Goal: Task Accomplishment & Management: Manage account settings

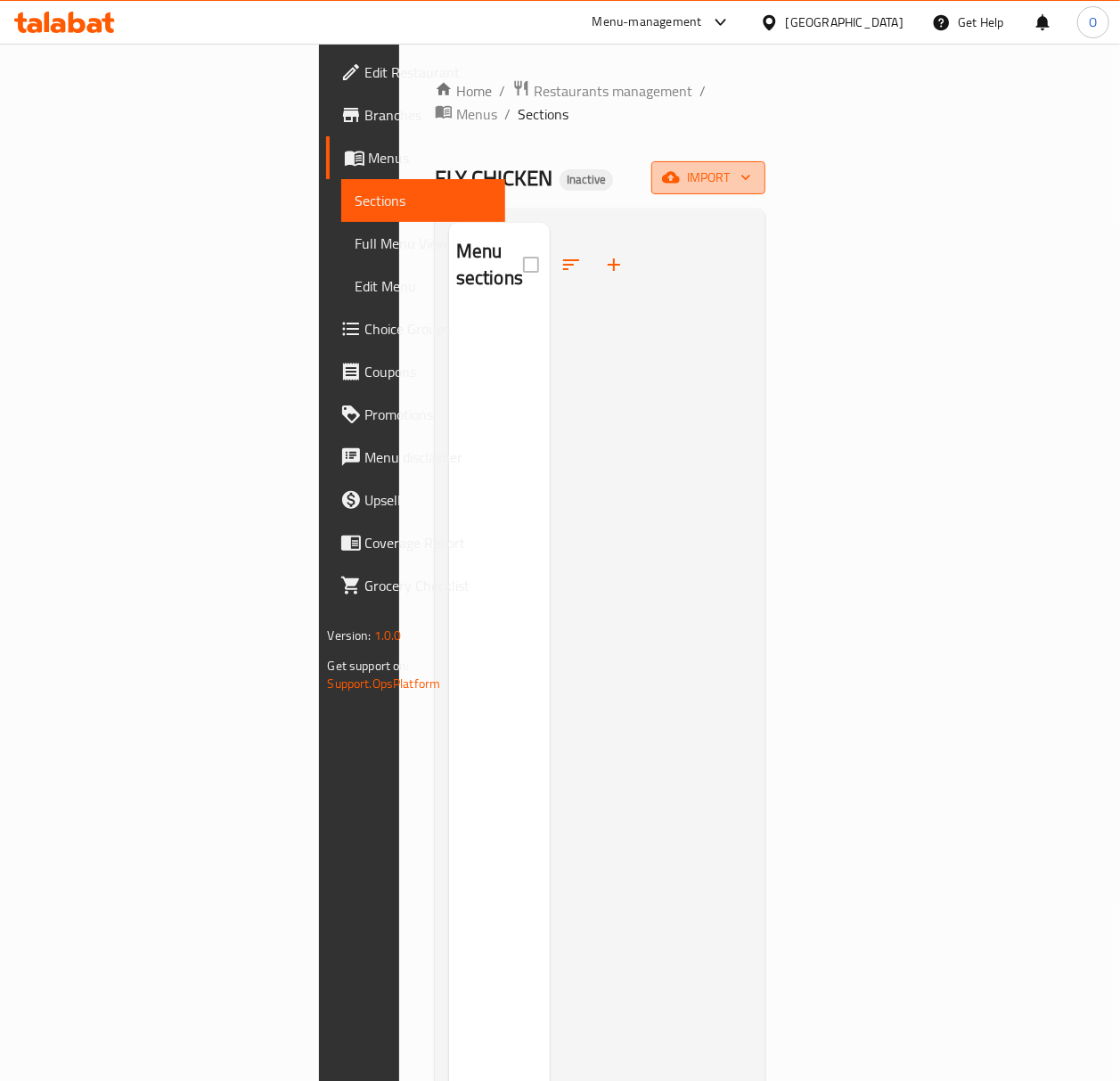
click at [751, 166] on span "import" at bounding box center [708, 177] width 85 height 22
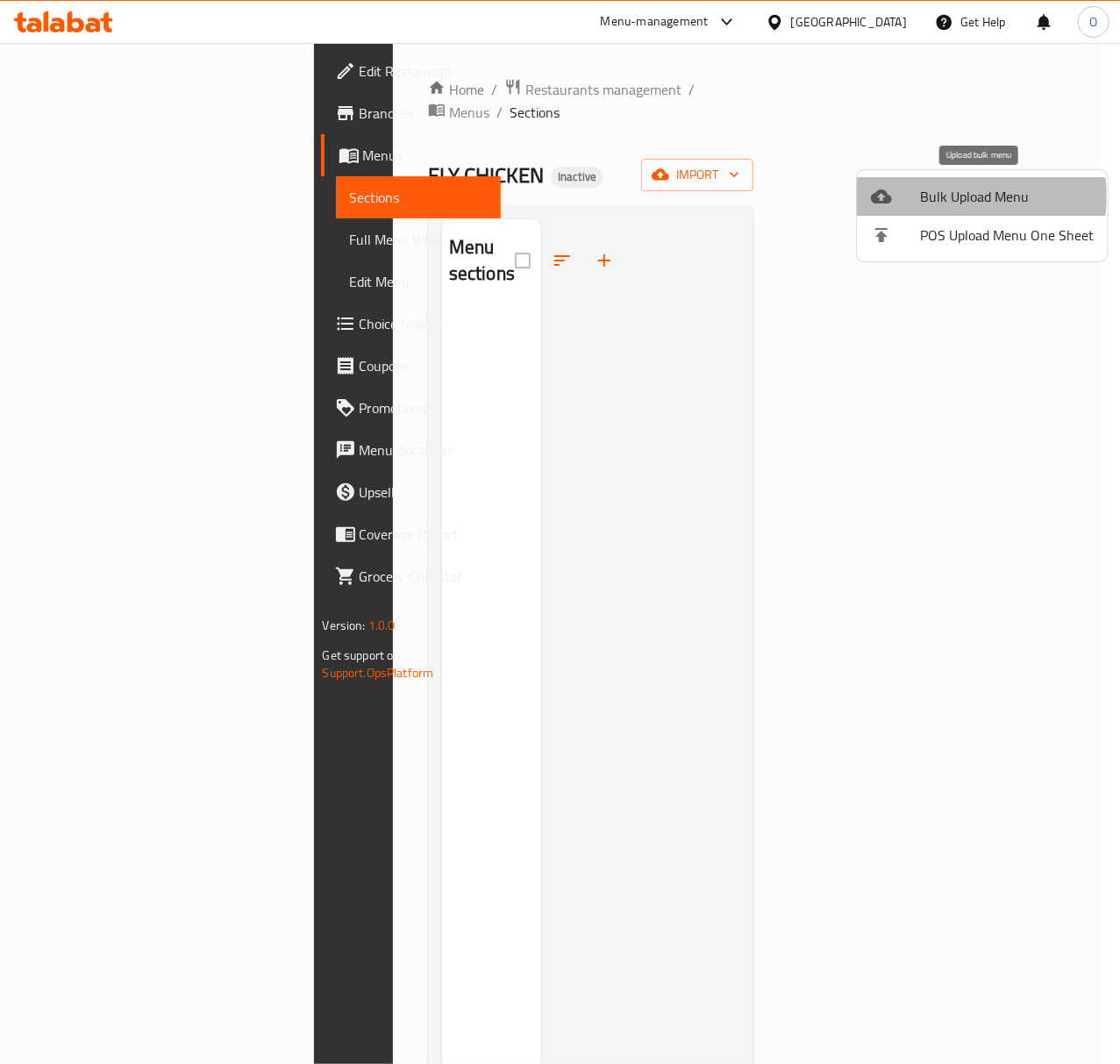
click at [941, 197] on span "Bulk Upload Menu" at bounding box center [1007, 196] width 173 height 21
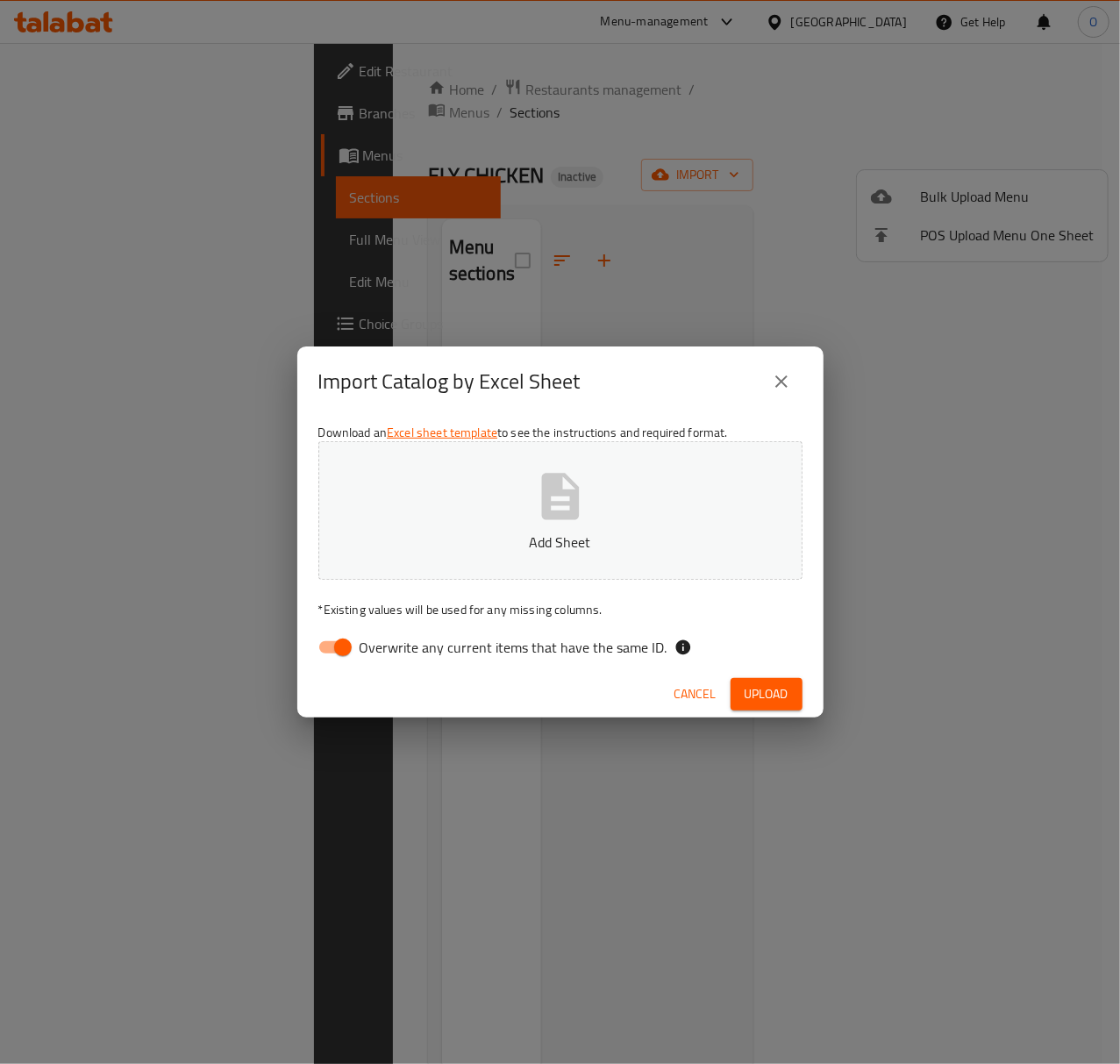
click at [495, 531] on p "Add Sheet" at bounding box center [560, 541] width 430 height 21
click at [395, 647] on span "Overwrite any current items that have the same ID." at bounding box center [513, 647] width 308 height 21
click at [393, 647] on input "Overwrite any current items that have the same ID." at bounding box center [343, 647] width 100 height 33
checkbox input "false"
click at [731, 697] on button "Upload" at bounding box center [767, 694] width 72 height 32
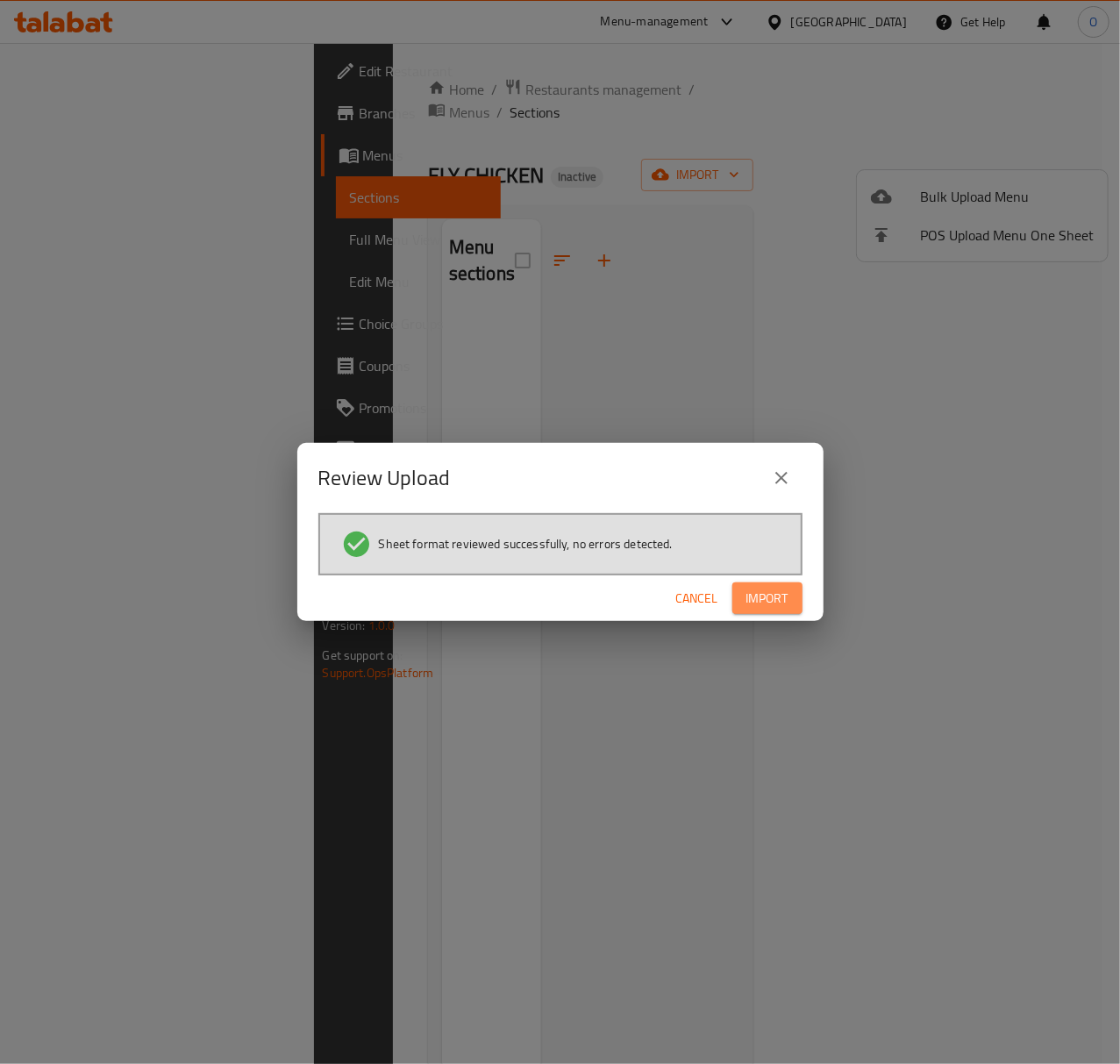
click at [756, 600] on span "Import" at bounding box center [768, 598] width 42 height 22
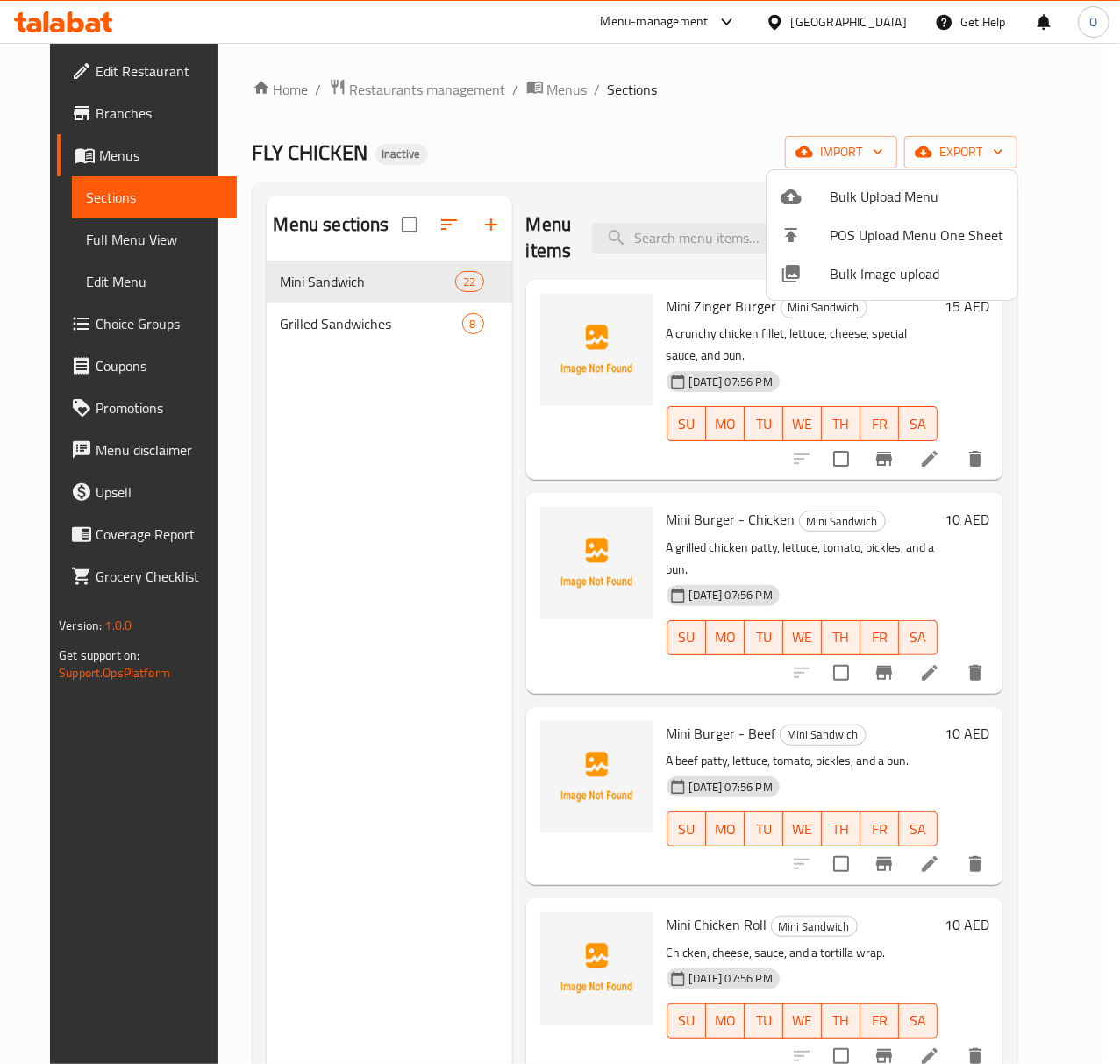
click at [456, 351] on div at bounding box center [560, 532] width 1120 height 1064
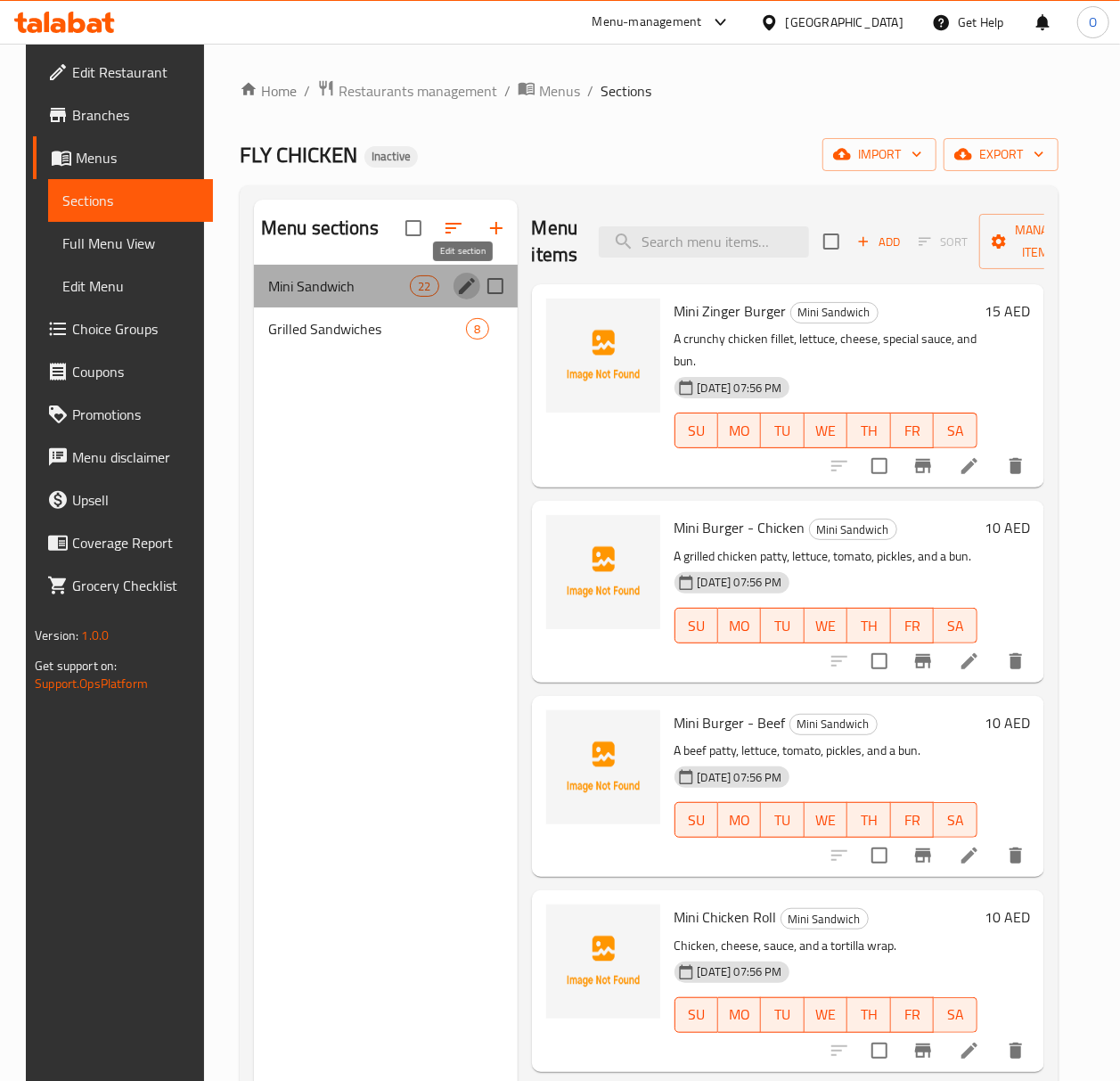
click at [468, 292] on icon "edit" at bounding box center [467, 286] width 21 height 21
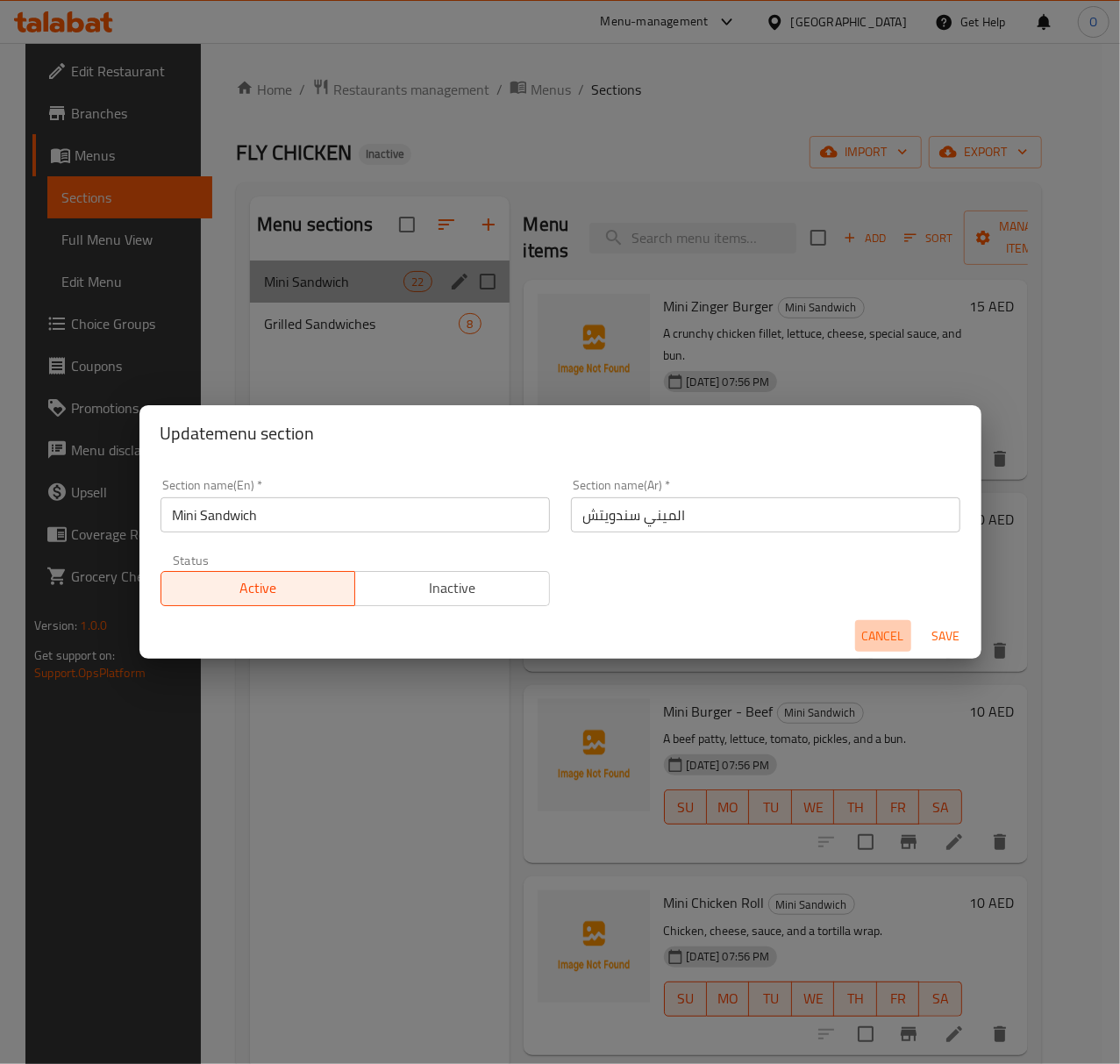
click at [870, 626] on span "Cancel" at bounding box center [884, 636] width 42 height 22
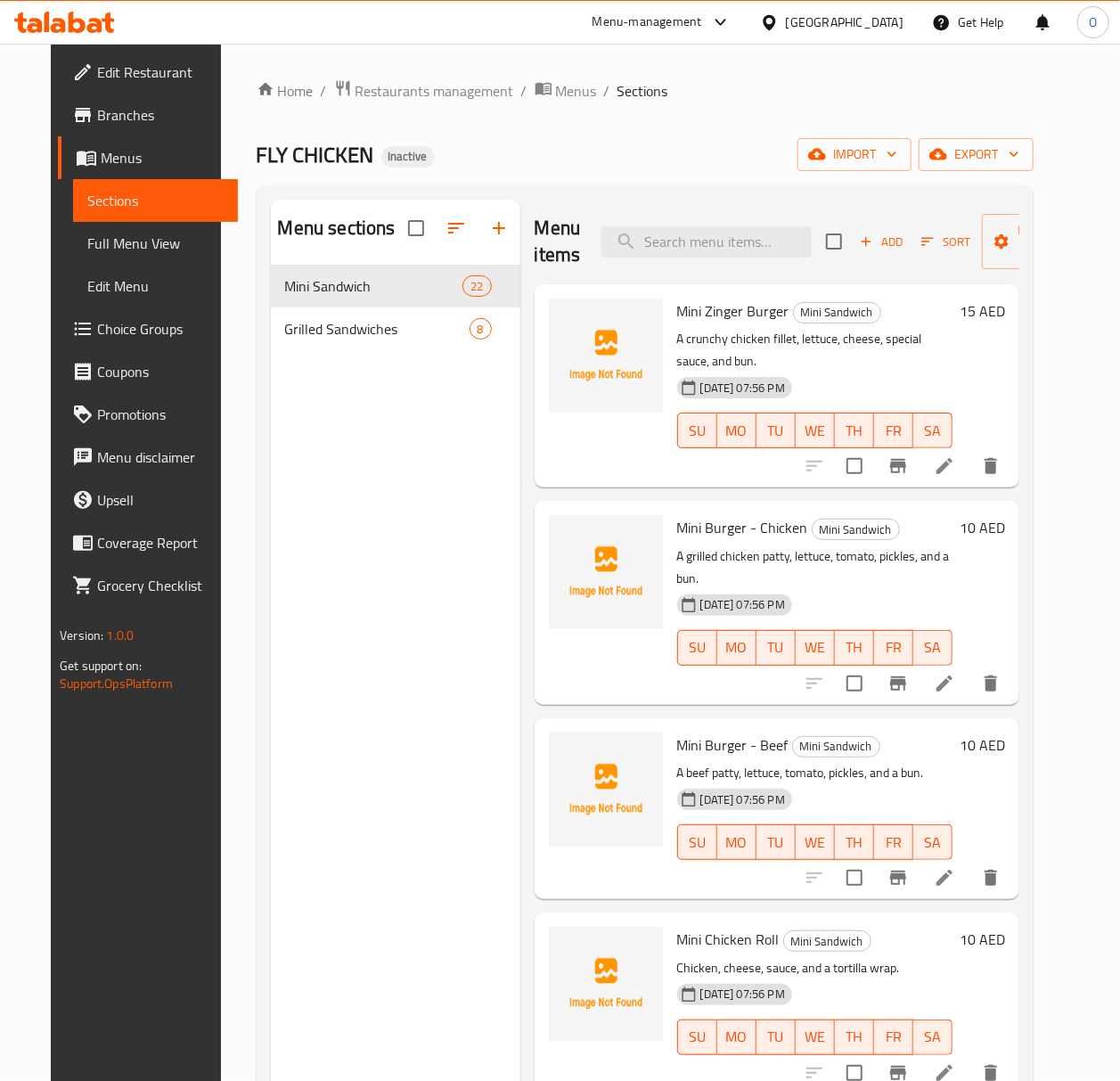
click at [87, 232] on span "Full Menu View" at bounding box center [155, 243] width 137 height 21
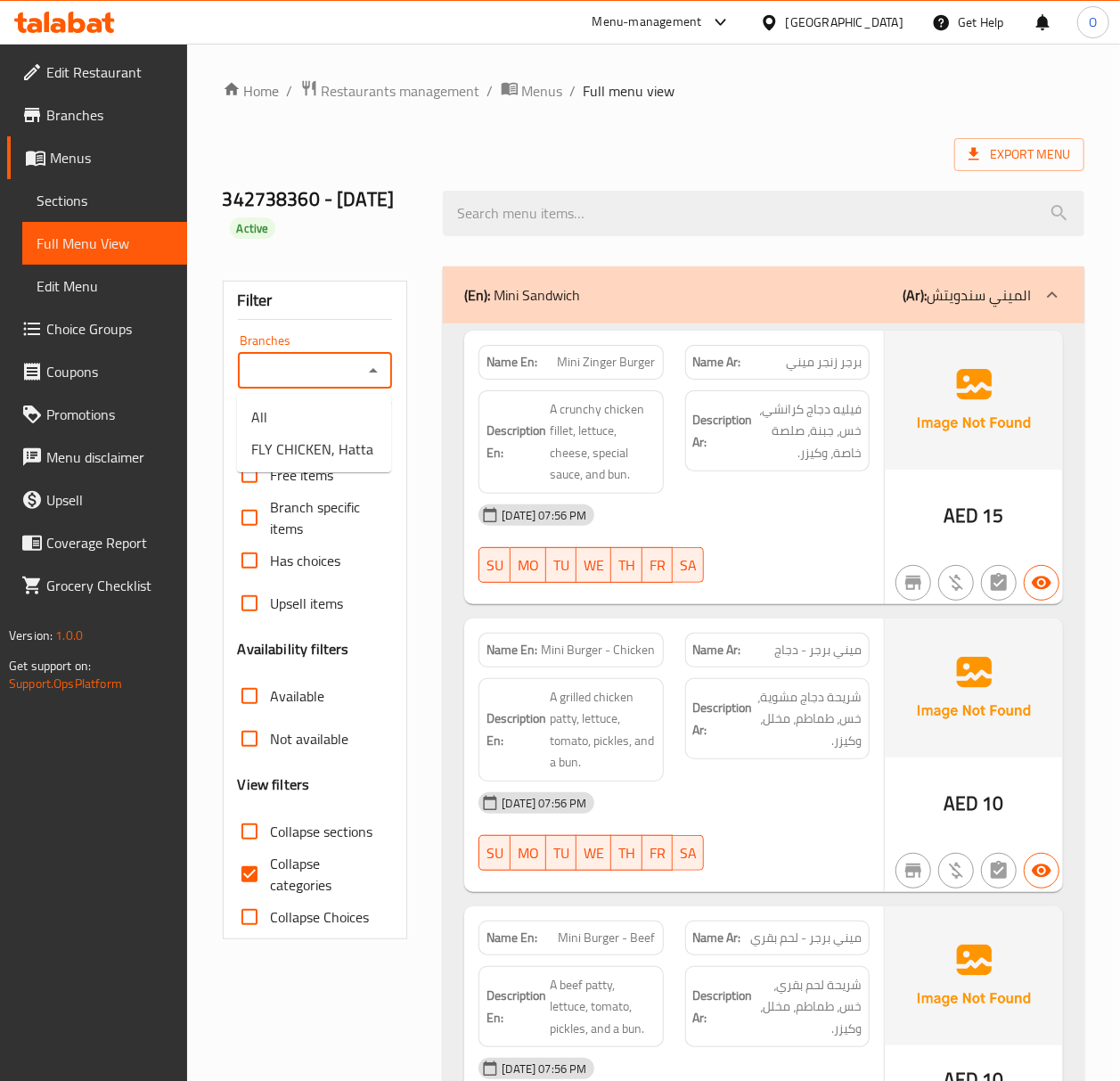
click at [306, 364] on input "Branches" at bounding box center [300, 370] width 115 height 25
click at [337, 444] on span "FLY CHICKEN, Hatta" at bounding box center [313, 449] width 122 height 21
type input "FLY CHICKEN, Hatta"
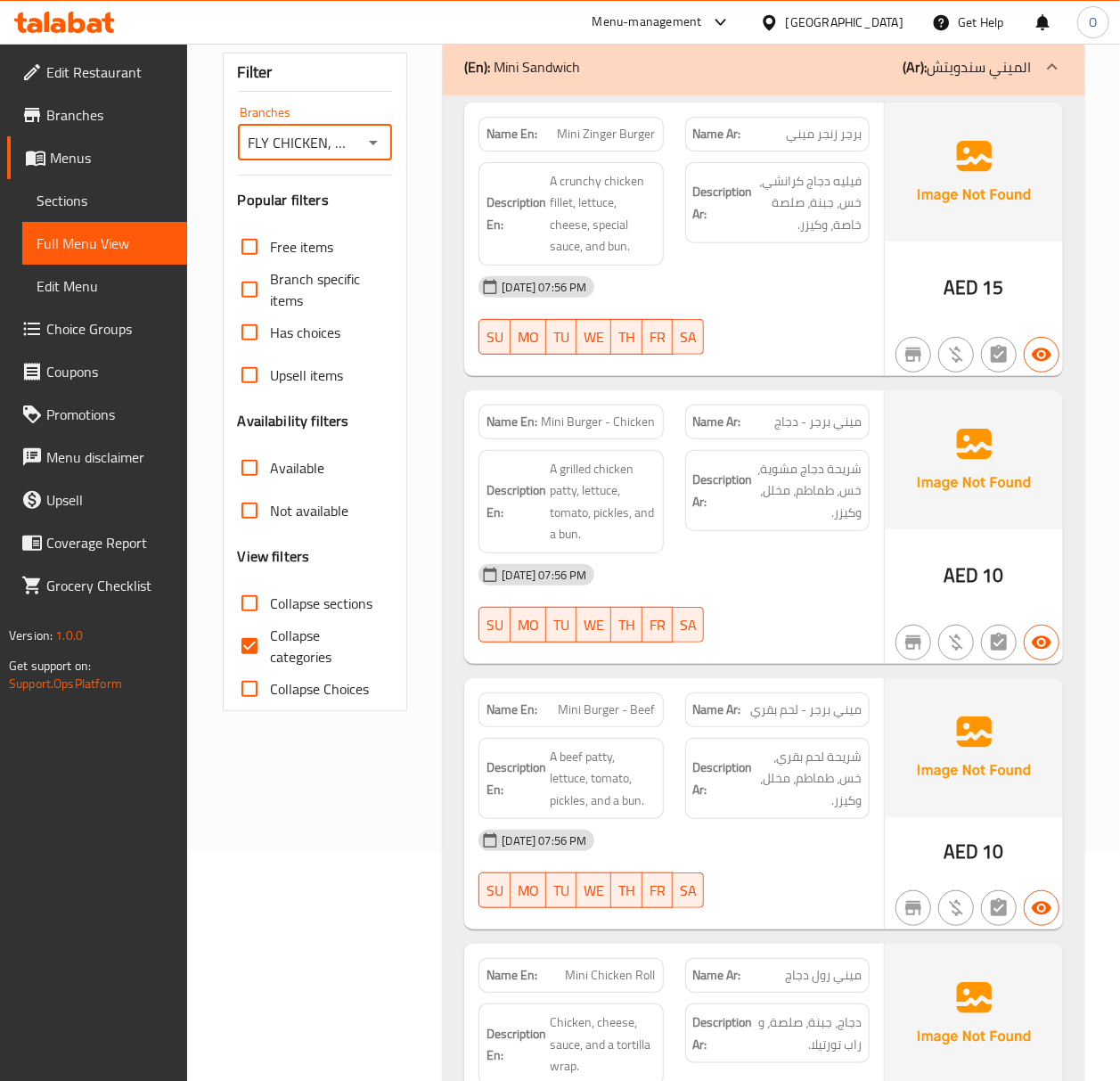
scroll to position [237, 0]
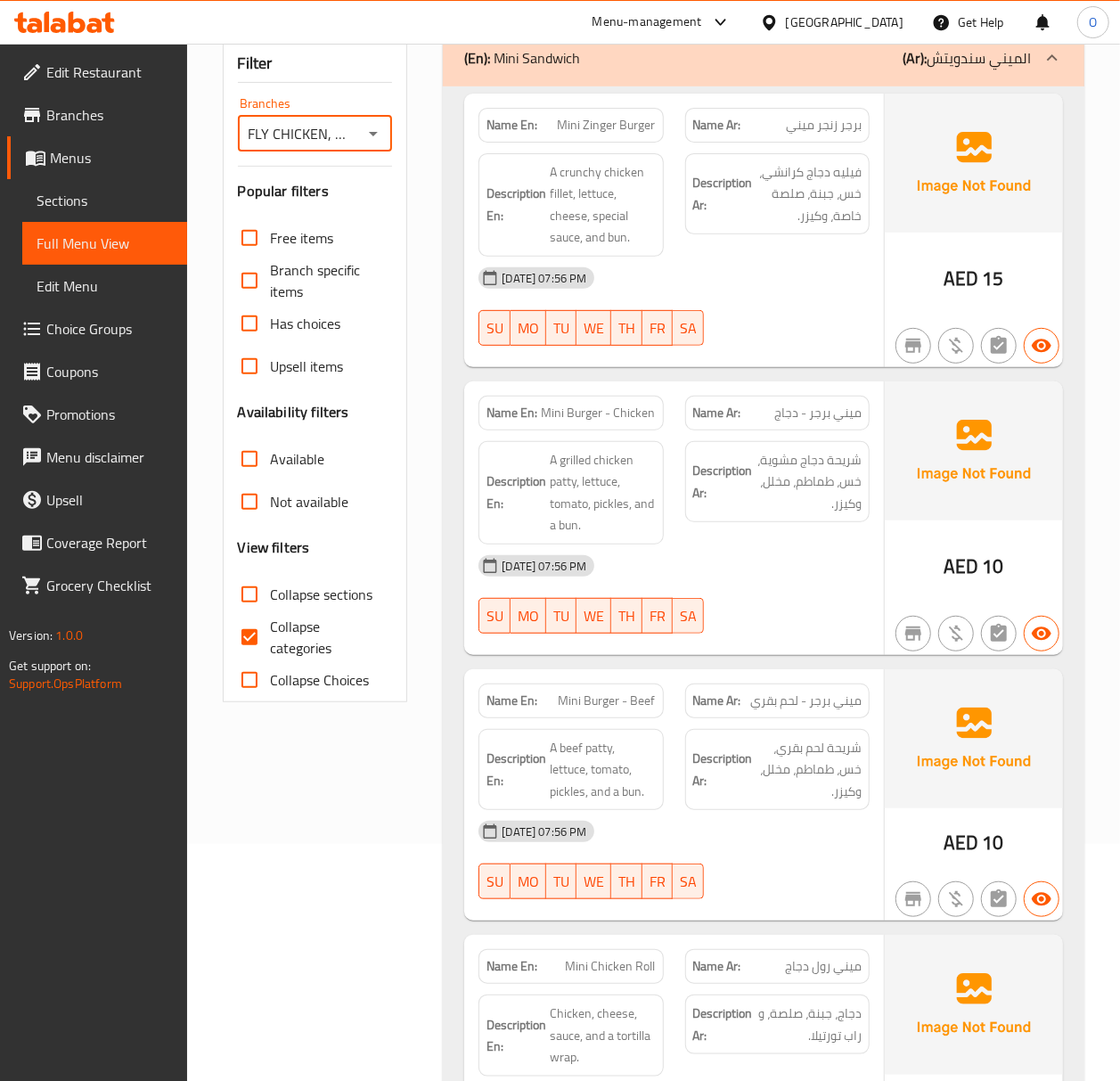
click at [282, 646] on span "Collapse categories" at bounding box center [324, 637] width 108 height 43
click at [271, 646] on input "Collapse categories" at bounding box center [249, 637] width 43 height 43
checkbox input "false"
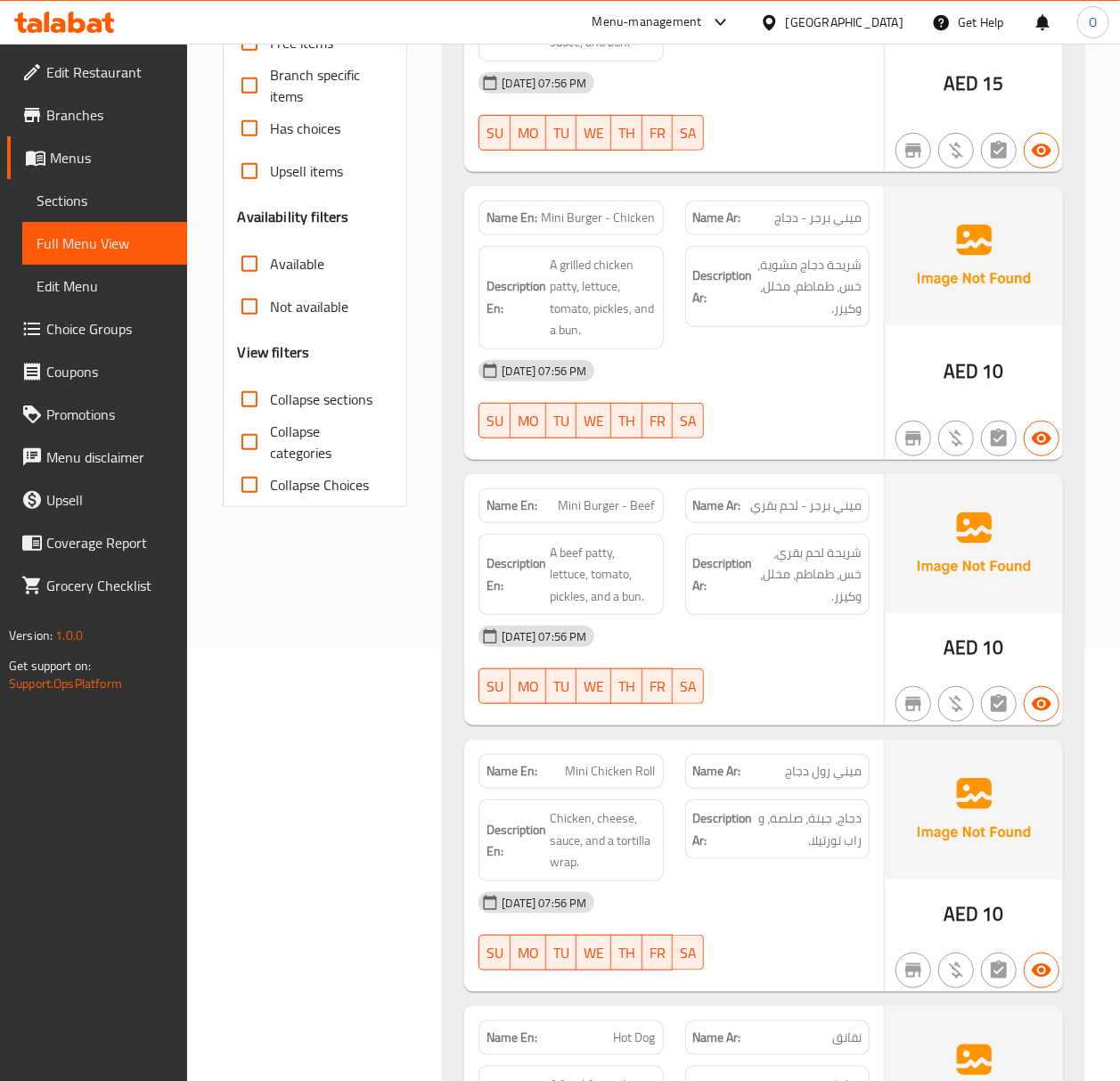
scroll to position [0, 0]
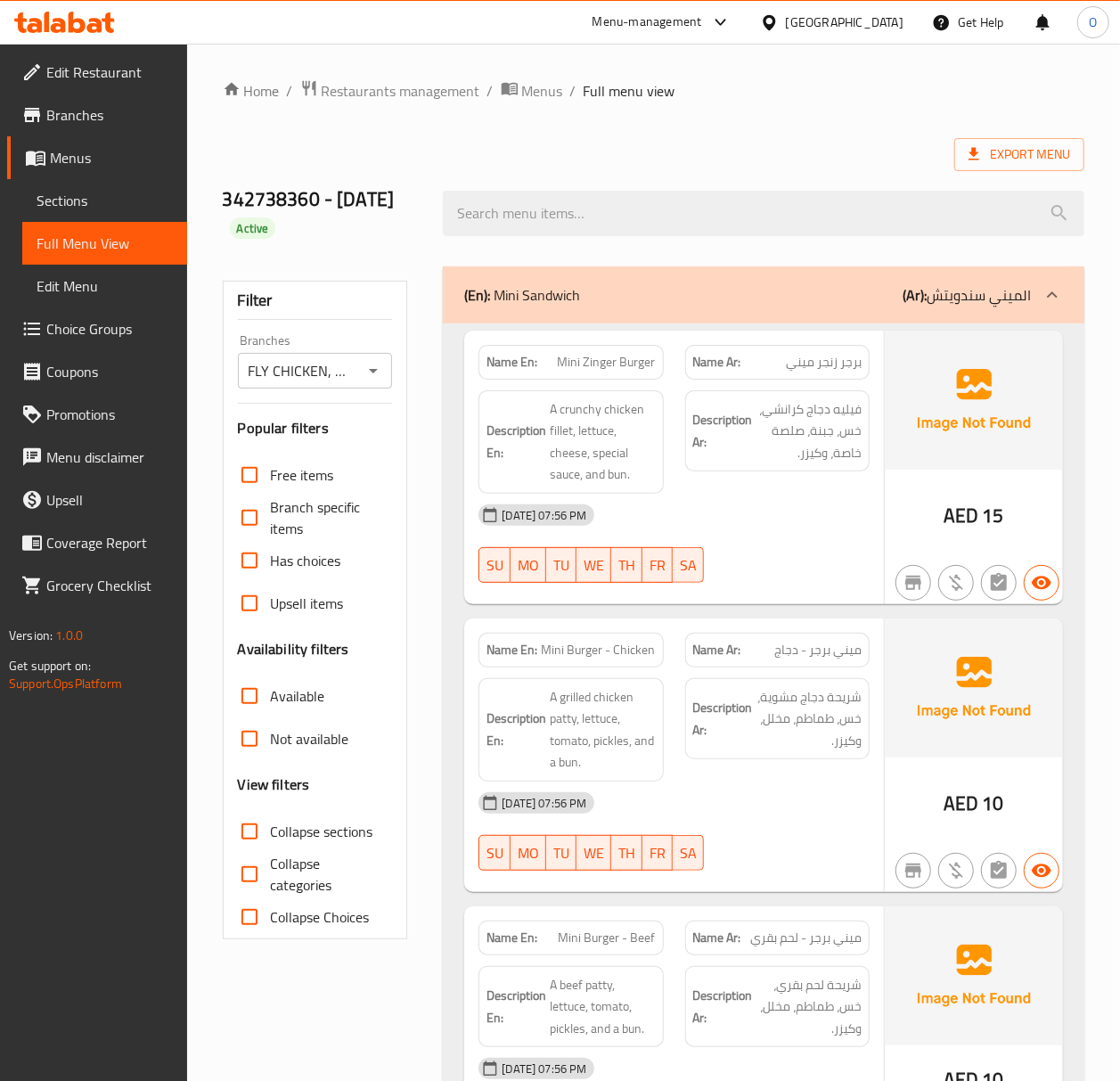
click at [103, 212] on link "Sections" at bounding box center [104, 200] width 165 height 43
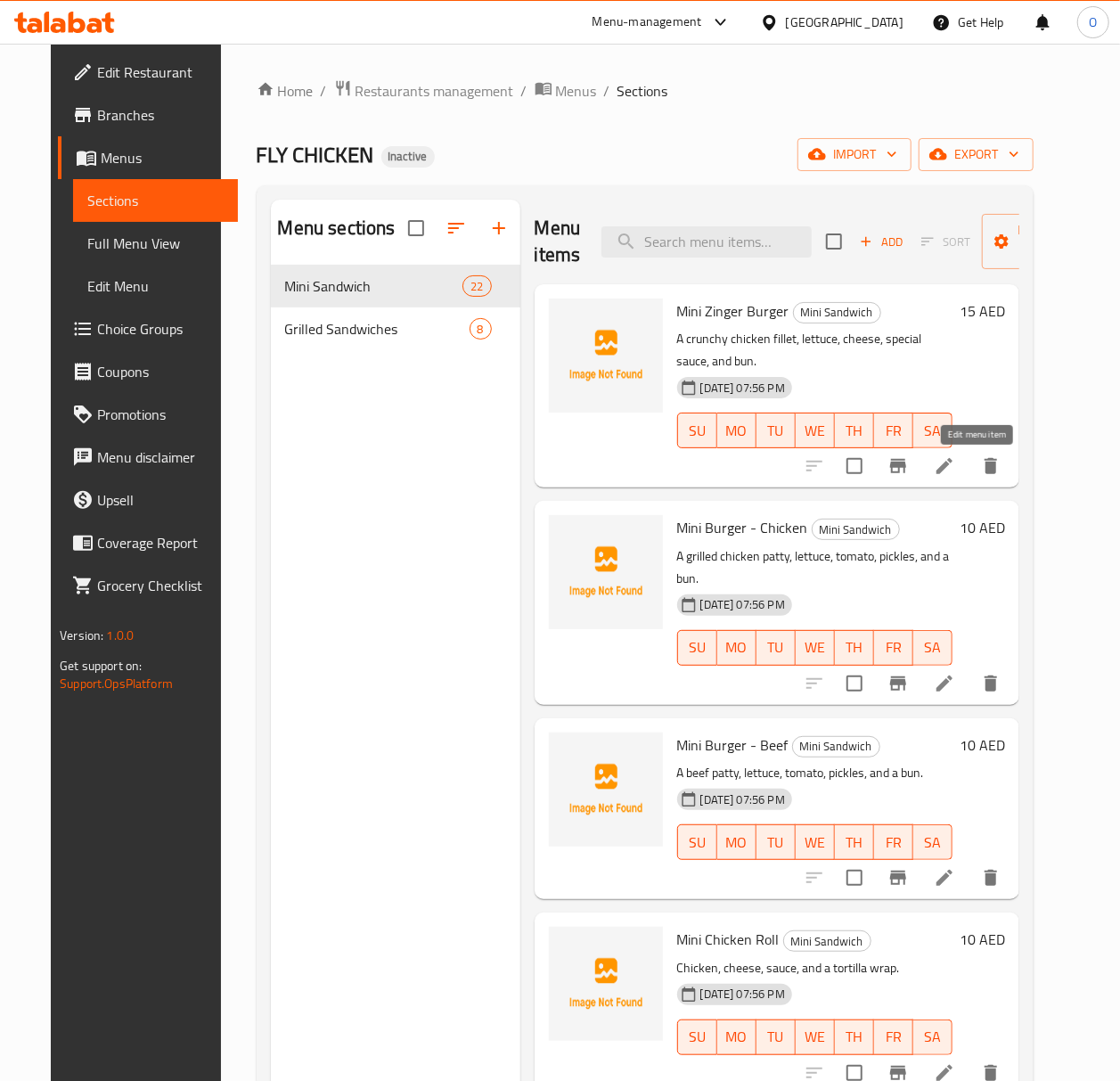
click at [955, 471] on icon at bounding box center [944, 466] width 21 height 21
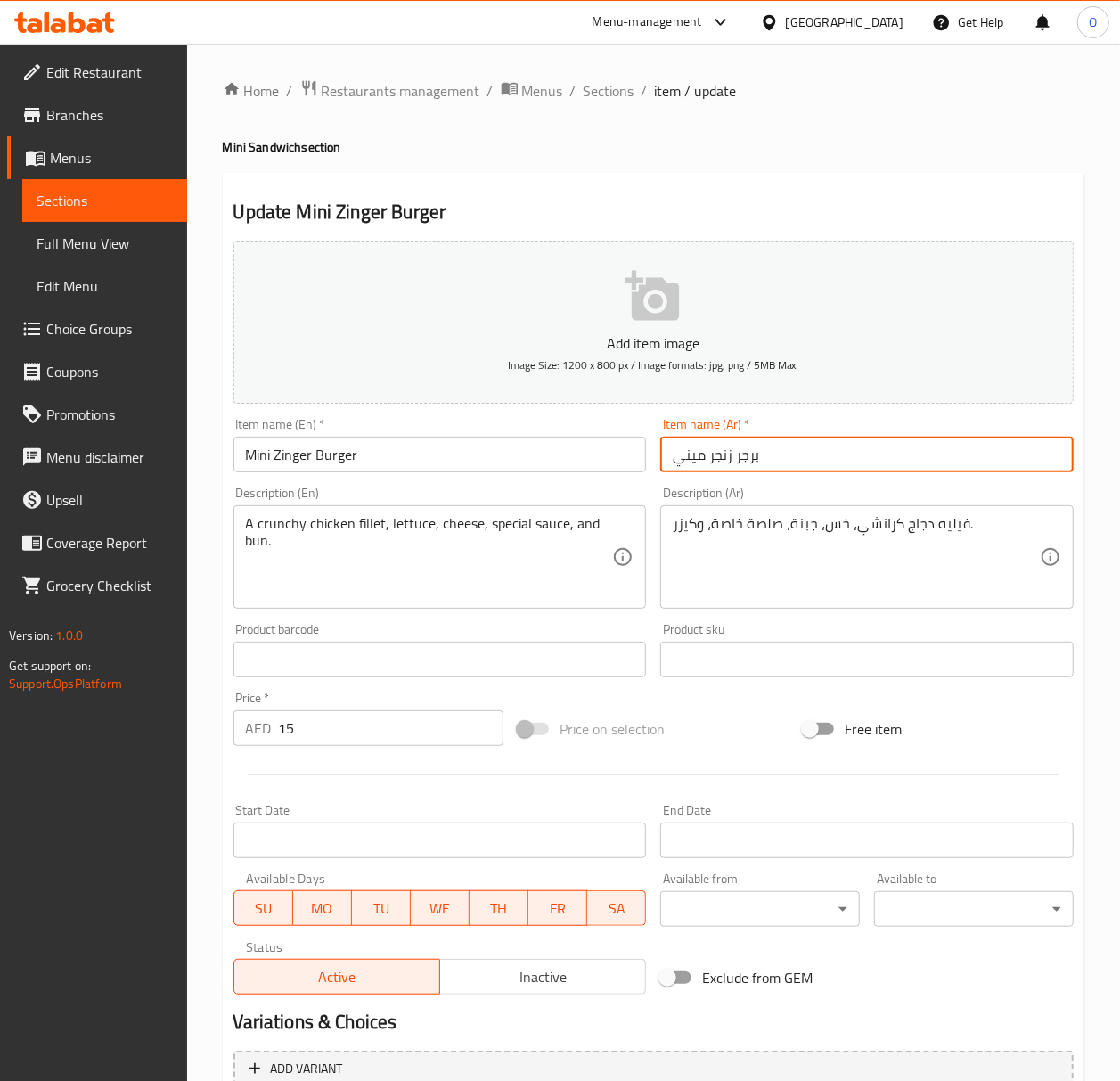
click at [682, 467] on input "برجر زنجر ميني" at bounding box center [867, 453] width 413 height 35
paste input "ميني"
type input "ميني برجر زنجر"
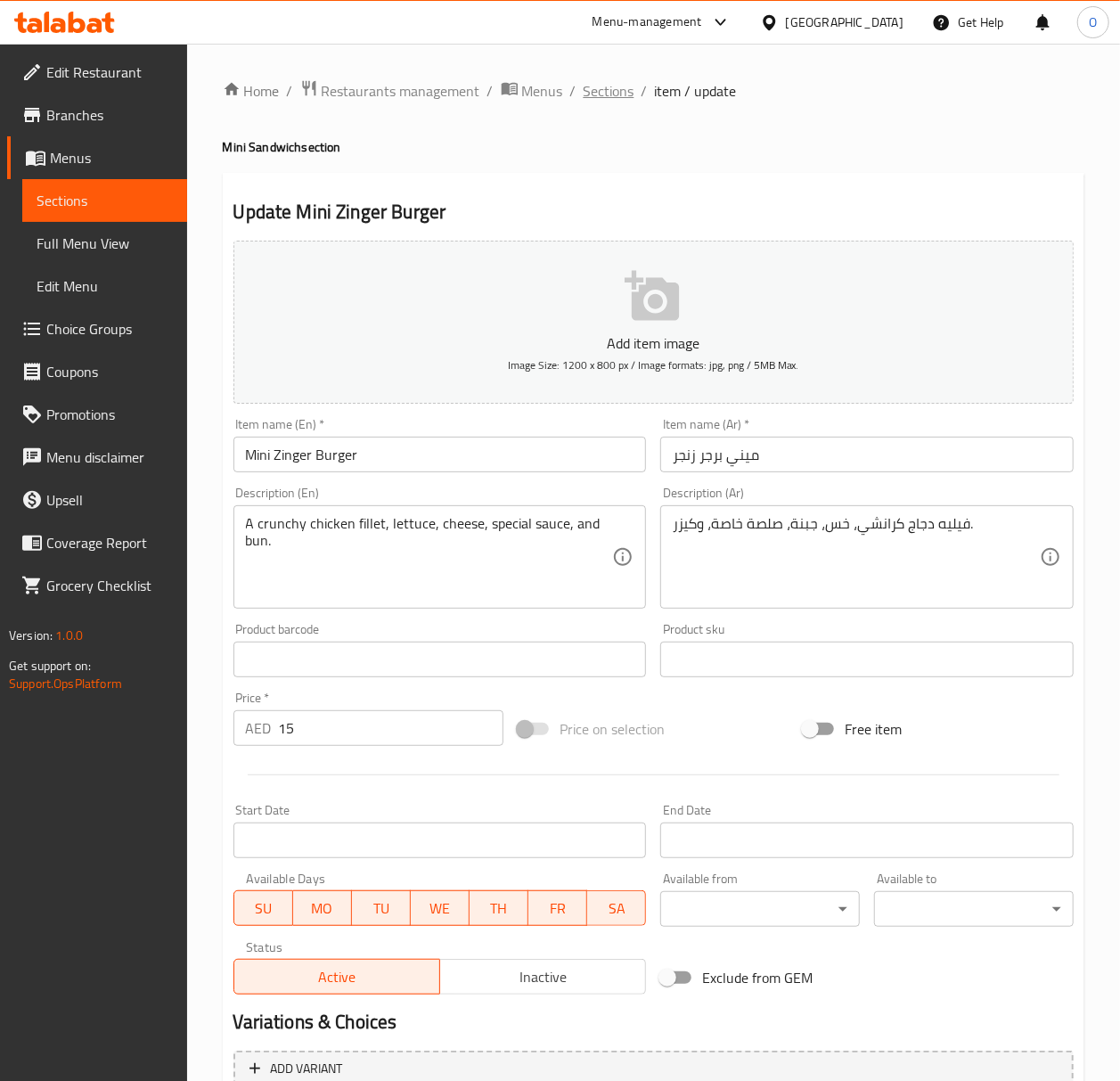
click at [628, 90] on span "Sections" at bounding box center [608, 91] width 51 height 21
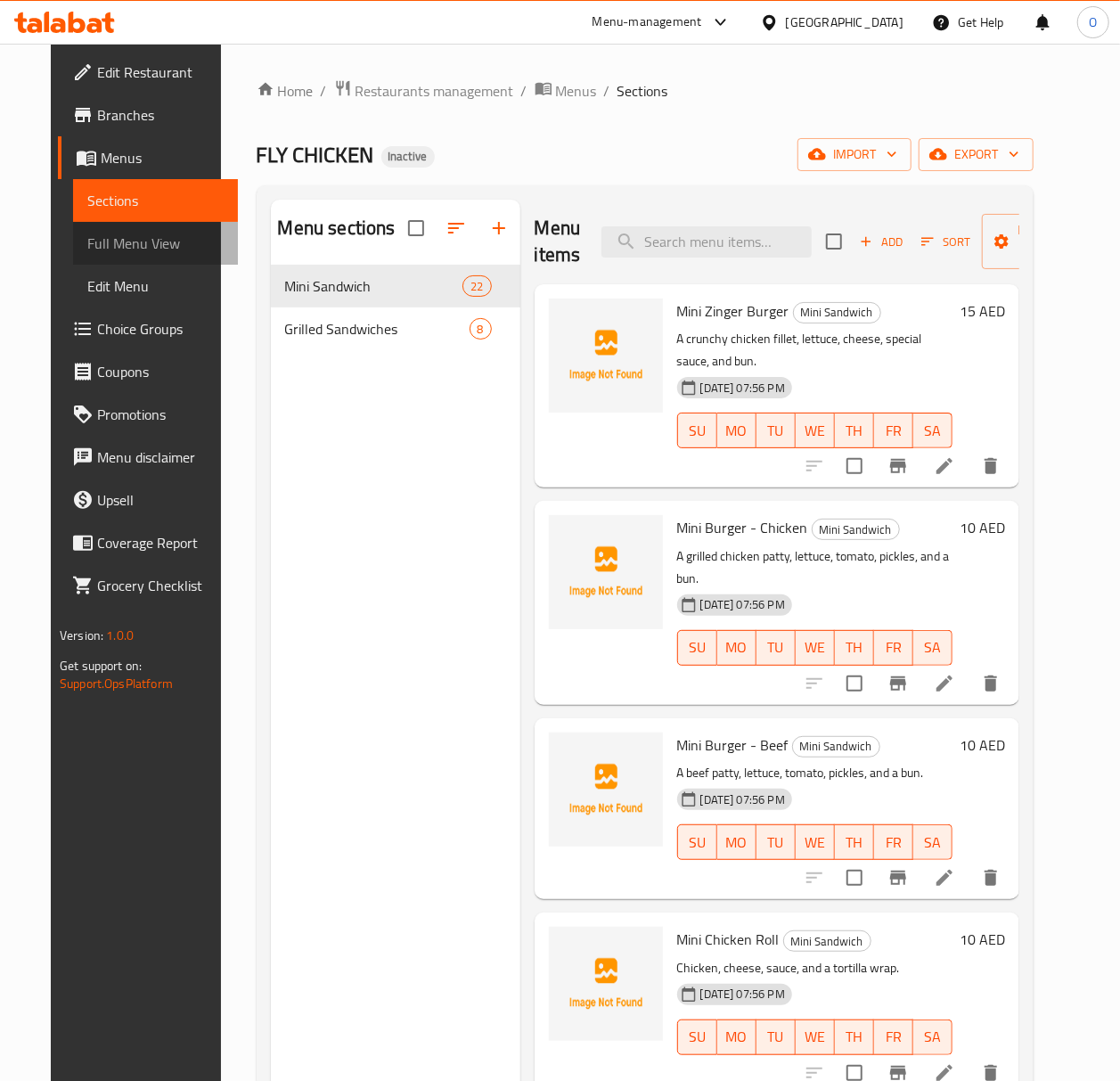
click at [111, 232] on span "Full Menu View" at bounding box center [155, 243] width 137 height 21
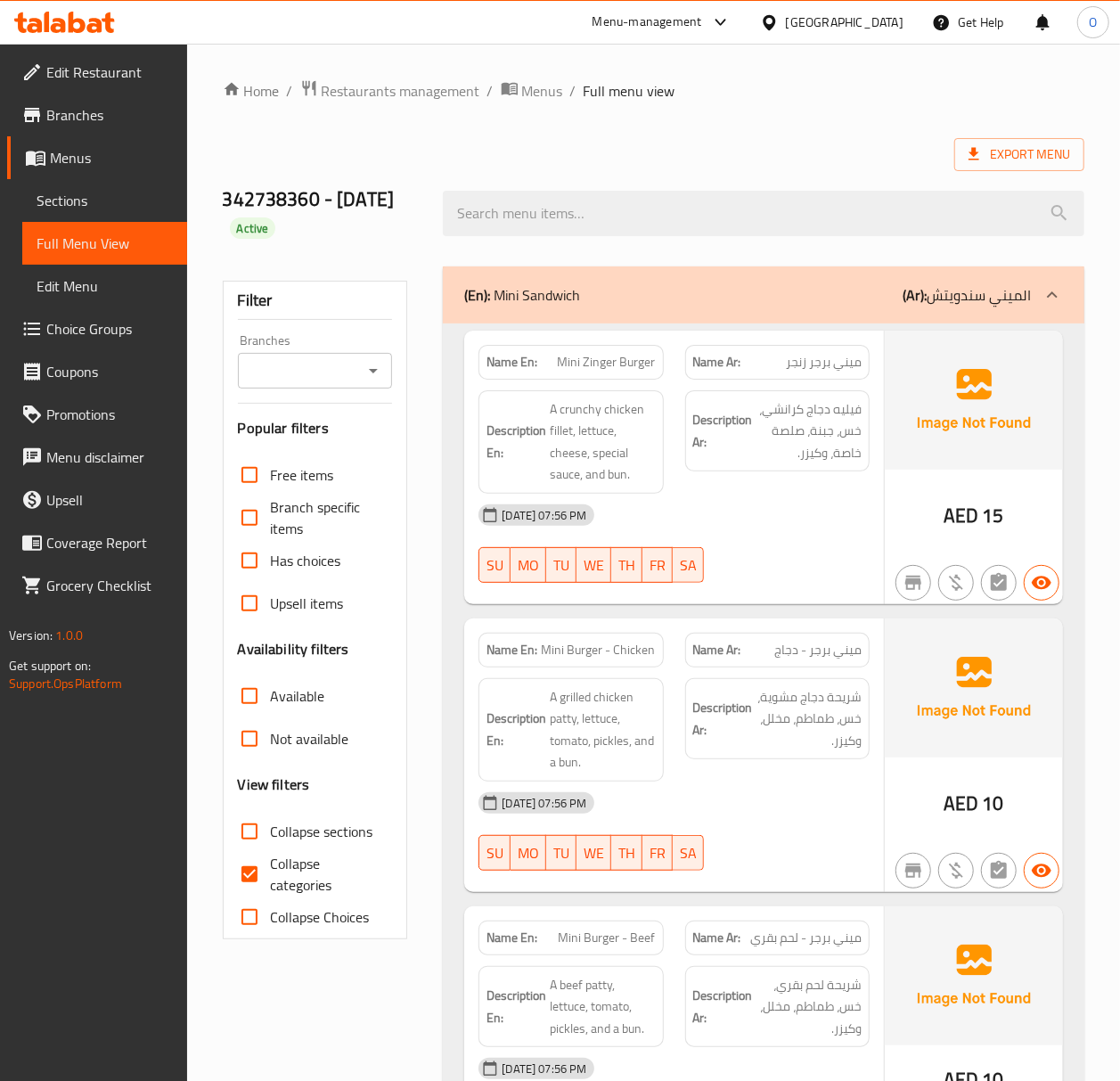
click at [318, 355] on div "Branches" at bounding box center [316, 370] width 155 height 35
click at [362, 372] on icon "Open" at bounding box center [373, 370] width 21 height 21
click at [324, 443] on span "FLY CHICKEN, Hatta" at bounding box center [313, 449] width 122 height 21
type input "FLY CHICKEN, Hatta"
click at [265, 873] on input "Collapse categories" at bounding box center [249, 873] width 43 height 43
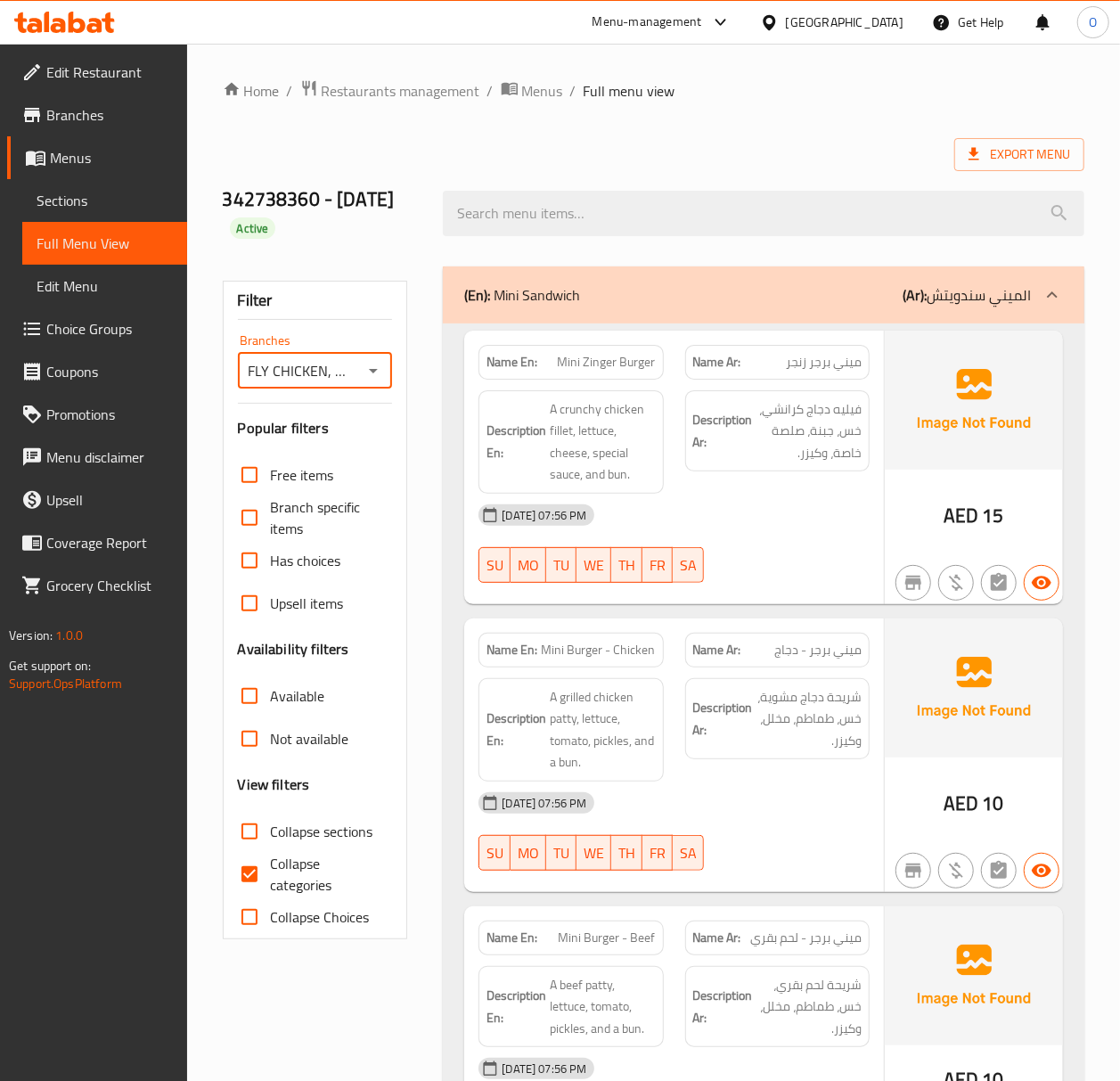
checkbox input "false"
click at [51, 987] on div "Edit Restaurant Branches Menus Sections Full Menu View Edit Menu Choice Groups …" at bounding box center [94, 585] width 187 height 1081
click at [93, 196] on span "Sections" at bounding box center [104, 200] width 137 height 21
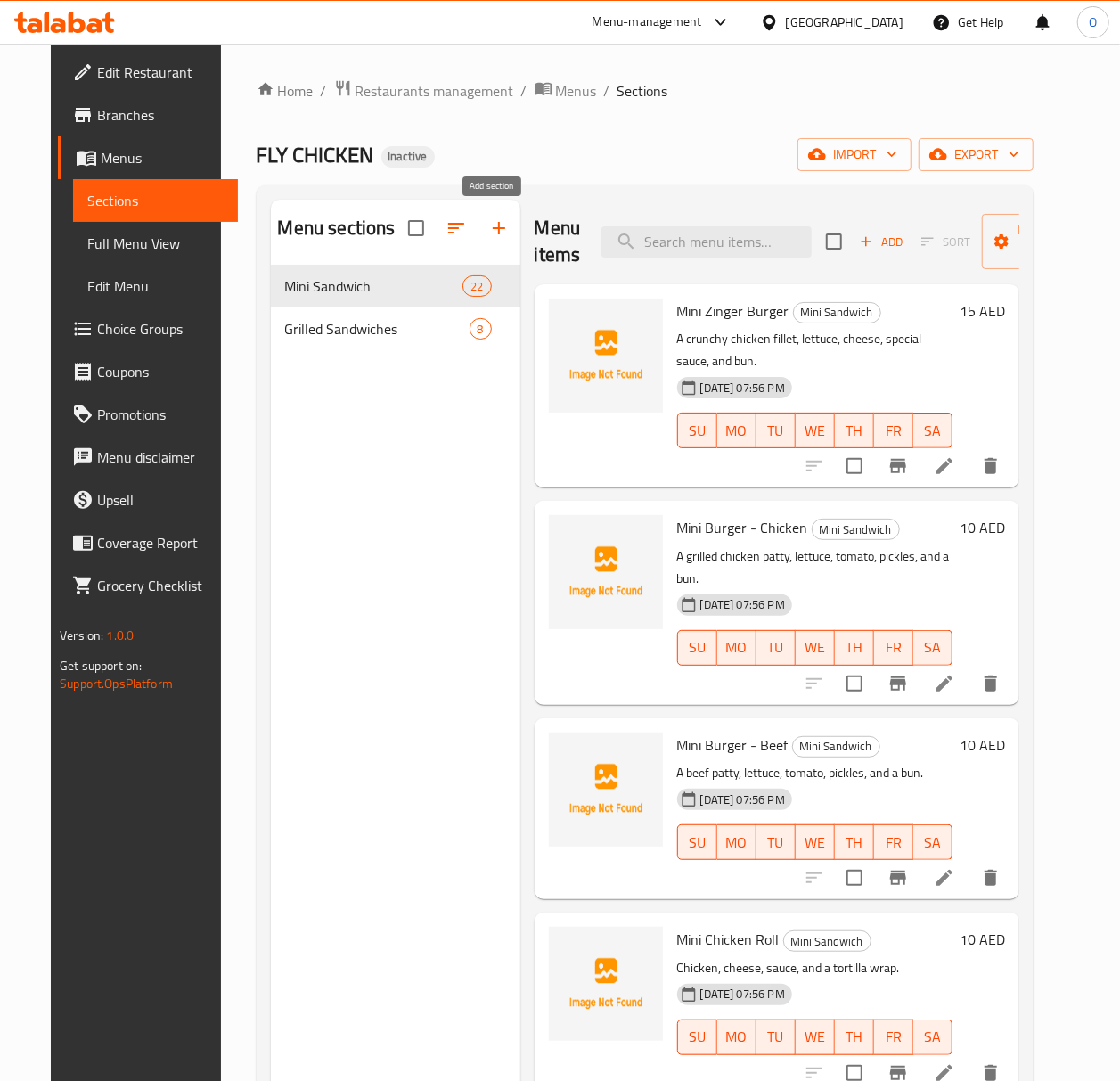
click at [488, 232] on icon "button" at bounding box center [498, 228] width 21 height 21
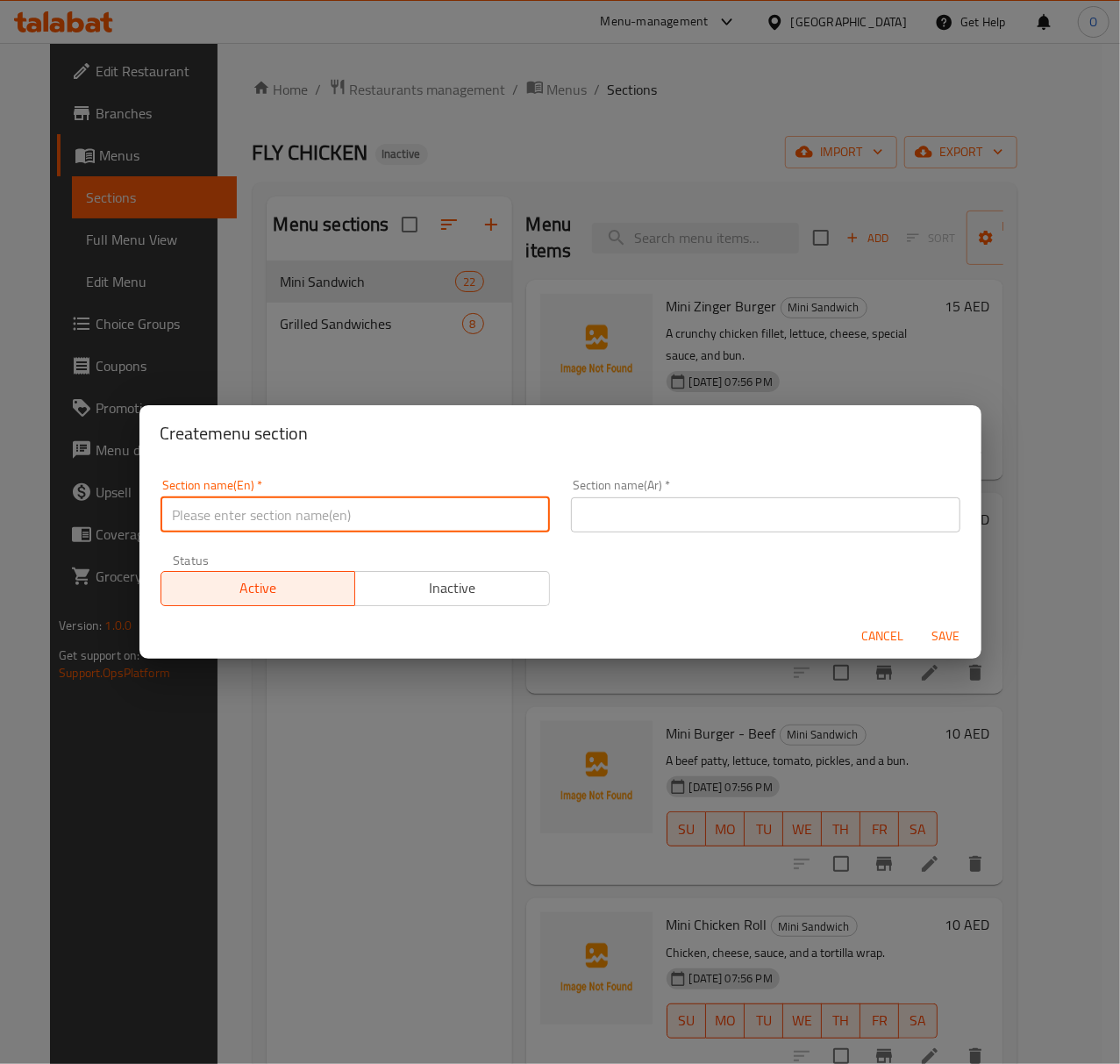
click at [317, 526] on input "text" at bounding box center [355, 514] width 390 height 35
type input "Appetizers"
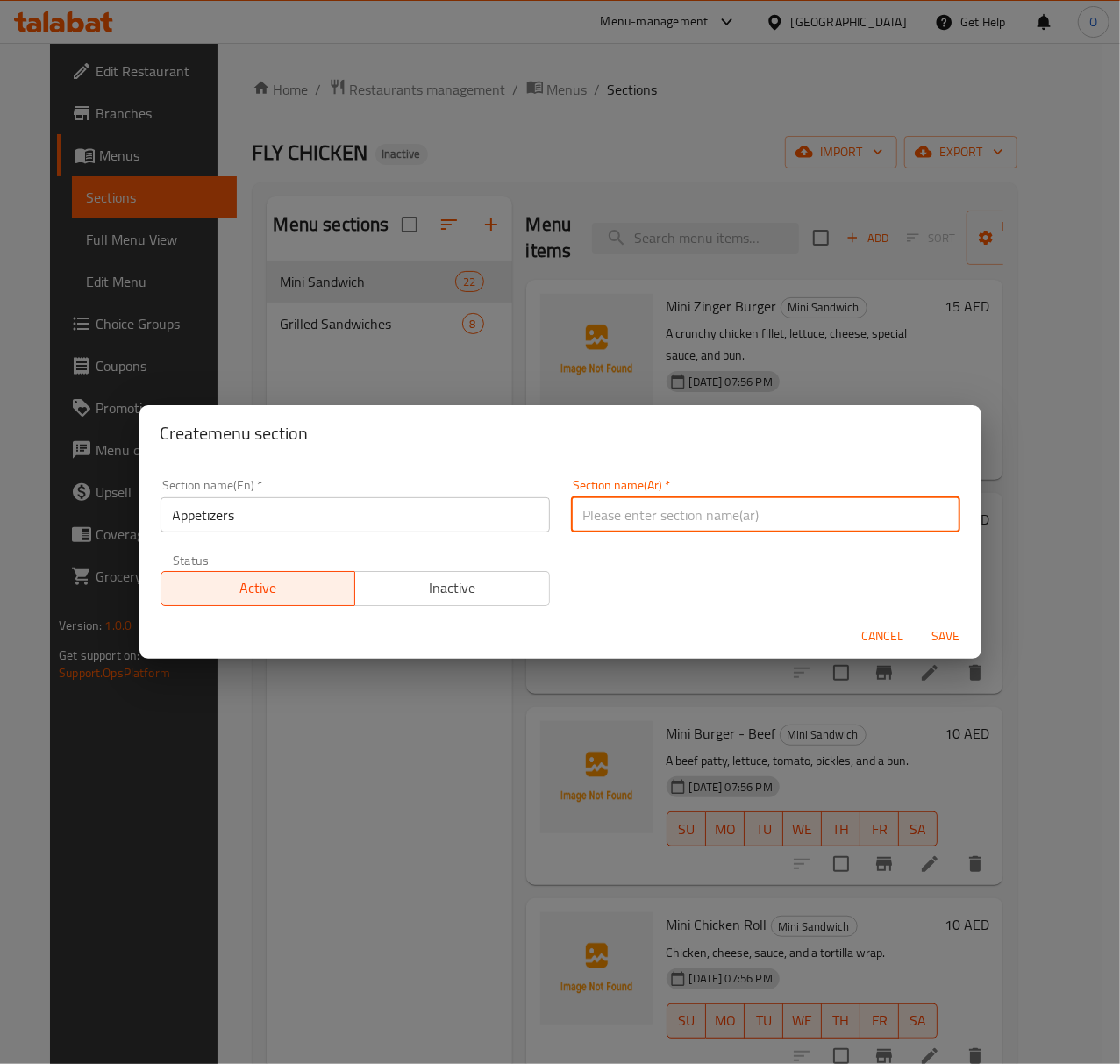
click at [658, 504] on input "text" at bounding box center [766, 514] width 390 height 35
type input "المقبلات"
click at [958, 642] on span "Save" at bounding box center [947, 636] width 42 height 22
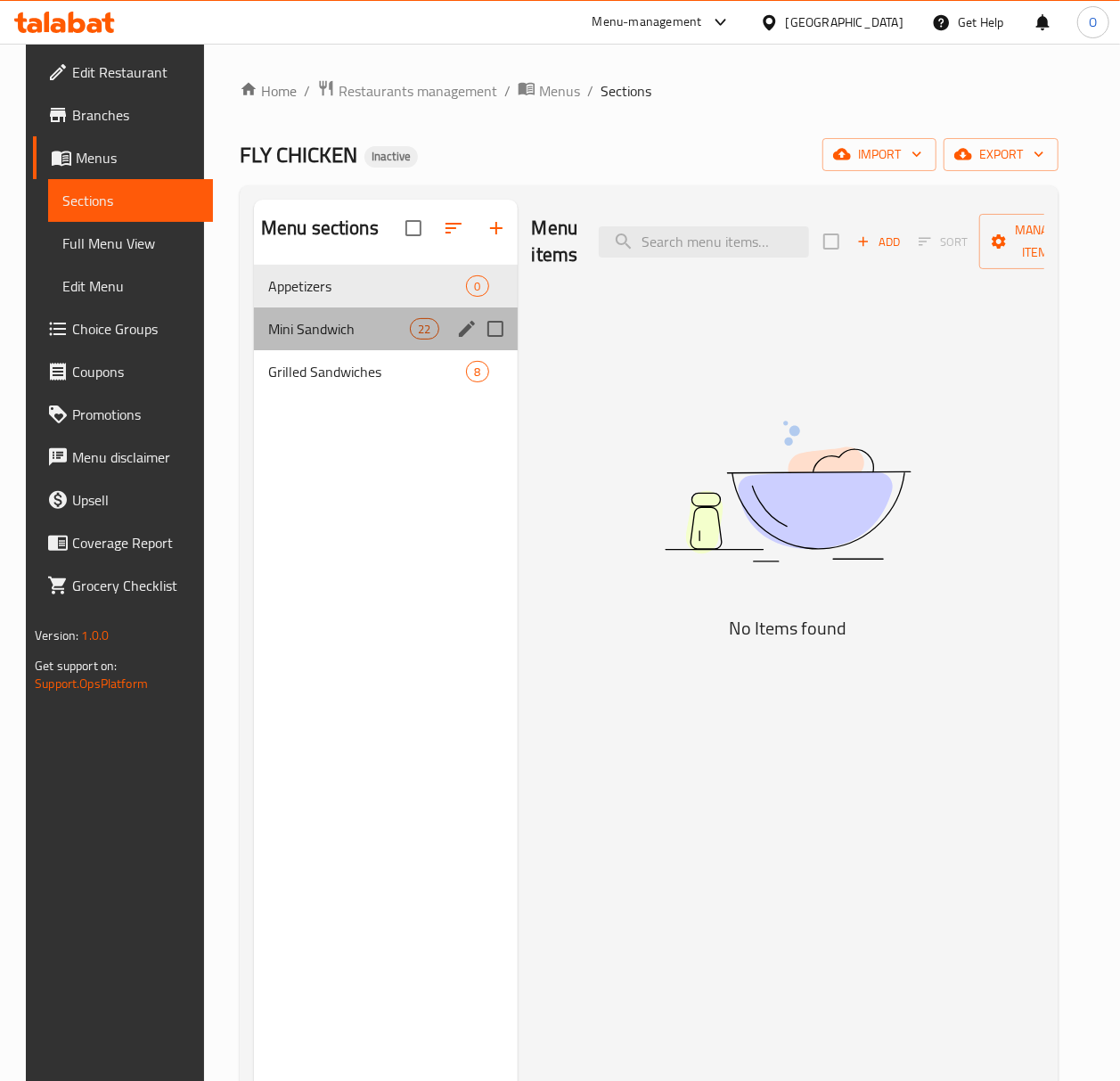
click at [403, 341] on div "Mini Sandwich 22" at bounding box center [385, 328] width 264 height 43
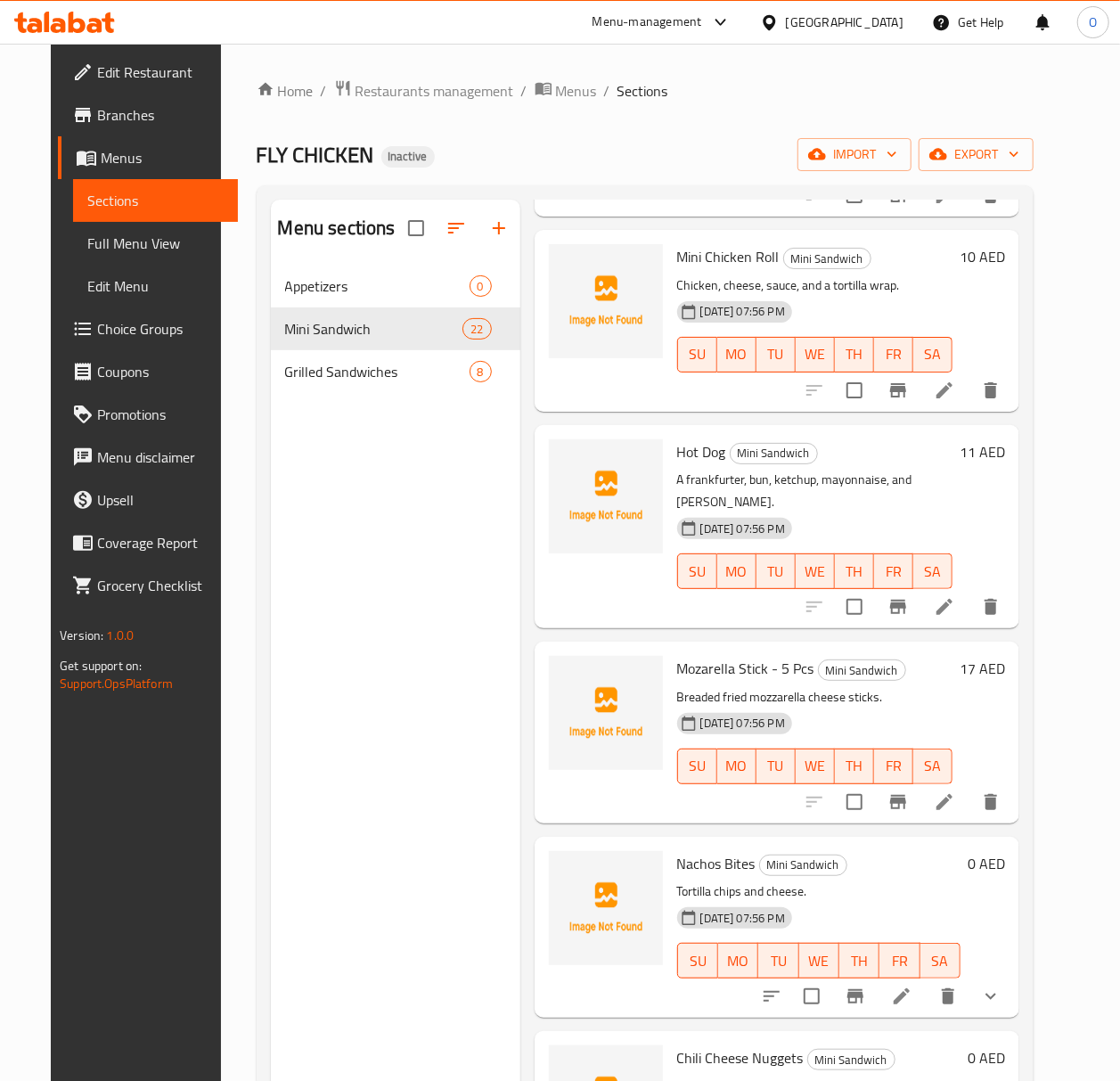
scroll to position [713, 0]
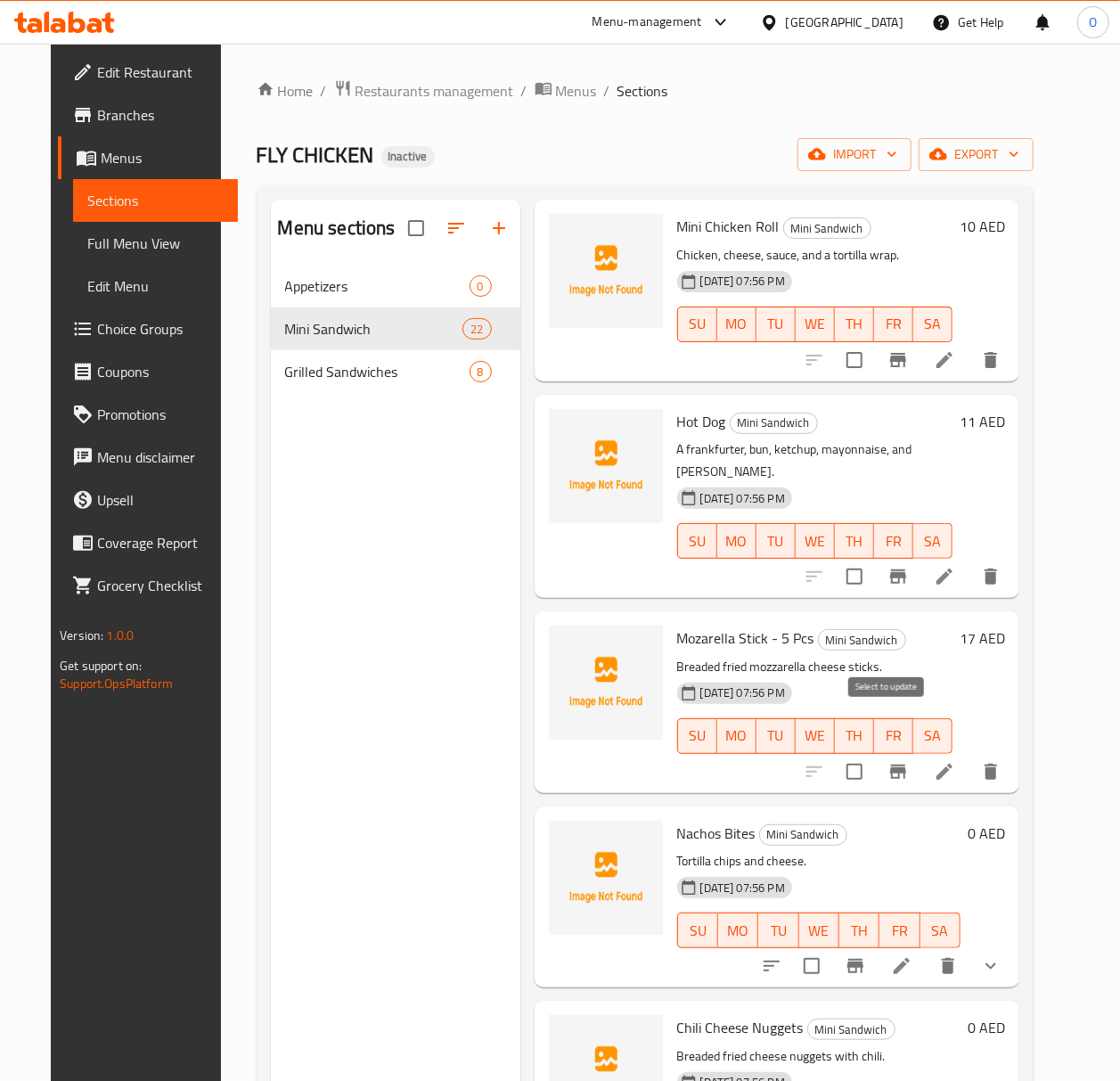
click at [873, 753] on input "checkbox" at bounding box center [854, 771] width 37 height 37
checkbox input "true"
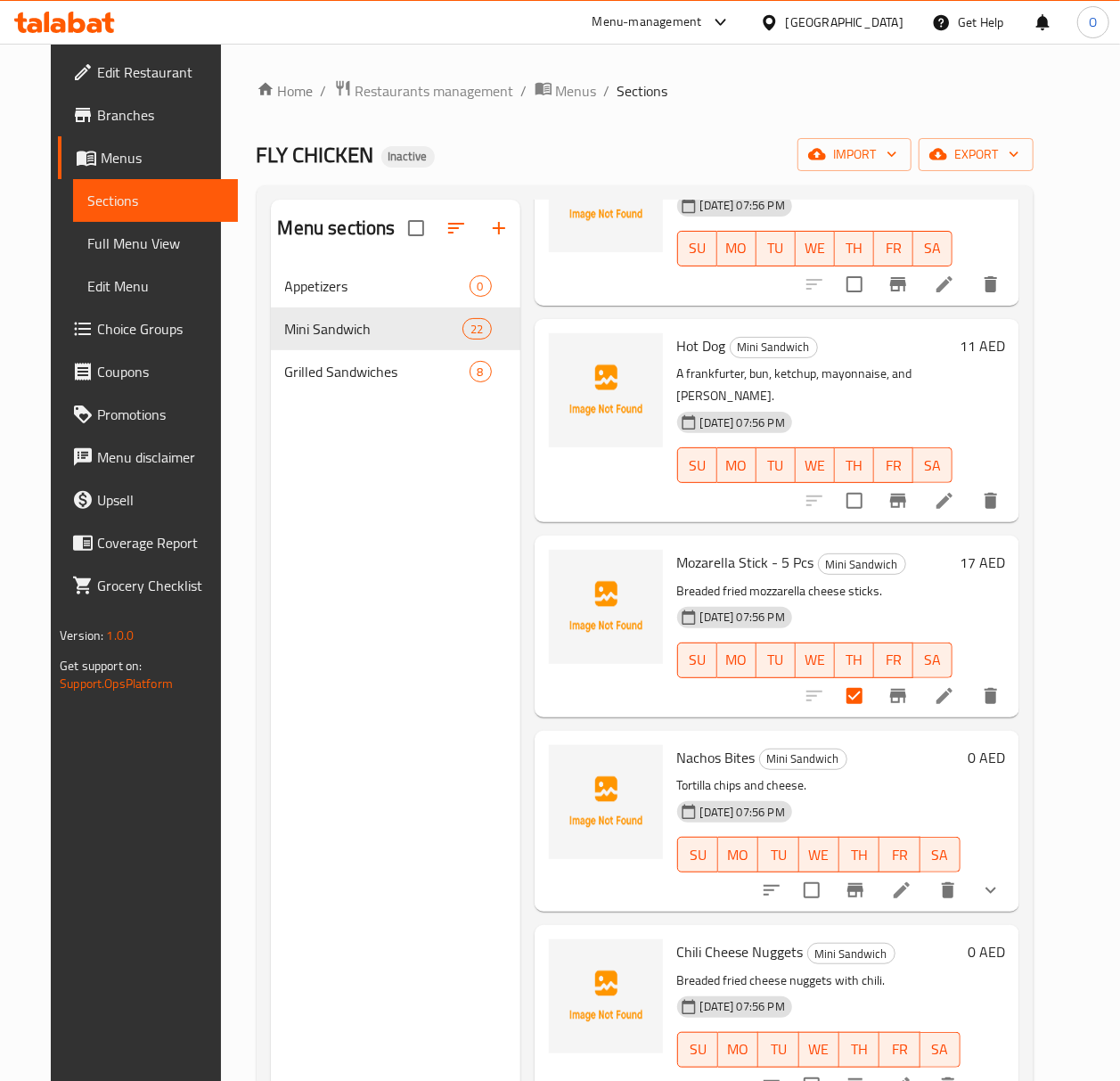
scroll to position [831, 0]
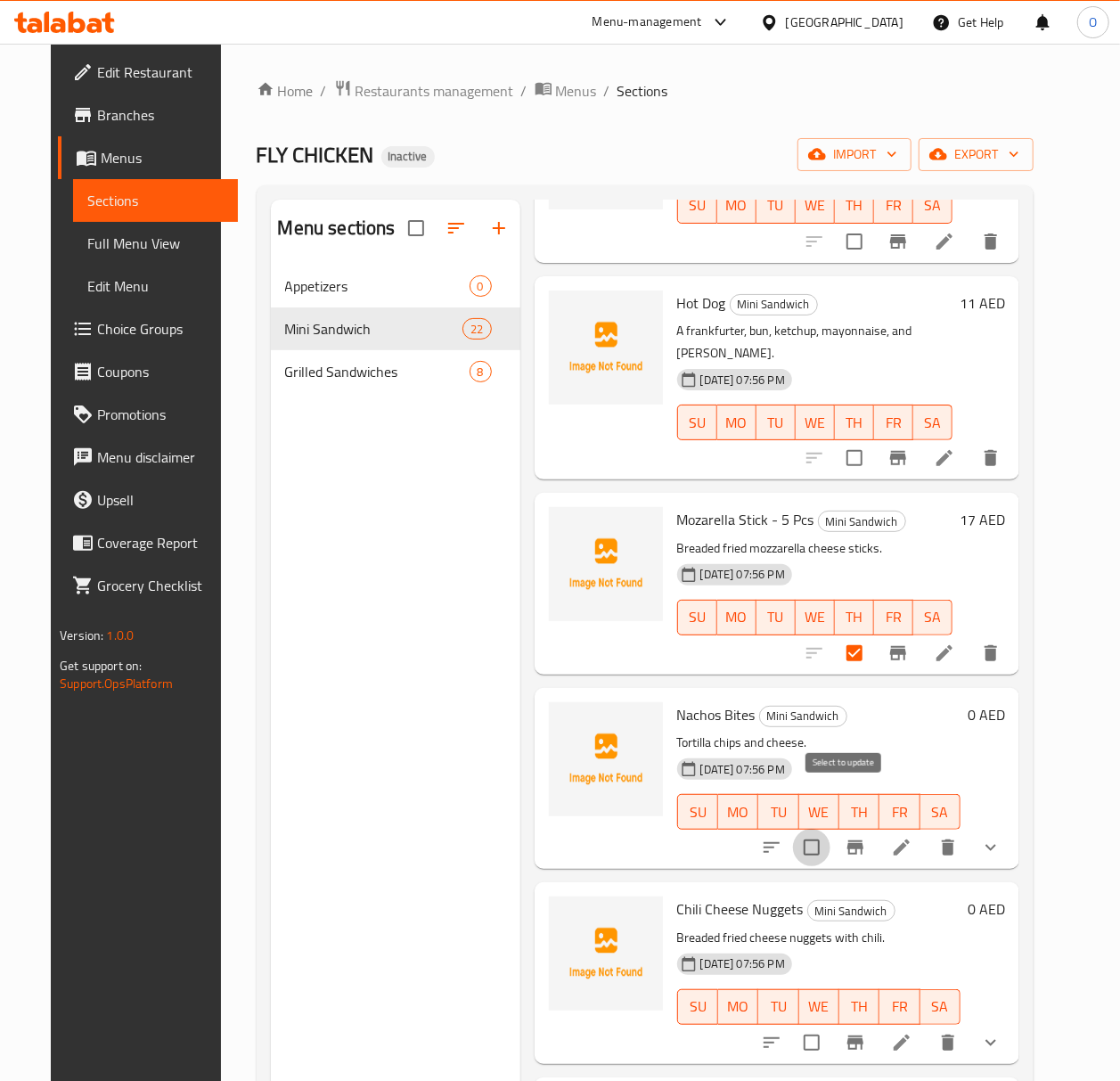
click at [830, 828] on input "checkbox" at bounding box center [811, 847] width 37 height 37
checkbox input "true"
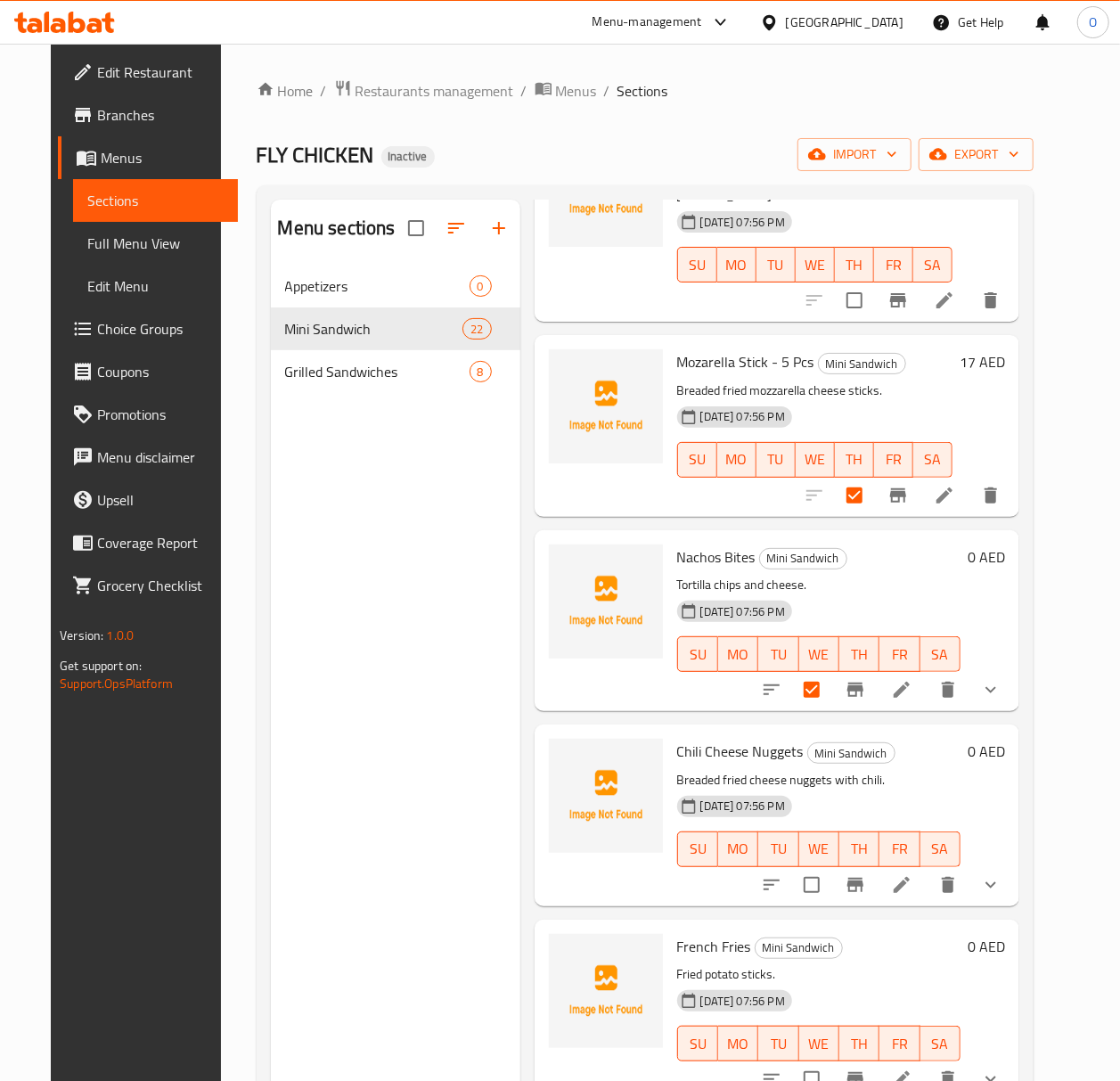
scroll to position [1070, 0]
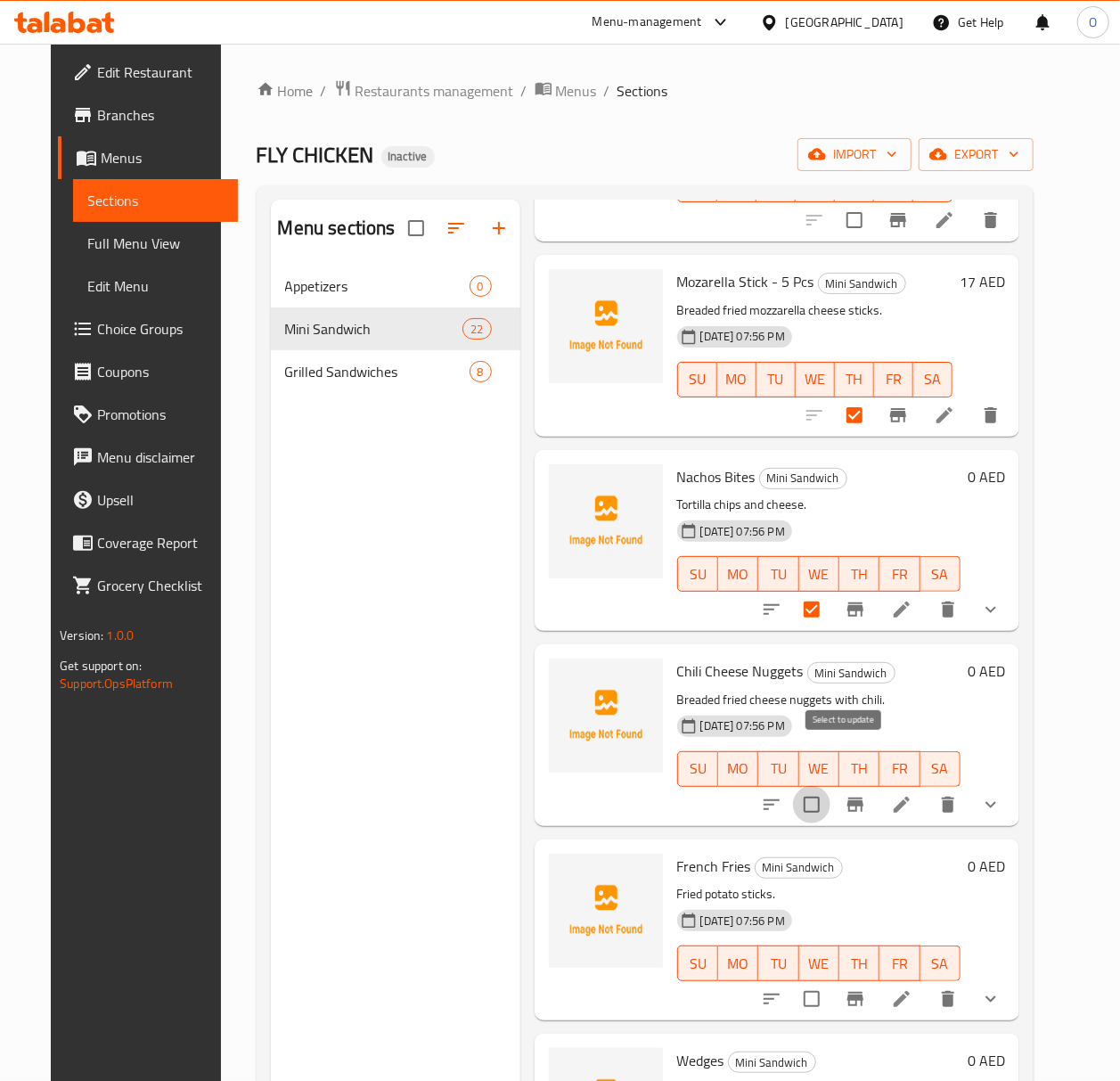
click at [830, 785] on input "checkbox" at bounding box center [811, 804] width 37 height 37
checkbox input "true"
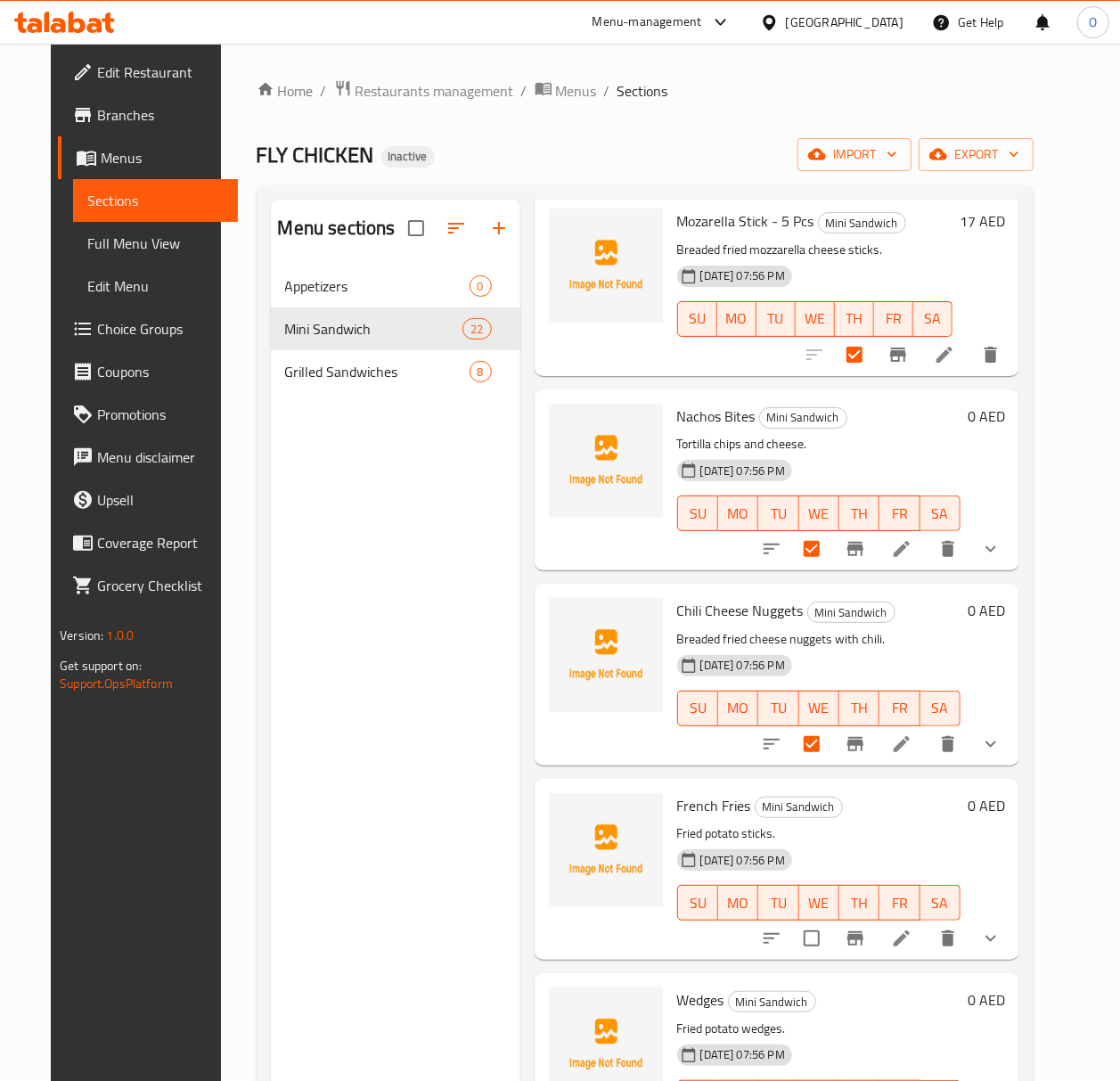
scroll to position [1188, 0]
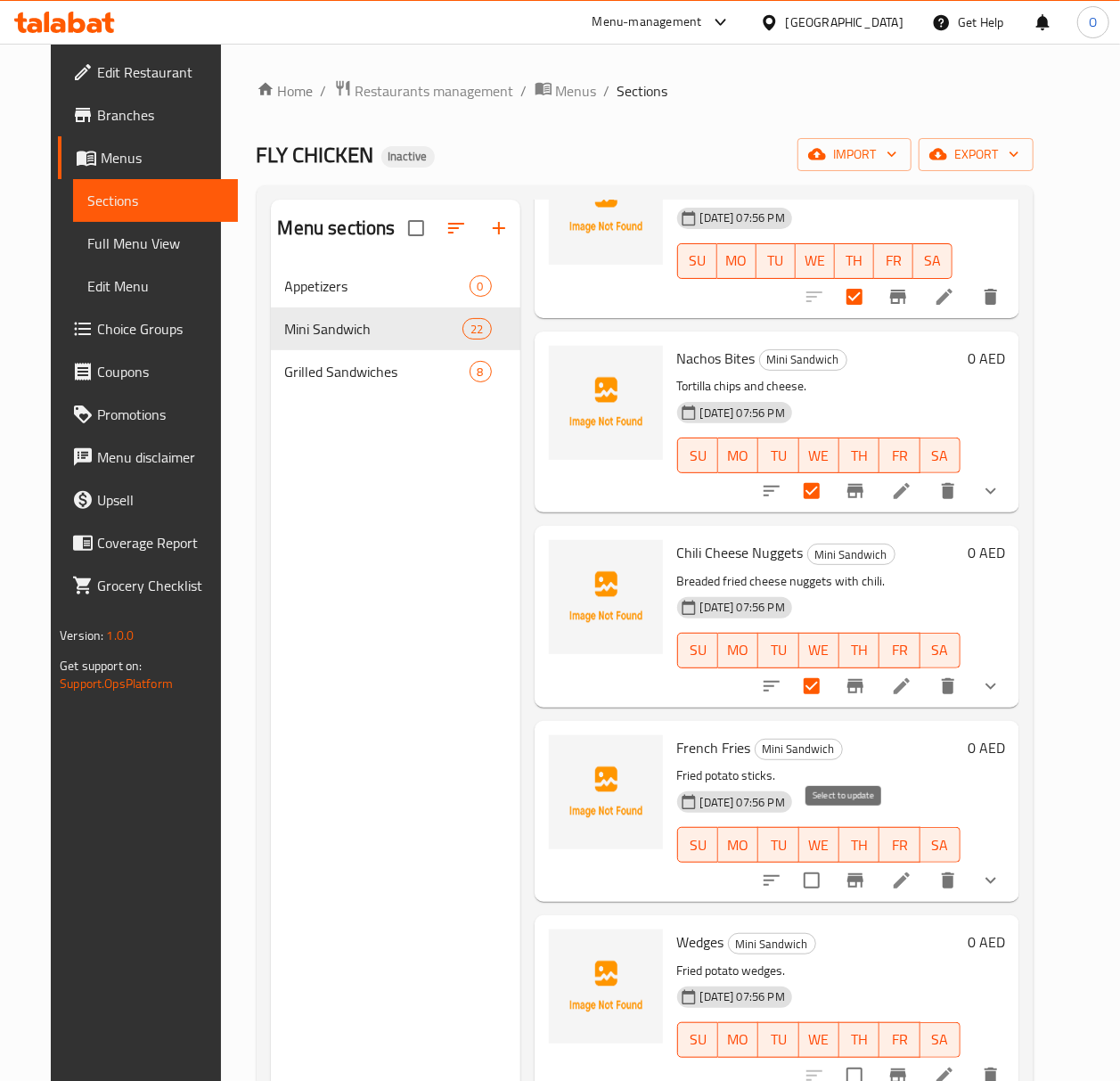
click at [830, 862] on input "checkbox" at bounding box center [811, 880] width 37 height 37
checkbox input "true"
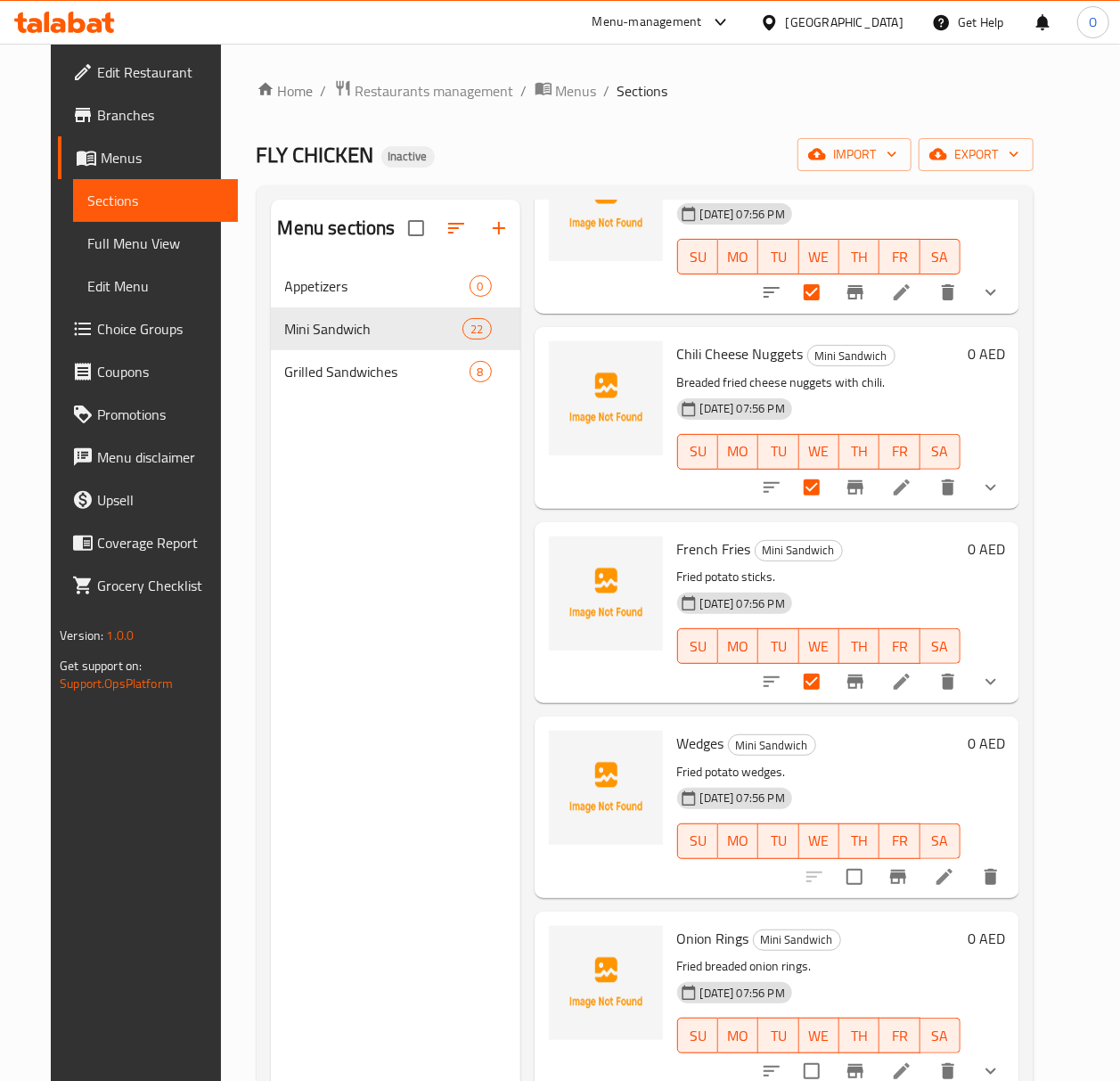
scroll to position [1425, 0]
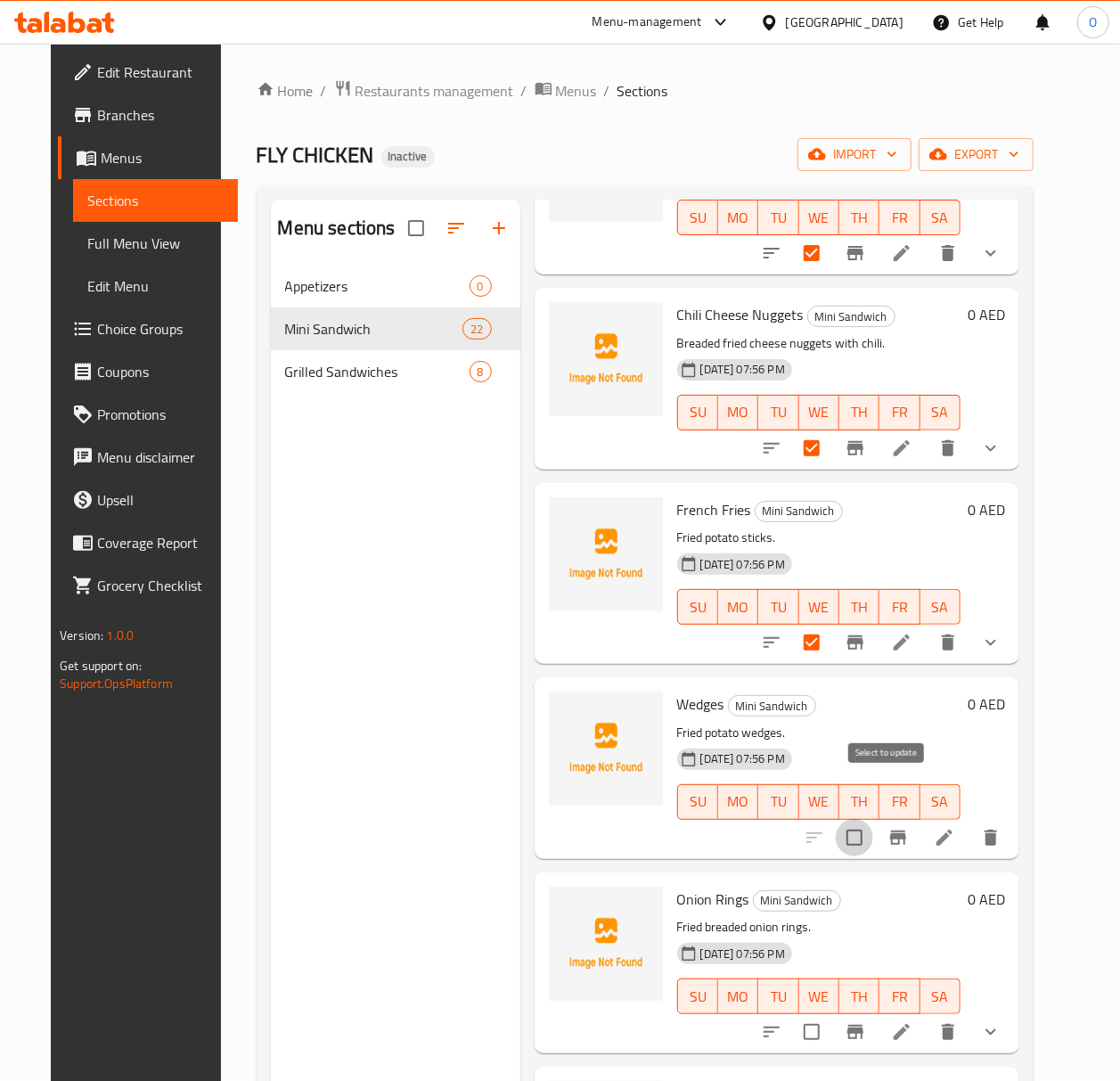
click at [873, 819] on input "checkbox" at bounding box center [854, 837] width 37 height 37
checkbox input "true"
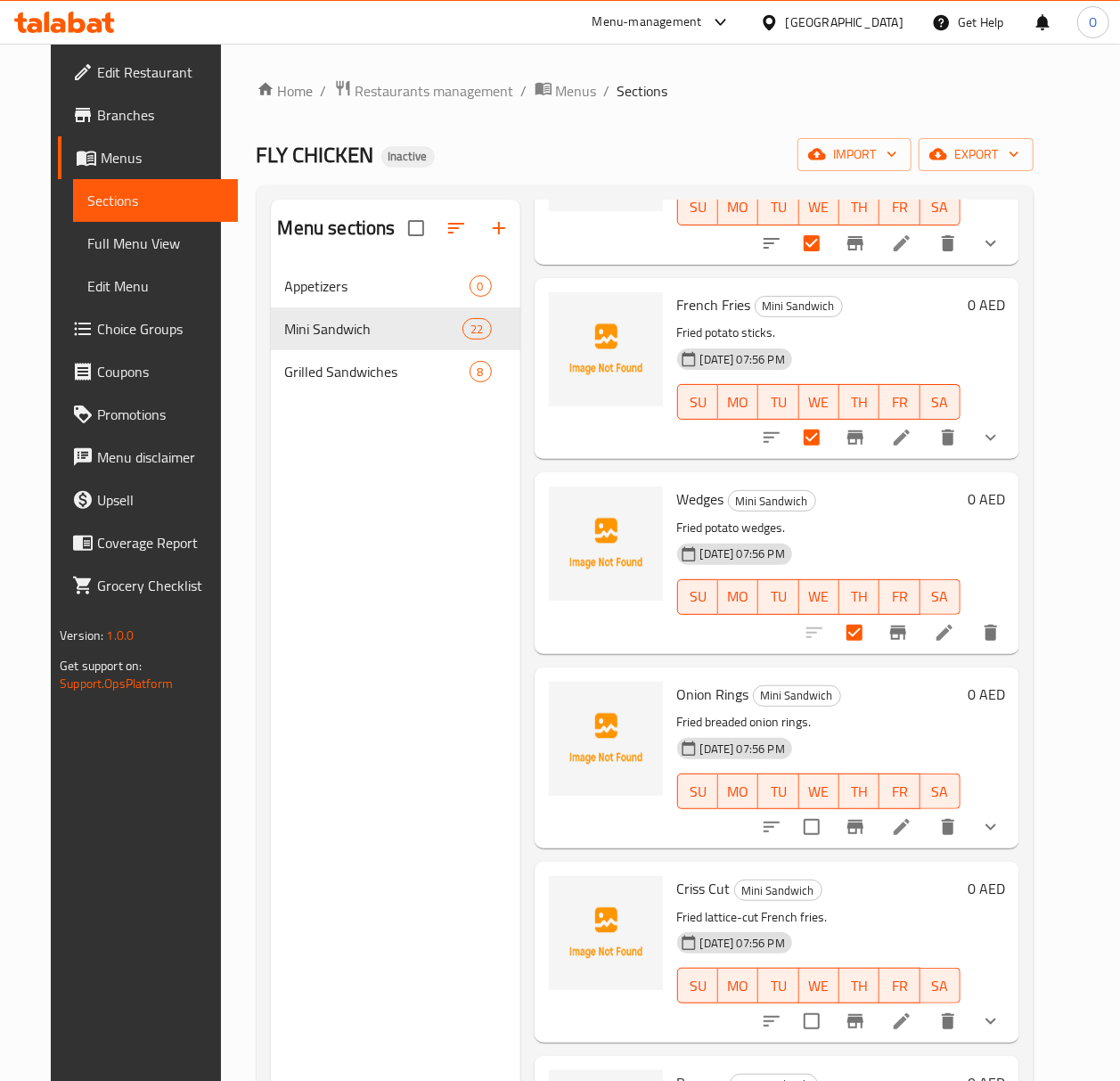
scroll to position [1663, 0]
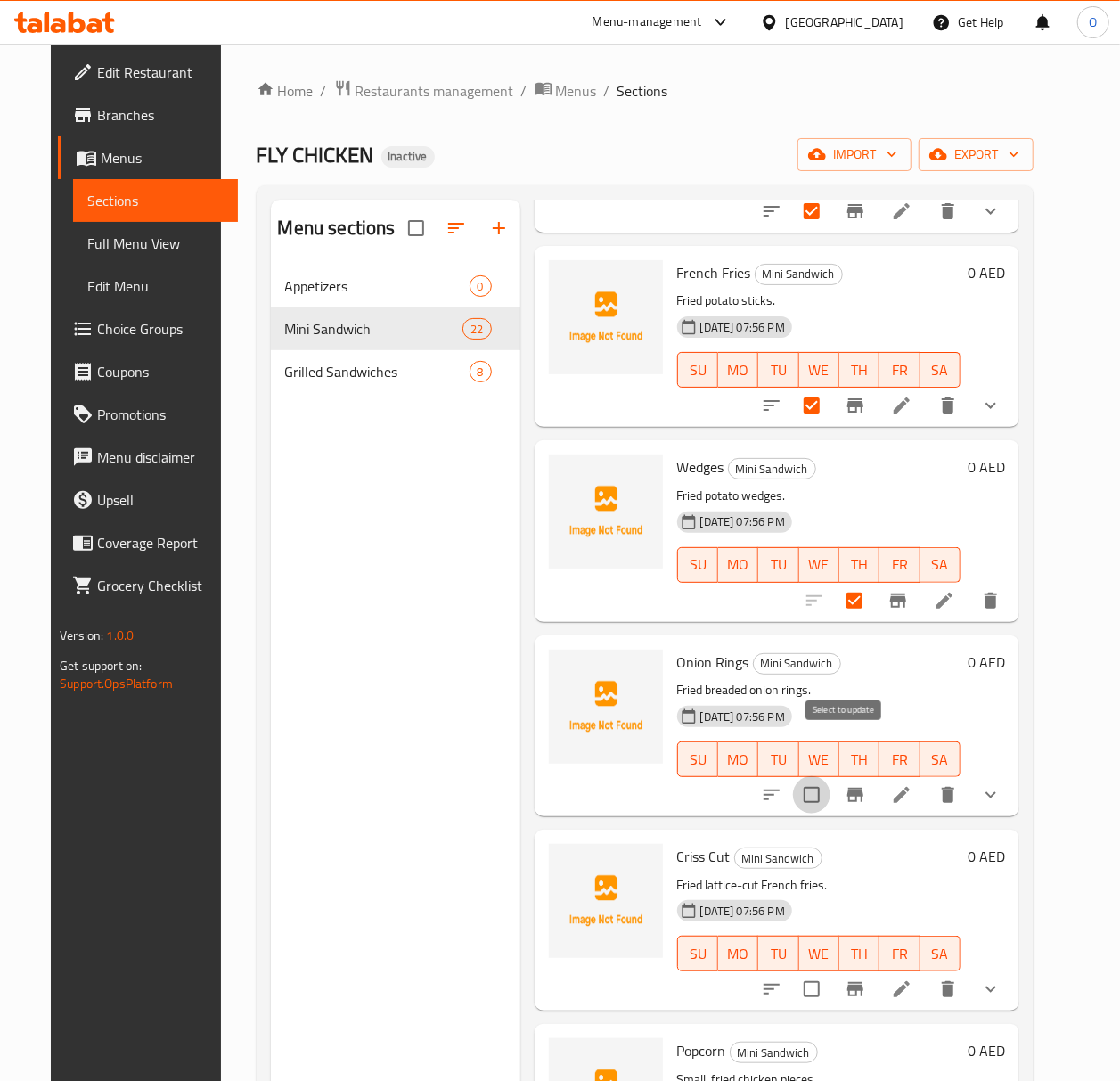
drag, startPoint x: 848, startPoint y: 742, endPoint x: 861, endPoint y: 760, distance: 22.2
click at [830, 776] on input "checkbox" at bounding box center [811, 794] width 37 height 37
checkbox input "true"
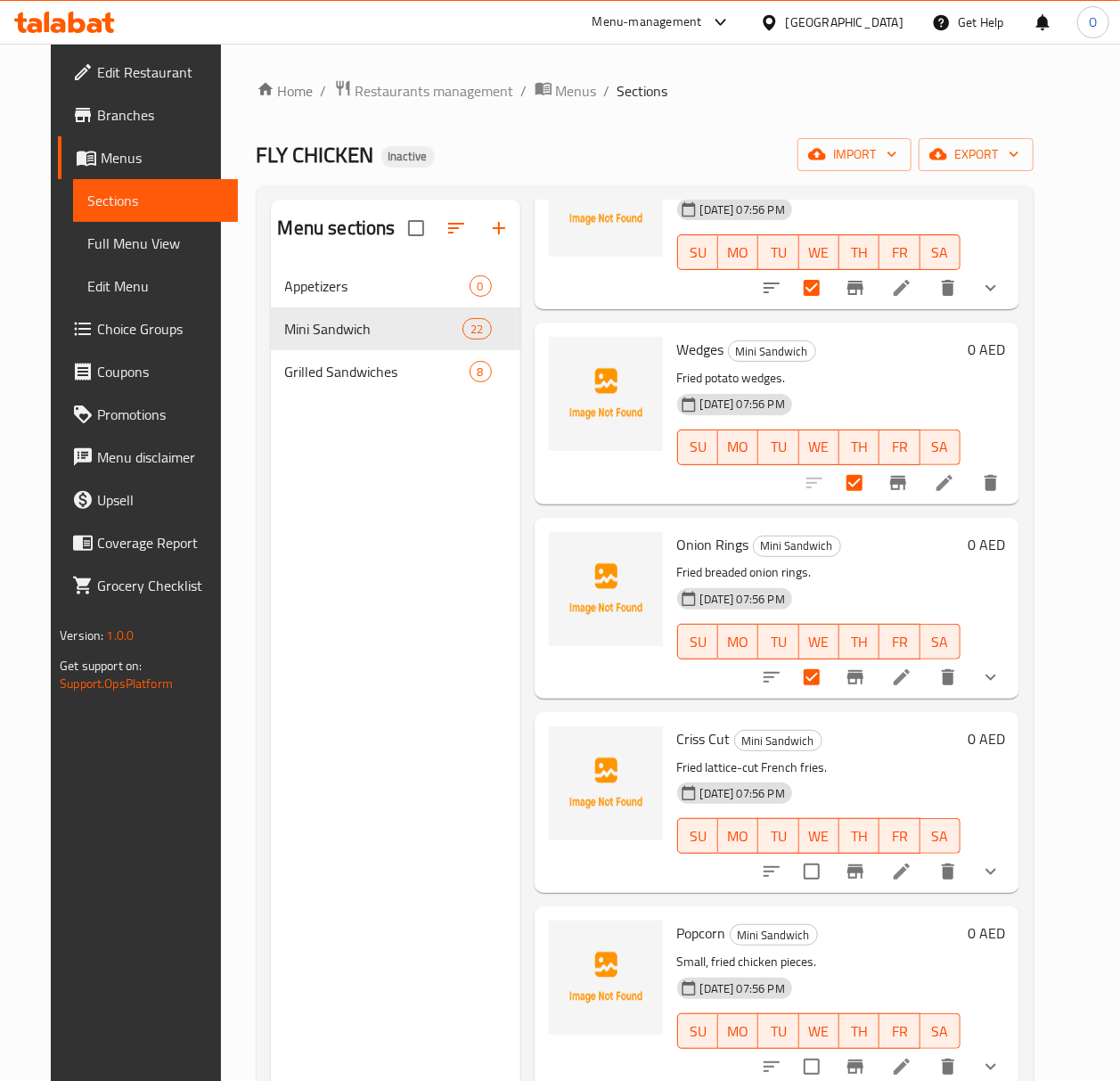
scroll to position [1782, 0]
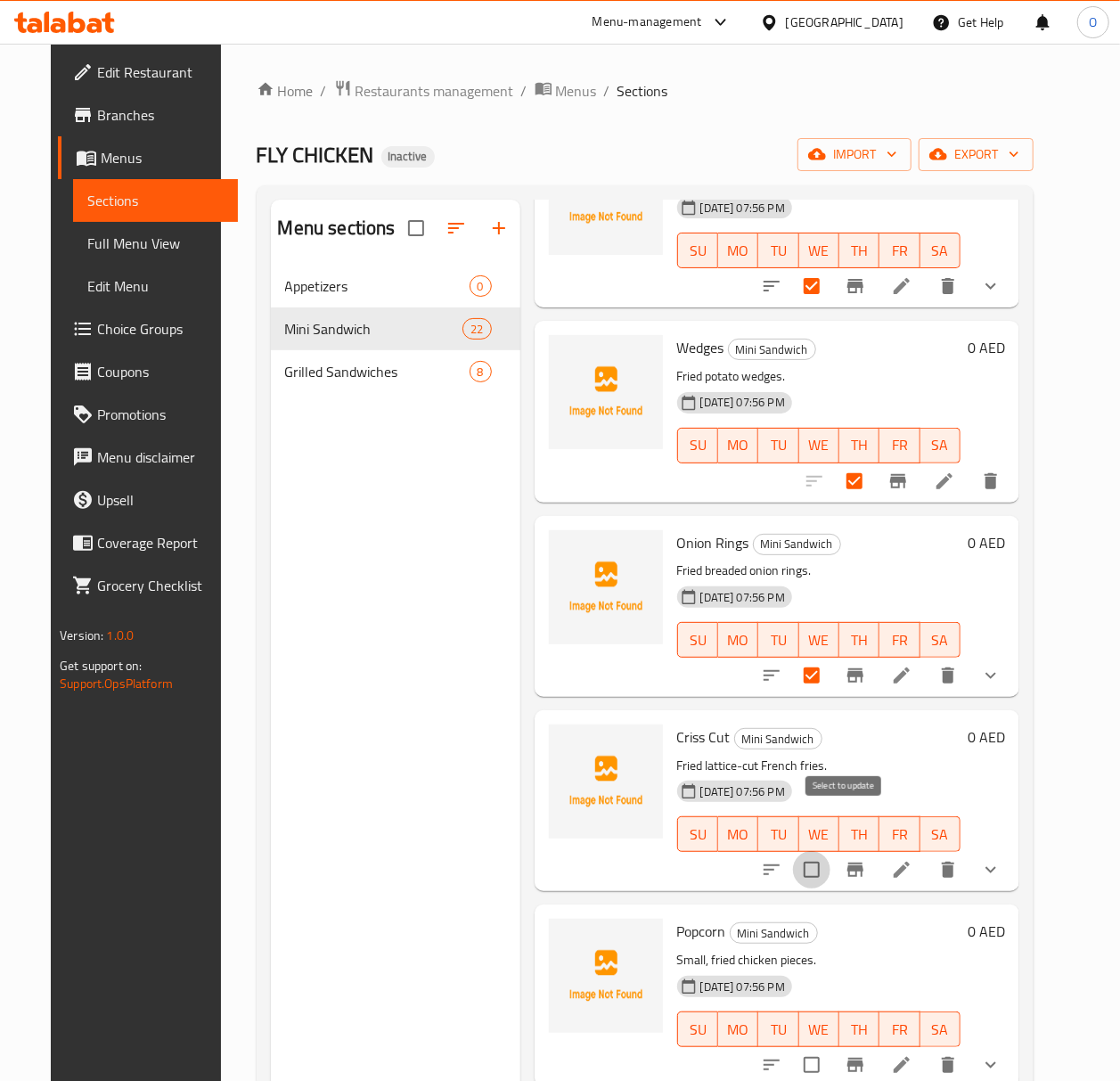
click at [830, 850] on input "checkbox" at bounding box center [811, 869] width 37 height 37
checkbox input "true"
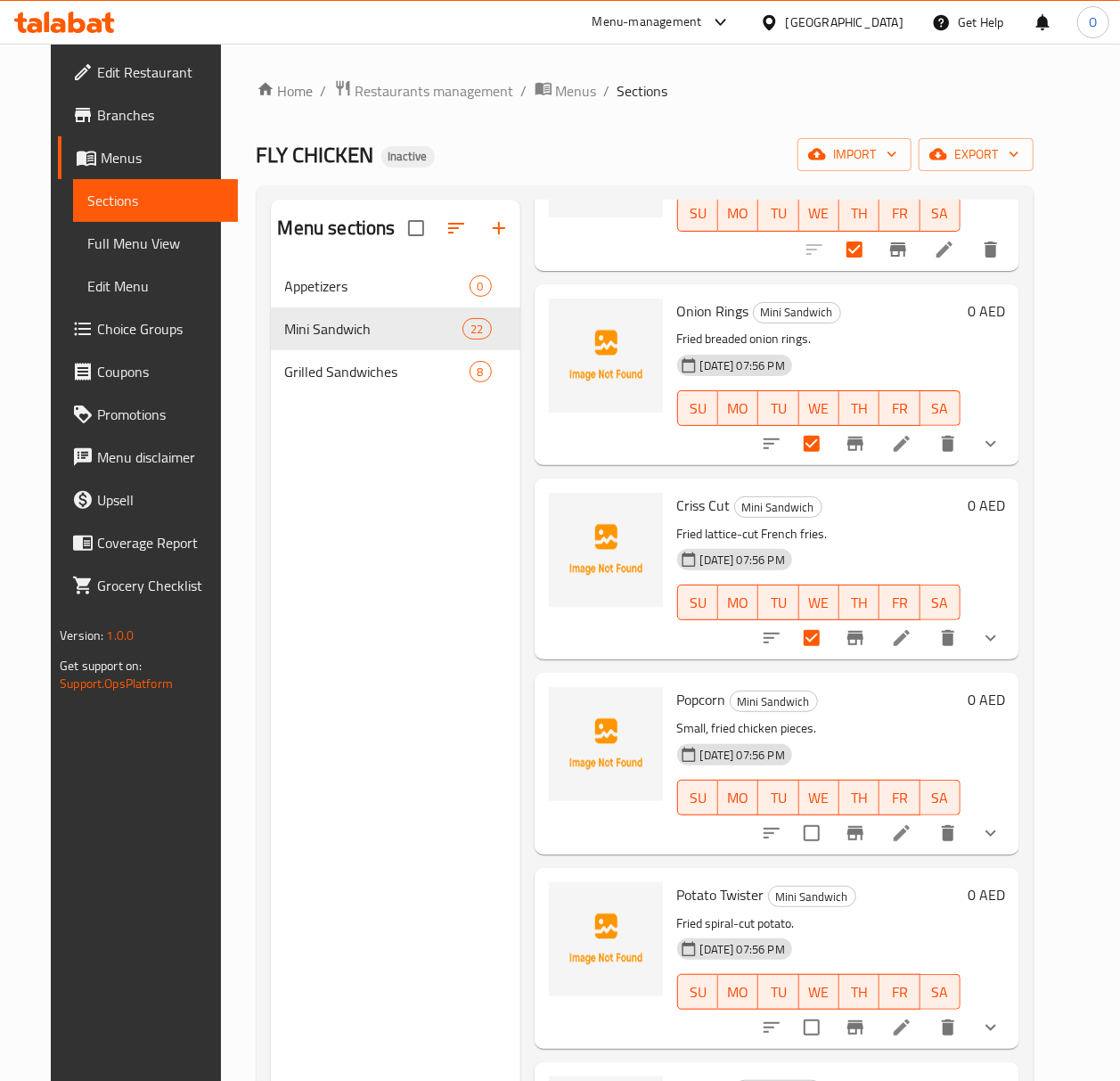
scroll to position [2019, 0]
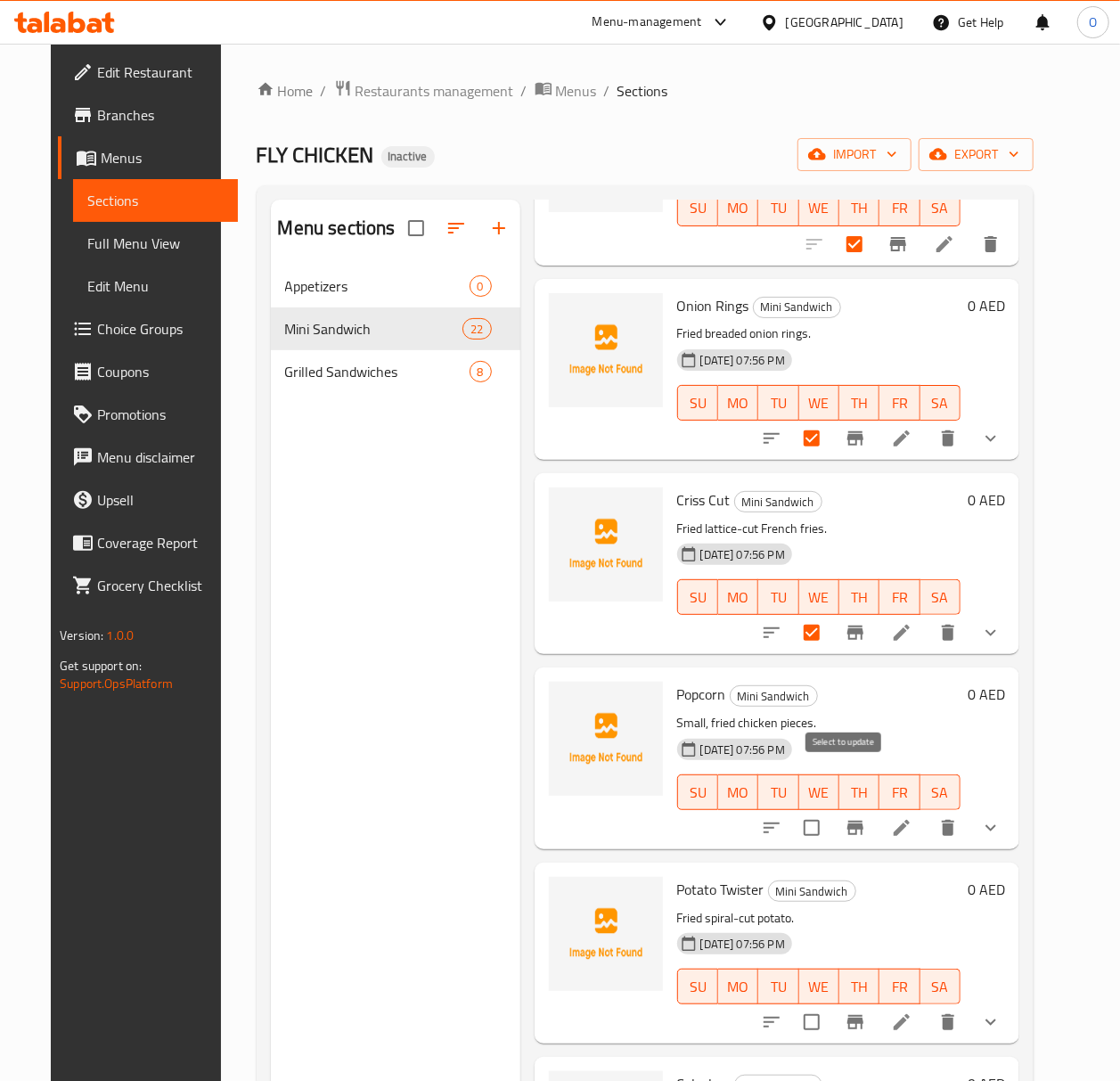
click at [830, 809] on input "checkbox" at bounding box center [811, 827] width 37 height 37
checkbox input "true"
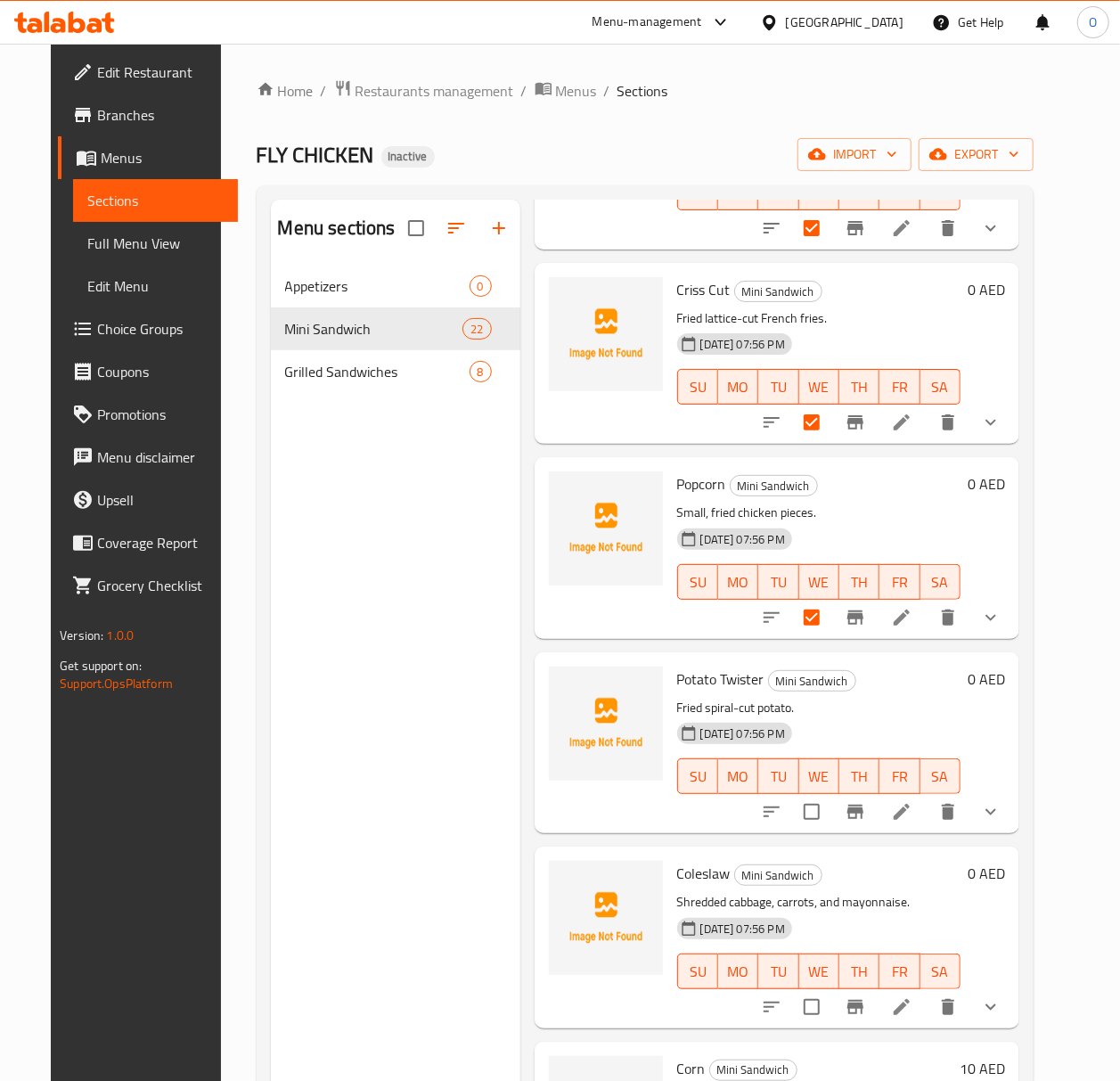
scroll to position [2257, 0]
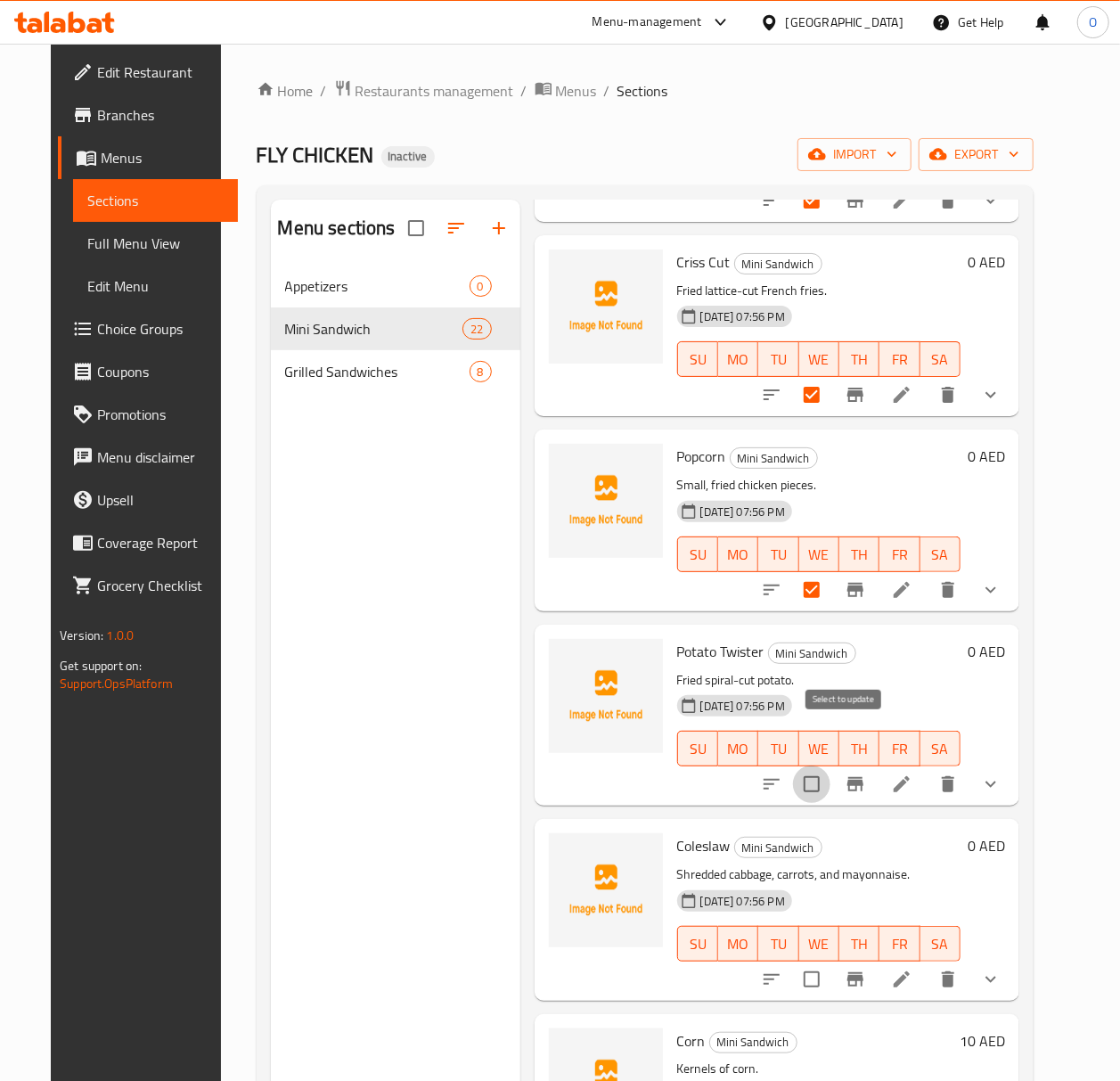
click at [830, 765] on input "checkbox" at bounding box center [811, 783] width 37 height 37
checkbox input "true"
click at [830, 960] on input "checkbox" at bounding box center [811, 979] width 37 height 37
checkbox input "true"
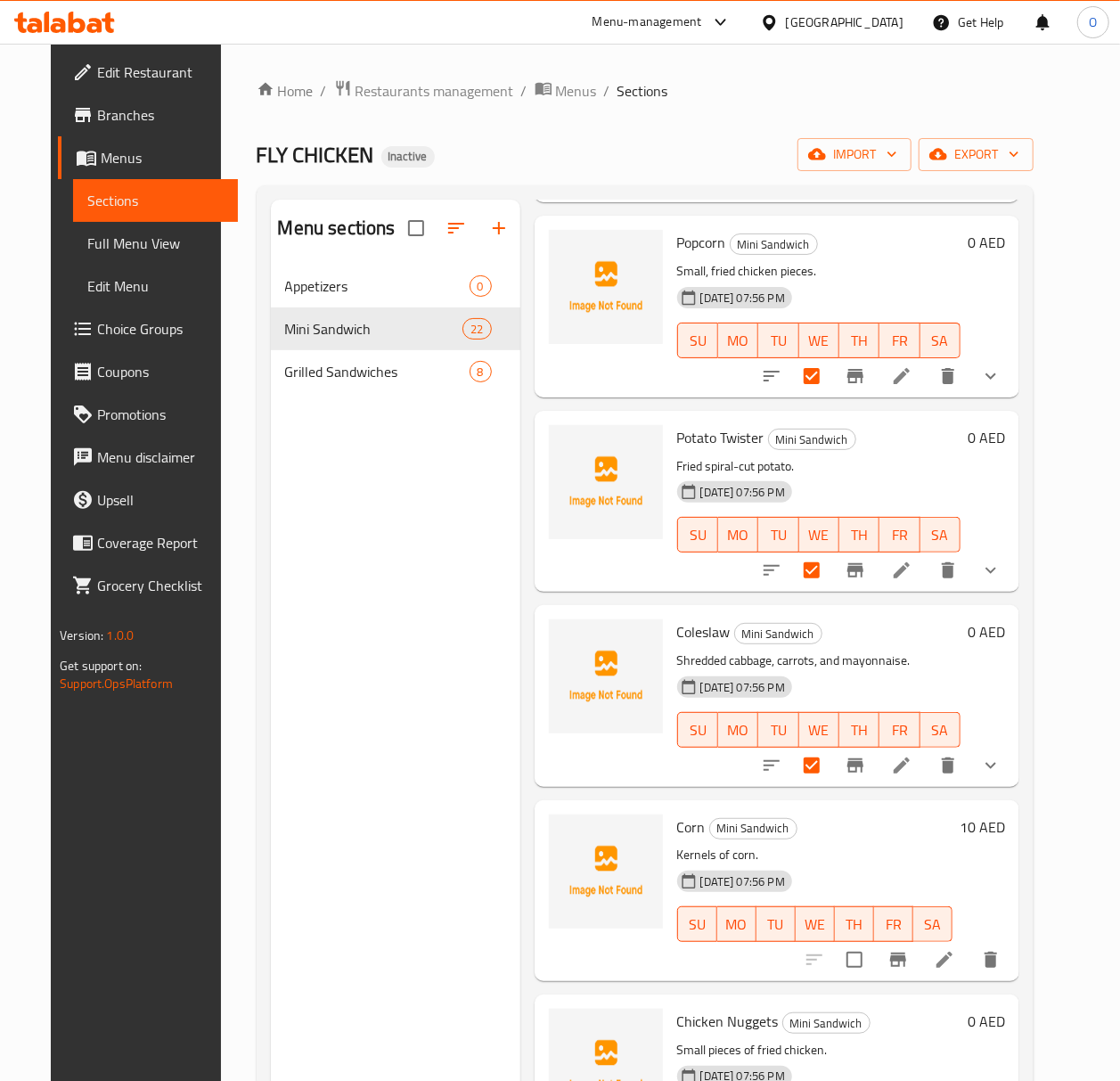
scroll to position [2495, 0]
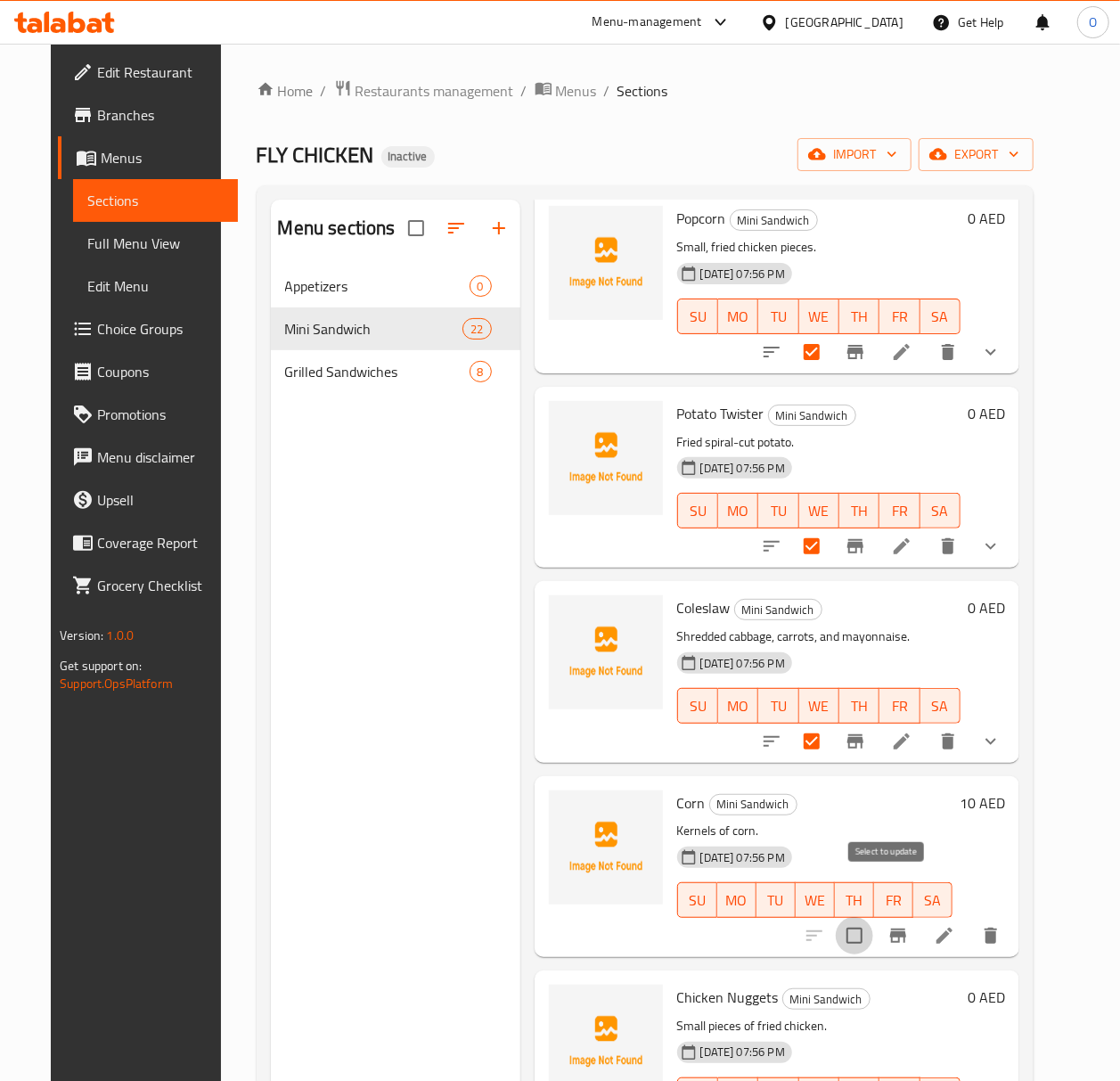
click at [873, 916] on input "checkbox" at bounding box center [854, 935] width 37 height 37
checkbox input "true"
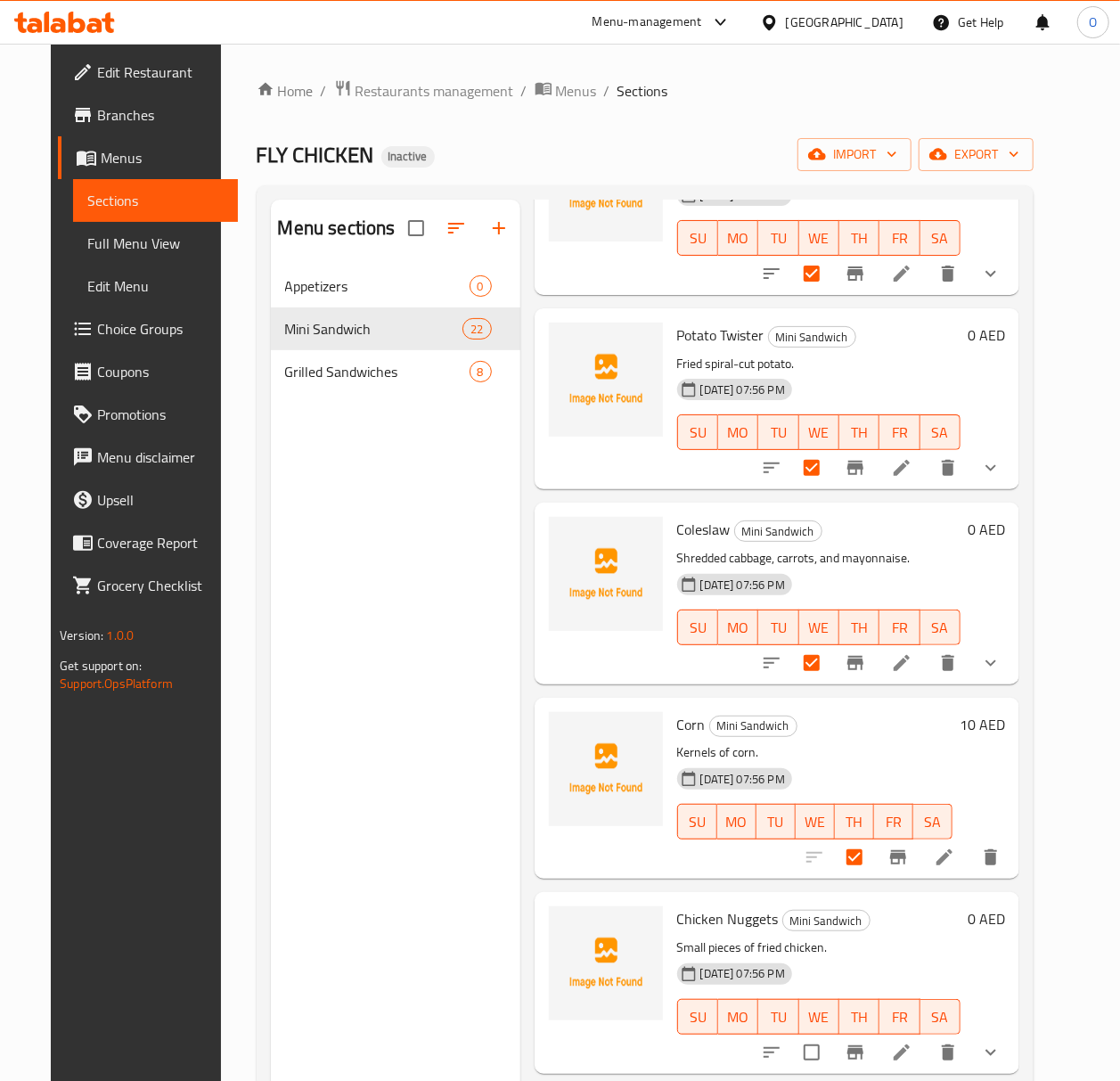
scroll to position [2732, 0]
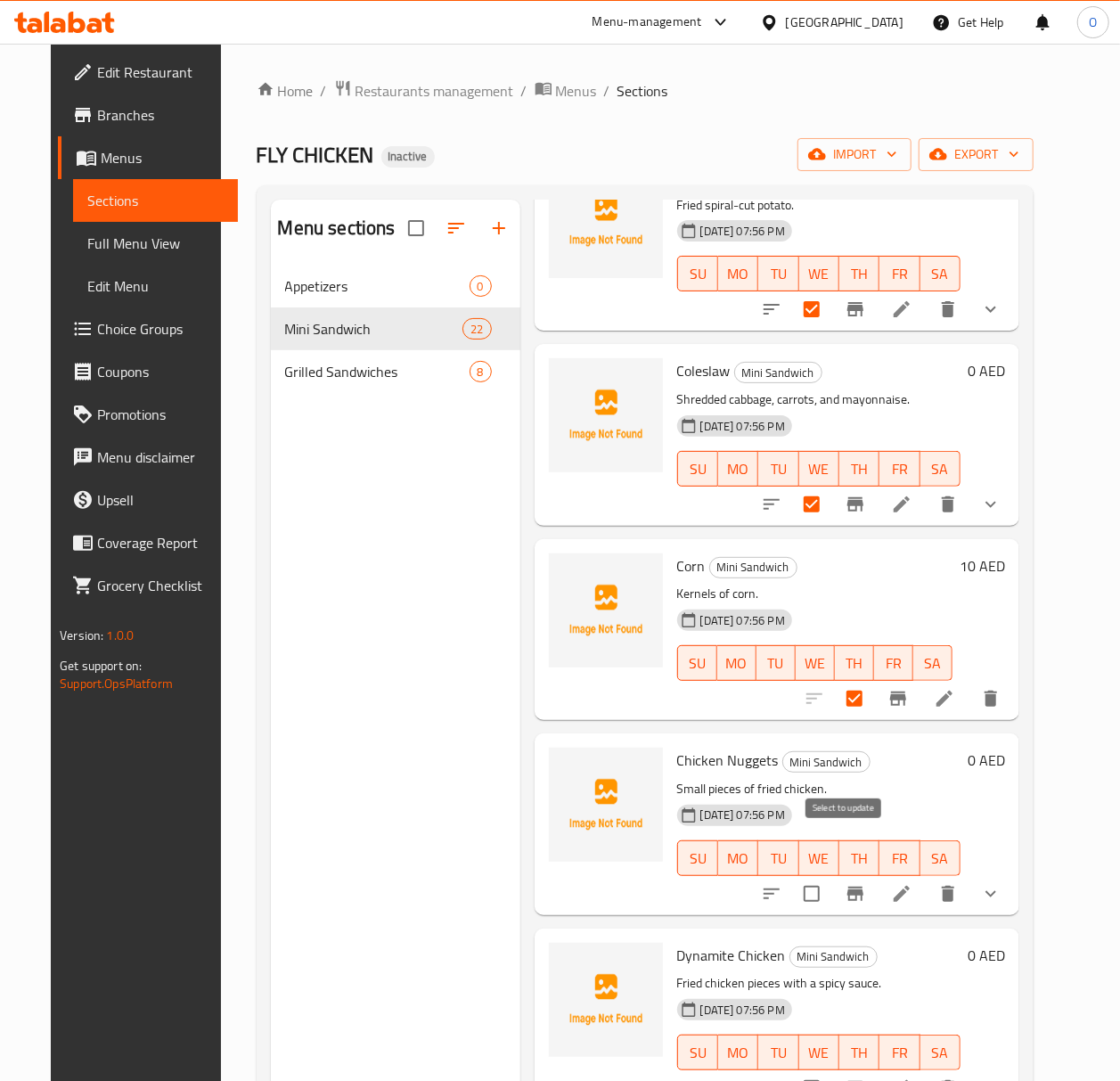
click at [830, 875] on input "checkbox" at bounding box center [811, 893] width 37 height 37
checkbox input "true"
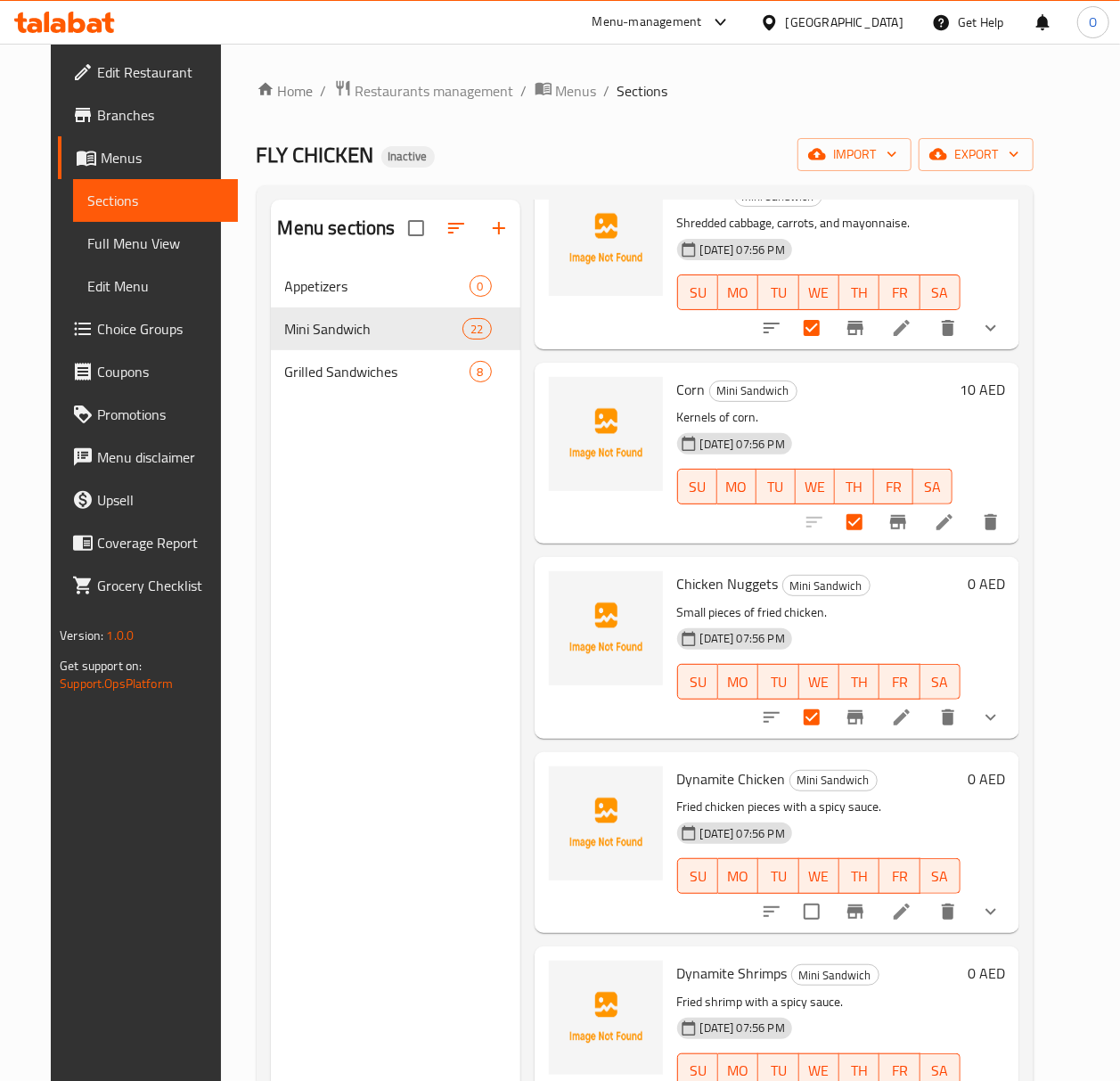
scroll to position [2969, 0]
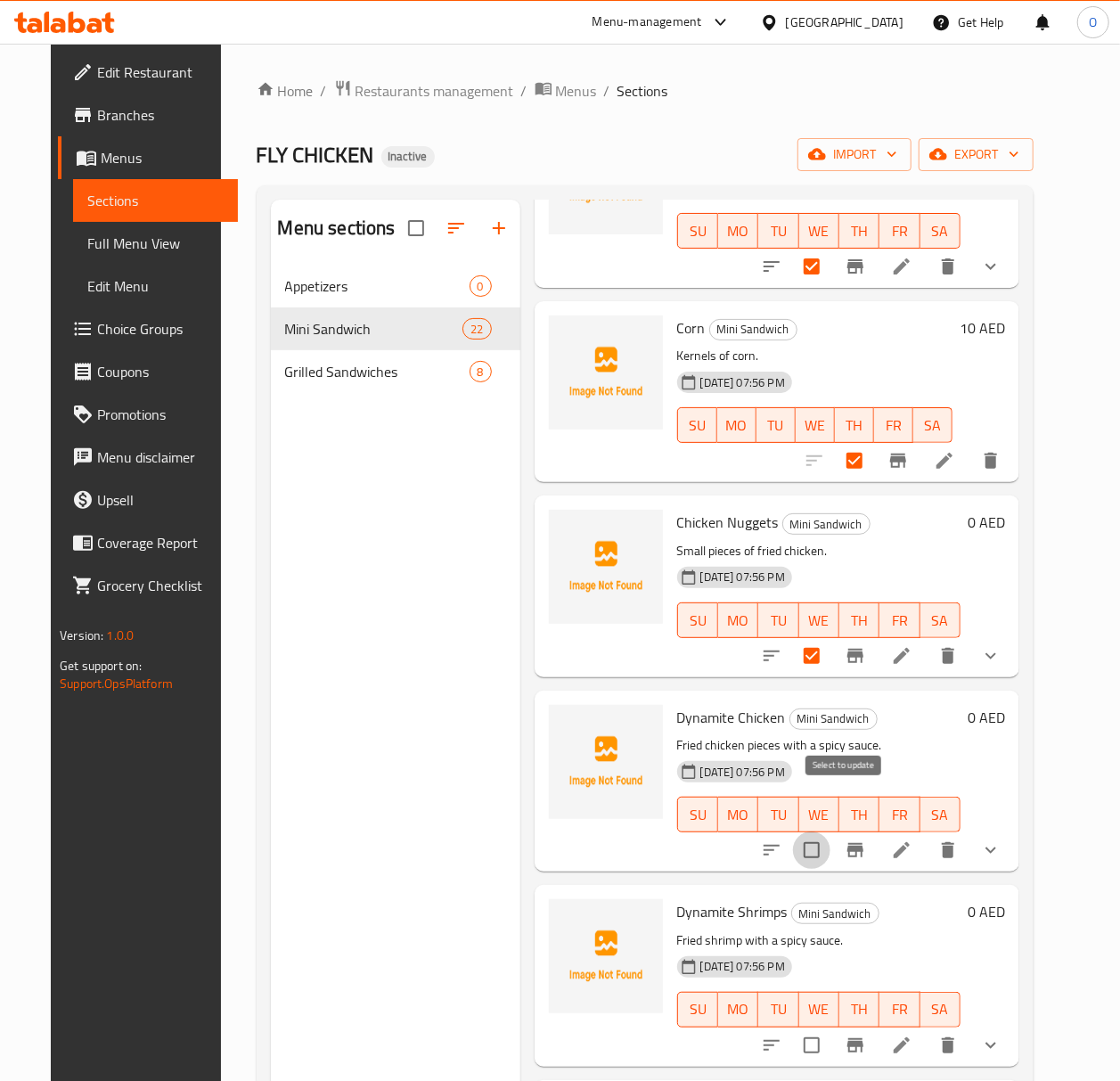
click at [830, 831] on input "checkbox" at bounding box center [811, 849] width 37 height 37
checkbox input "true"
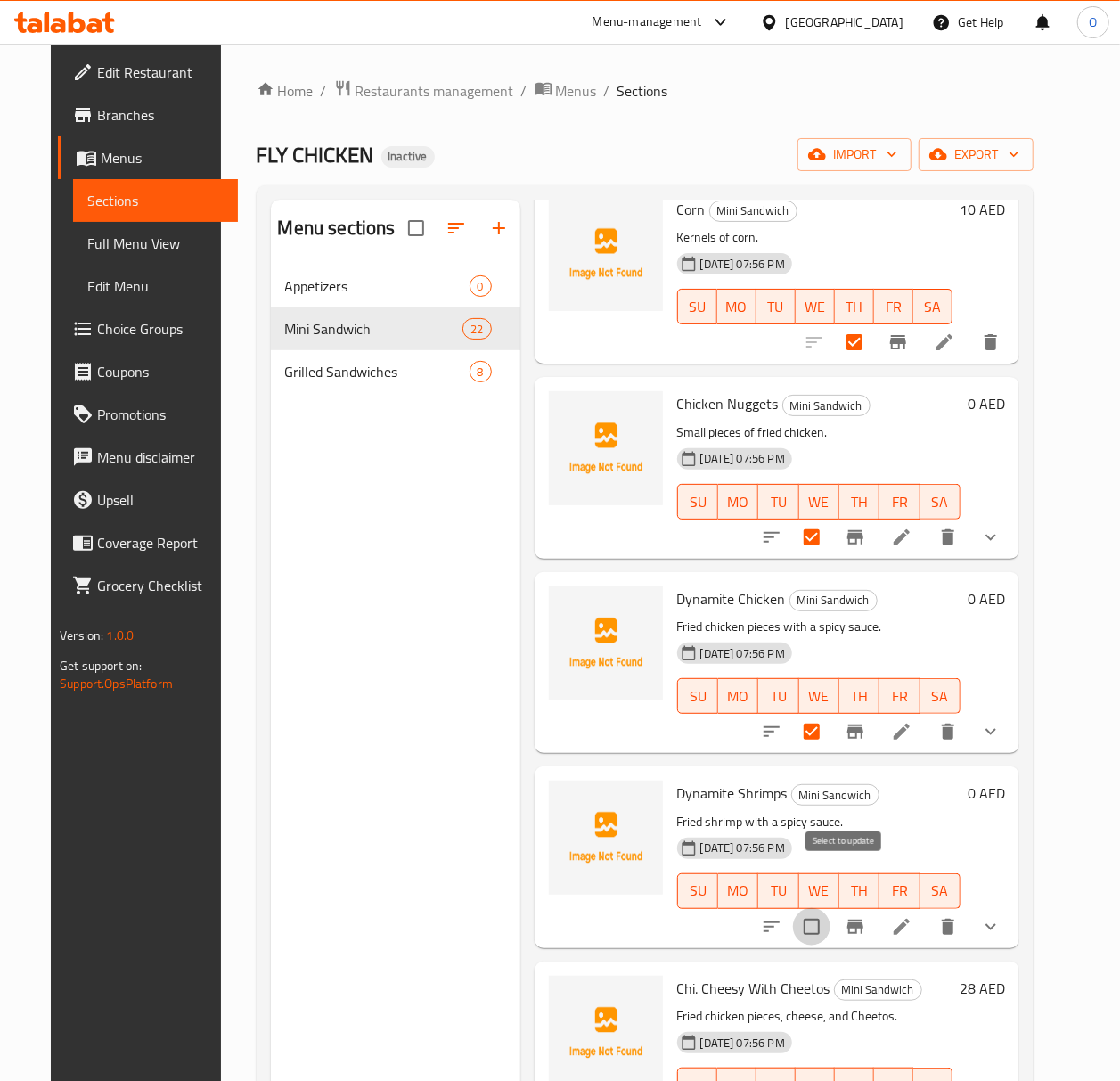
click at [830, 908] on input "checkbox" at bounding box center [811, 926] width 37 height 37
checkbox input "true"
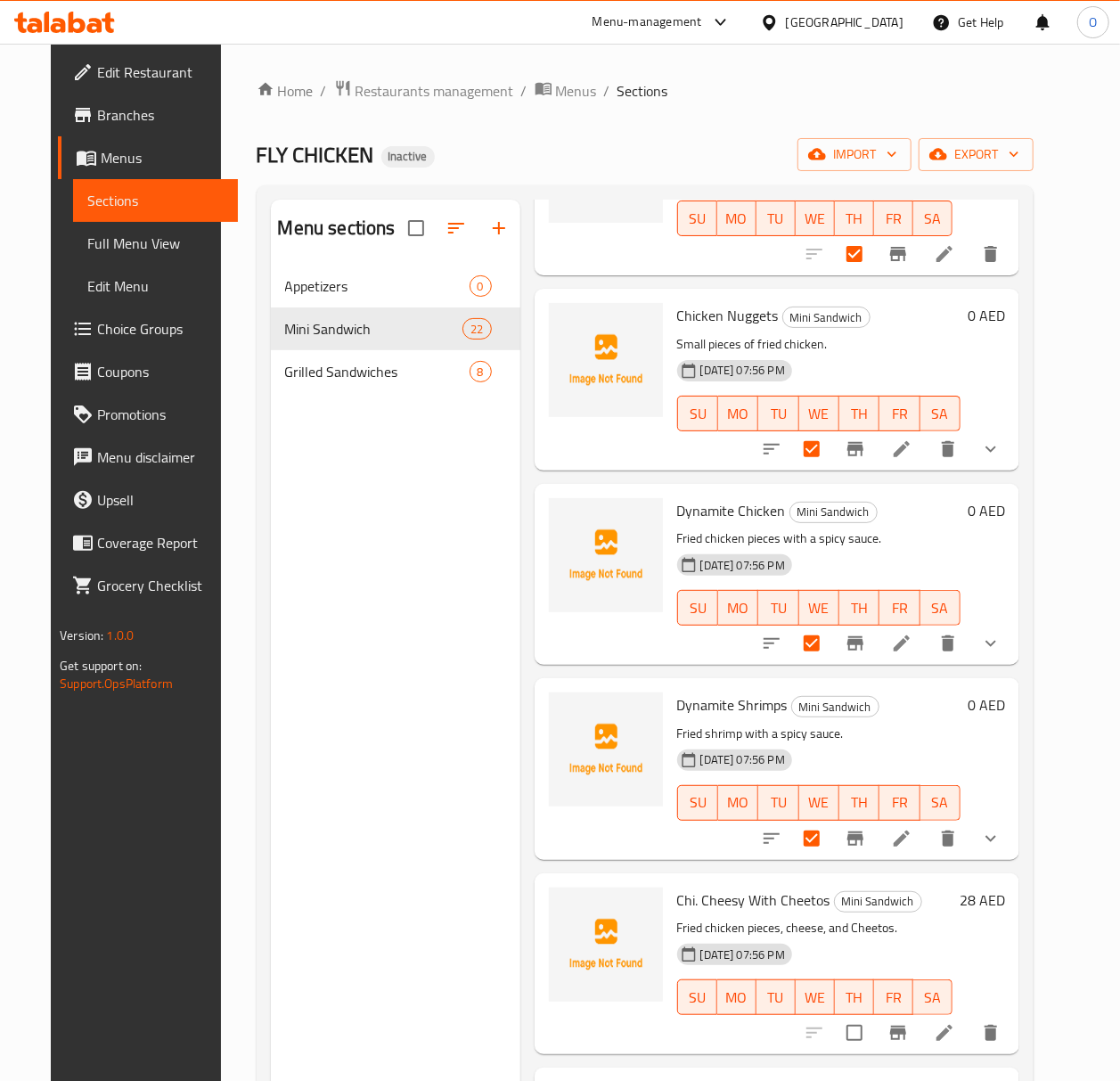
scroll to position [3312, 0]
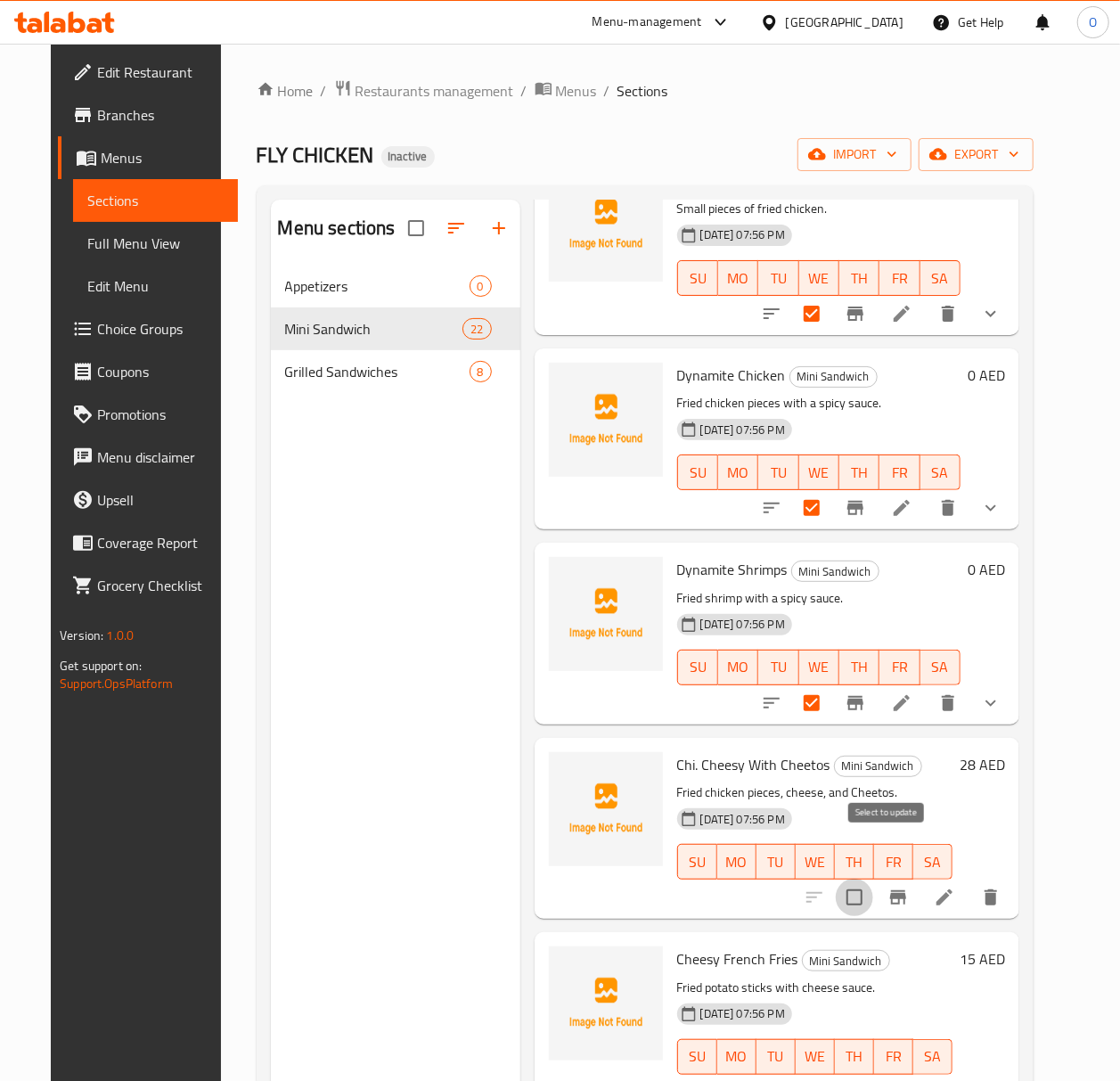
click at [873, 878] on input "checkbox" at bounding box center [854, 896] width 37 height 37
checkbox input "true"
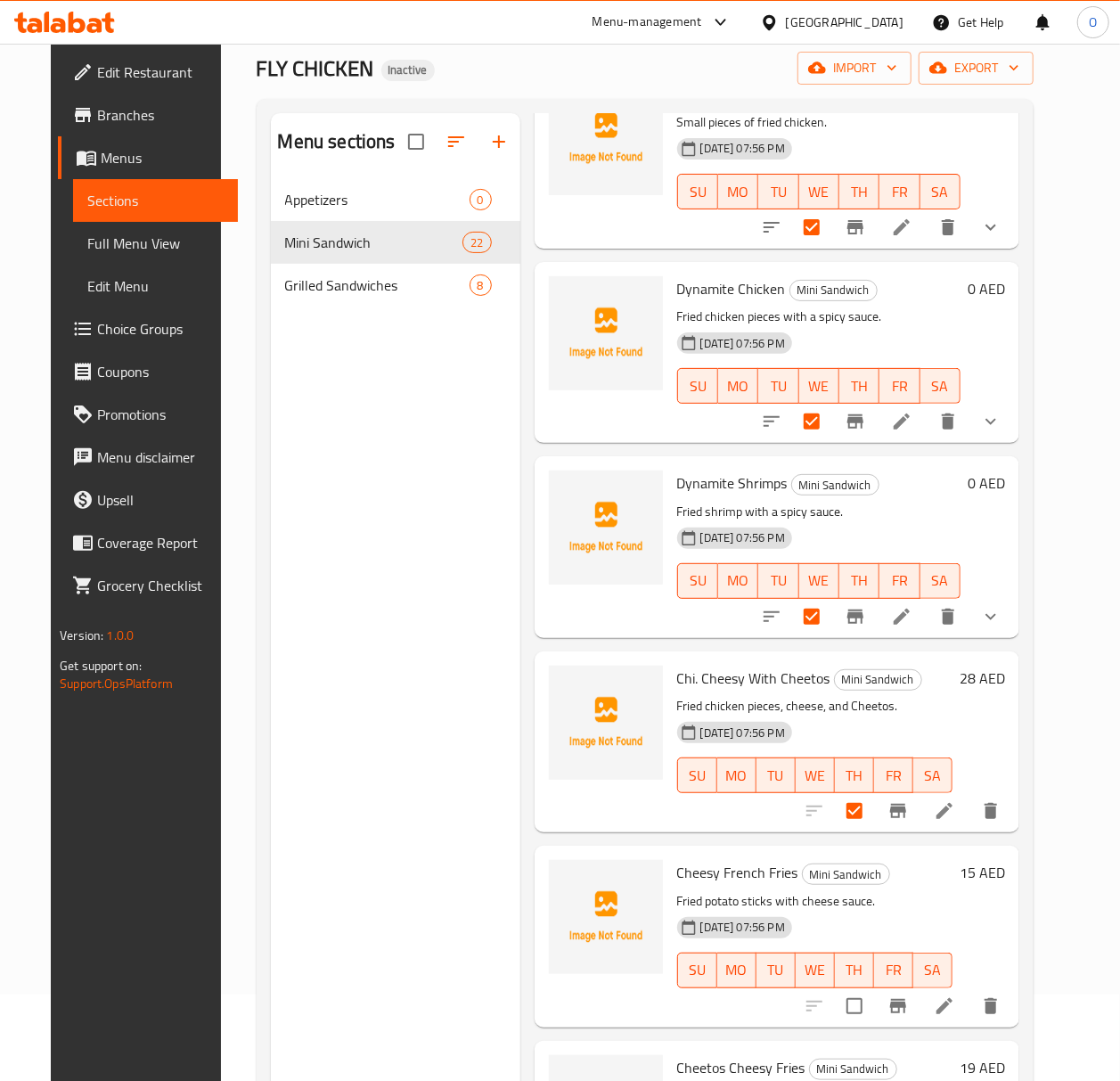
scroll to position [251, 0]
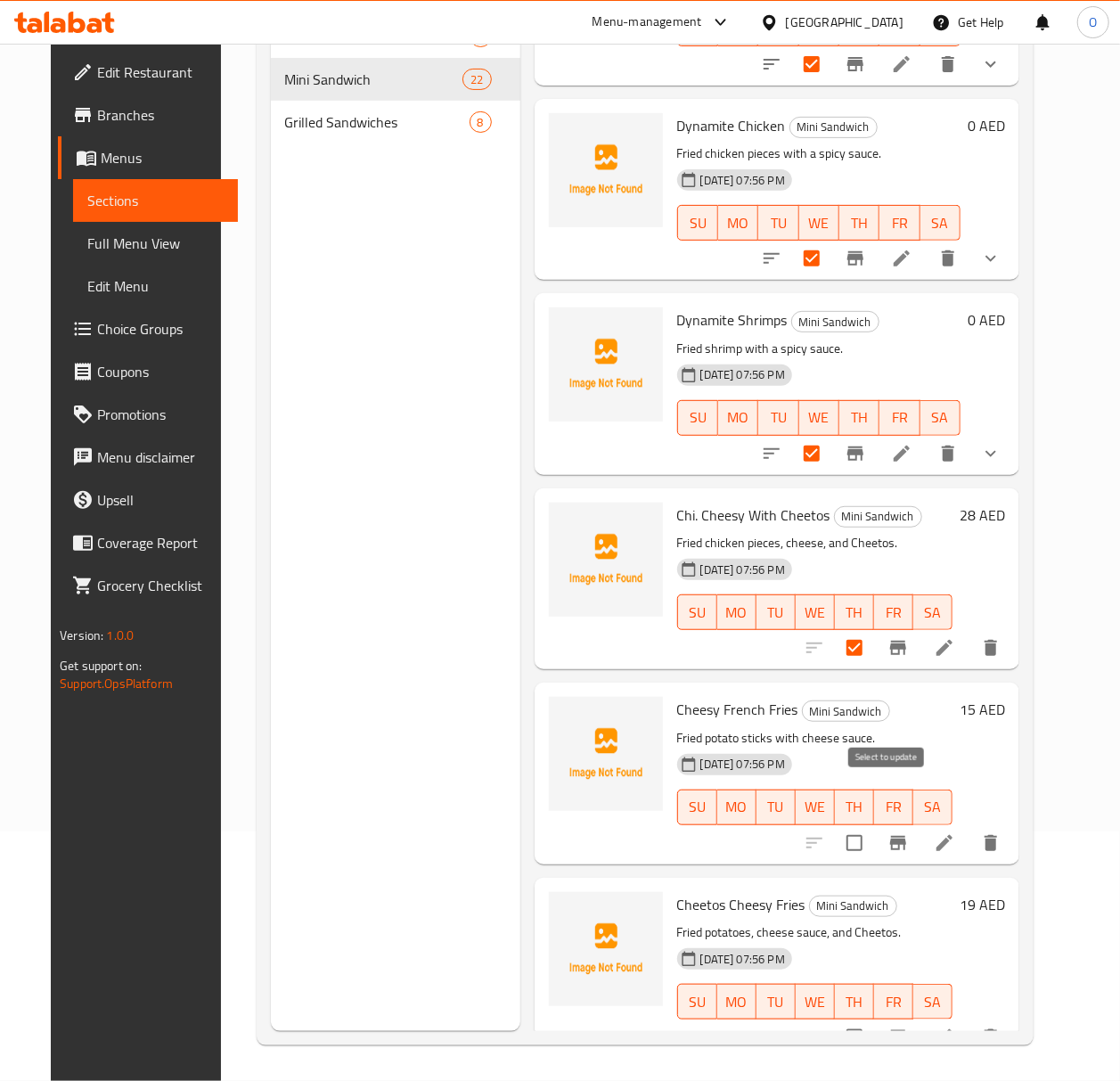
click at [873, 825] on input "checkbox" at bounding box center [854, 843] width 37 height 37
checkbox input "true"
click at [873, 1019] on input "checkbox" at bounding box center [854, 1037] width 37 height 37
checkbox input "true"
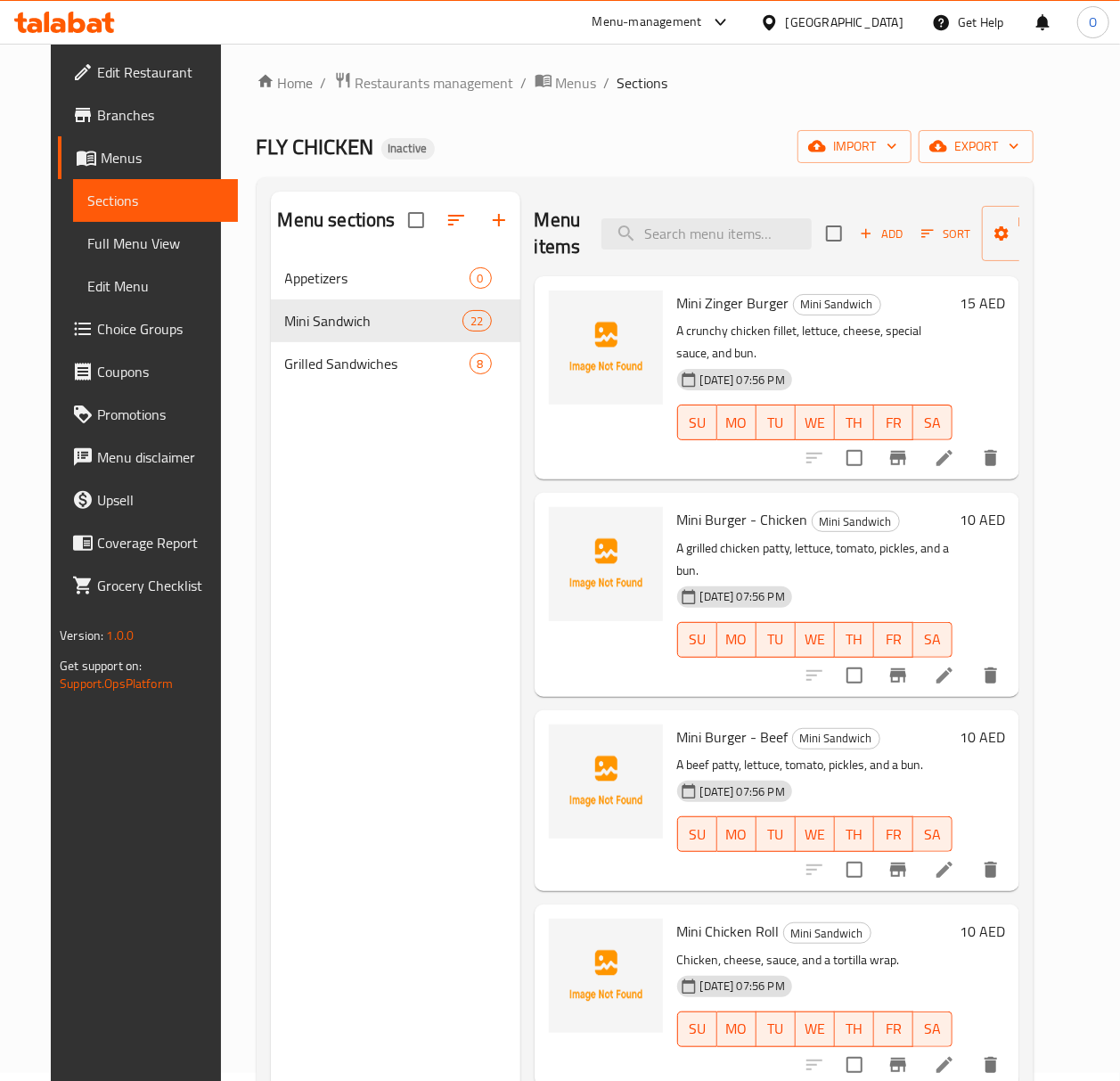
scroll to position [0, 0]
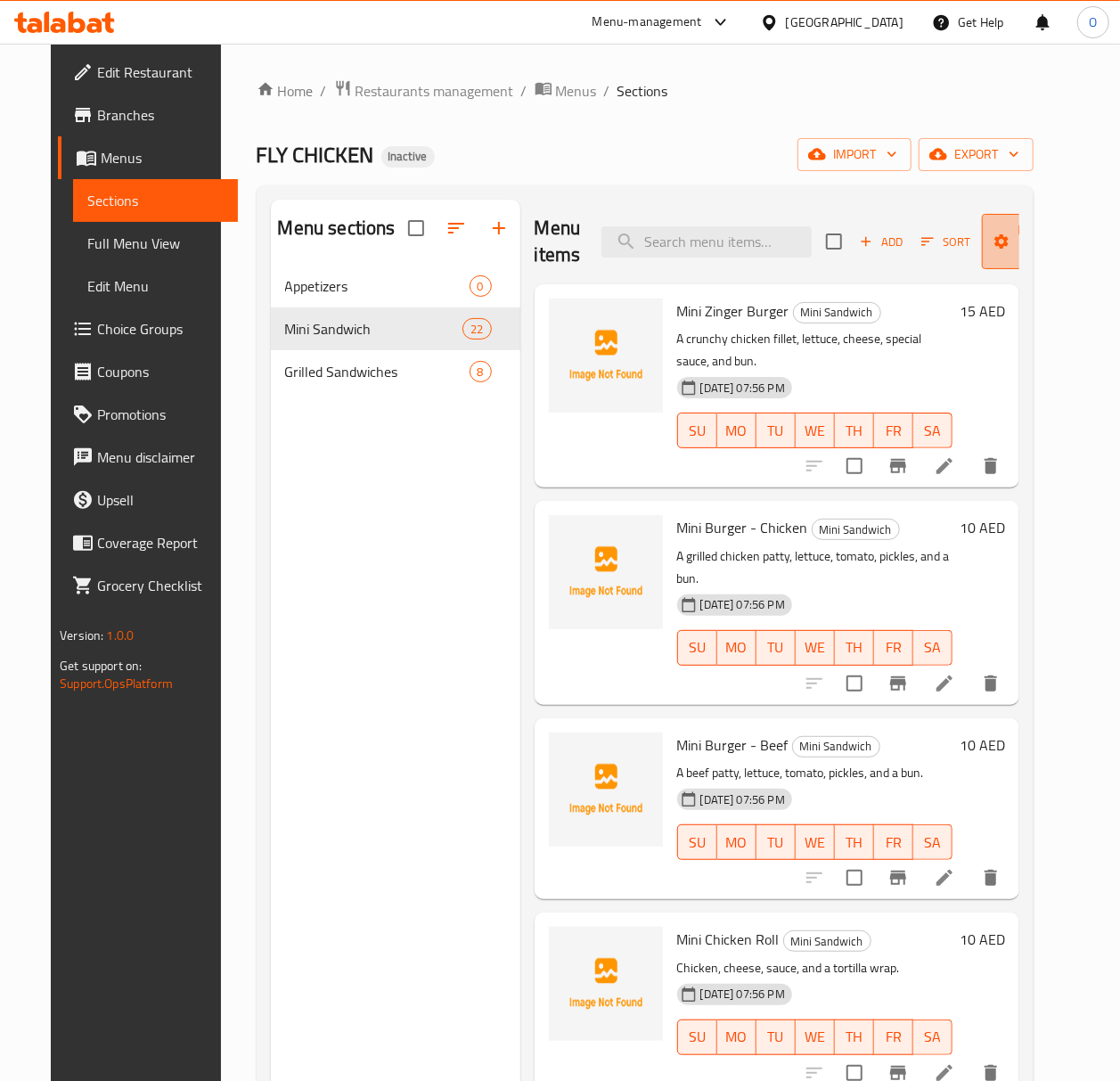
click at [1008, 240] on span "Manage items" at bounding box center [1041, 241] width 91 height 45
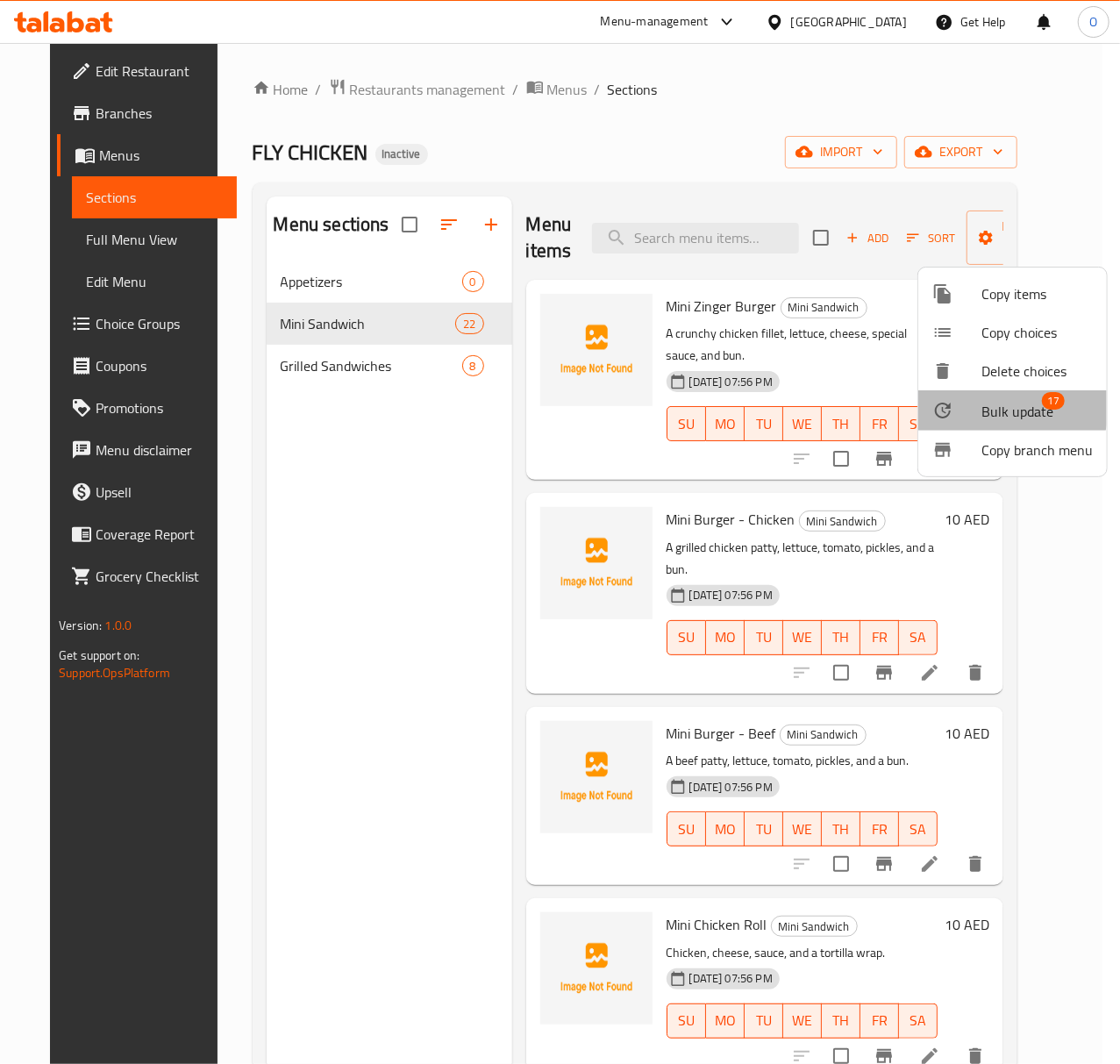
click at [966, 403] on div at bounding box center [957, 411] width 49 height 21
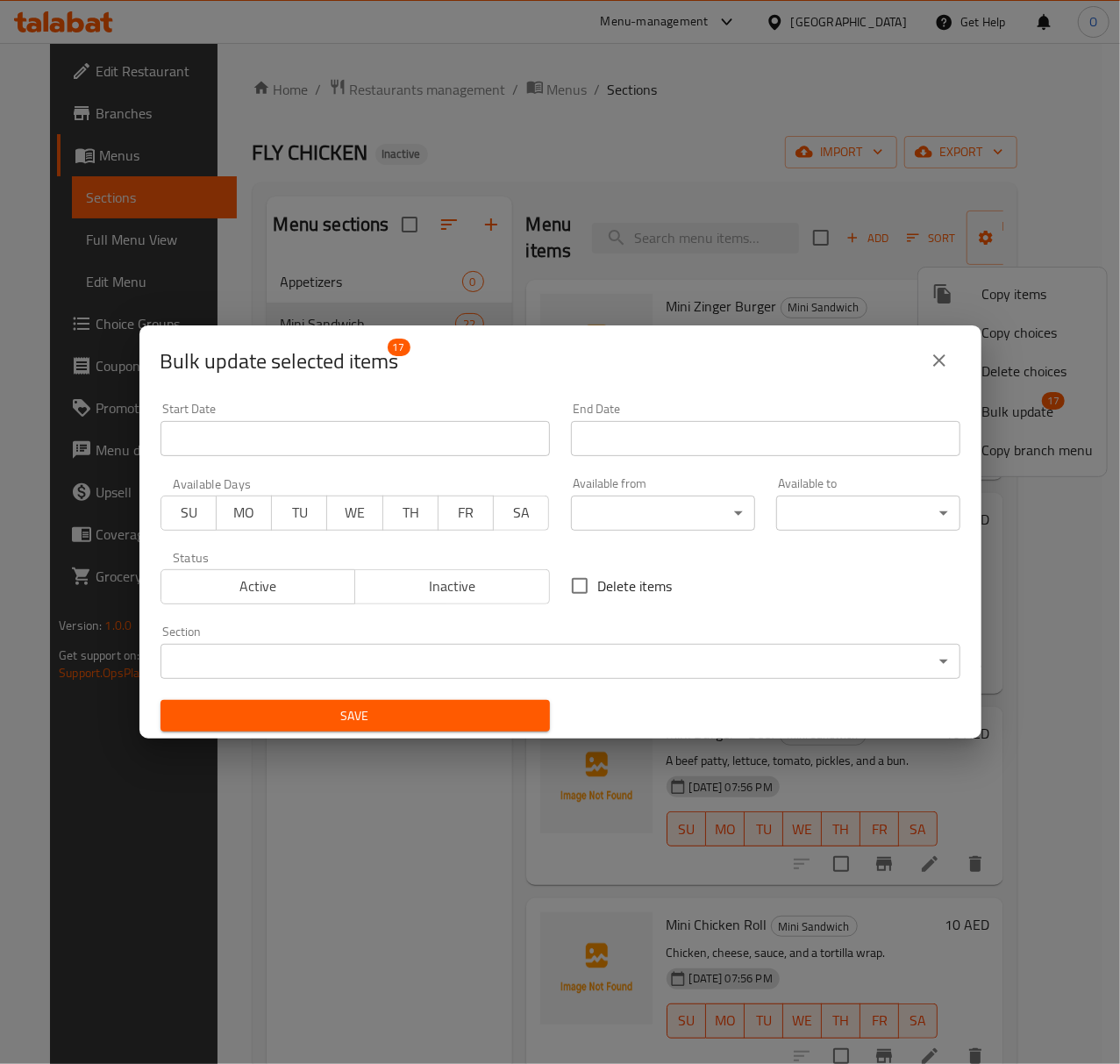
drag, startPoint x: 415, startPoint y: 630, endPoint x: 417, endPoint y: 646, distance: 16.1
click at [415, 632] on div "Section ​ ​" at bounding box center [560, 652] width 800 height 54
click at [417, 646] on body "​ Menu-management United Arab Emirates Get Help O Edit Restaurant Branches Menu…" at bounding box center [560, 554] width 1120 height 1021
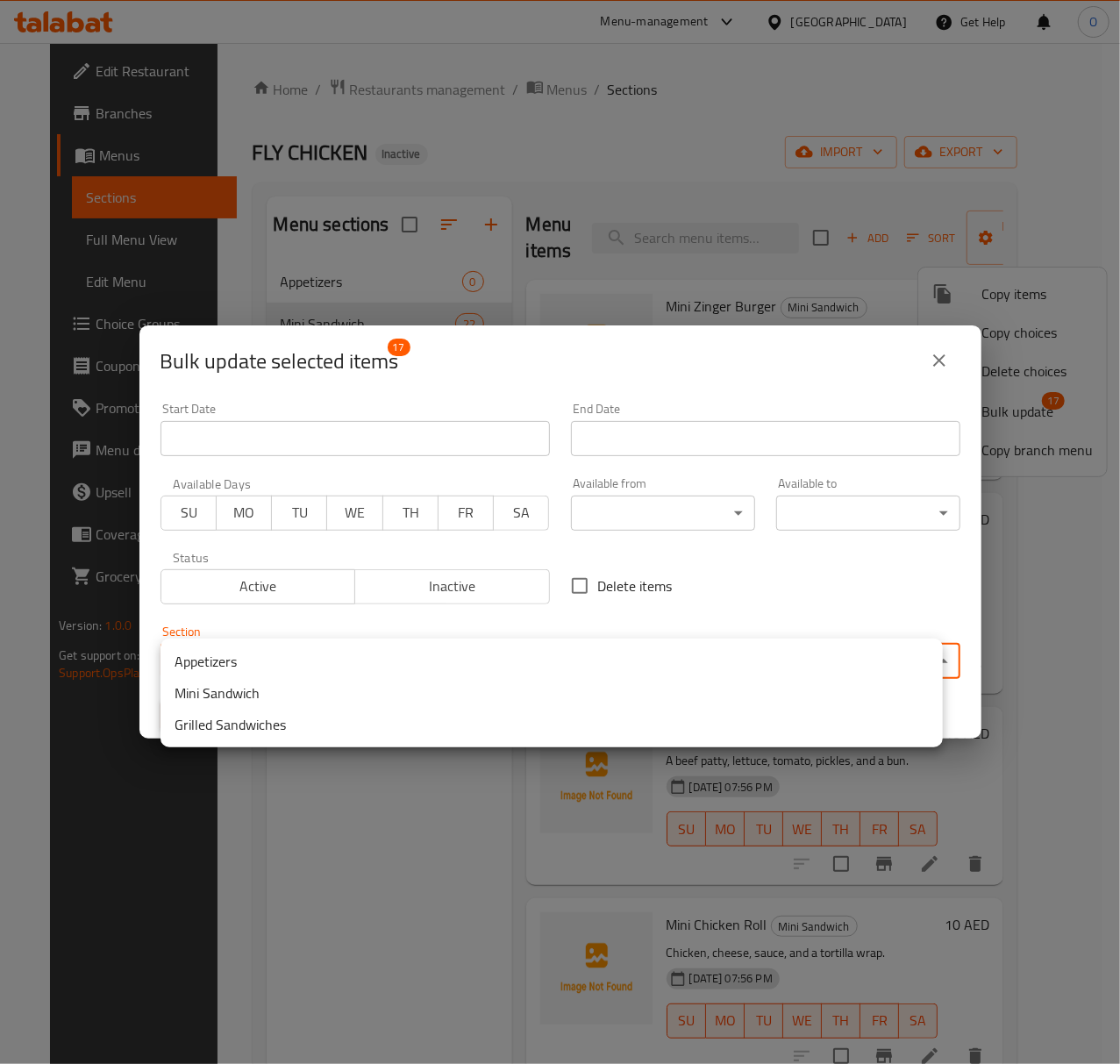
click at [390, 661] on li "Appetizers" at bounding box center [551, 662] width 783 height 32
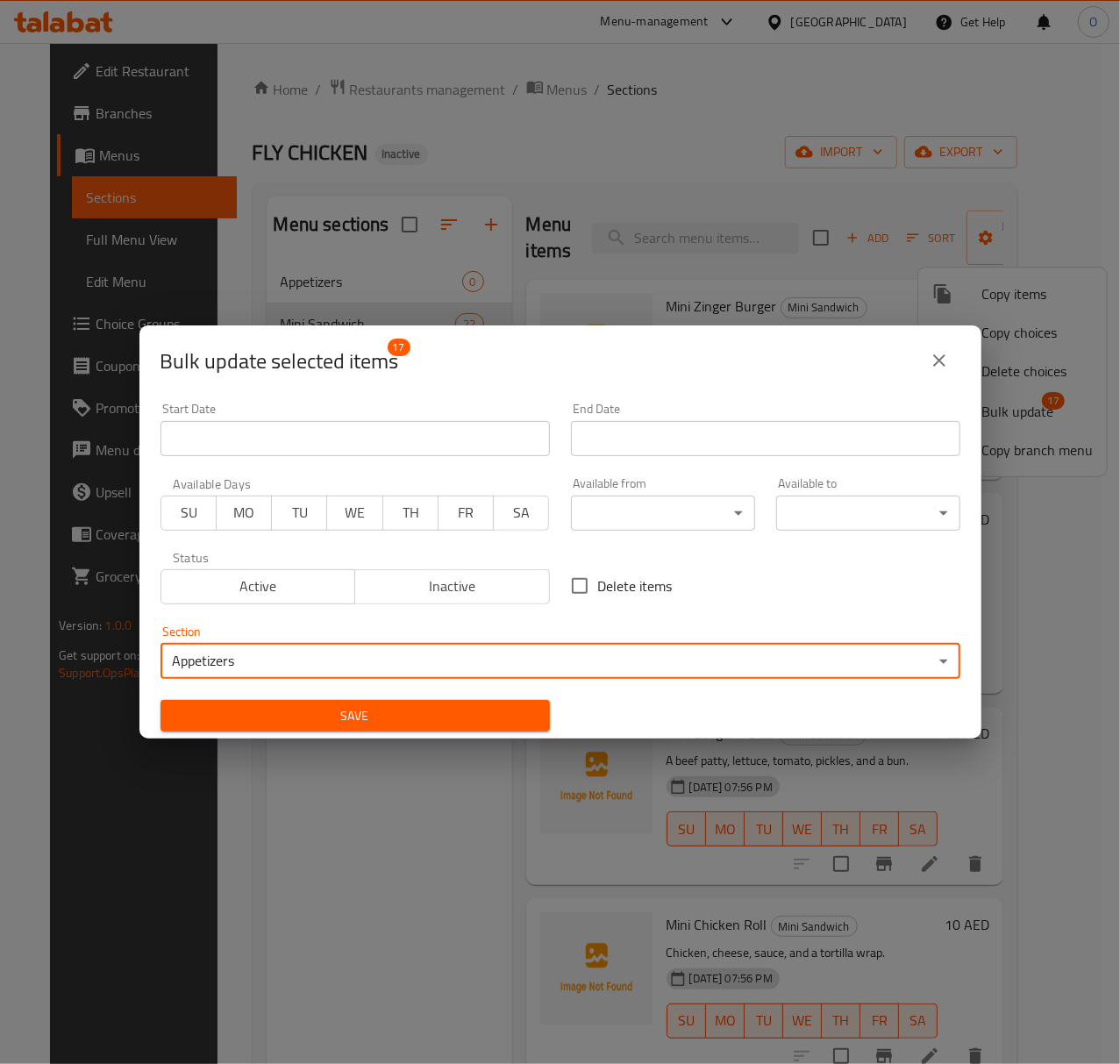
drag, startPoint x: 383, startPoint y: 687, endPoint x: 374, endPoint y: 713, distance: 27.5
click at [380, 691] on div "Start Date Start Date End Date End Date Available Days SU MO TU WE TH FR SA Ava…" at bounding box center [560, 567] width 821 height 351
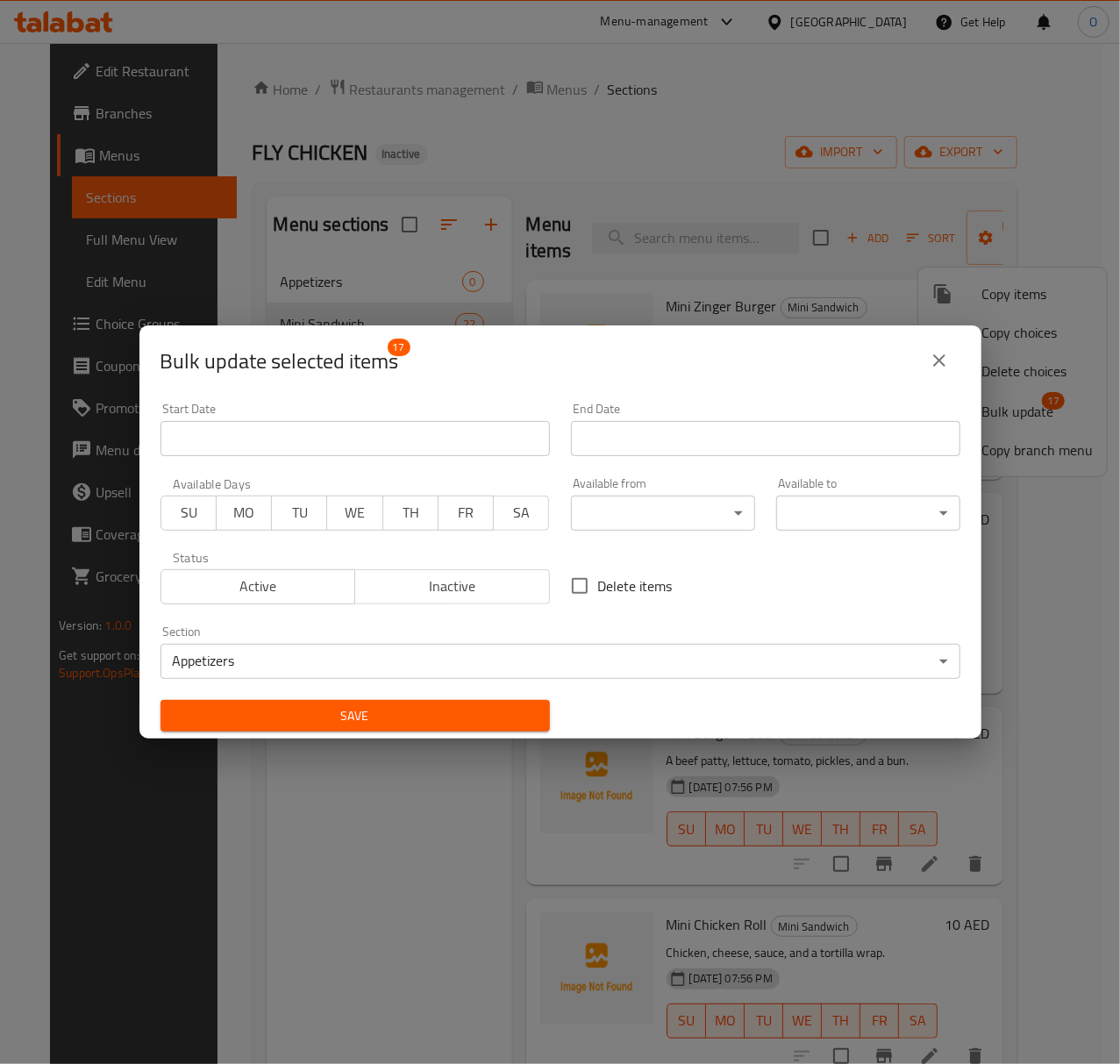
click at [374, 713] on span "Save" at bounding box center [355, 716] width 362 height 22
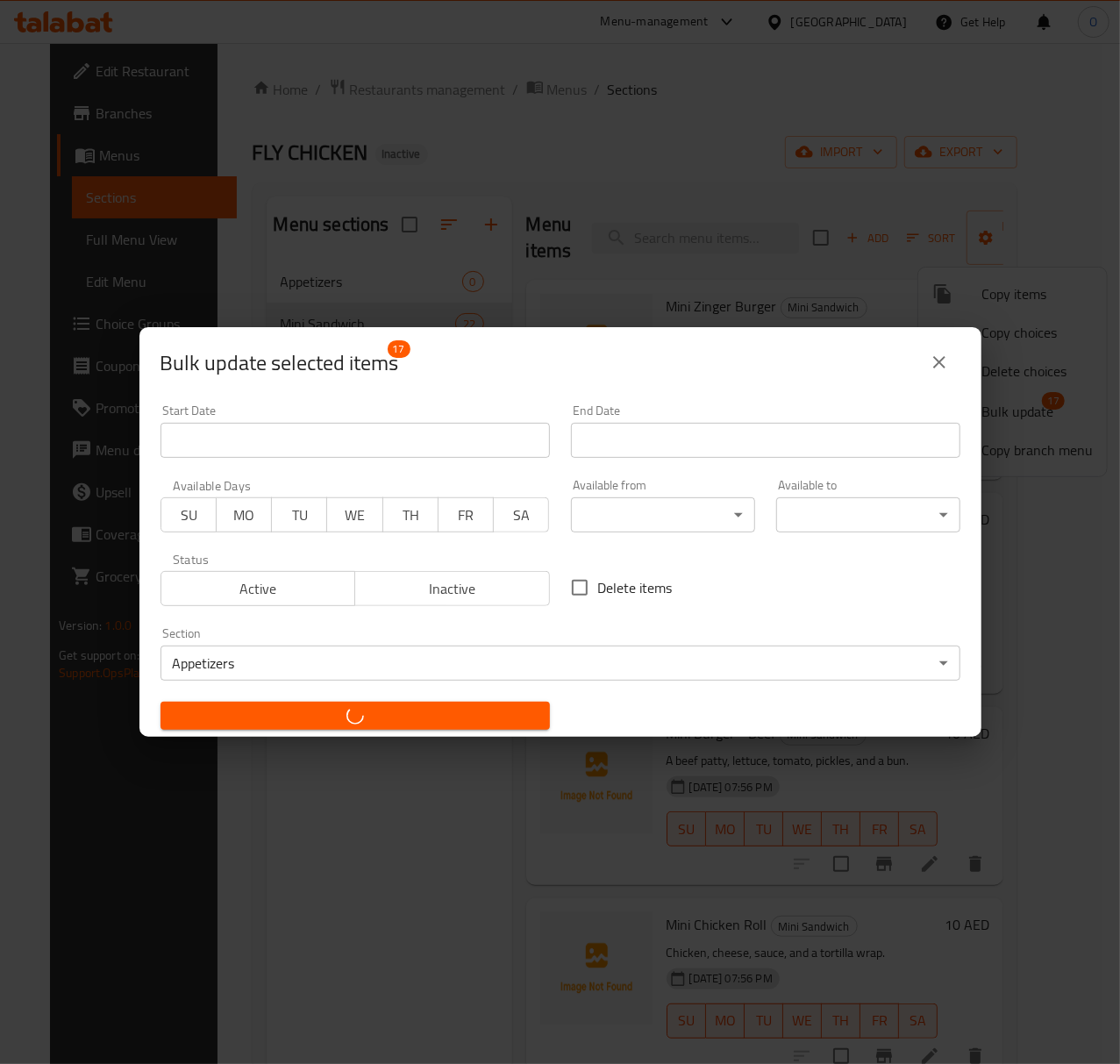
checkbox input "false"
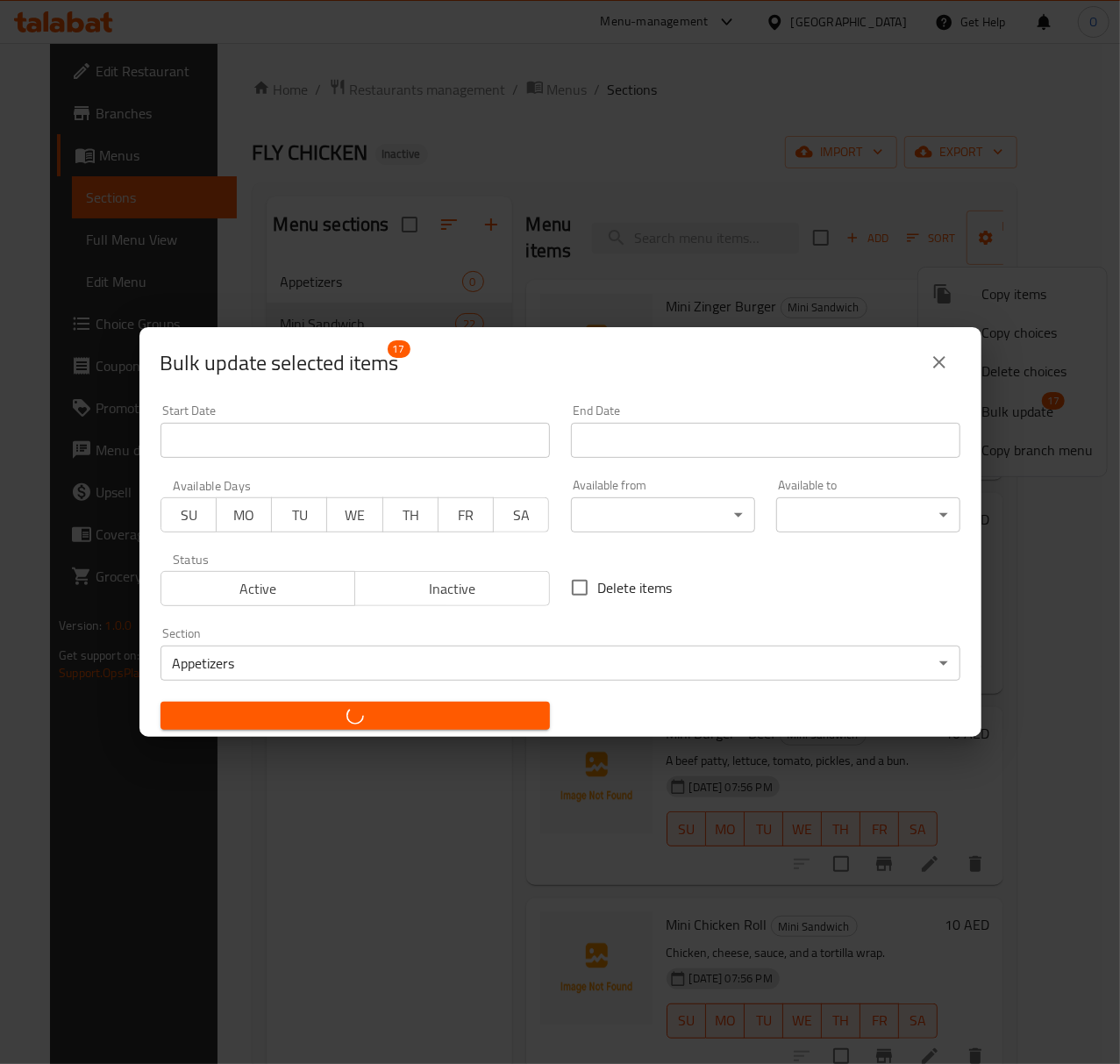
checkbox input "false"
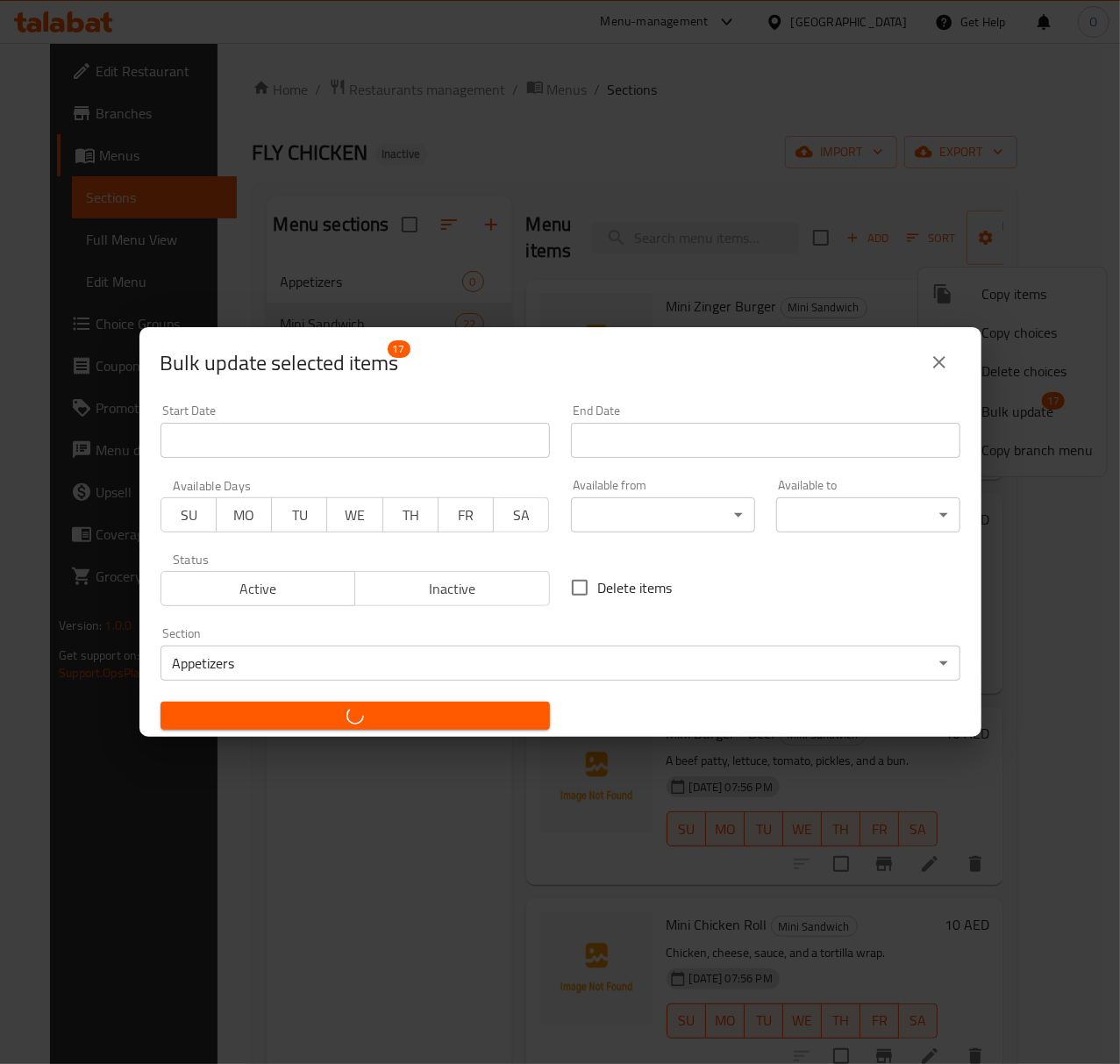
checkbox input "false"
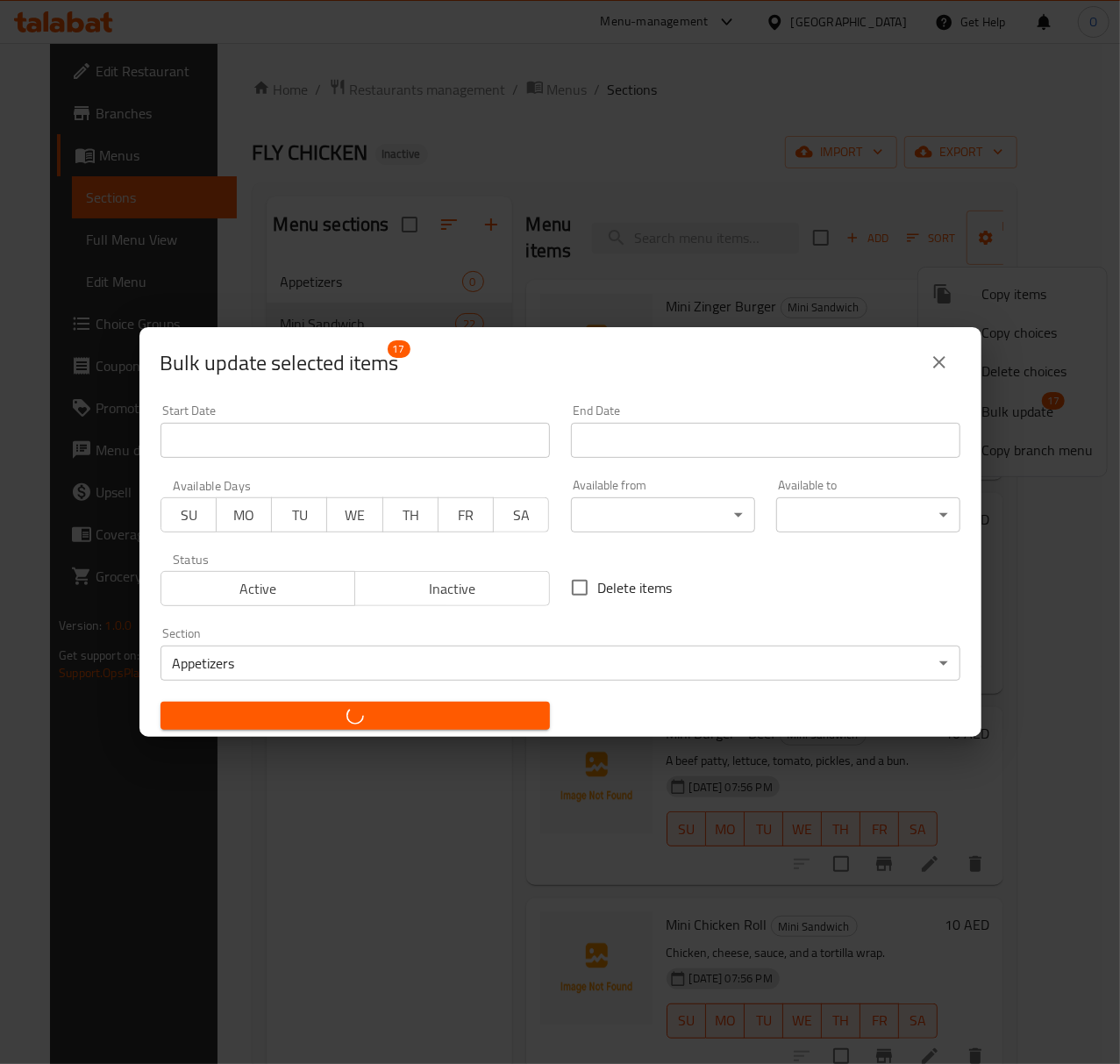
checkbox input "false"
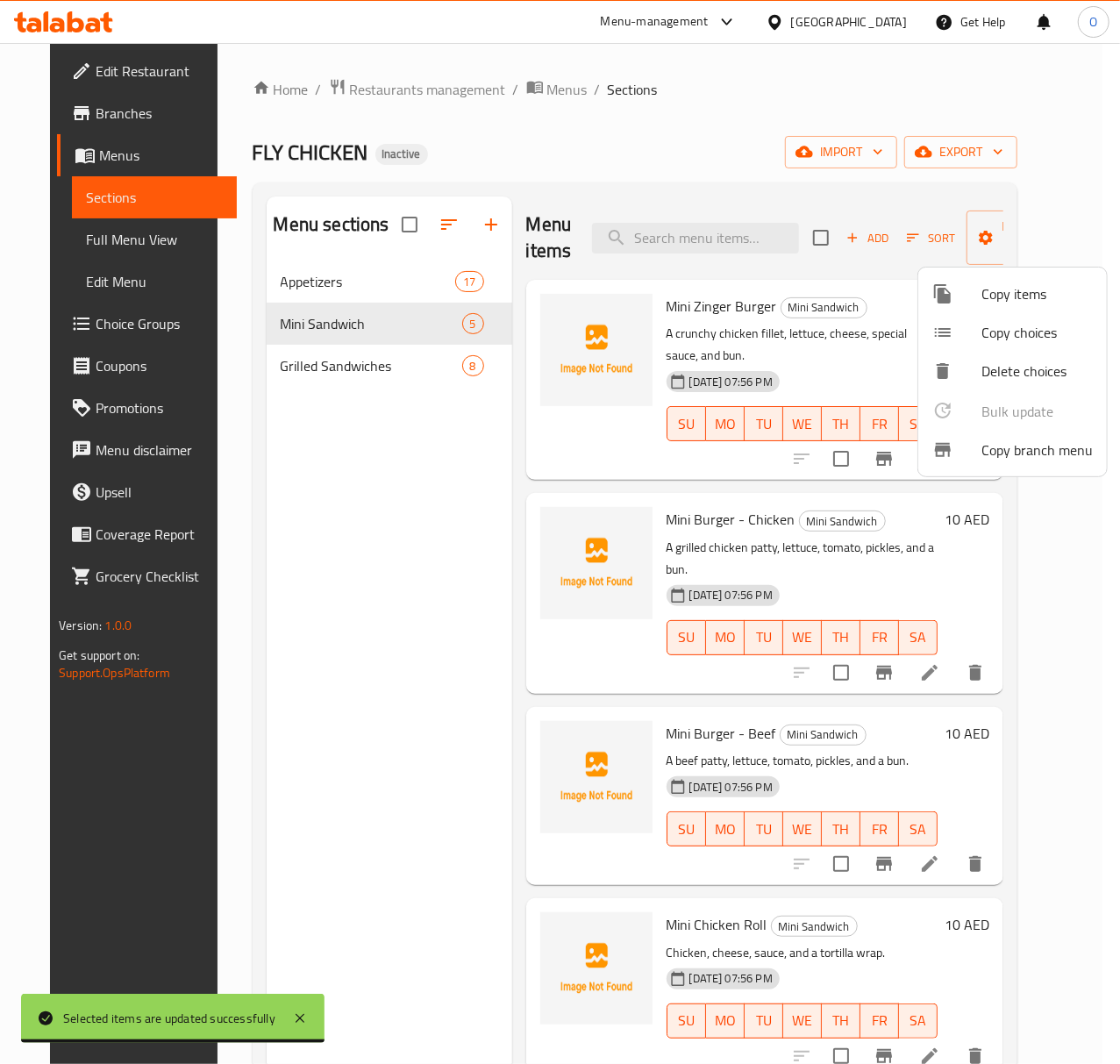
click at [400, 784] on div at bounding box center [560, 532] width 1120 height 1064
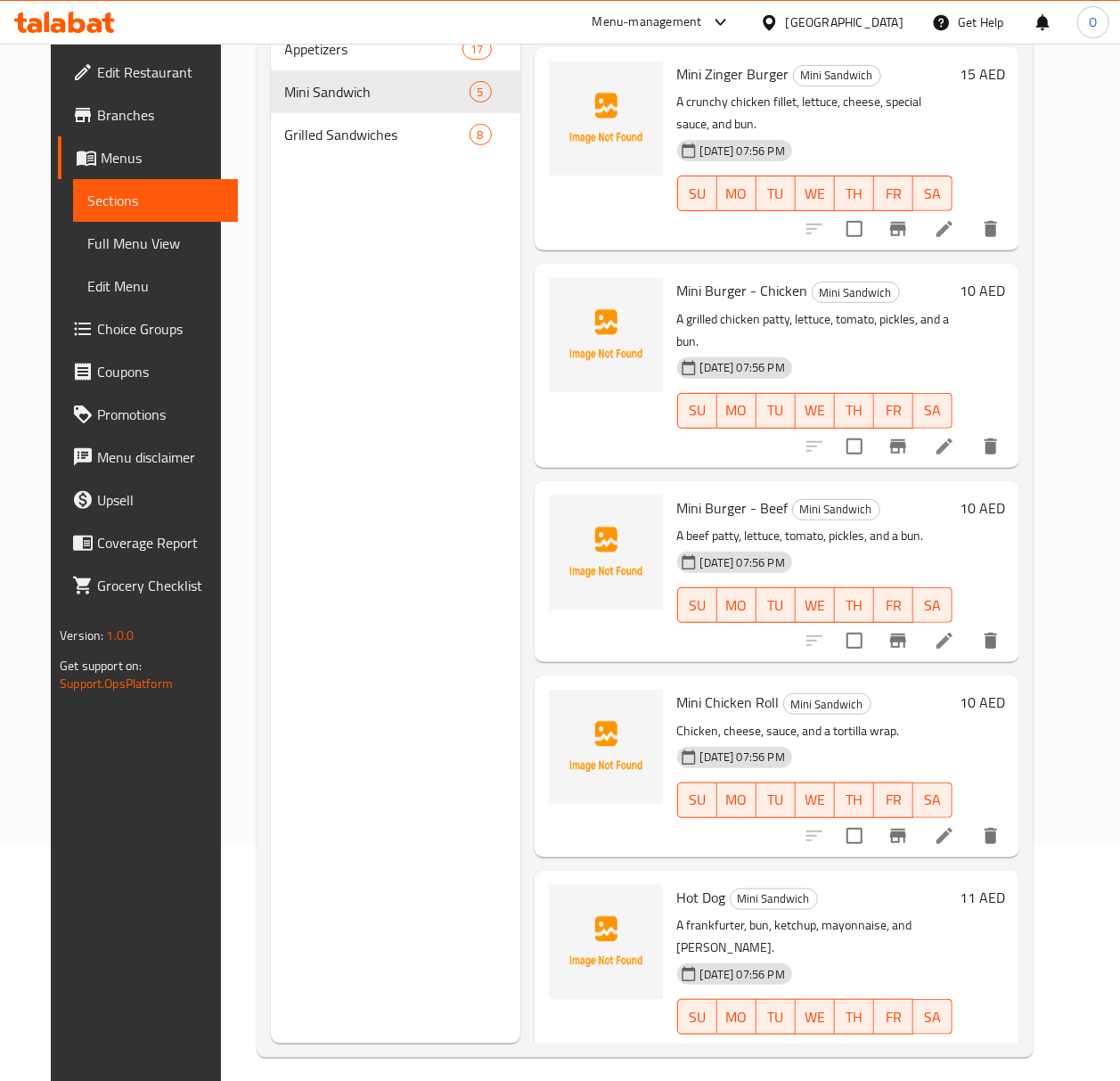
scroll to position [251, 0]
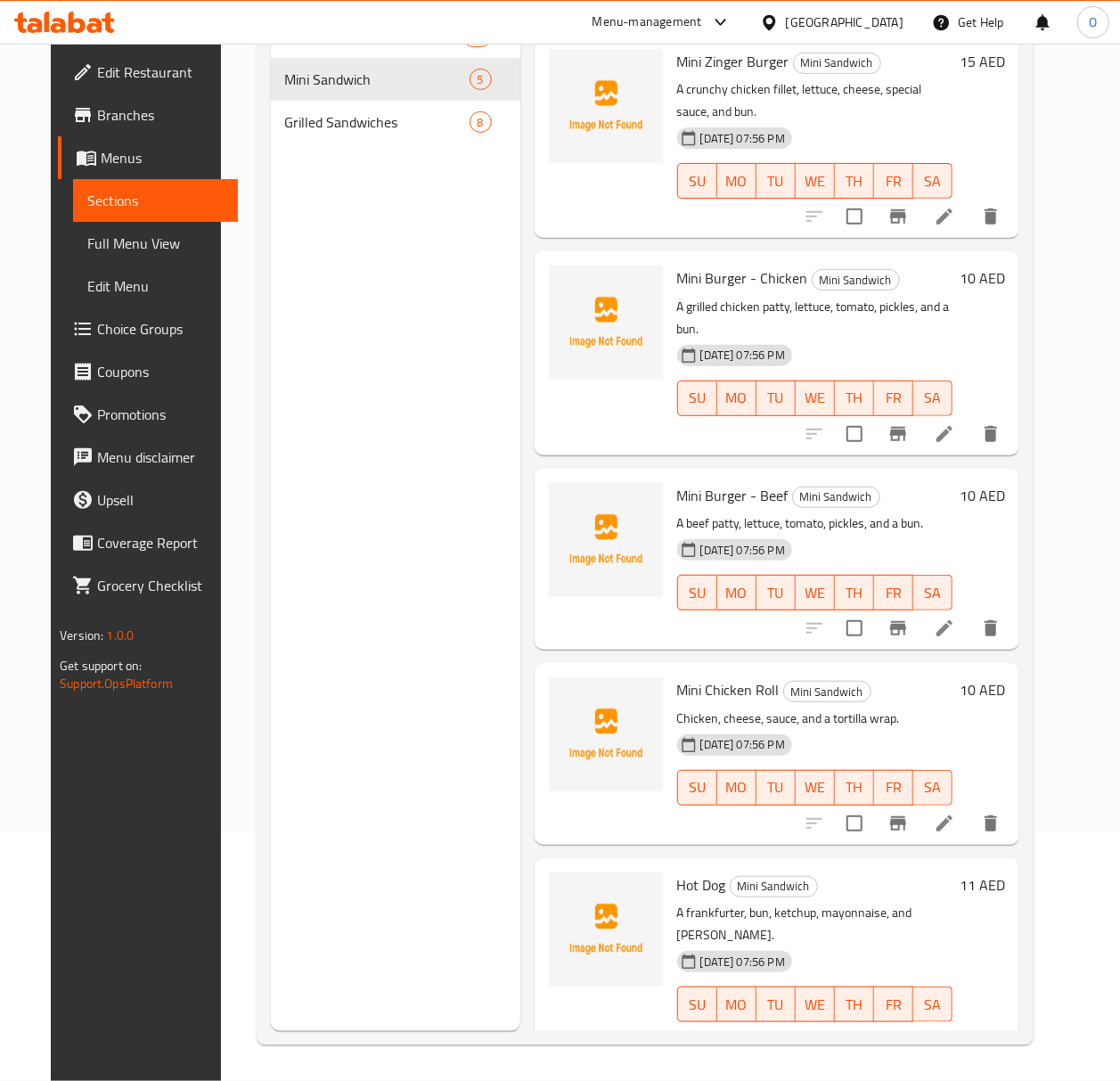
click at [785, 902] on p "A frankfurter, bun, ketchup, mayonnaise, and [PERSON_NAME]." at bounding box center [815, 924] width 275 height 45
click at [969, 1024] on li at bounding box center [944, 1040] width 50 height 33
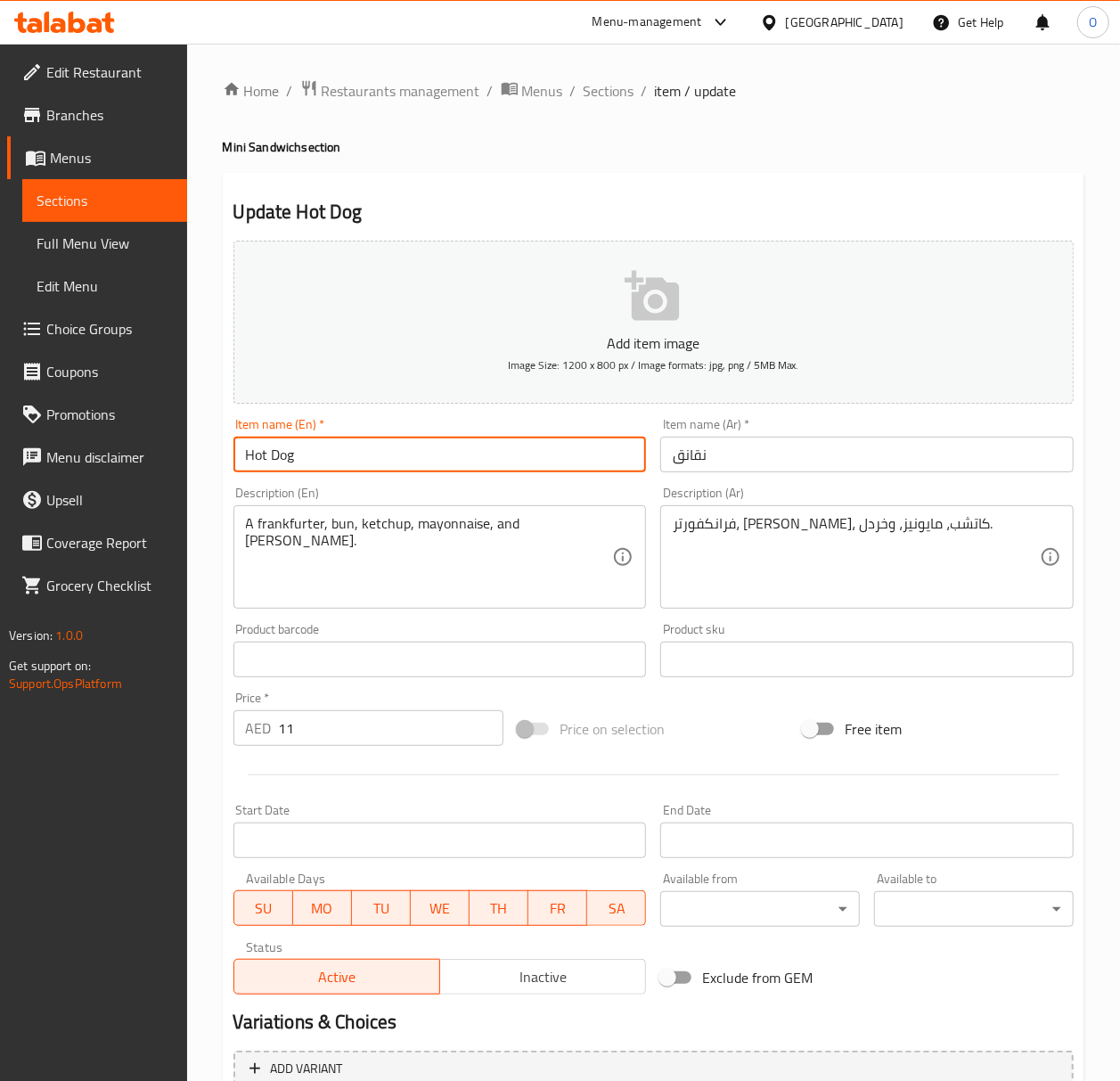
click at [236, 452] on input "Hot Dog" at bounding box center [440, 453] width 413 height 35
type input "Mini Hot Dog"
click at [673, 461] on input "نقانق" at bounding box center [867, 453] width 413 height 35
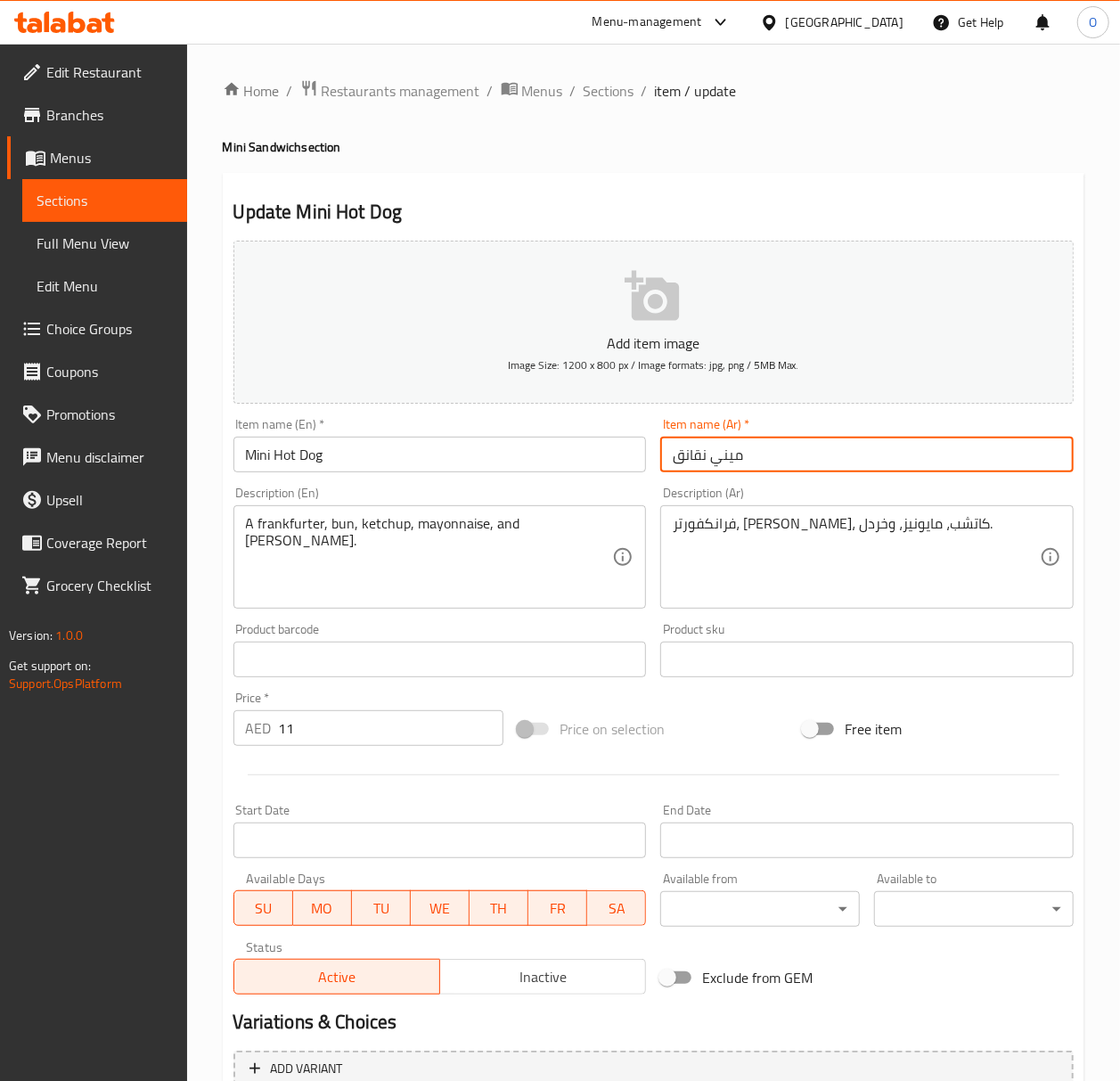
type input "ميني نقانق"
click at [596, 95] on span "Sections" at bounding box center [608, 91] width 51 height 21
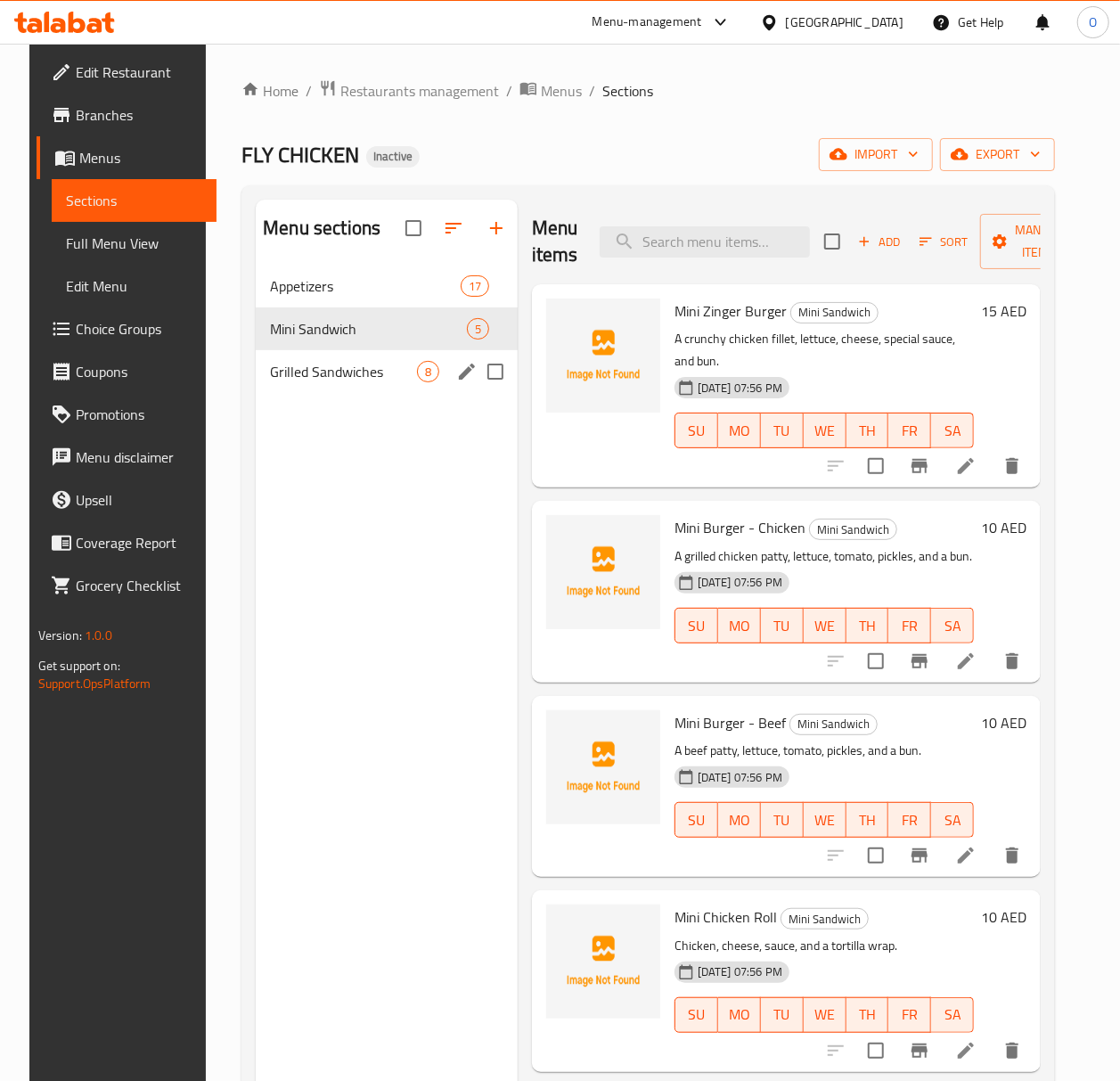
click at [260, 390] on div "Grilled Sandwiches 8" at bounding box center [386, 371] width 262 height 43
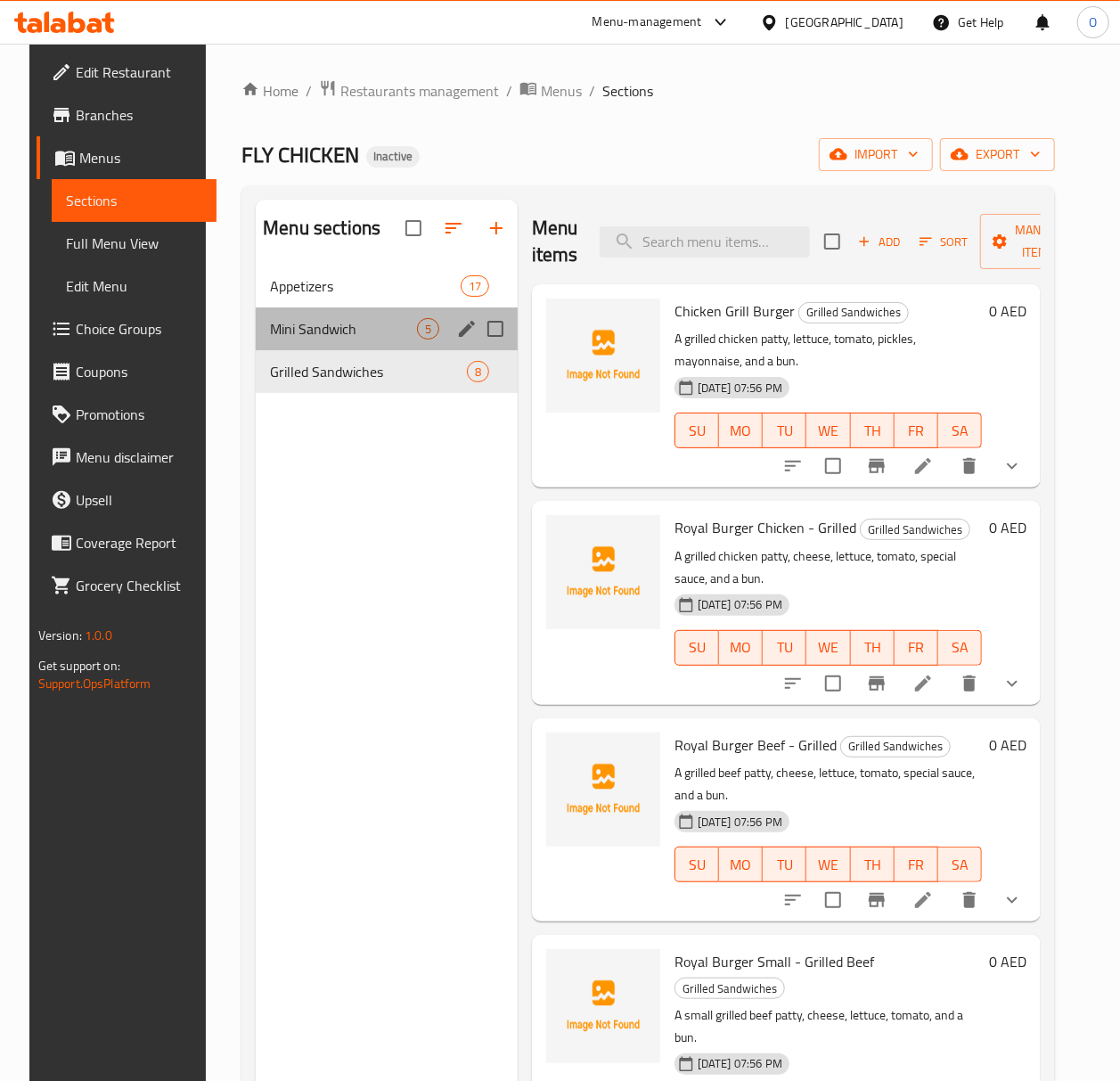
click at [300, 341] on div "Mini Sandwich 5" at bounding box center [386, 328] width 262 height 43
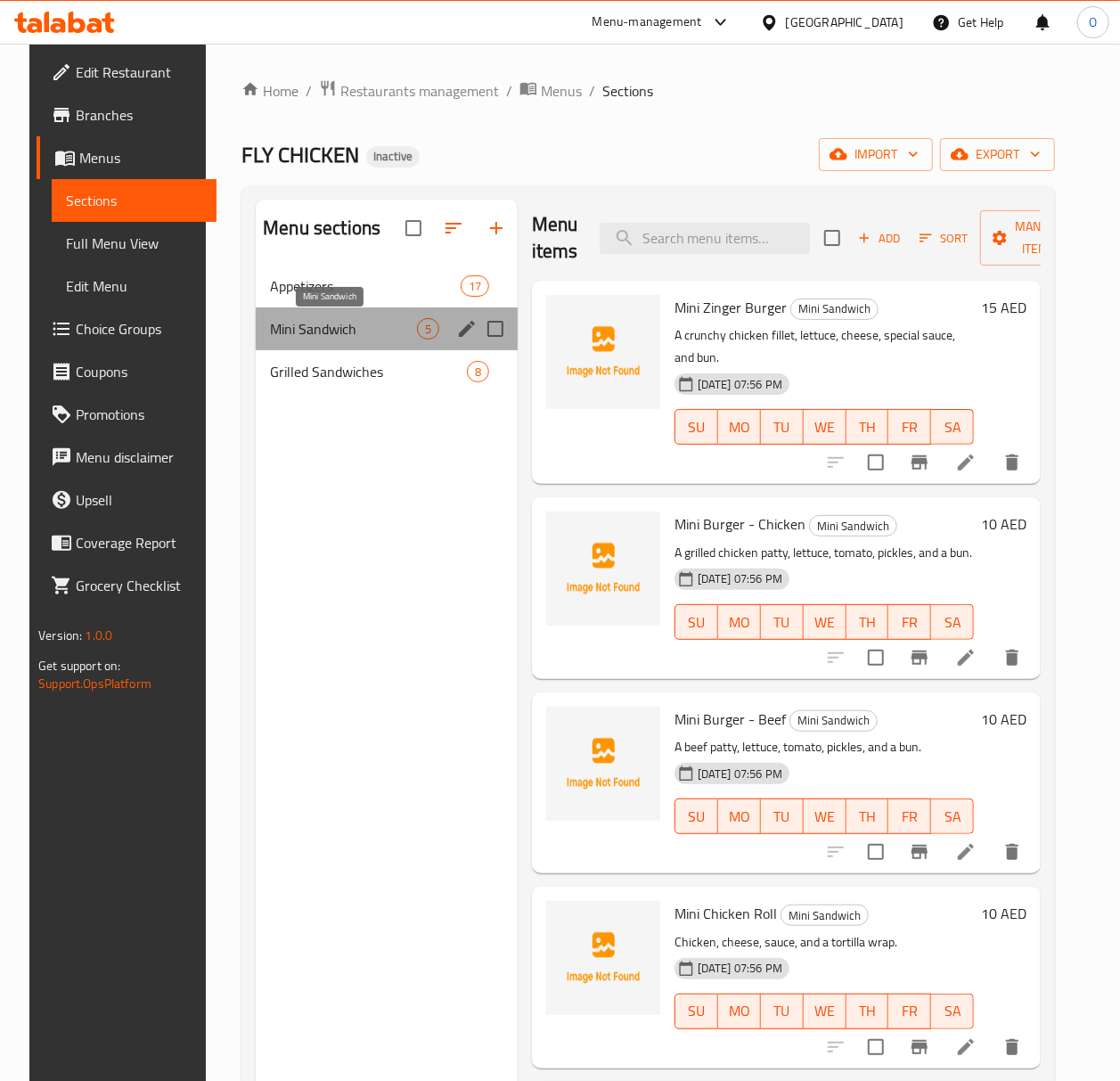
click at [300, 331] on span "Mini Sandwich" at bounding box center [343, 329] width 147 height 21
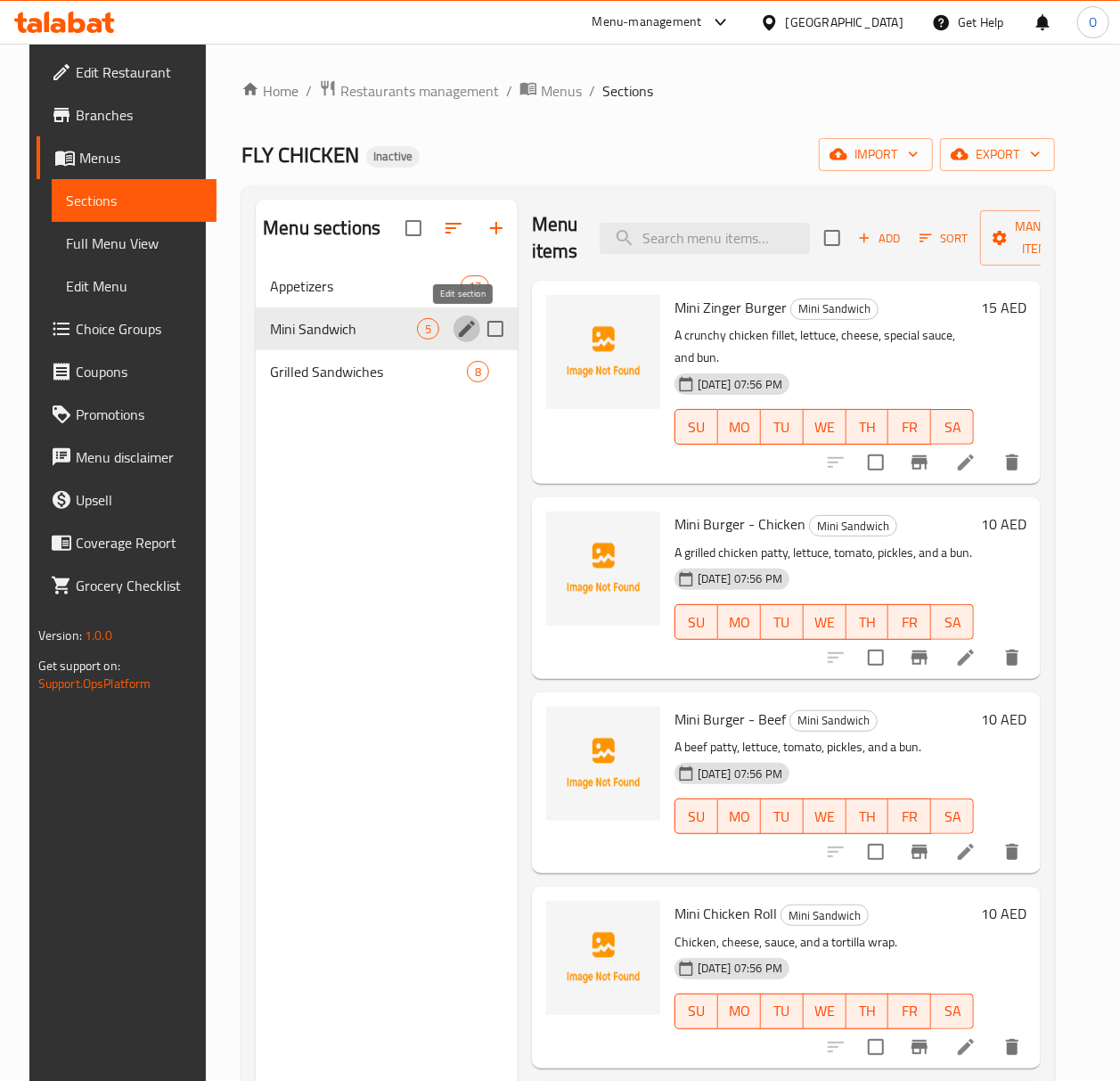
click at [458, 329] on icon "edit" at bounding box center [467, 329] width 21 height 21
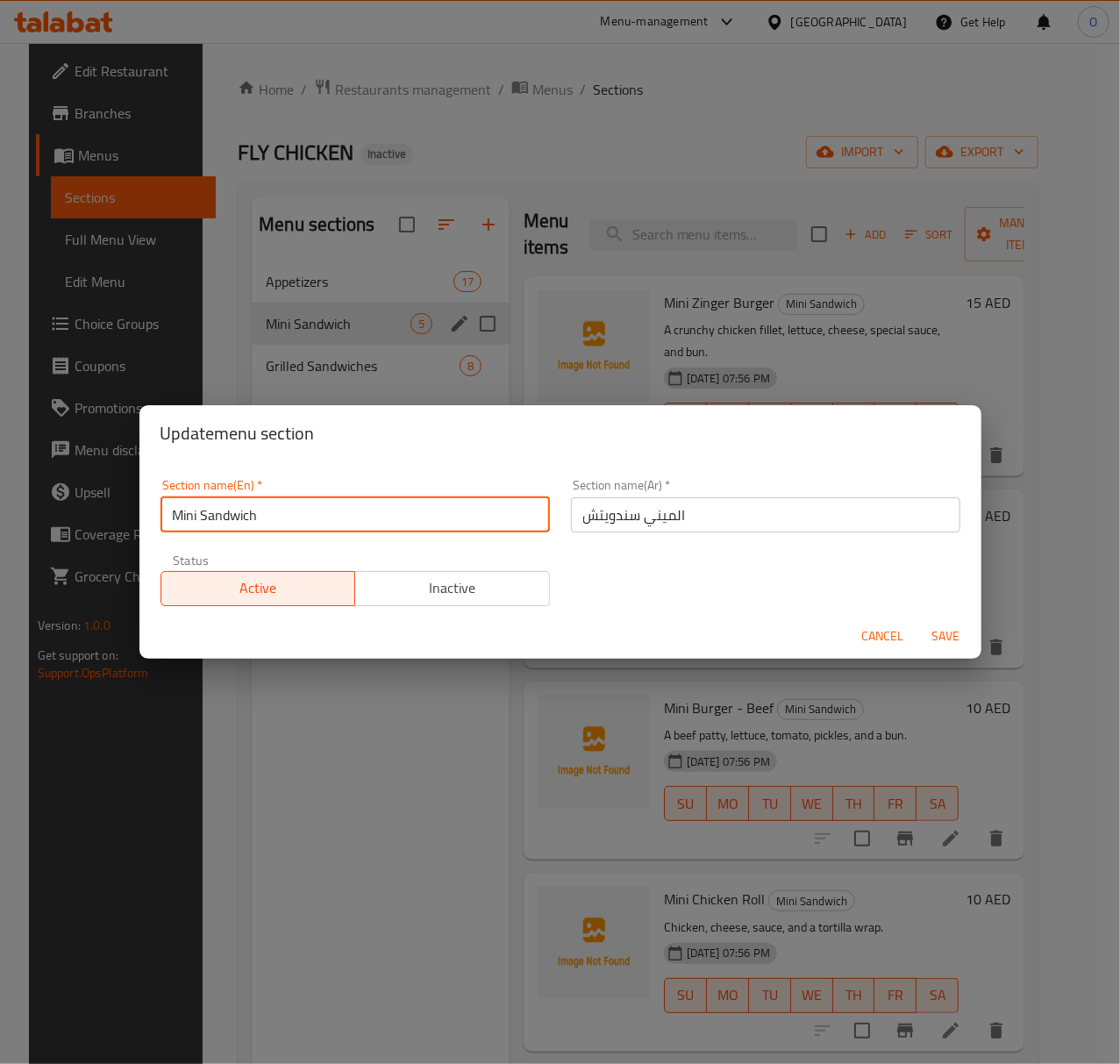
click at [212, 524] on input "Mini Sandwich" at bounding box center [355, 514] width 390 height 35
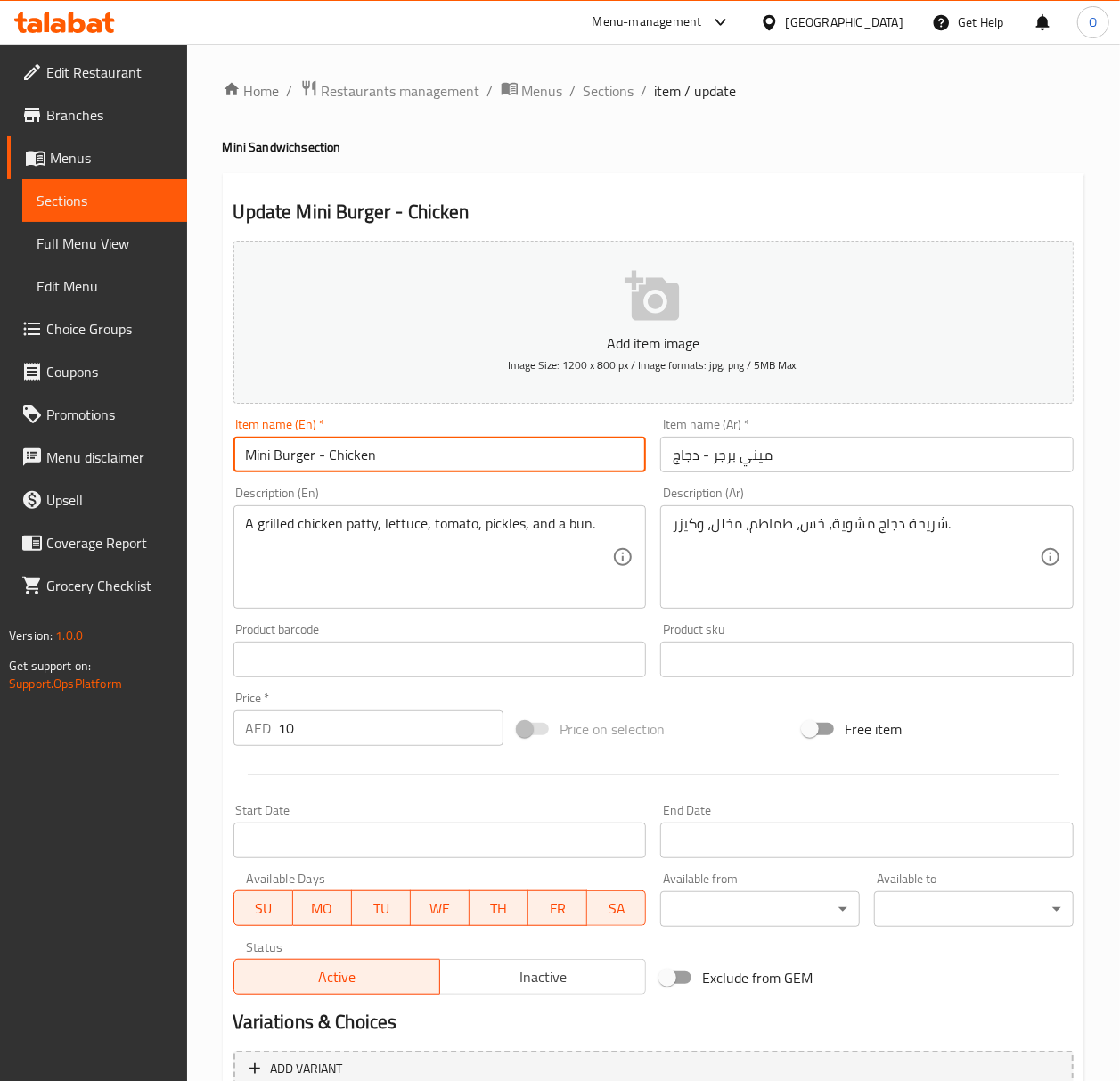
click at [320, 460] on input "Mini Burger - Chicken" at bounding box center [440, 453] width 413 height 35
paste input "Sandwich"
type input "Mini Burger Sandwich - Chicken"
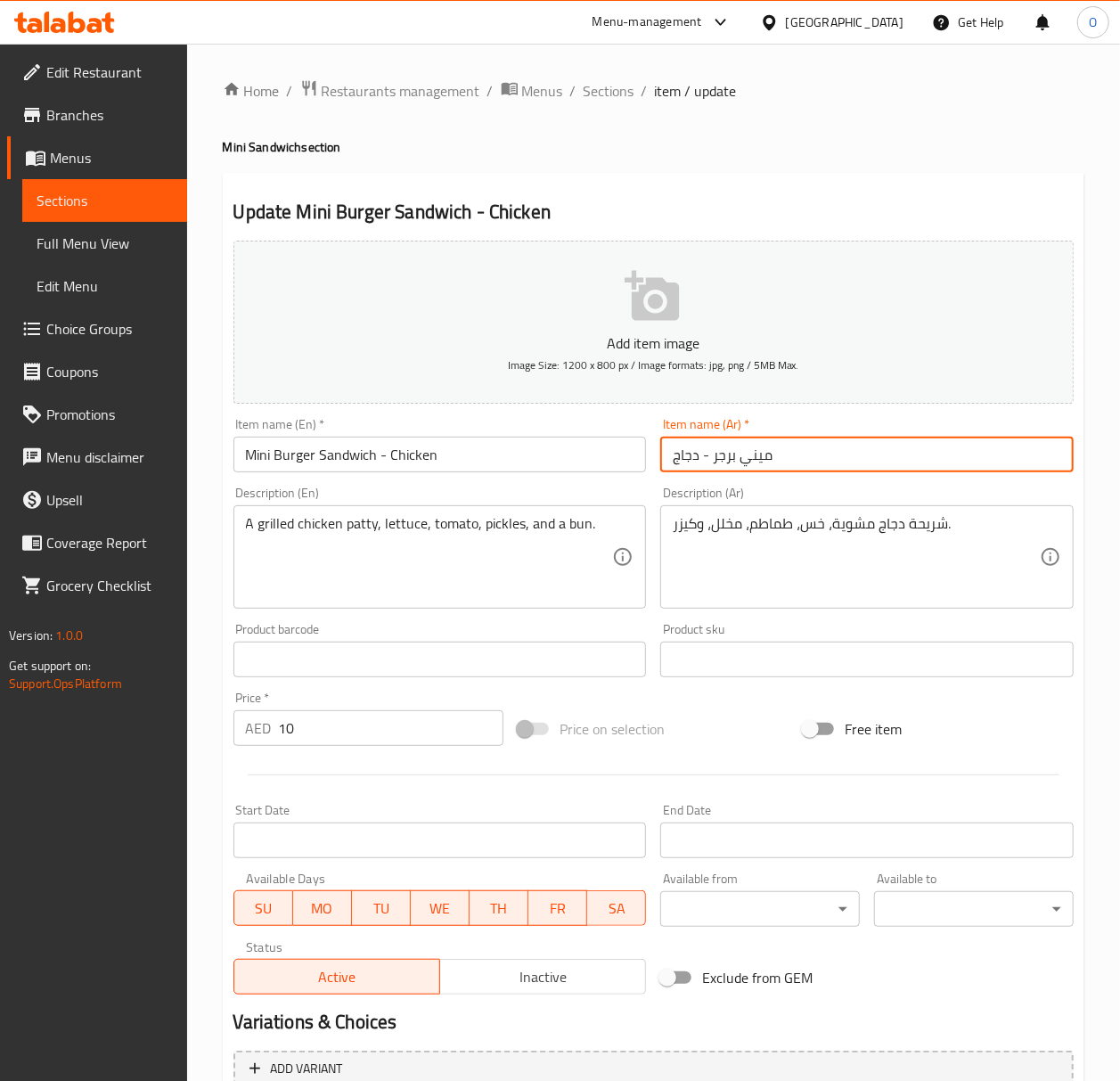
click at [758, 448] on input "ميني برجر - دجاج" at bounding box center [867, 453] width 413 height 35
paste input "ندويتش"
type input "ميني سندويتش برجر - دجاج"
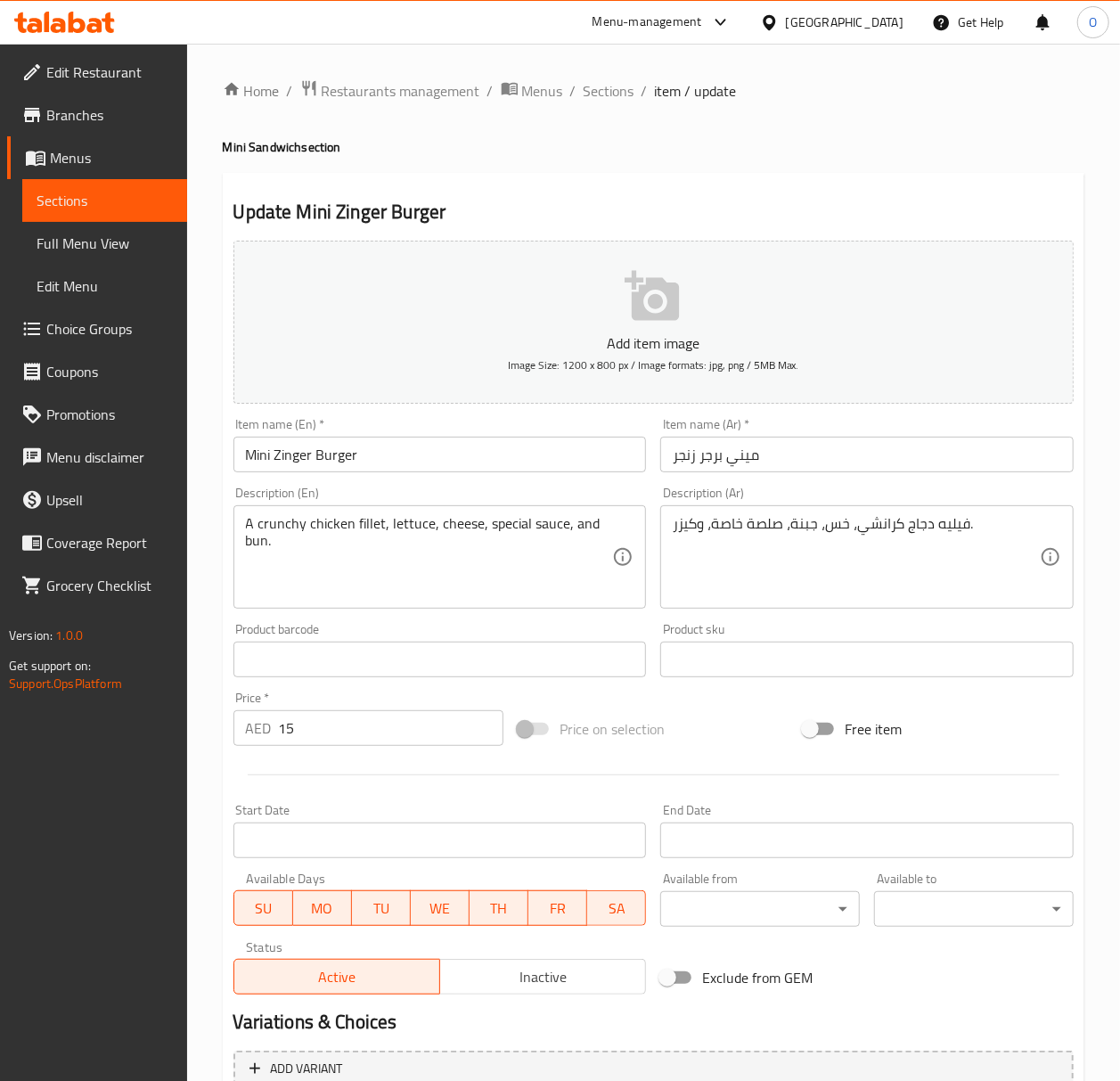
click at [364, 463] on input "Mini Zinger Burger" at bounding box center [440, 453] width 413 height 35
paste input "Sandwich"
type input "Mini Zinger Burger Sandwich"
click at [661, 461] on input "ميني برجر زنجر" at bounding box center [867, 453] width 413 height 35
click at [723, 452] on input "ميني برجر زنجر" at bounding box center [867, 453] width 413 height 35
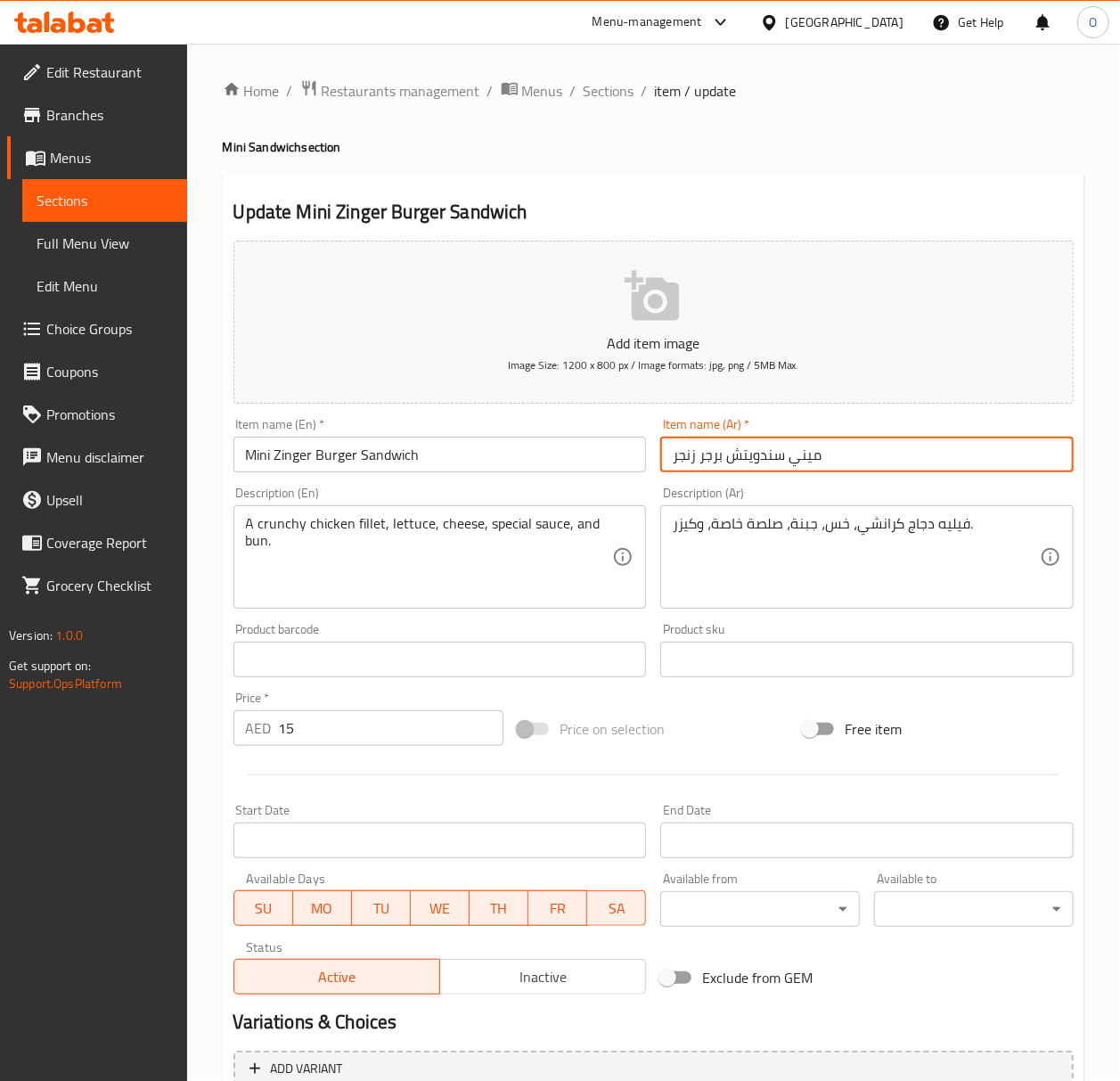
type input "ميني سندويتش برجر زنجر"
drag, startPoint x: 724, startPoint y: 461, endPoint x: 856, endPoint y: 478, distance: 133.1
click at [856, 478] on div "Item name (Ar)   * ميني سندويتش برجر زنجر Item name (Ar) *" at bounding box center [867, 445] width 428 height 69
click at [782, 464] on input "ميني سندويتش برجر زنجر" at bounding box center [867, 453] width 413 height 35
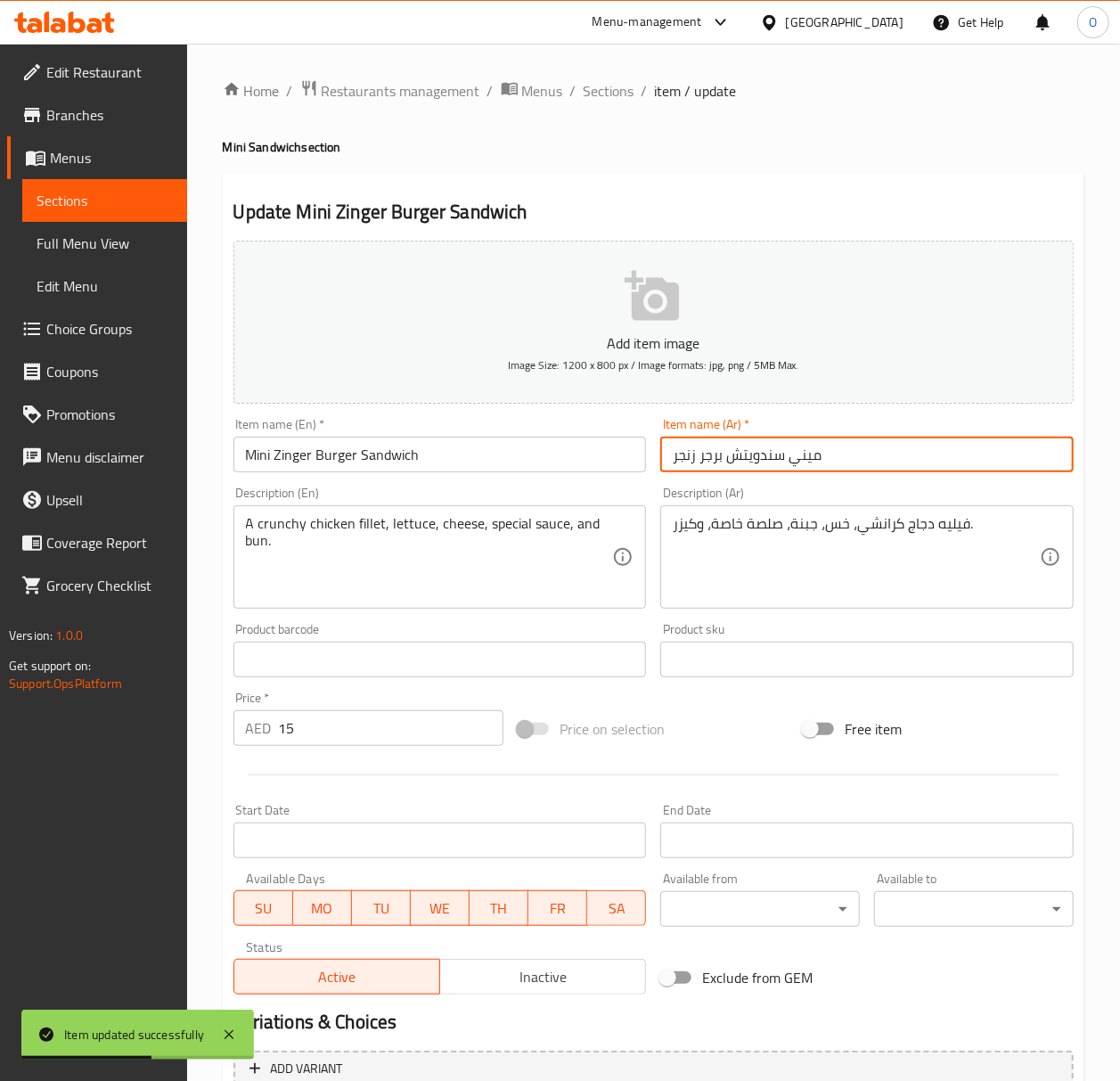
click at [725, 458] on input "ميني سندويتش برجر زنجر" at bounding box center [867, 453] width 413 height 35
drag, startPoint x: 721, startPoint y: 467, endPoint x: 821, endPoint y: 472, distance: 100.1
click at [821, 472] on input "ميني سندويتش برجر زنجر" at bounding box center [867, 453] width 413 height 35
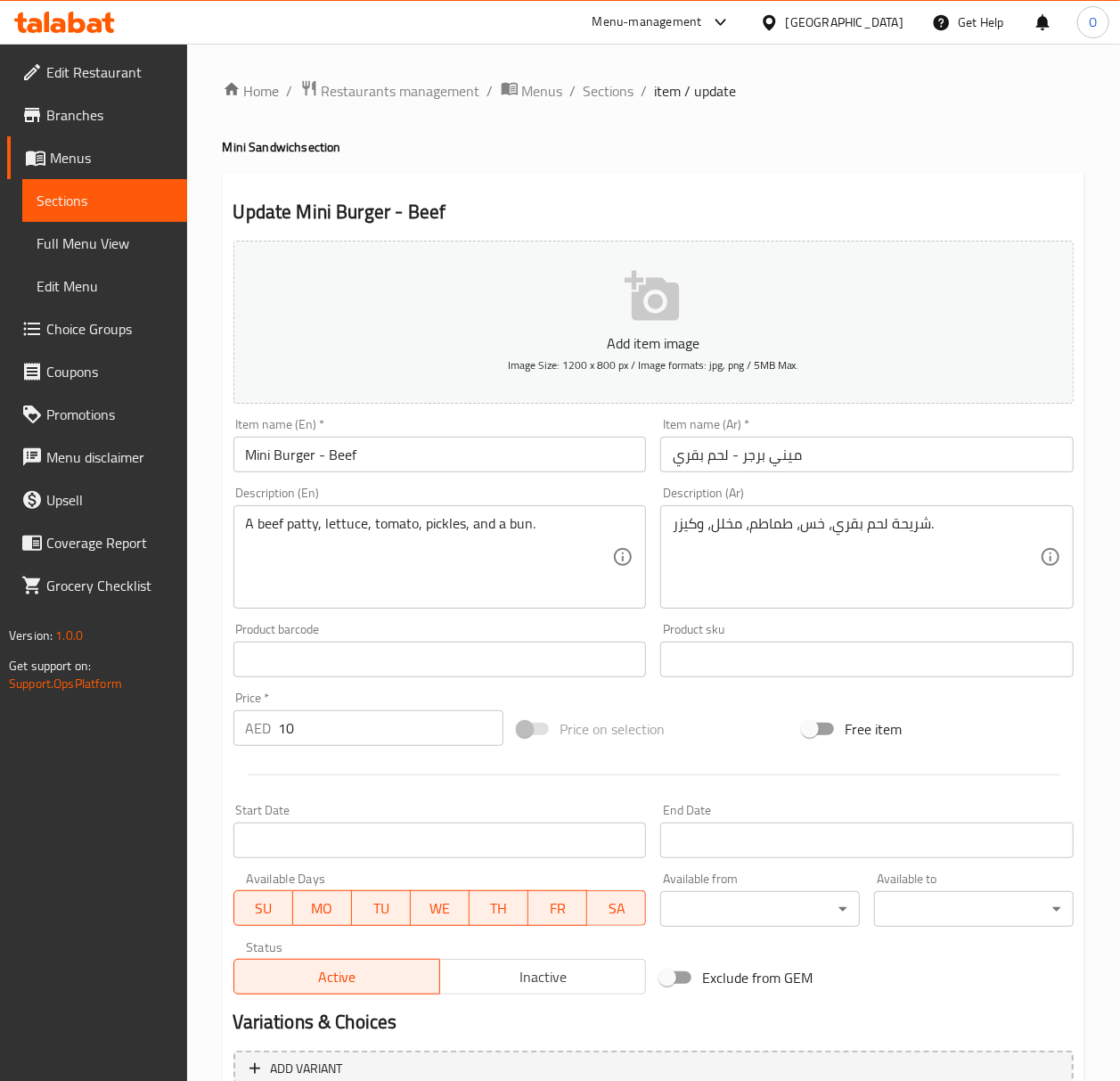
click at [320, 457] on input "Mini Burger - Beef" at bounding box center [440, 453] width 413 height 35
paste input "Sandwich"
type input "Mini Burger Sandwich - Beef"
click at [787, 469] on input "ميني برجر - لحم بقري" at bounding box center [867, 453] width 413 height 35
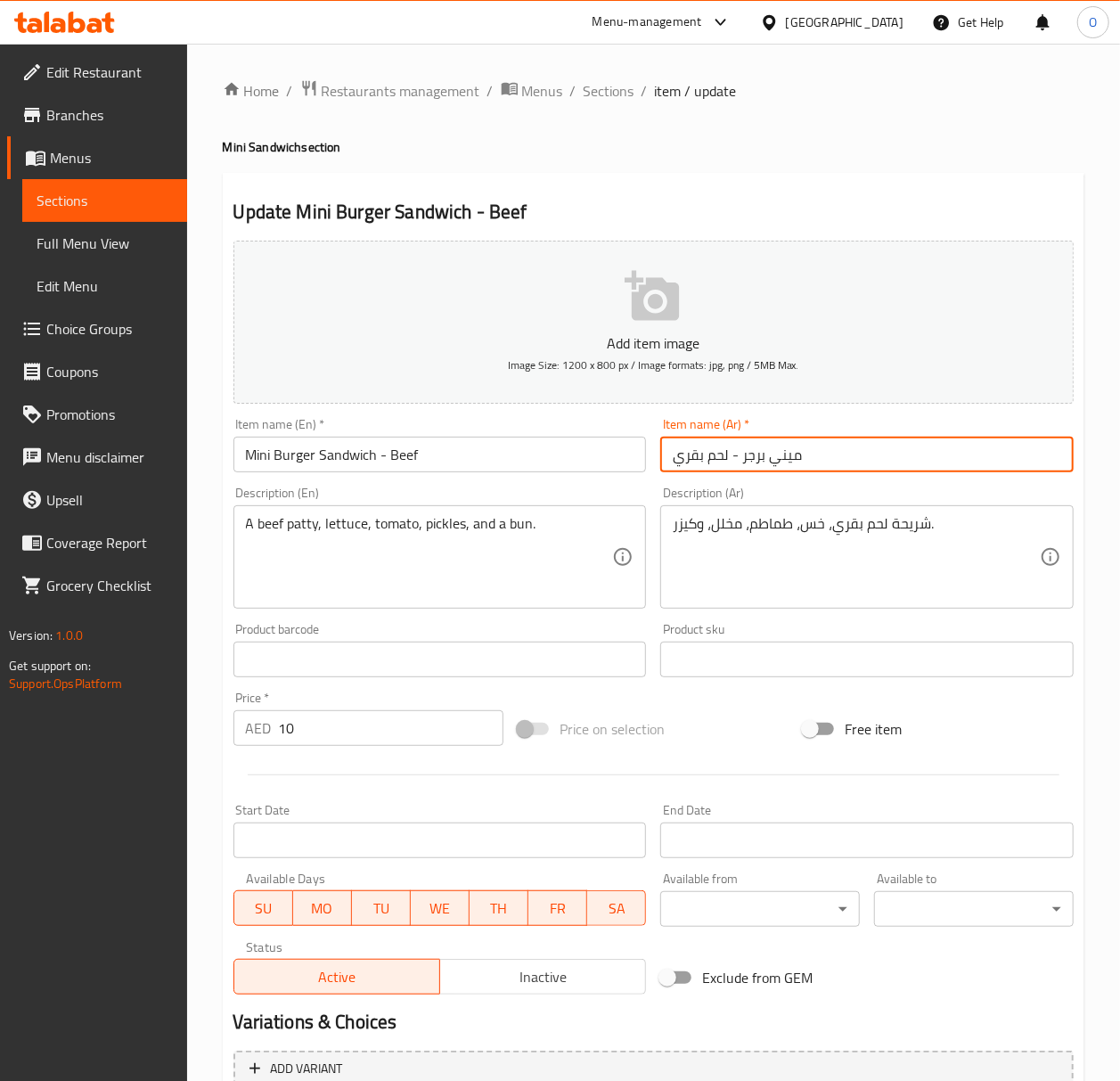
paste input "ندويتش"
type input "ميني سندويتش برجر - لحم بقري"
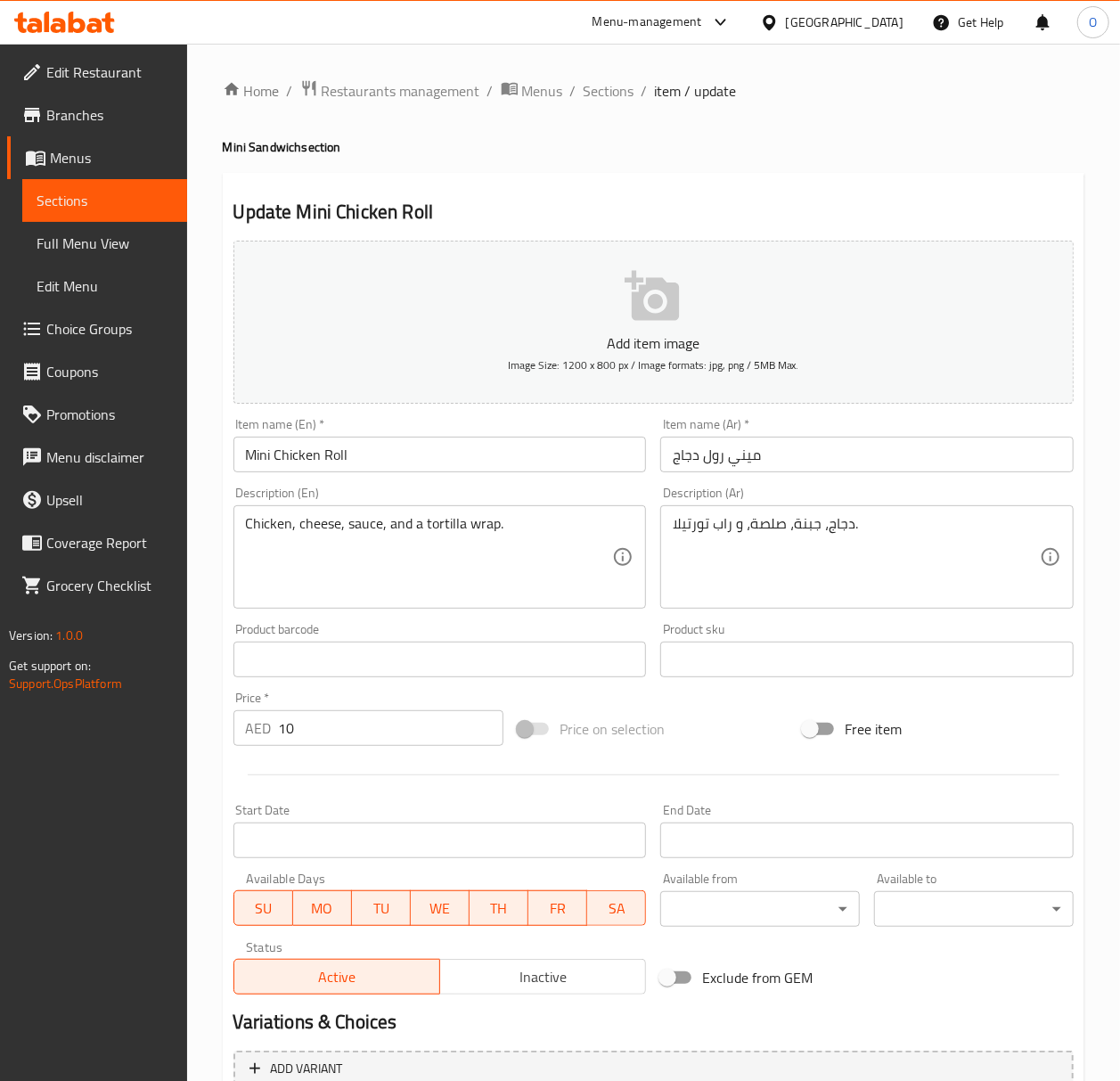
click at [355, 453] on input "Mini Chicken Roll" at bounding box center [440, 453] width 413 height 35
paste input "Sandwich"
type input "Mini Chicken Roll Sandwich"
click at [752, 460] on input "ميني رول دجاج" at bounding box center [867, 453] width 413 height 35
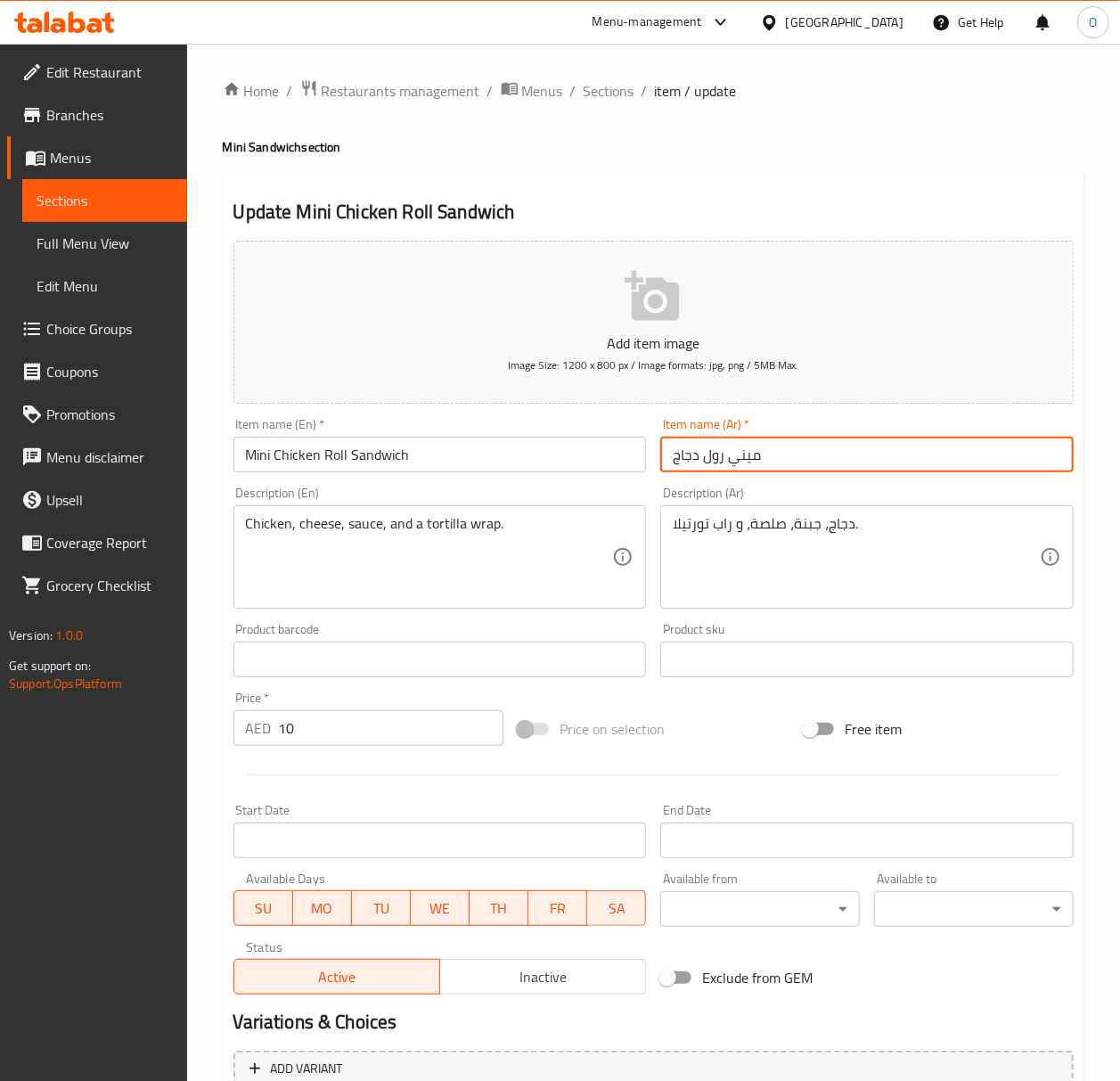
paste input "ندويتش"
type input "ميني سندويتش رول دجاج"
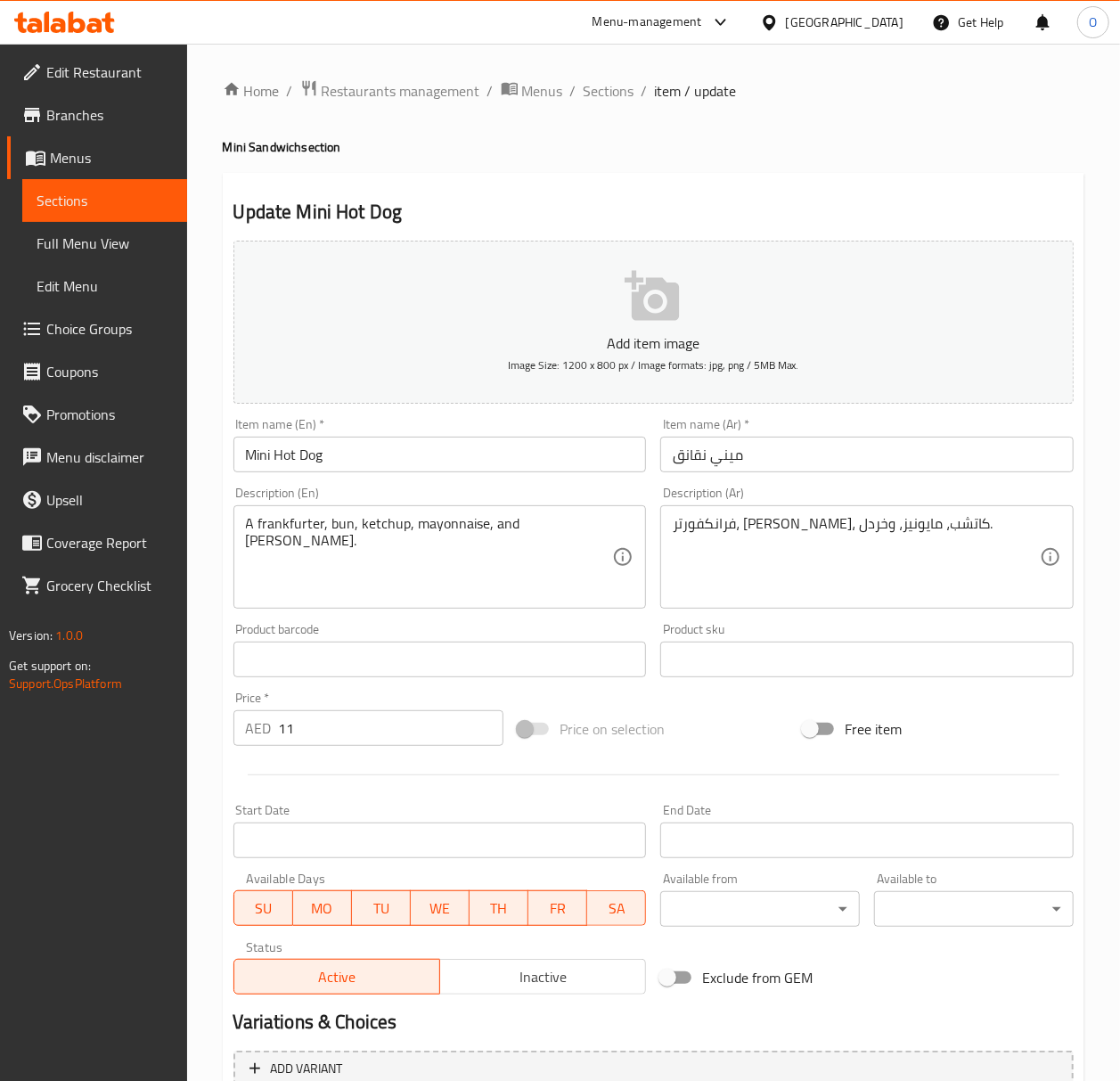
click at [355, 467] on input "Mini Hot Dog" at bounding box center [440, 453] width 413 height 35
paste input "Sandwich"
type input "Mini Hot Dog Sandwich"
click at [735, 464] on input "ميني نقانق" at bounding box center [867, 453] width 413 height 35
click at [737, 463] on input "ميني نقانق" at bounding box center [867, 453] width 413 height 35
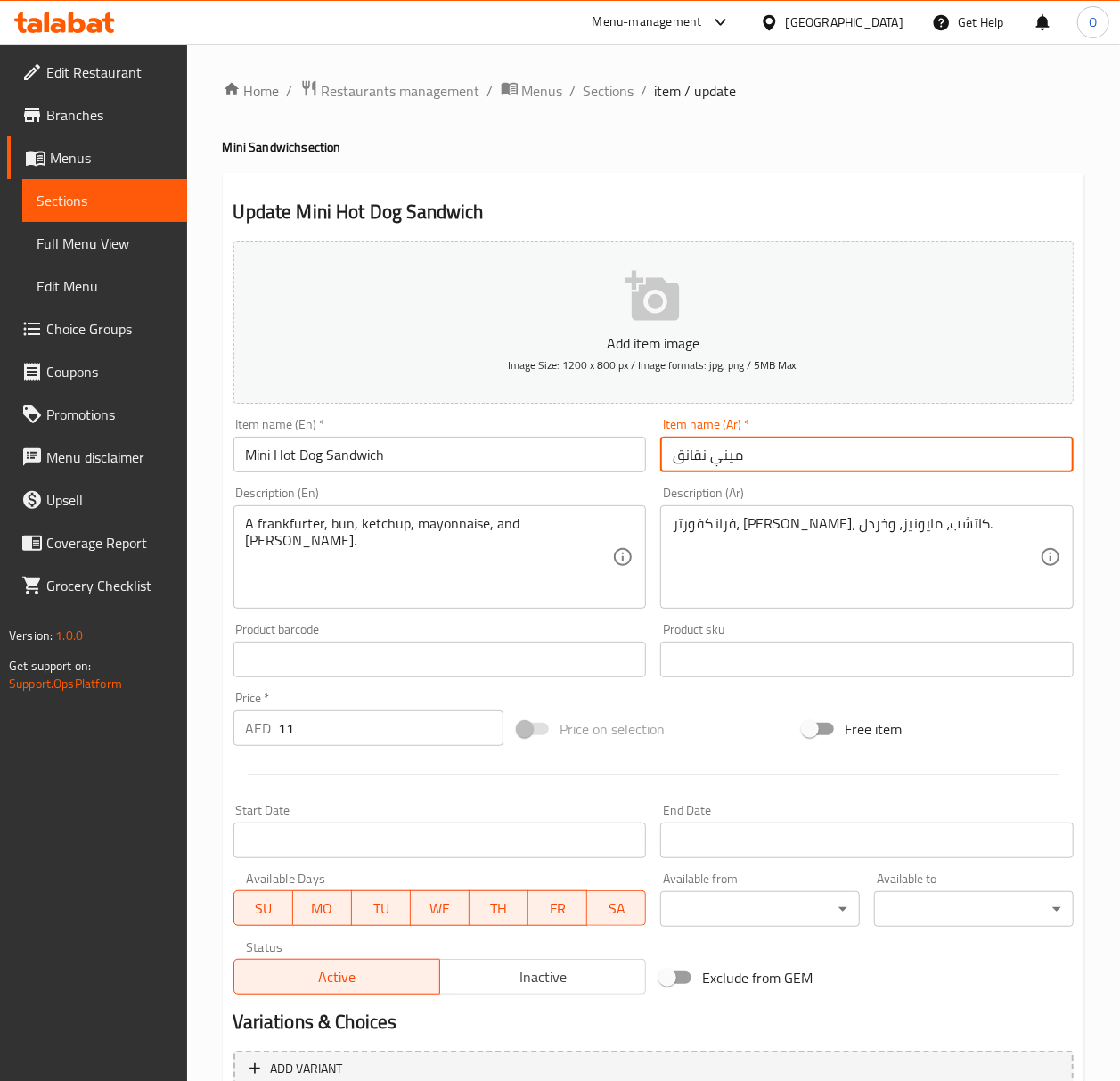
paste input "يني سندويتش"
type input "مميني سندويتش نقانق"
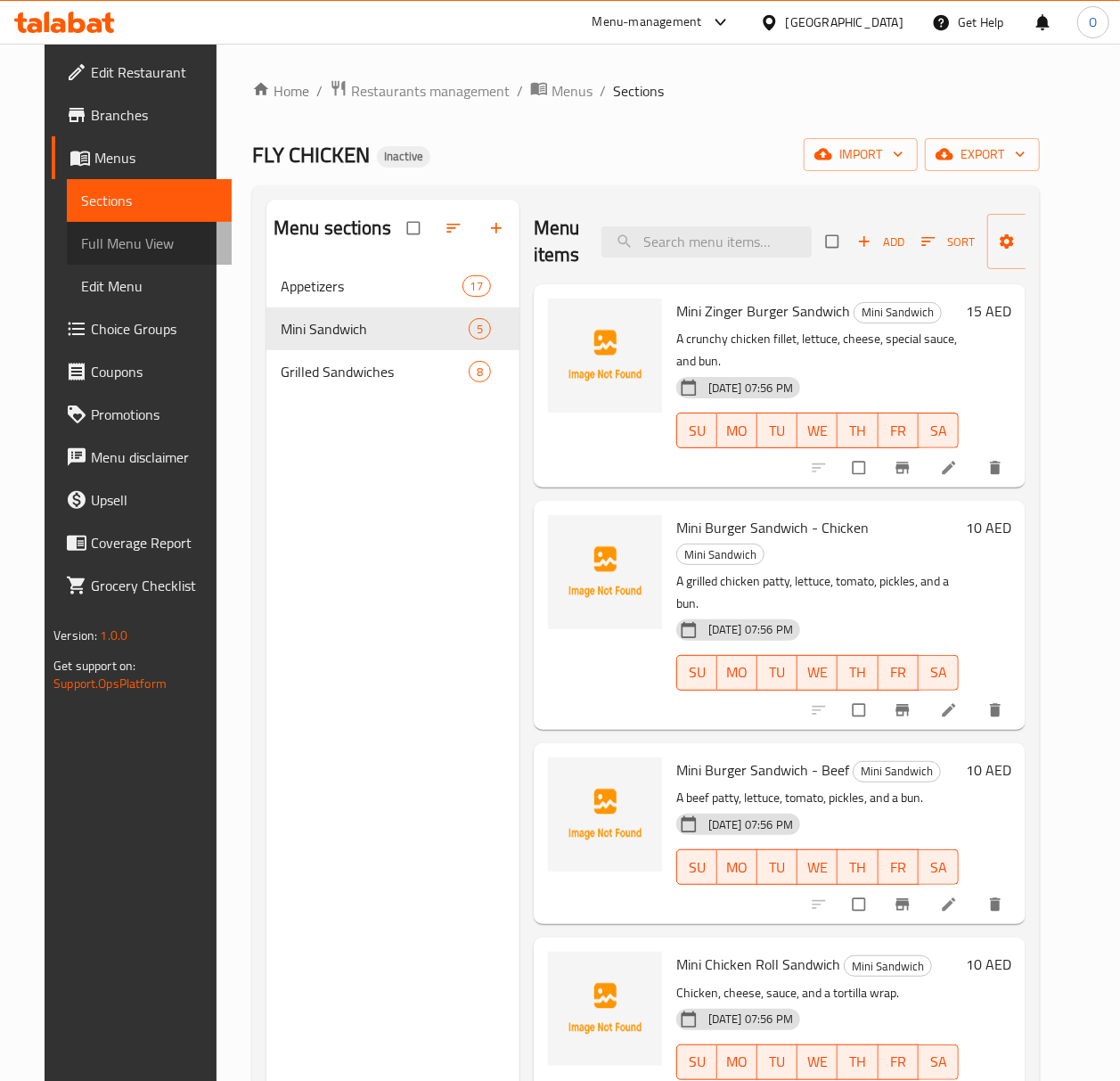
click at [97, 250] on span "Full Menu View" at bounding box center [149, 243] width 137 height 21
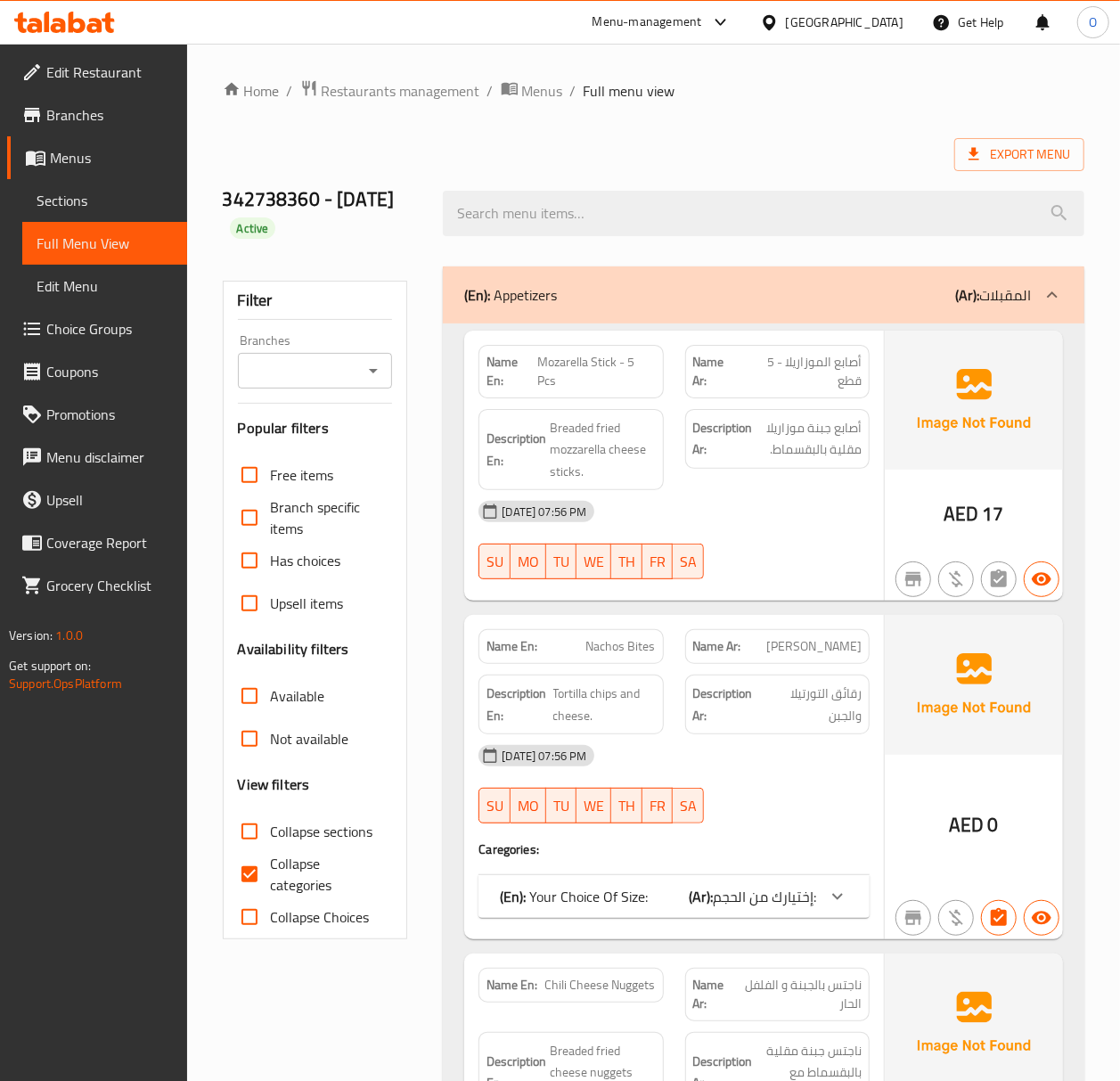
click at [331, 341] on div "Branches Branches" at bounding box center [316, 361] width 155 height 55
click at [330, 371] on input "Branches" at bounding box center [300, 370] width 115 height 25
click at [342, 448] on span "FLY CHICKEN, Hatta" at bounding box center [313, 449] width 122 height 21
type input "FLY CHICKEN, Hatta"
click at [303, 871] on span "Collapse categories" at bounding box center [324, 873] width 108 height 43
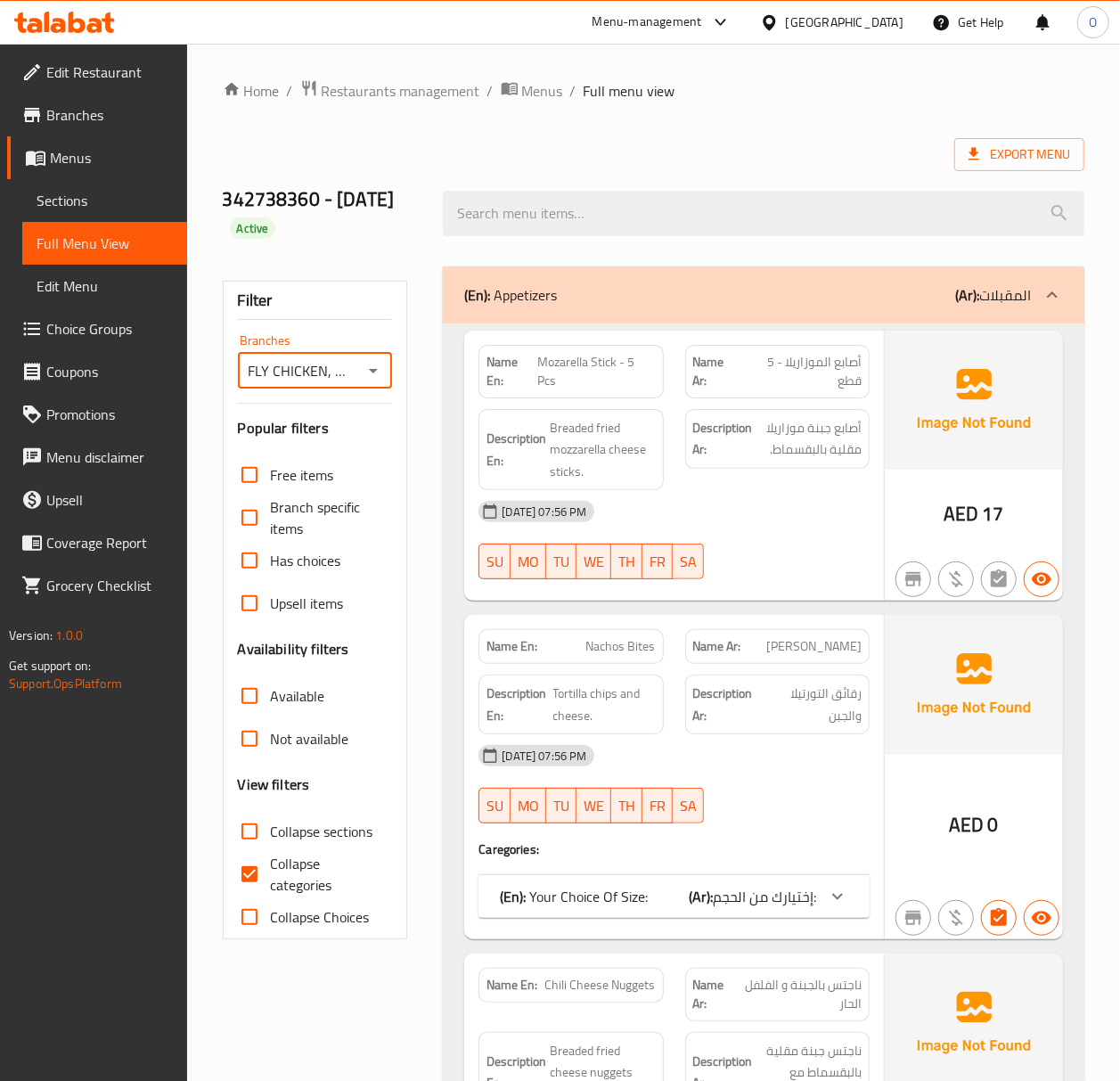
click at [271, 871] on input "Collapse categories" at bounding box center [249, 873] width 43 height 43
checkbox input "false"
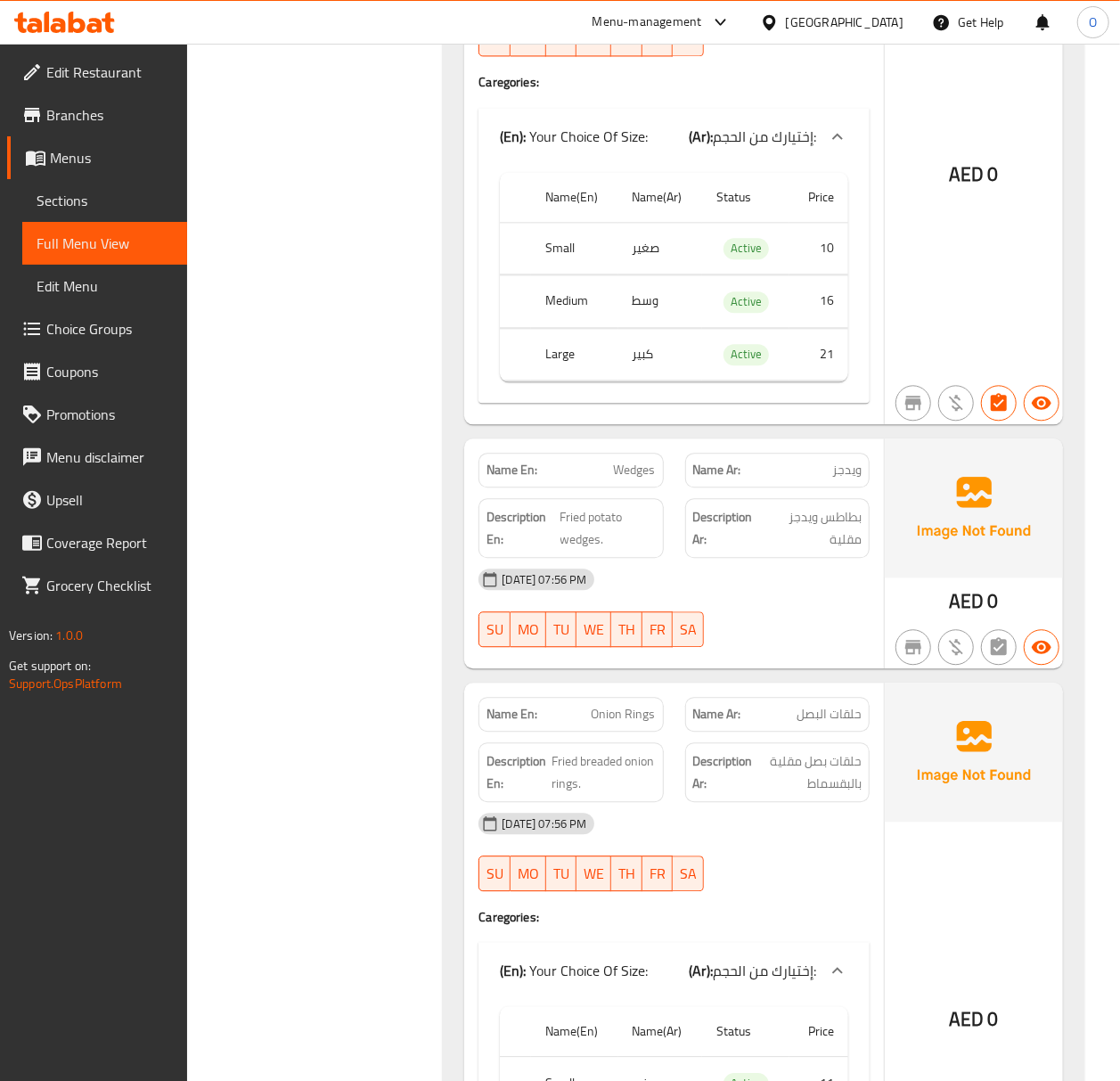
scroll to position [1662, 0]
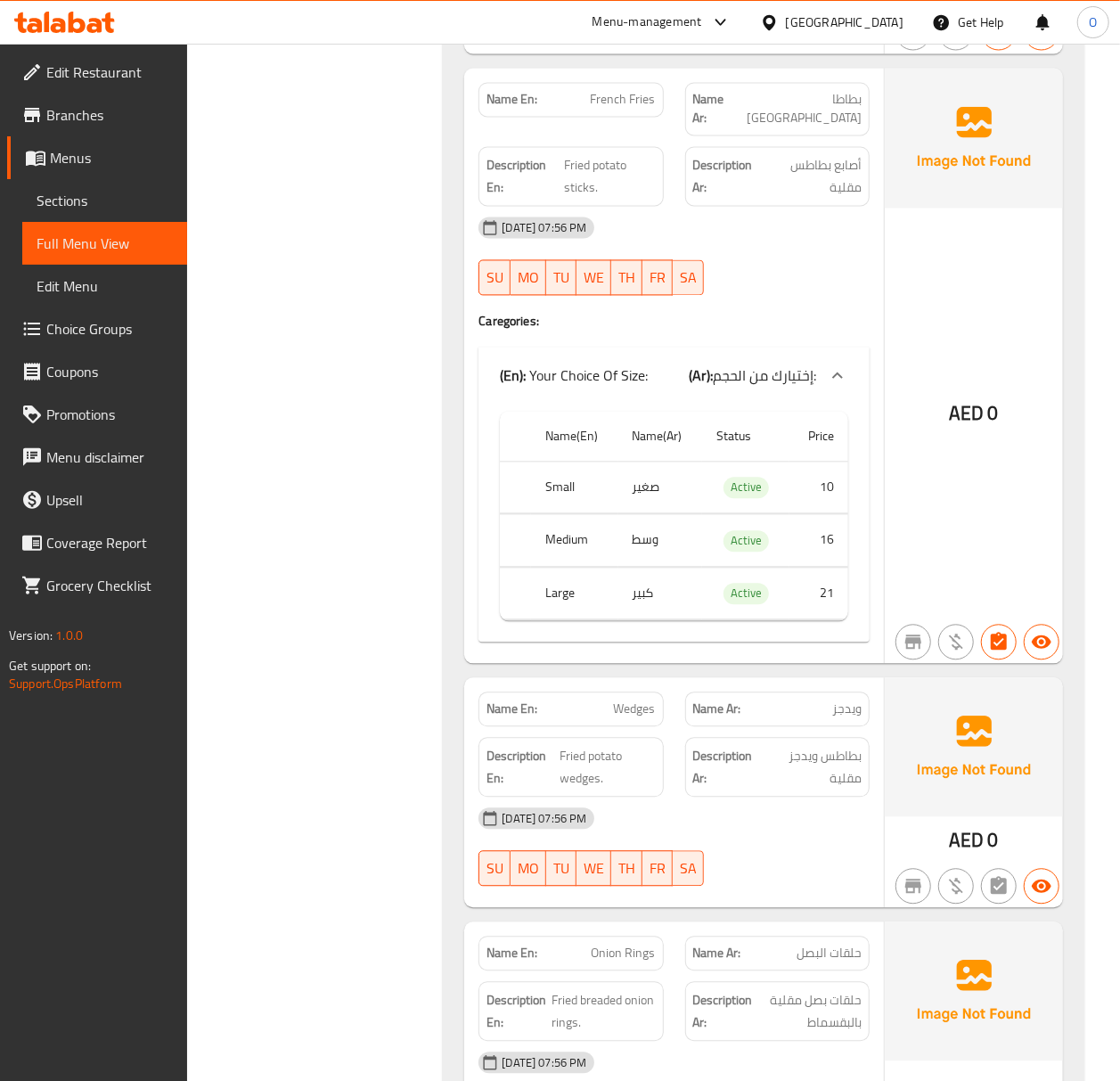
click at [112, 319] on span "Choice Groups" at bounding box center [109, 329] width 126 height 21
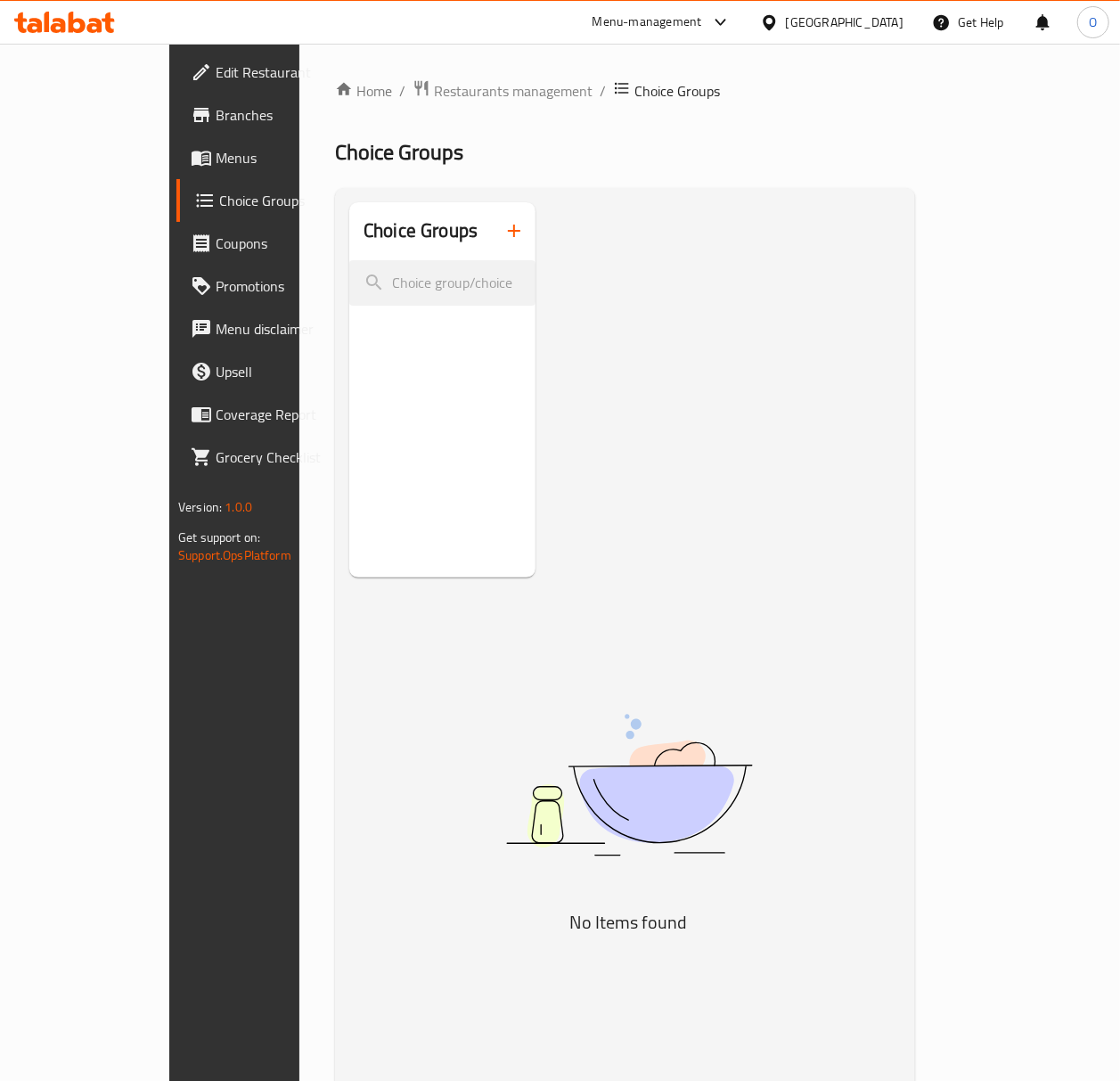
click at [176, 175] on link "Menus" at bounding box center [266, 158] width 180 height 43
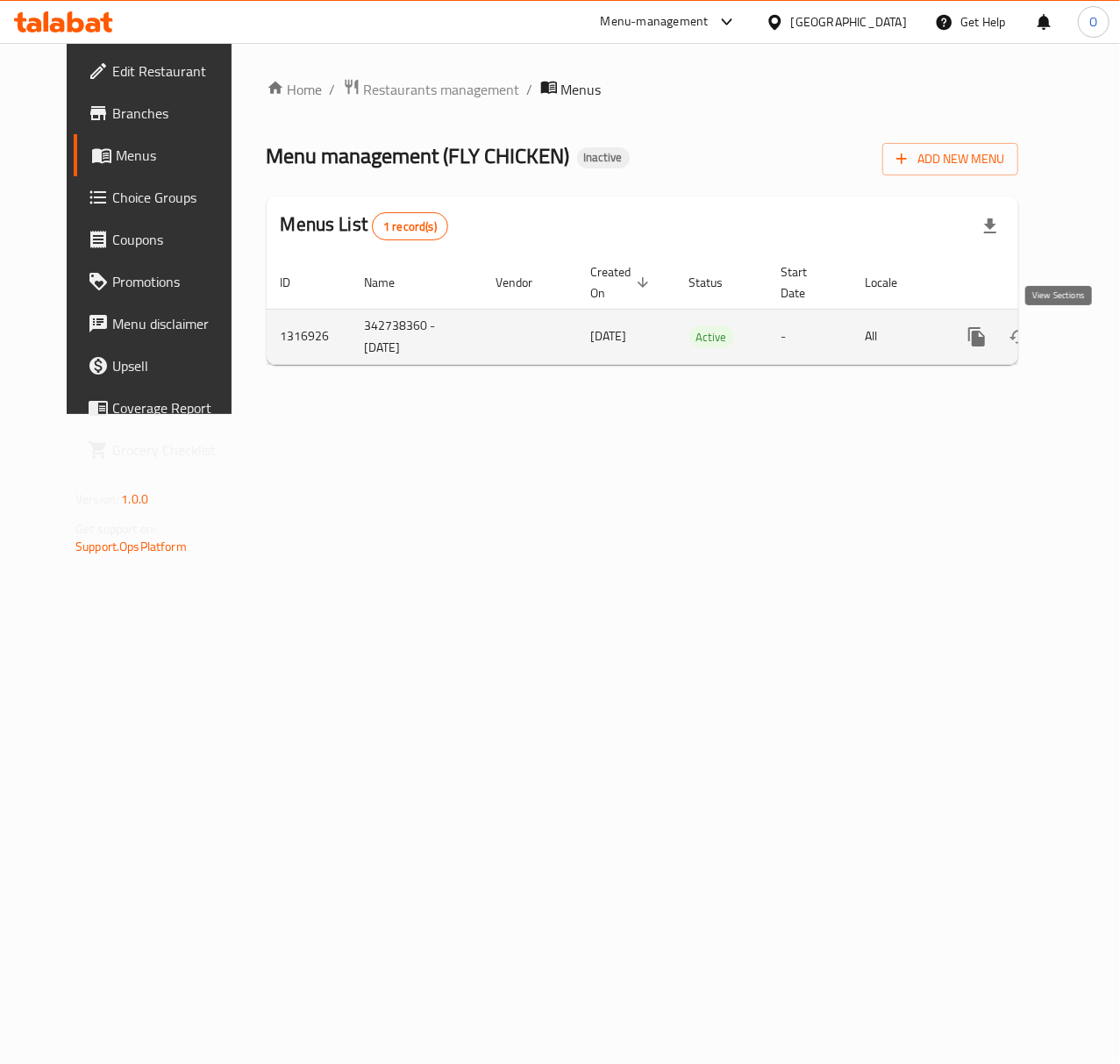
click at [1094, 341] on icon "enhanced table" at bounding box center [1104, 336] width 21 height 21
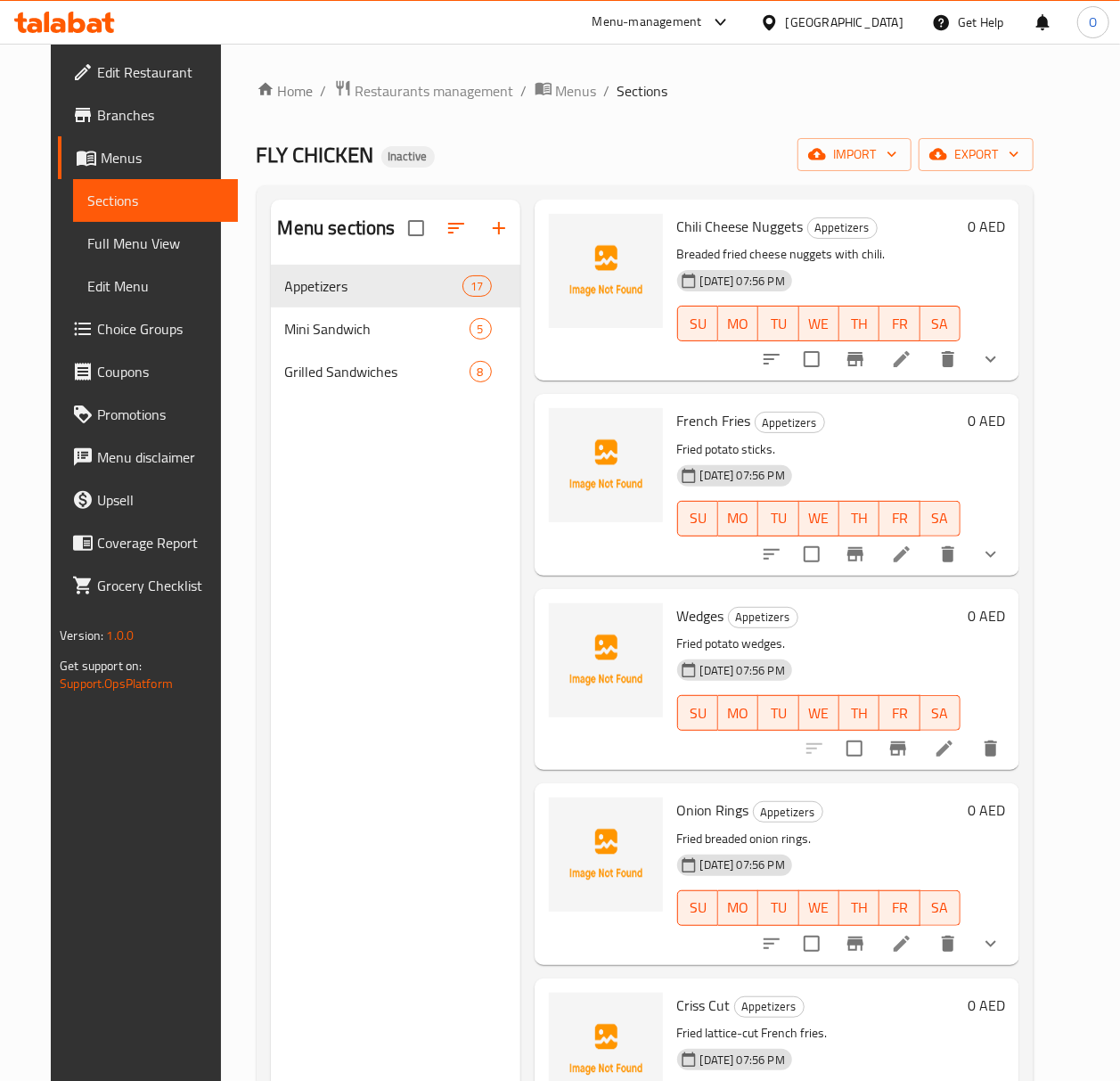
scroll to position [474, 0]
click at [969, 760] on li at bounding box center [944, 748] width 50 height 33
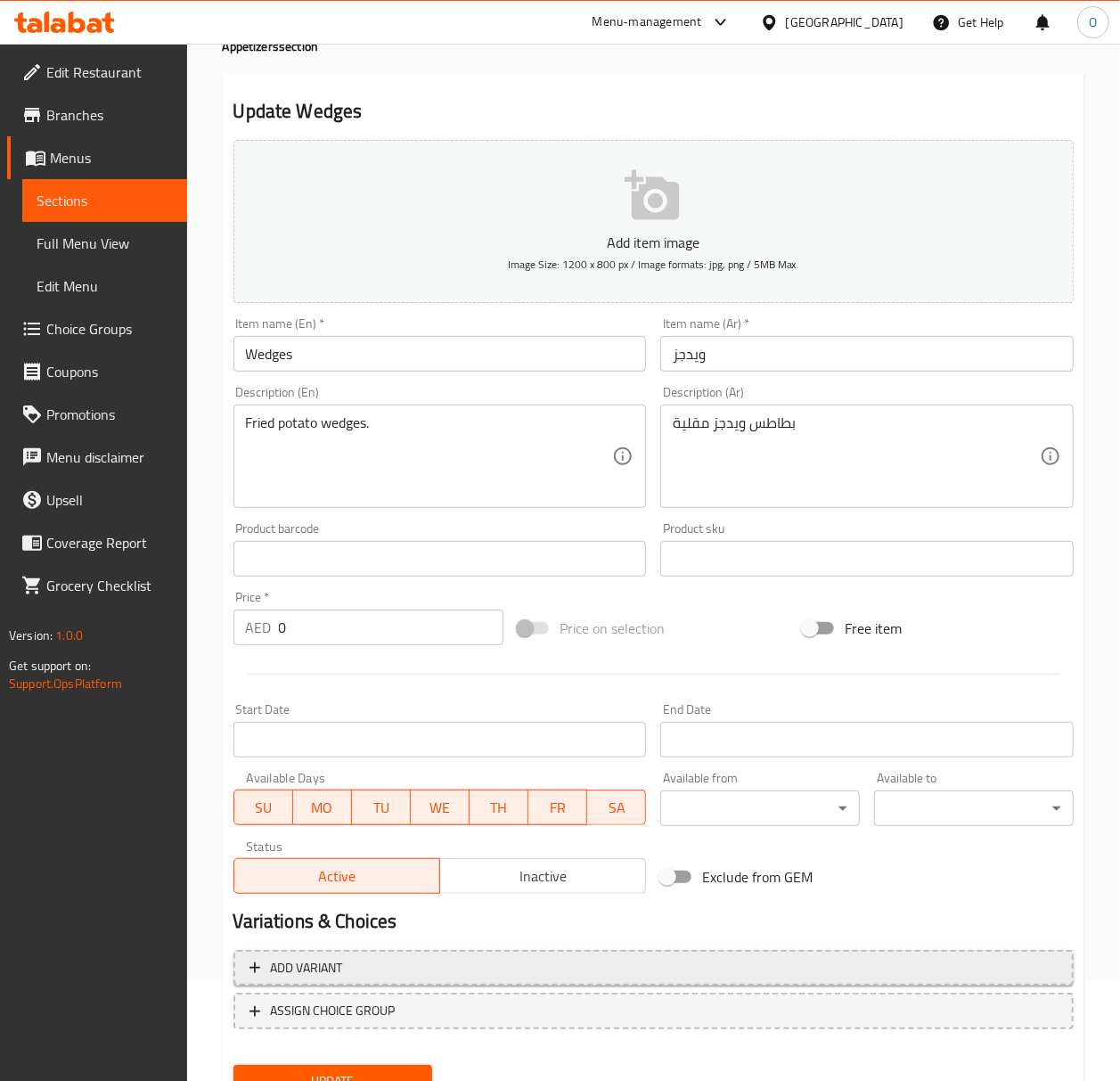
scroll to position [176, 0]
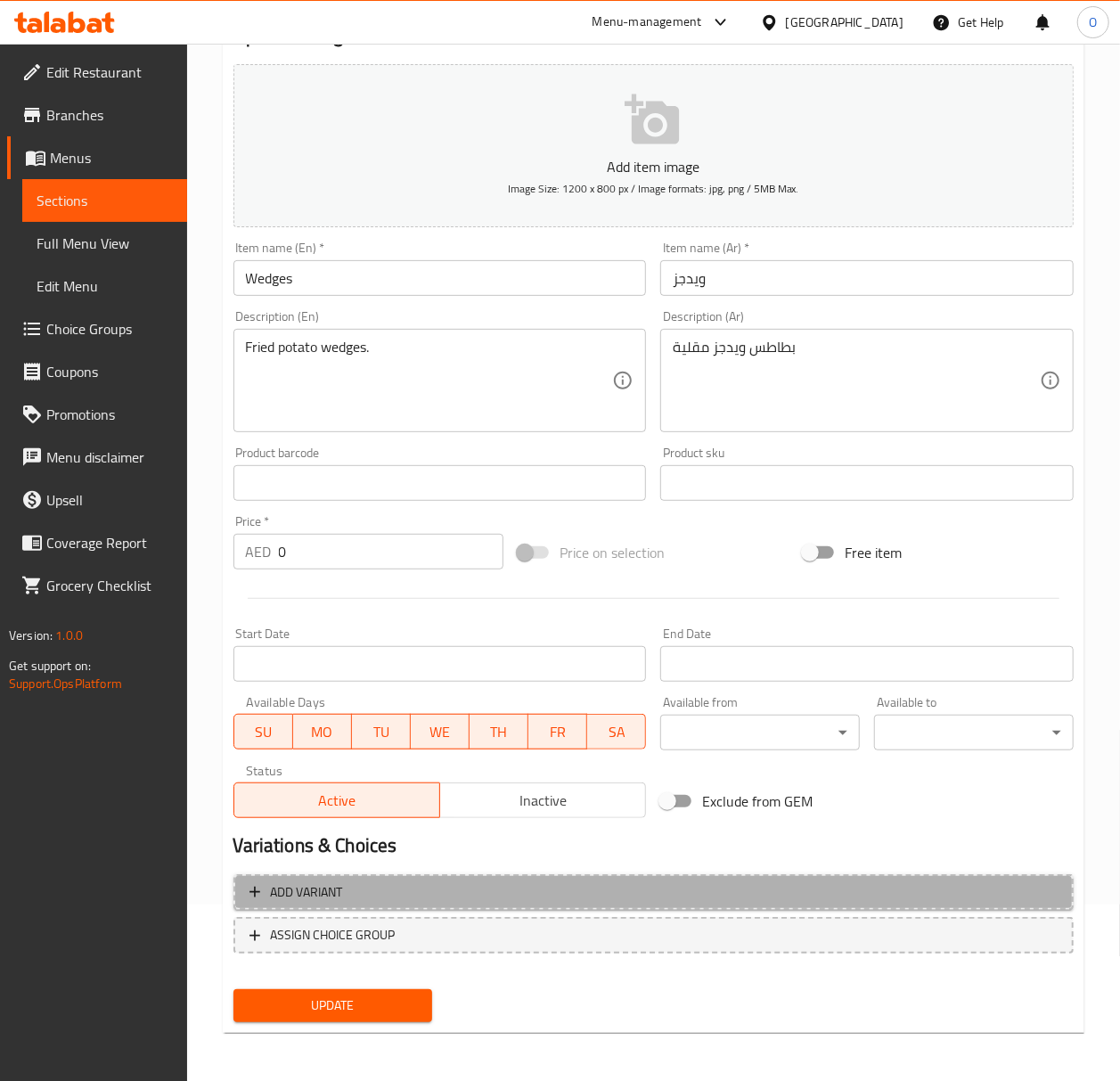
click at [454, 891] on span "Add variant" at bounding box center [653, 892] width 808 height 22
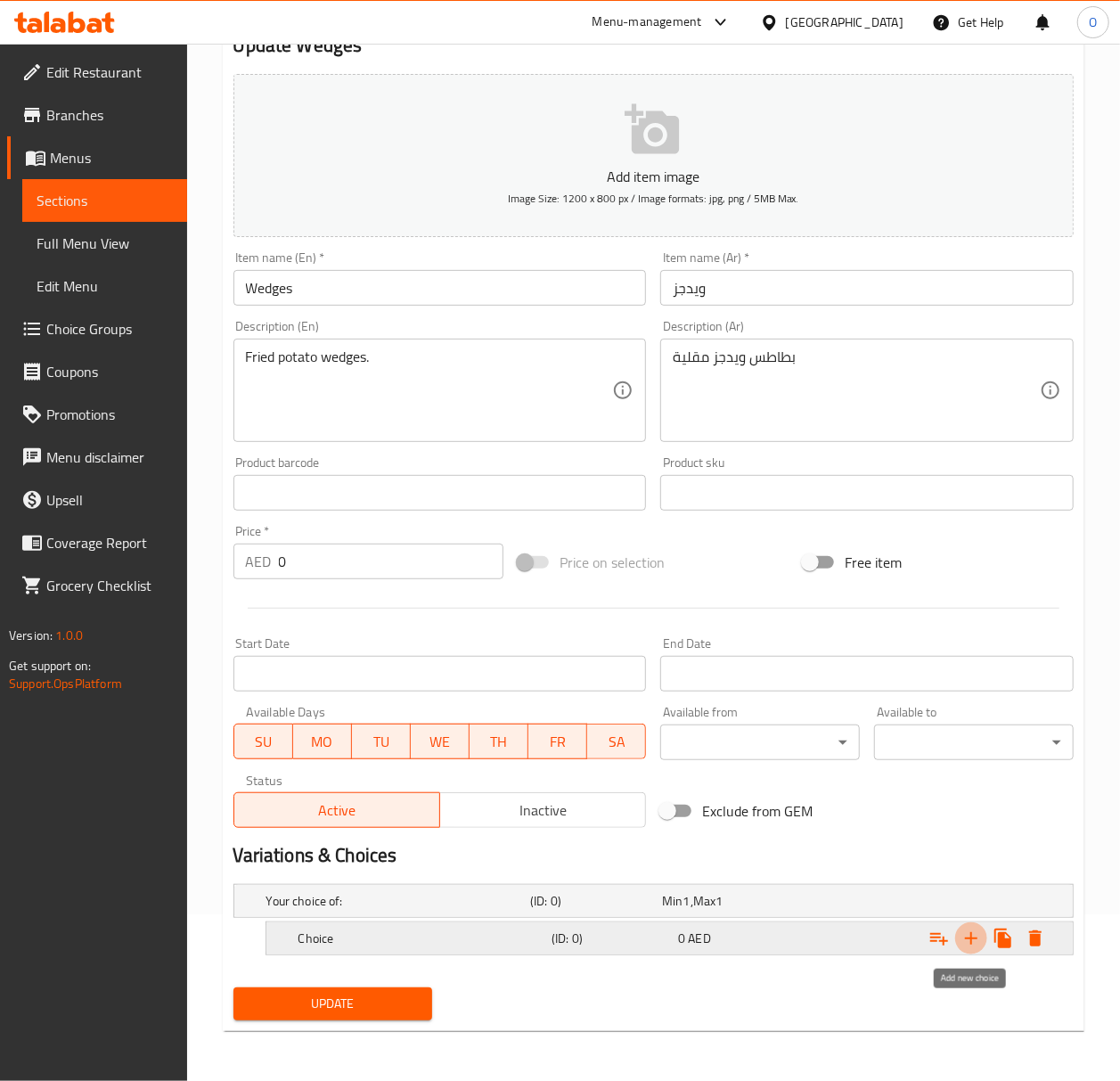
click at [978, 942] on icon "Expand" at bounding box center [971, 938] width 21 height 21
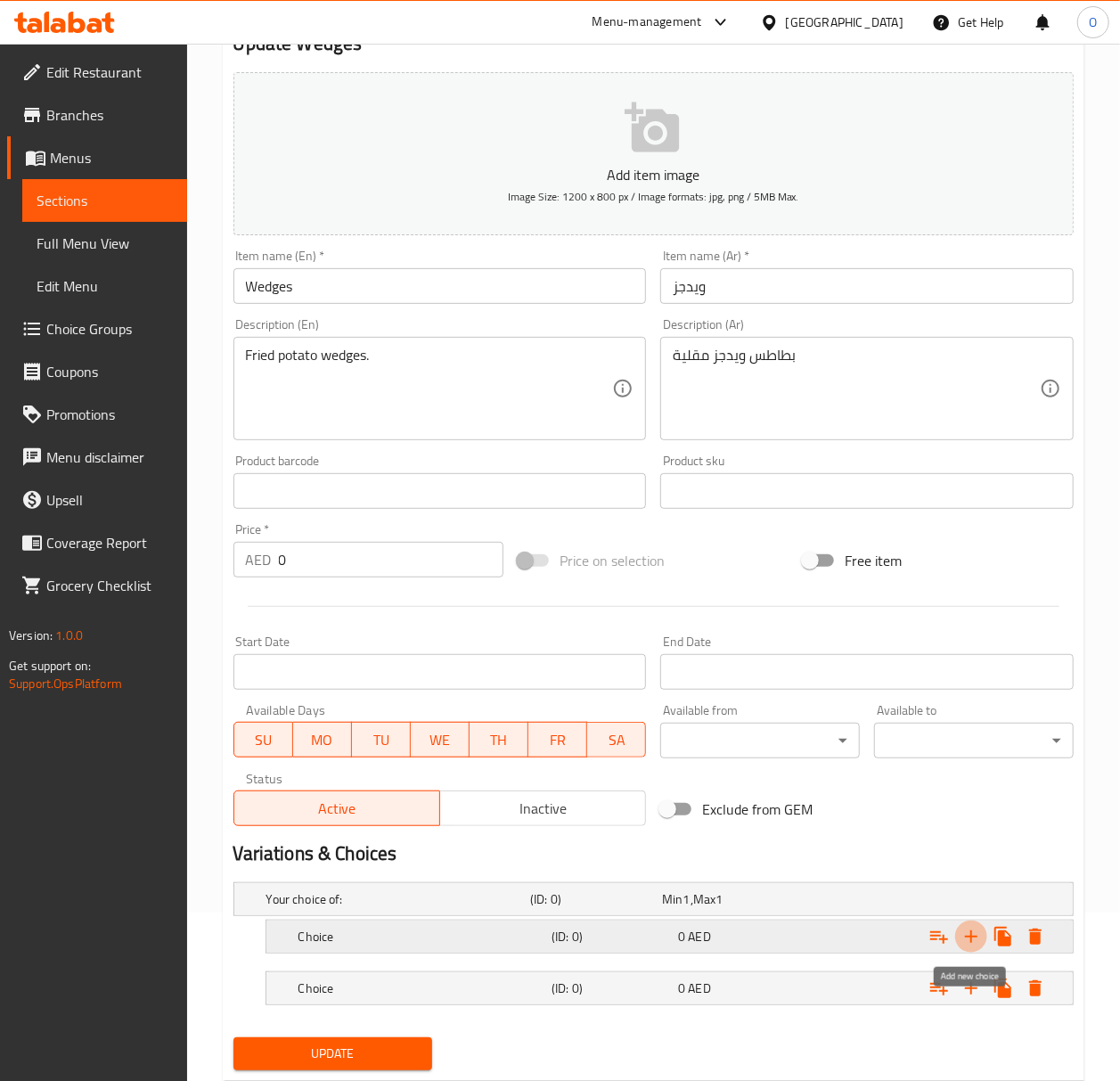
click at [978, 942] on icon "Expand" at bounding box center [971, 937] width 21 height 21
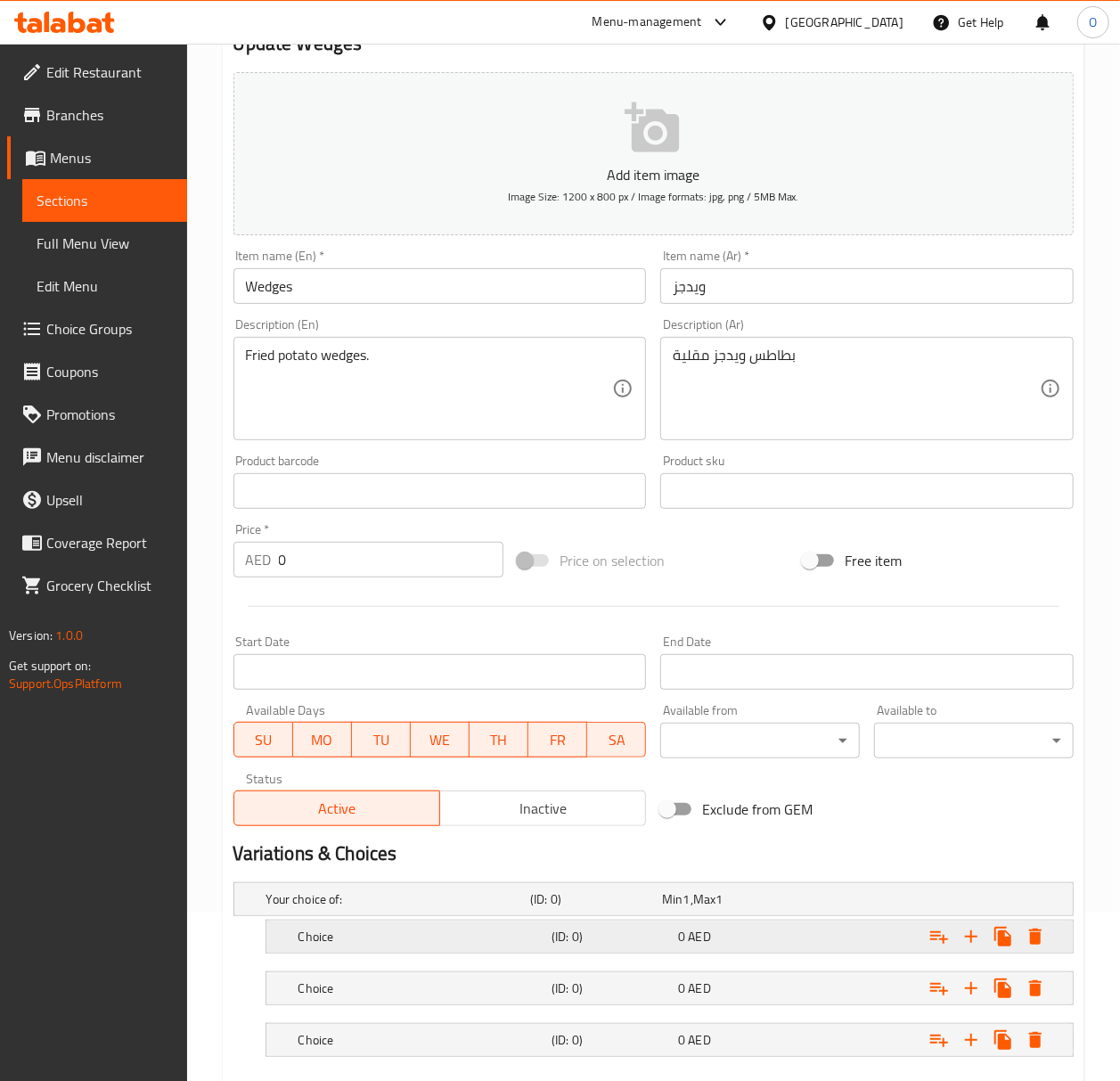
click at [428, 939] on h5 "Choice" at bounding box center [421, 937] width 246 height 18
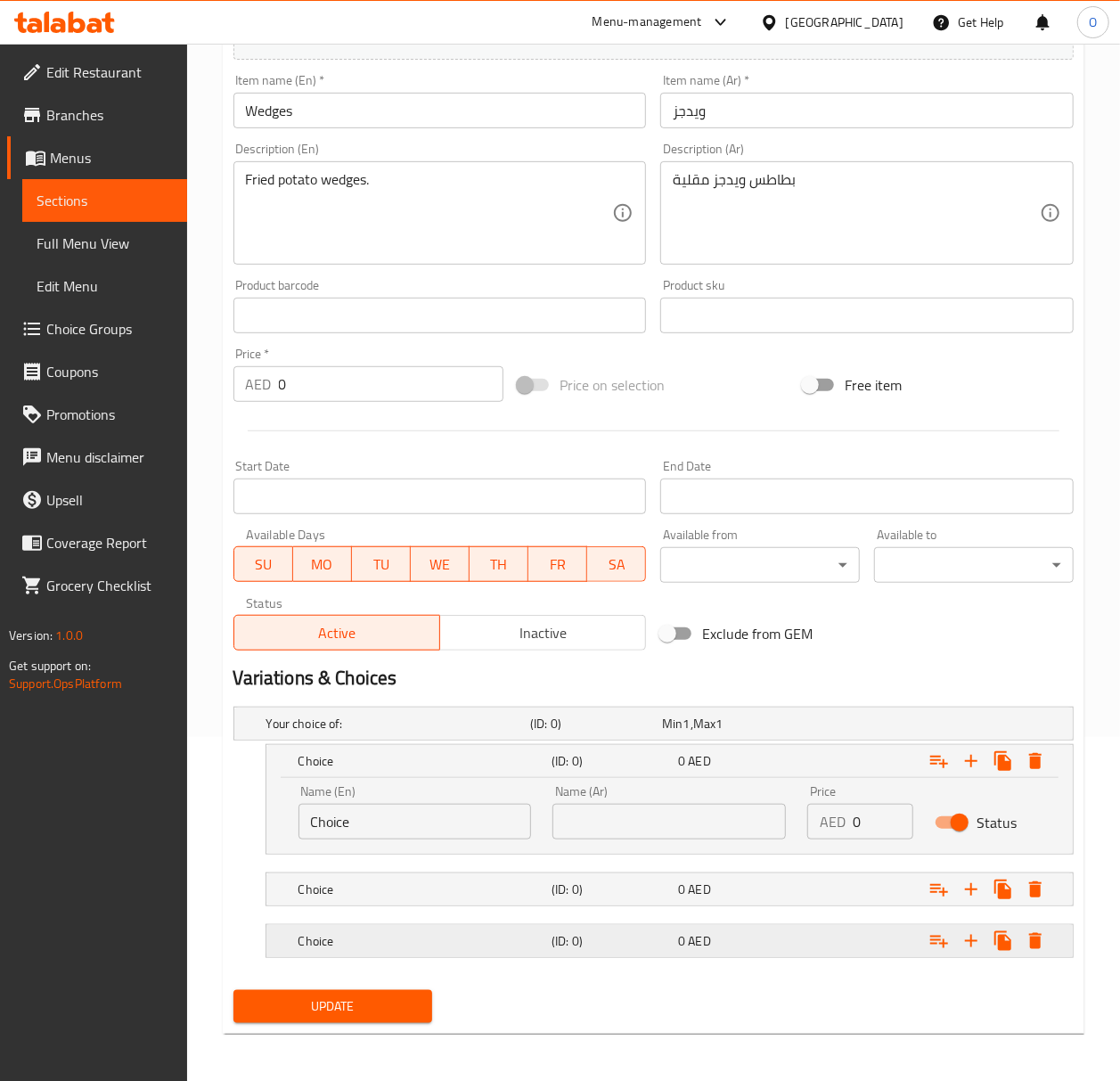
scroll to position [349, 0]
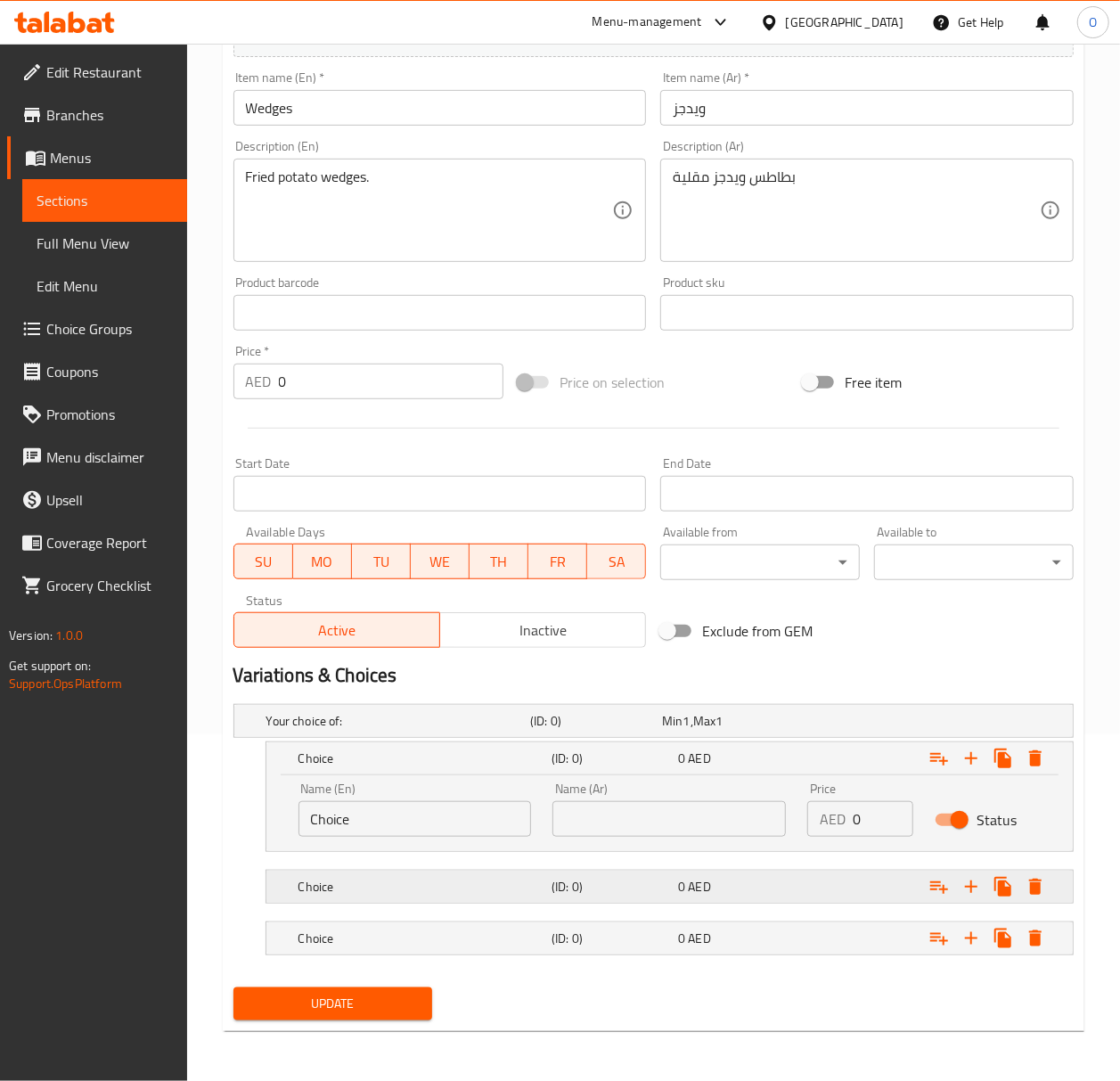
click at [396, 890] on h5 "Choice" at bounding box center [421, 886] width 246 height 18
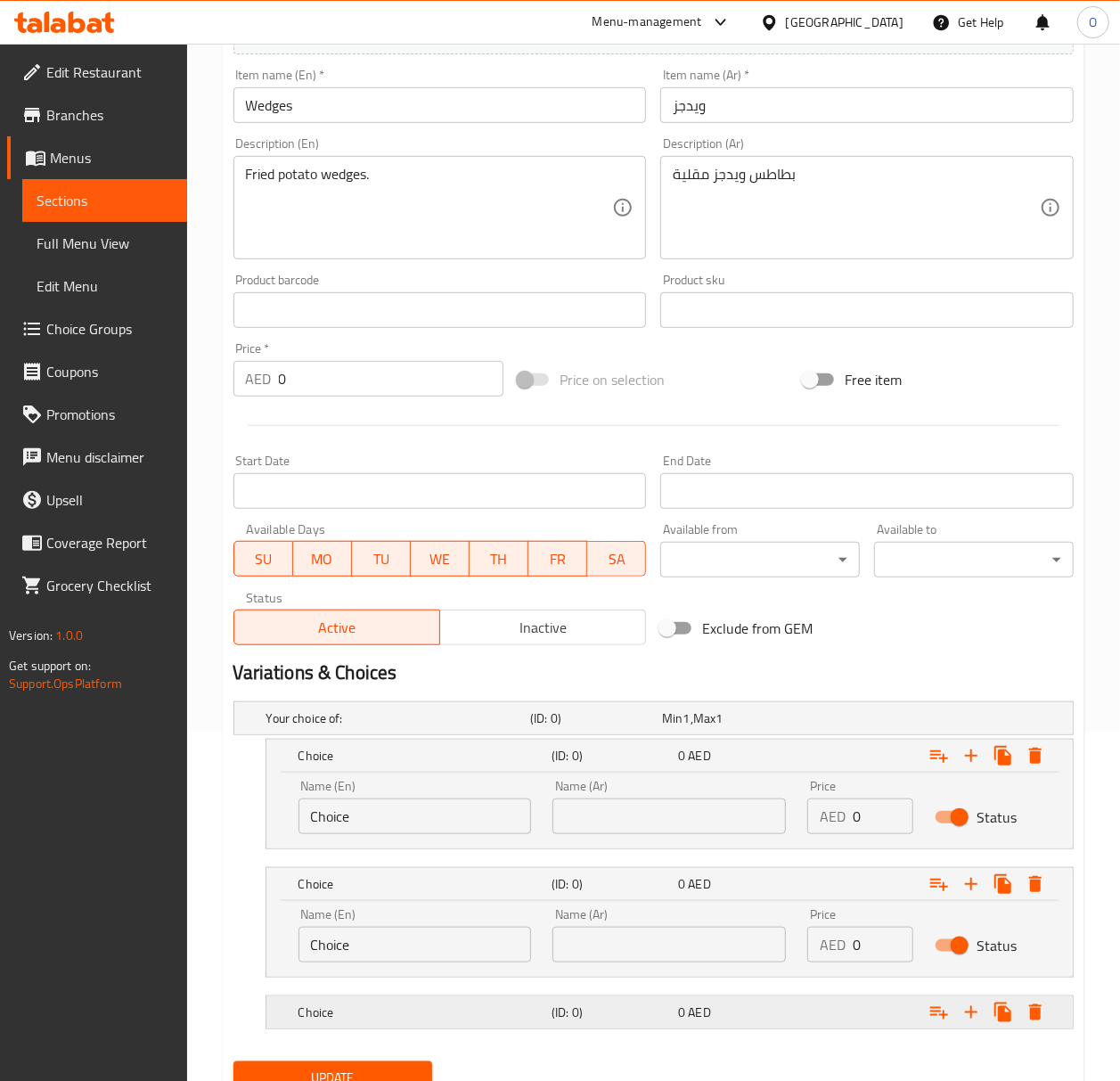
click at [392, 1014] on h5 "Choice" at bounding box center [421, 1012] width 246 height 18
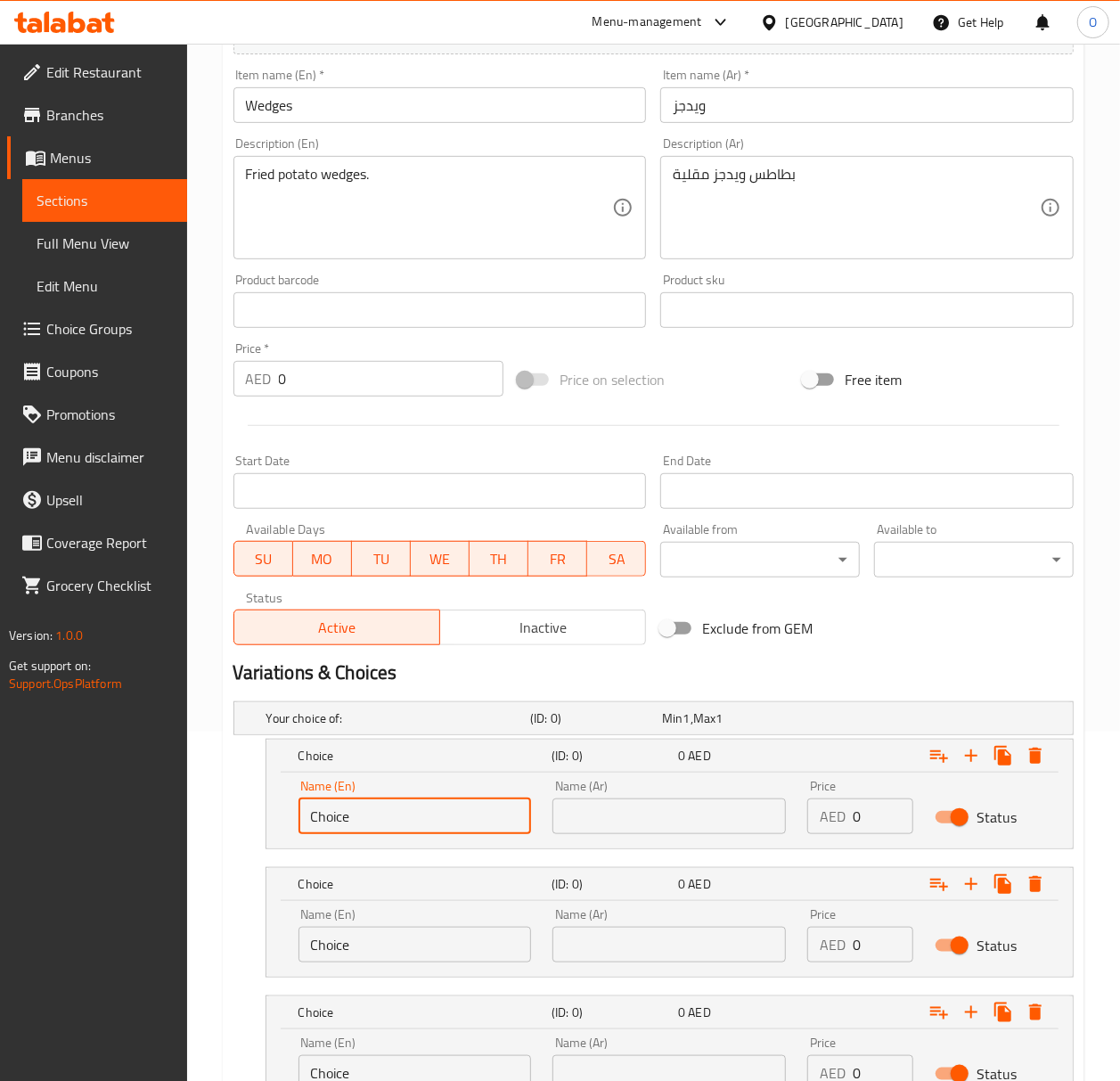
click at [378, 832] on input "Choice" at bounding box center [415, 816] width 233 height 35
type input "ٍ"
click at [350, 827] on input "ٍ" at bounding box center [415, 816] width 233 height 35
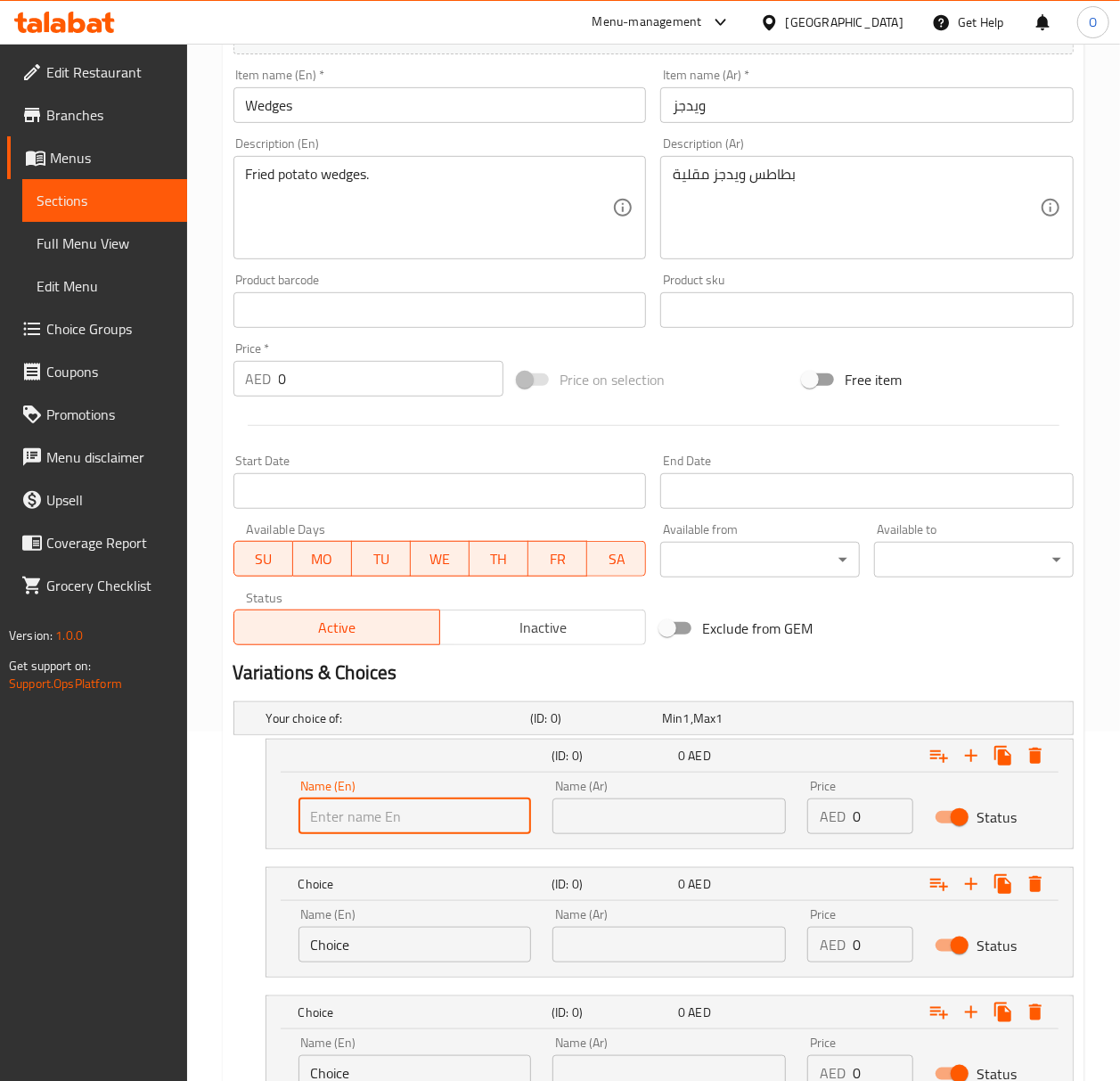
click at [357, 832] on input "text" at bounding box center [415, 816] width 233 height 35
type input "Small"
click at [360, 953] on input "Choice" at bounding box center [415, 944] width 233 height 35
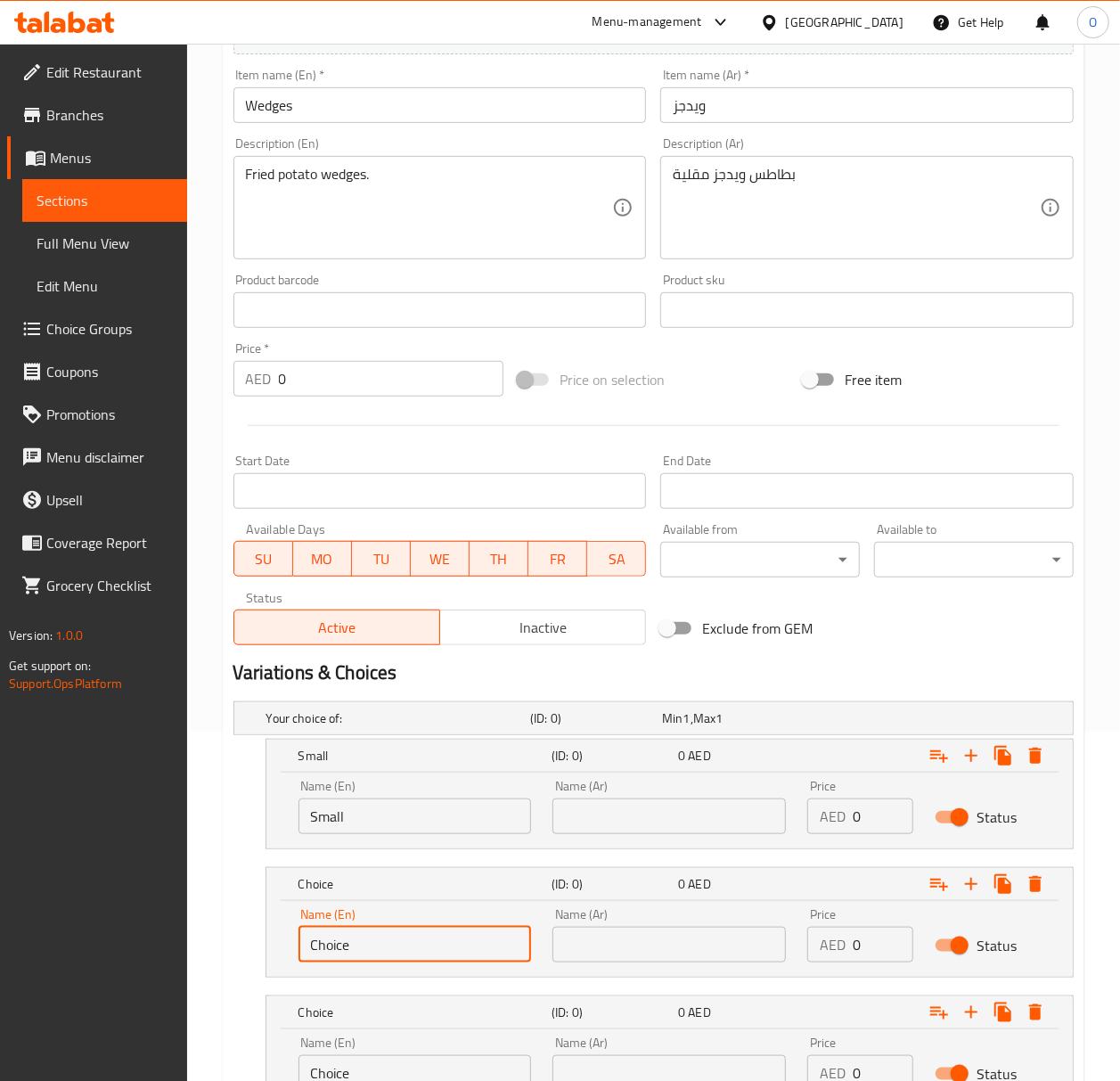
click at [360, 953] on input "Choice" at bounding box center [415, 944] width 233 height 35
click at [343, 957] on input "text" at bounding box center [415, 944] width 233 height 35
type input "Medium"
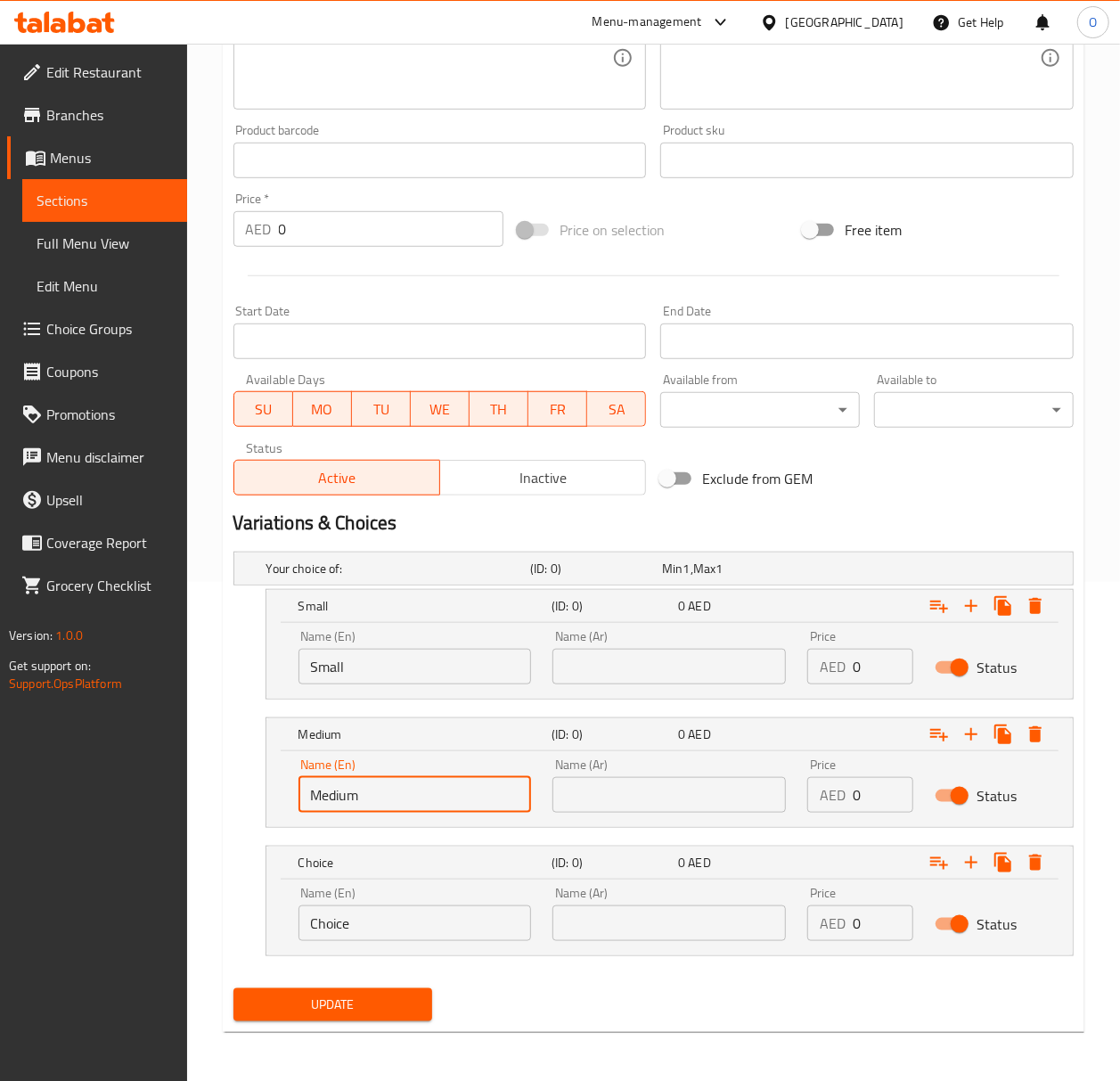
scroll to position [502, 0]
click at [336, 929] on input "Choice" at bounding box center [415, 921] width 233 height 35
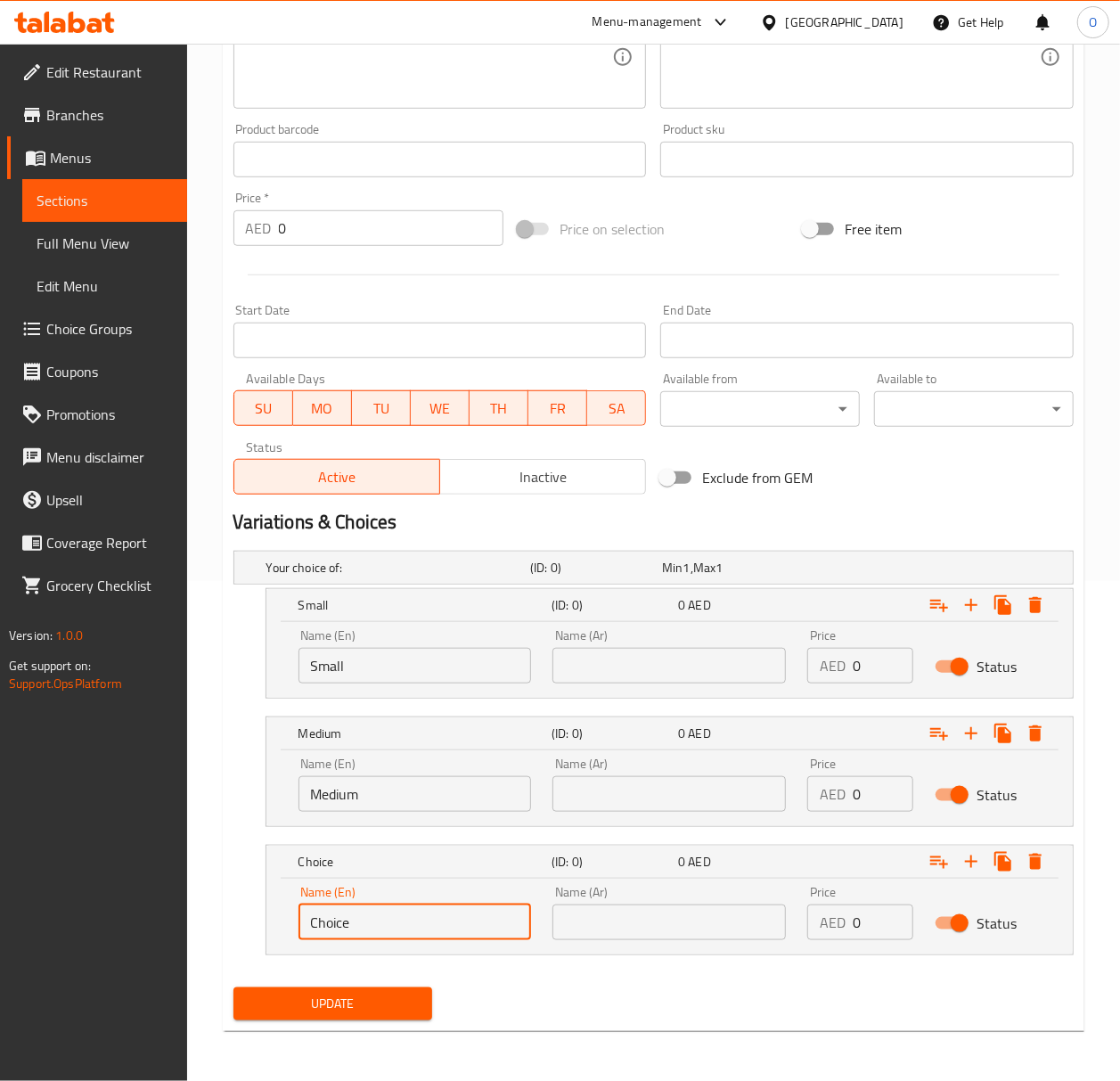
click at [336, 929] on input "Choice" at bounding box center [415, 921] width 233 height 35
click at [336, 929] on input "text" at bounding box center [415, 921] width 233 height 35
type input "Large"
click at [601, 674] on input "text" at bounding box center [669, 665] width 233 height 35
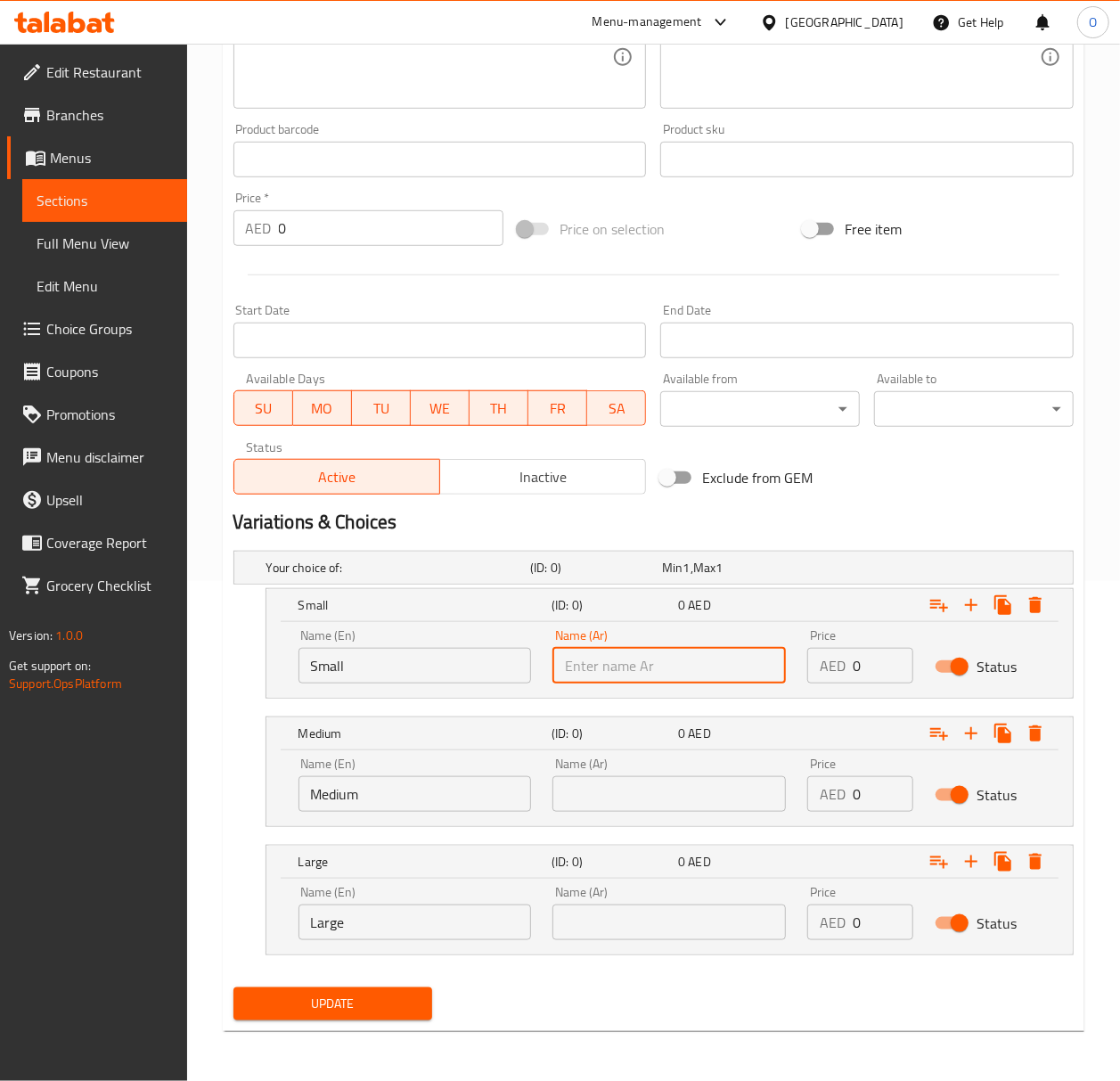
type input "صغير"
click at [646, 789] on input "text" at bounding box center [669, 793] width 233 height 35
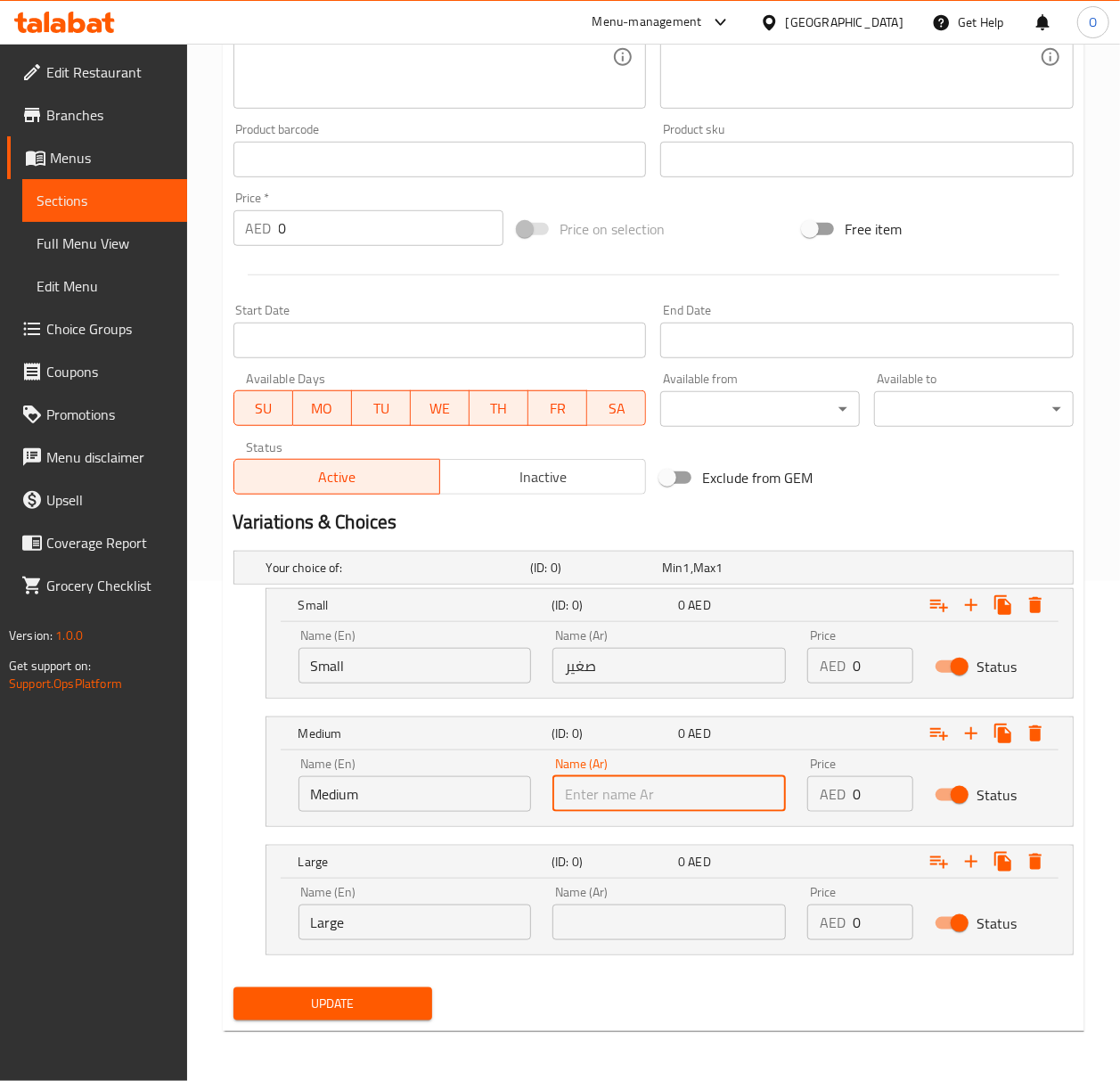
type input "وسط"
click at [628, 928] on input "text" at bounding box center [669, 921] width 233 height 35
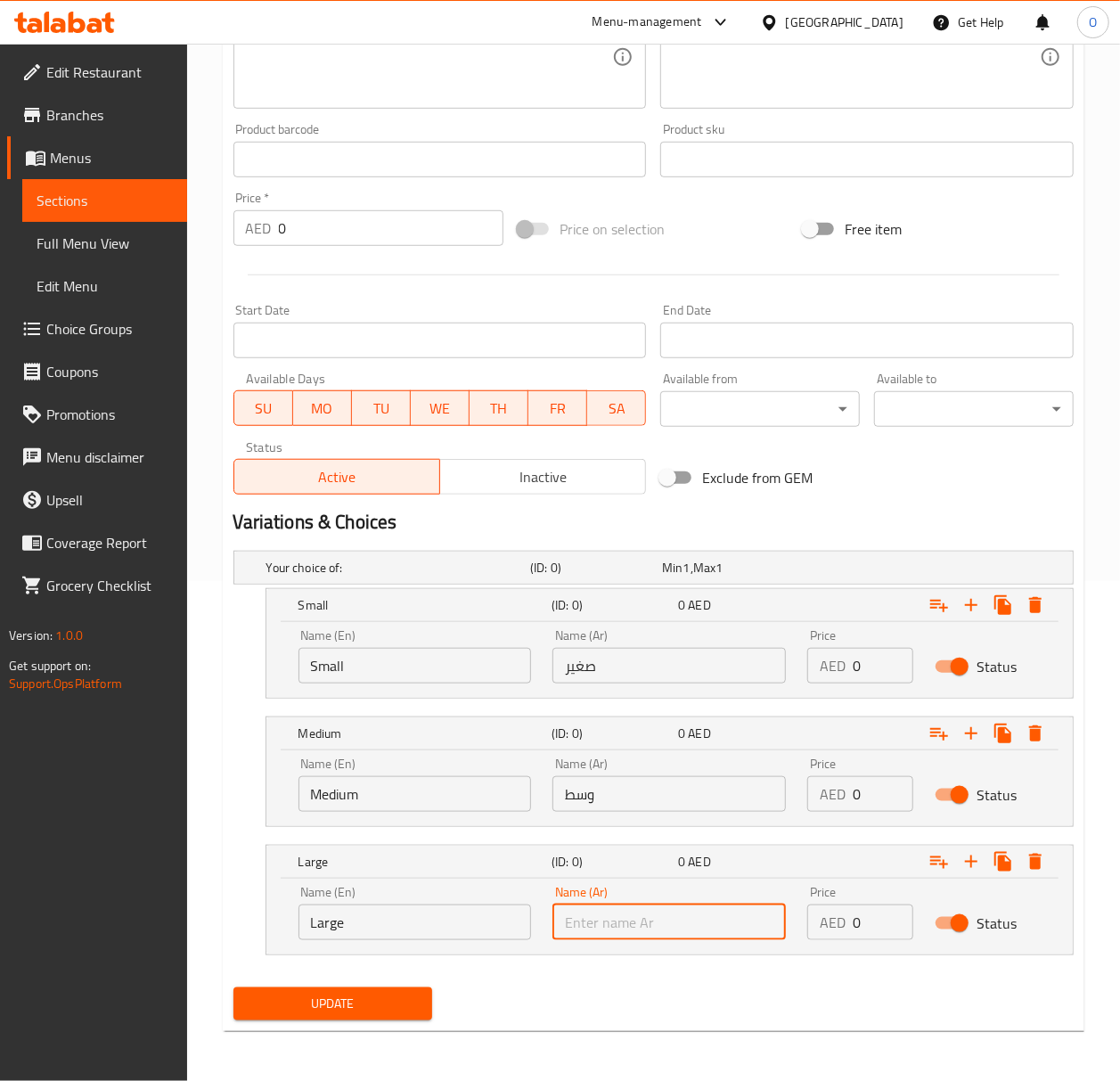
type input "كبير"
click at [861, 672] on input "0" at bounding box center [882, 665] width 60 height 35
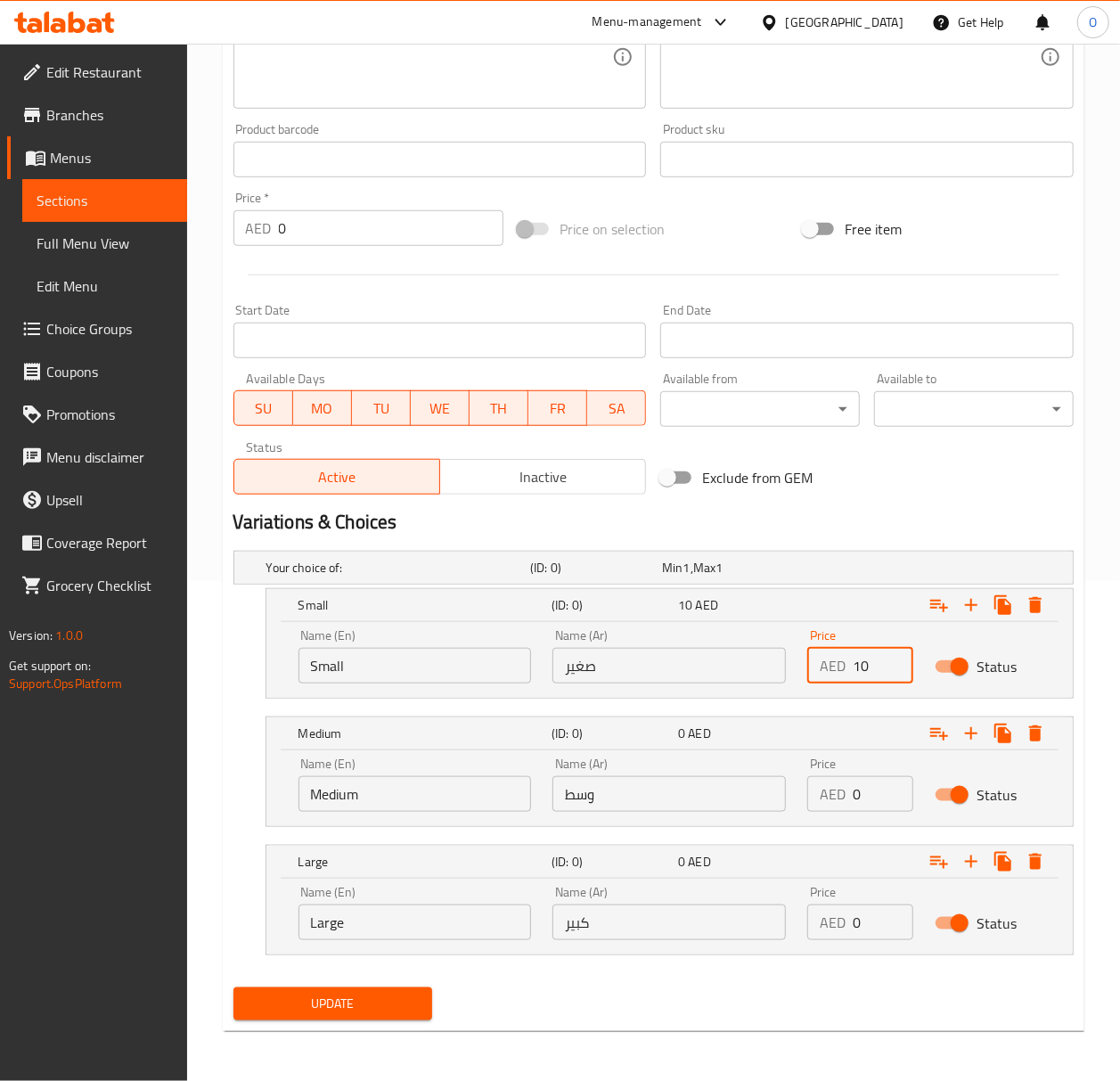
type input "10"
click at [849, 793] on div "AED 0 Price" at bounding box center [860, 793] width 106 height 35
click at [874, 792] on input "0" at bounding box center [882, 793] width 60 height 35
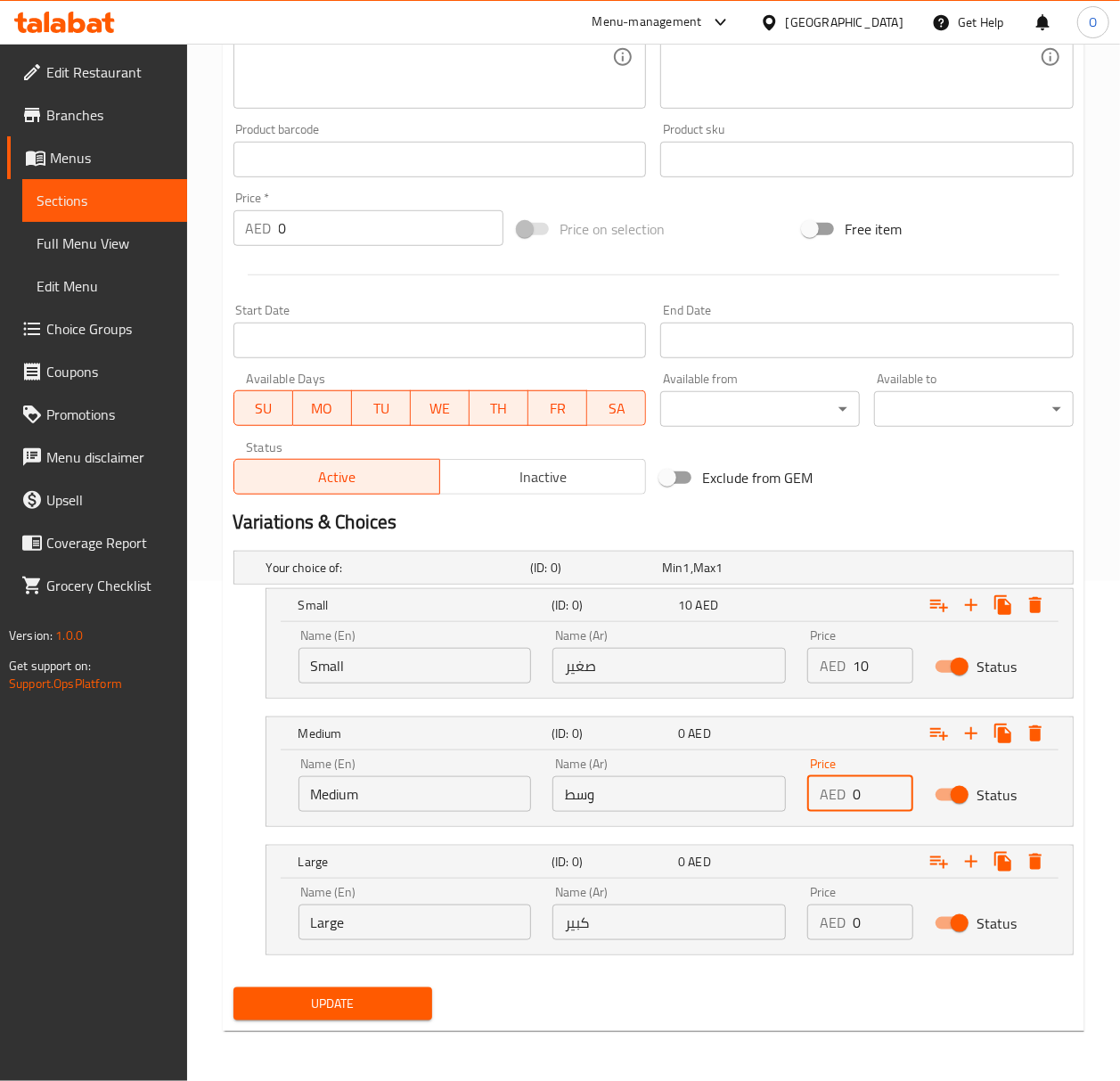
click at [874, 792] on input "0" at bounding box center [882, 793] width 60 height 35
type input "16"
click at [856, 914] on input "0" at bounding box center [882, 921] width 60 height 35
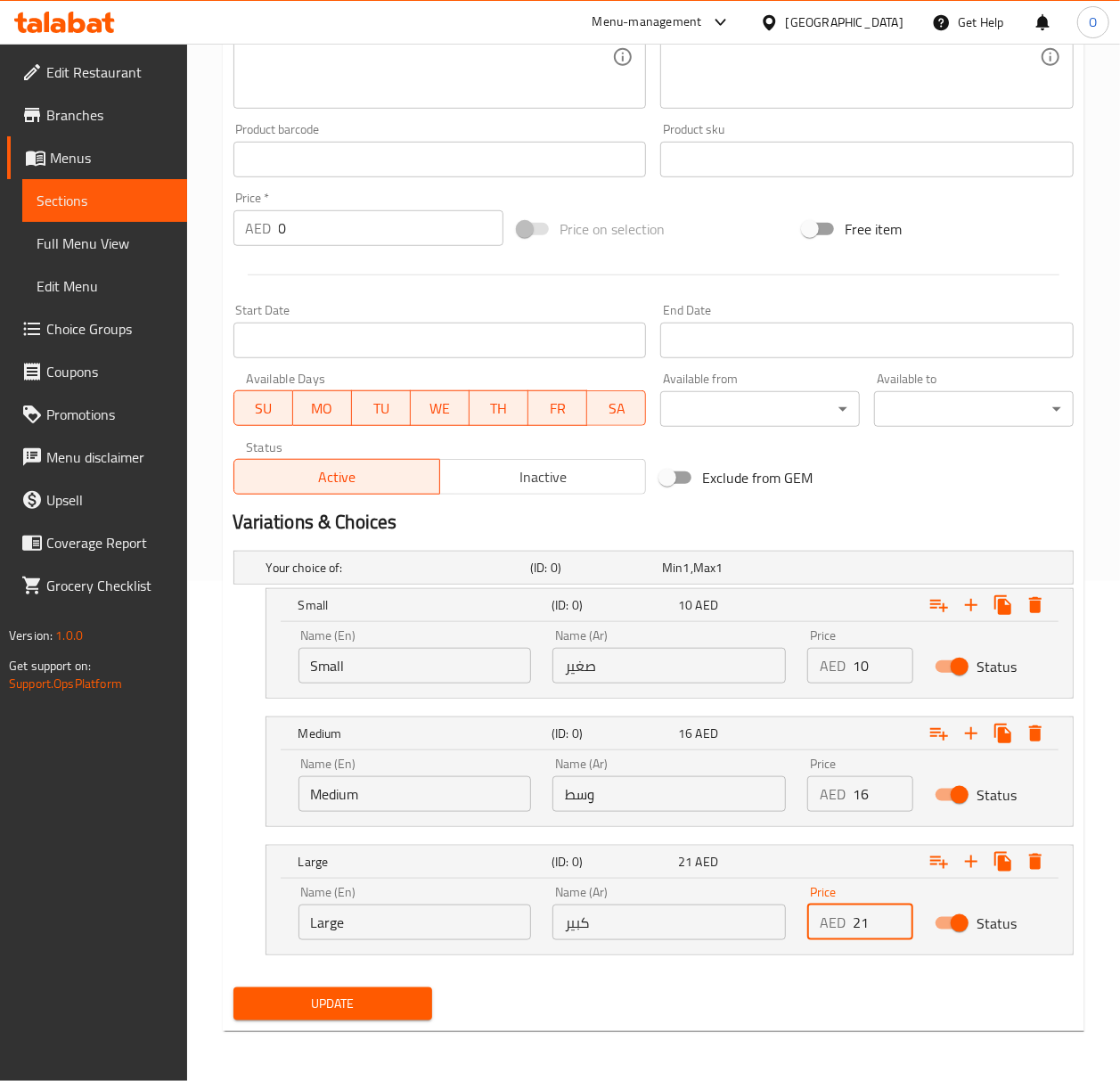
type input "21"
click at [390, 1003] on span "Update" at bounding box center [333, 1004] width 171 height 22
click at [104, 254] on span "Full Menu View" at bounding box center [104, 243] width 137 height 21
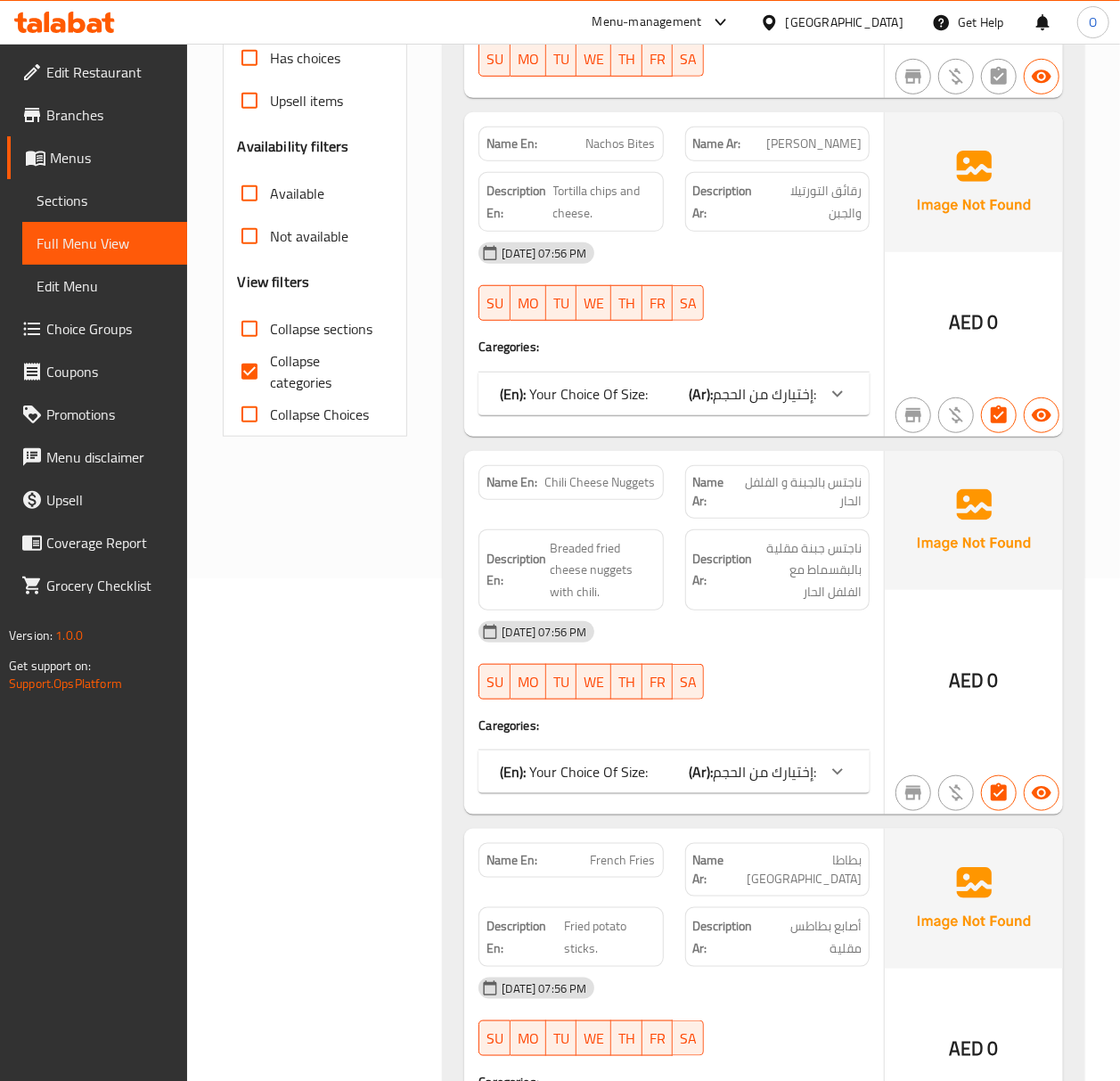
click at [289, 383] on span "Collapse categories" at bounding box center [324, 371] width 108 height 43
click at [271, 383] on input "Collapse categories" at bounding box center [249, 371] width 43 height 43
checkbox input "false"
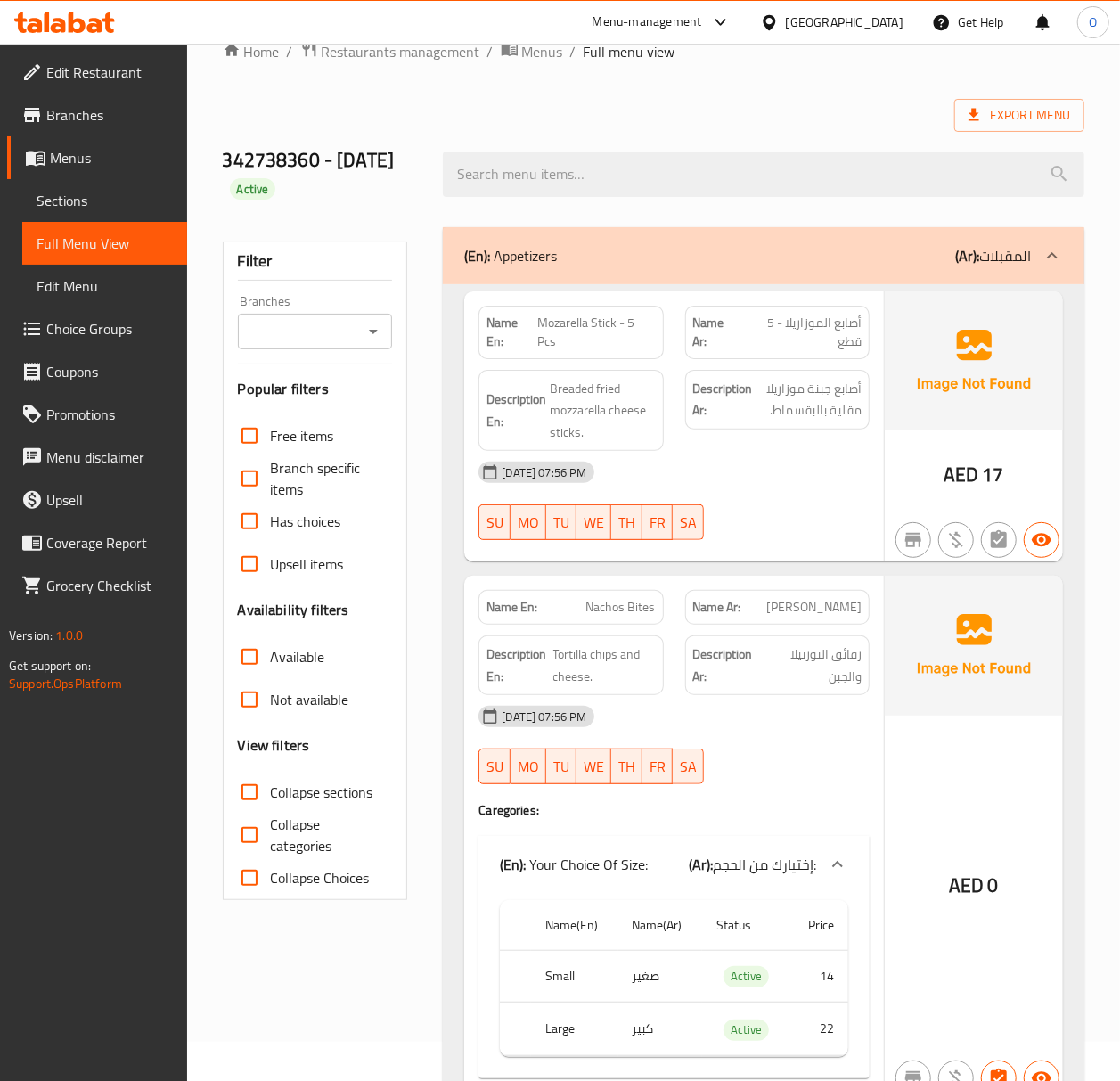
scroll to position [27, 0]
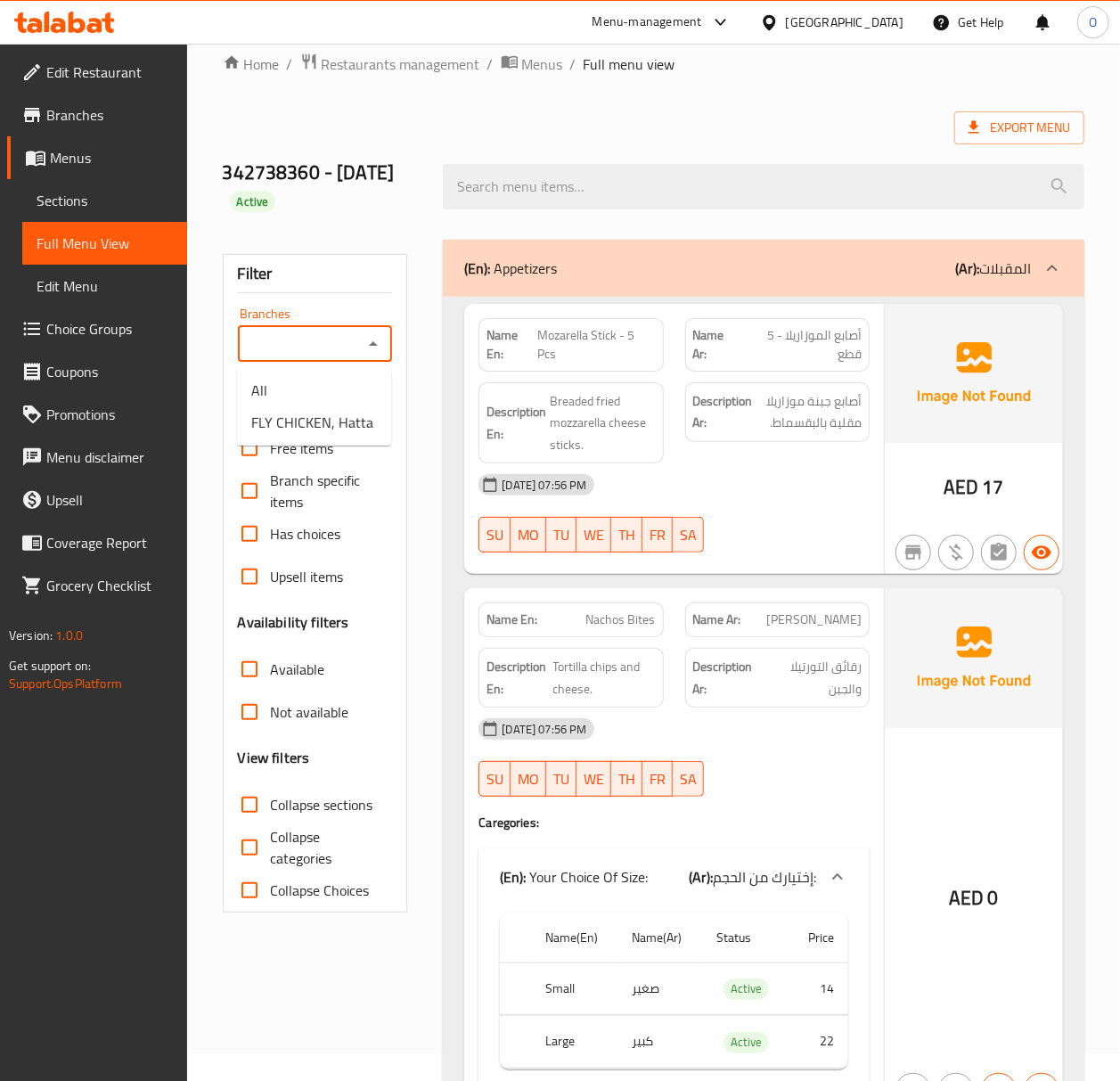
click at [285, 347] on input "Branches" at bounding box center [300, 343] width 115 height 25
click at [299, 435] on li "FLY CHICKEN, Hatta" at bounding box center [314, 423] width 154 height 33
type input "FLY CHICKEN, Hatta"
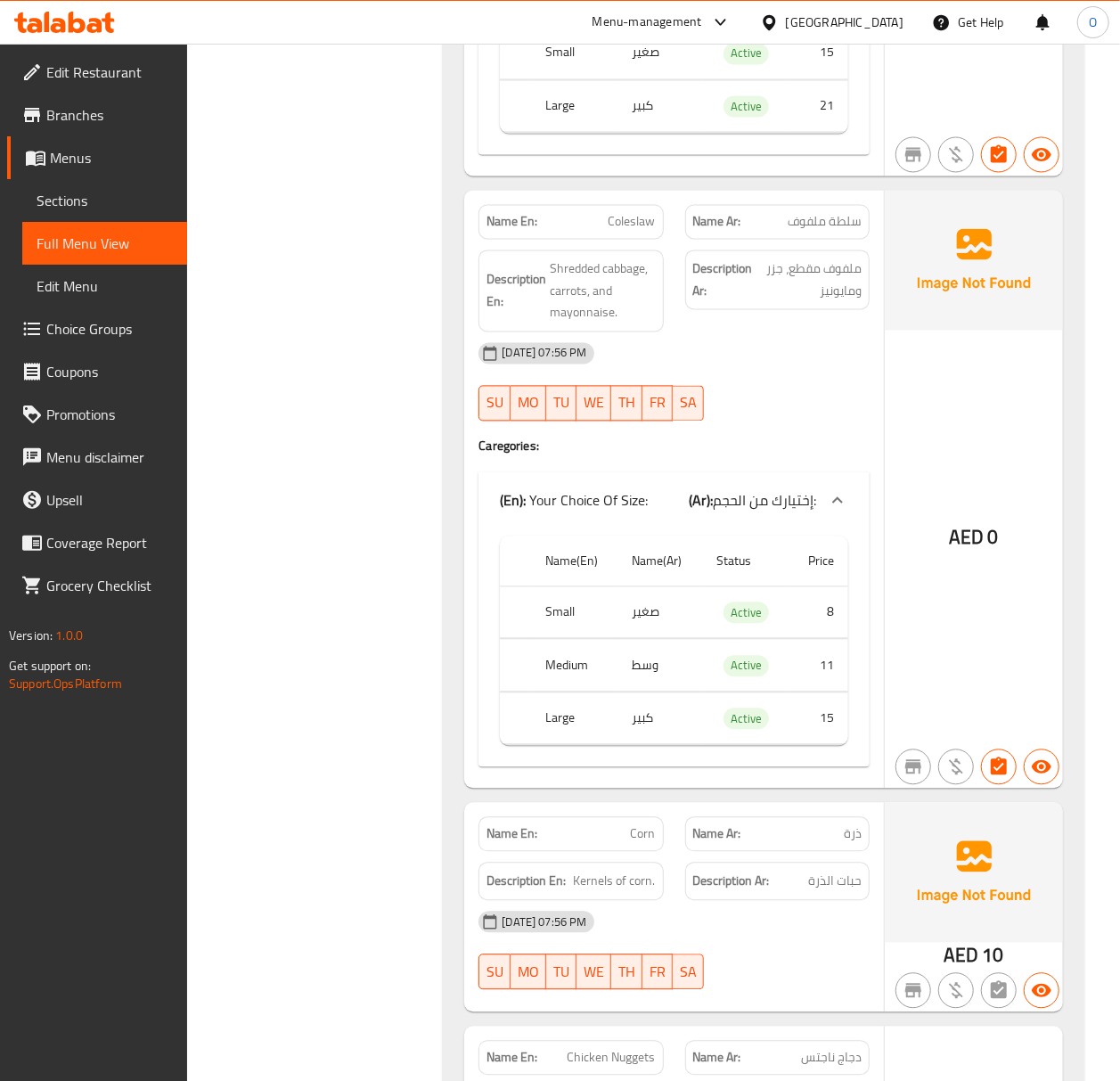
scroll to position [5017, 0]
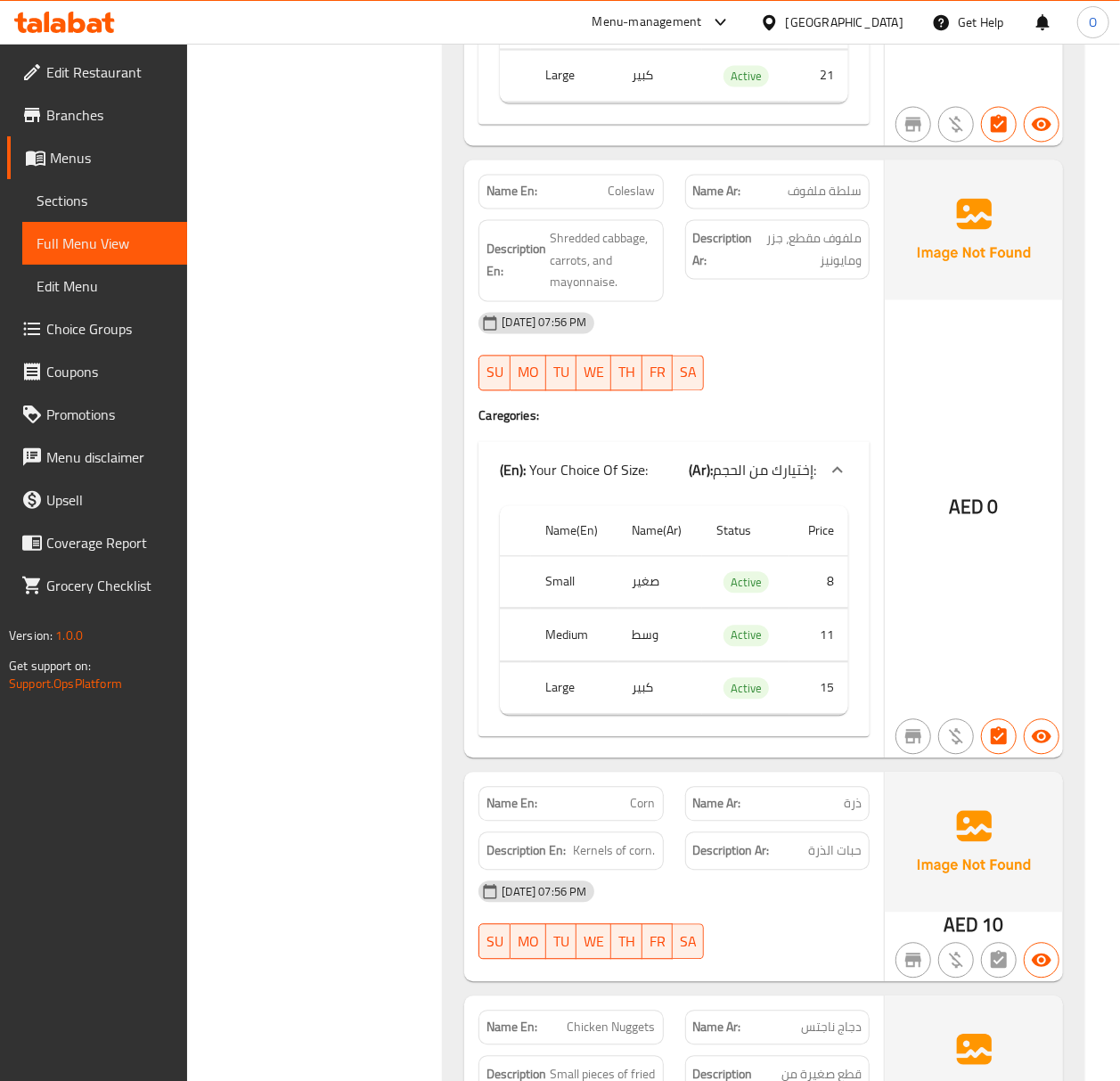
click at [635, 198] on span "Coleslaw" at bounding box center [631, 192] width 47 height 19
copy span "Coleslaw"
click at [841, 210] on div "Name Ar: سلطة ملفوف" at bounding box center [777, 192] width 185 height 34
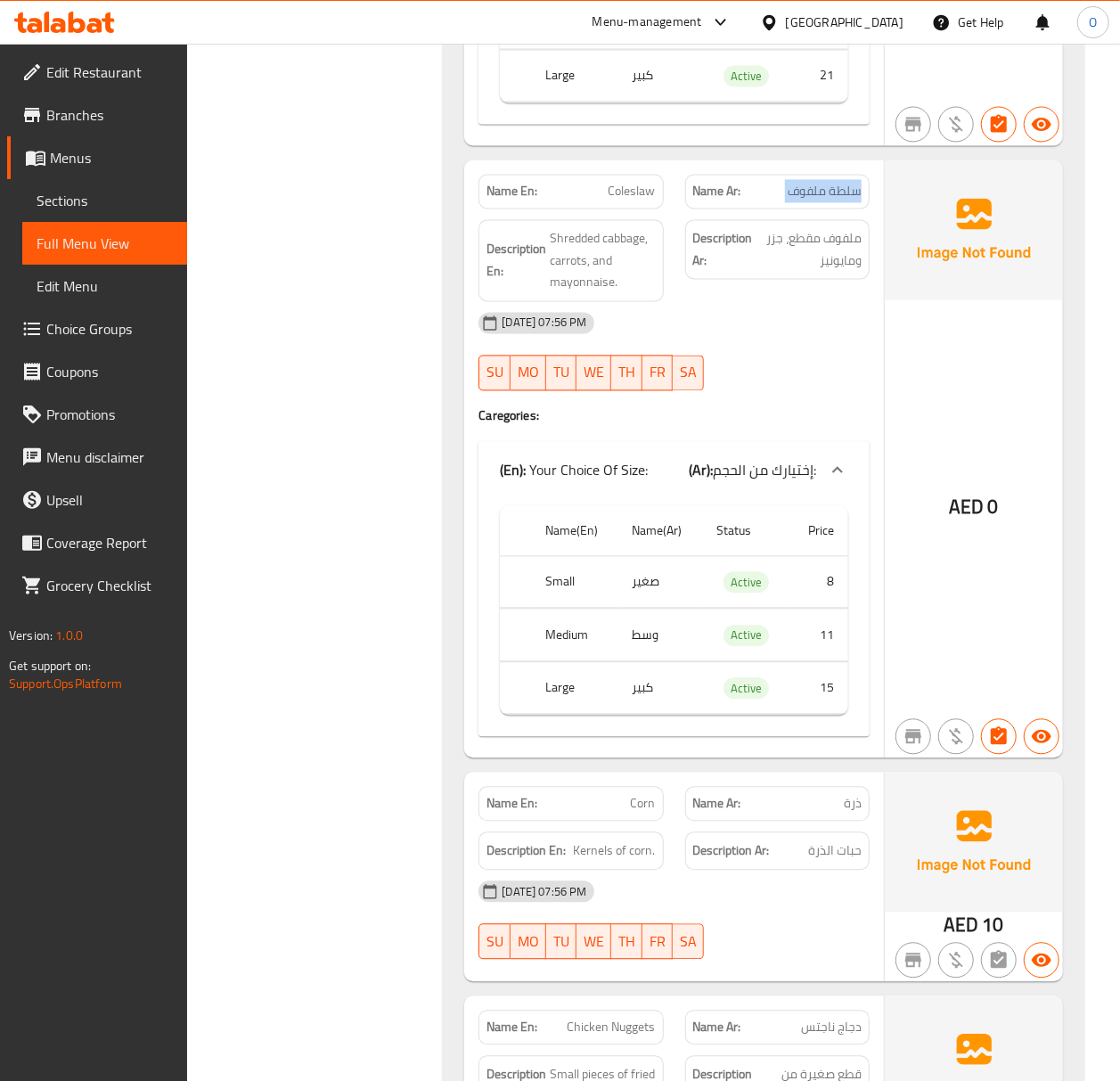
click at [841, 210] on div "Name Ar: سلطة ملفوف" at bounding box center [777, 192] width 185 height 34
copy span "سلطة ملفوف"
click at [119, 190] on span "Sections" at bounding box center [104, 200] width 137 height 21
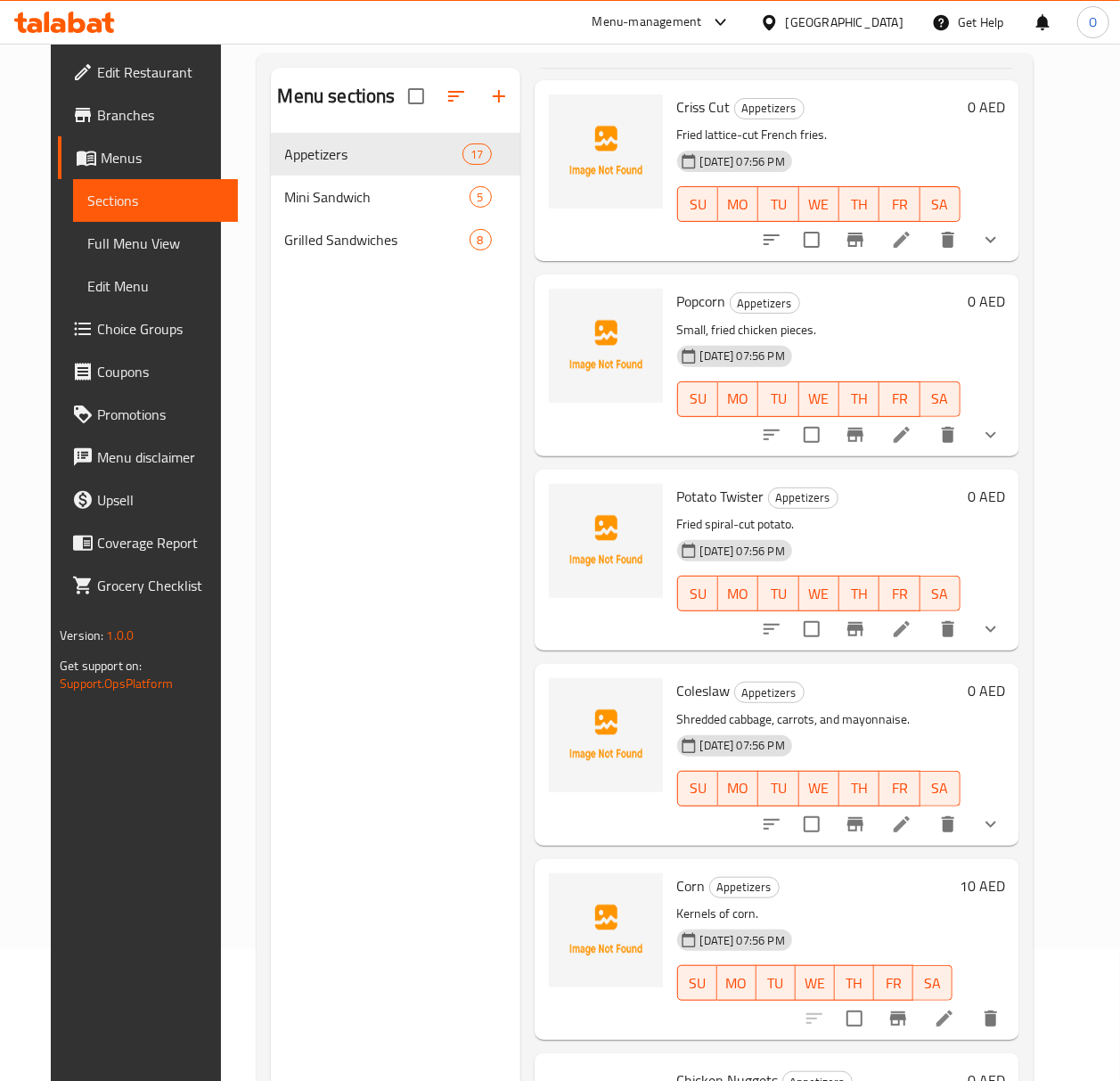
scroll to position [1306, 0]
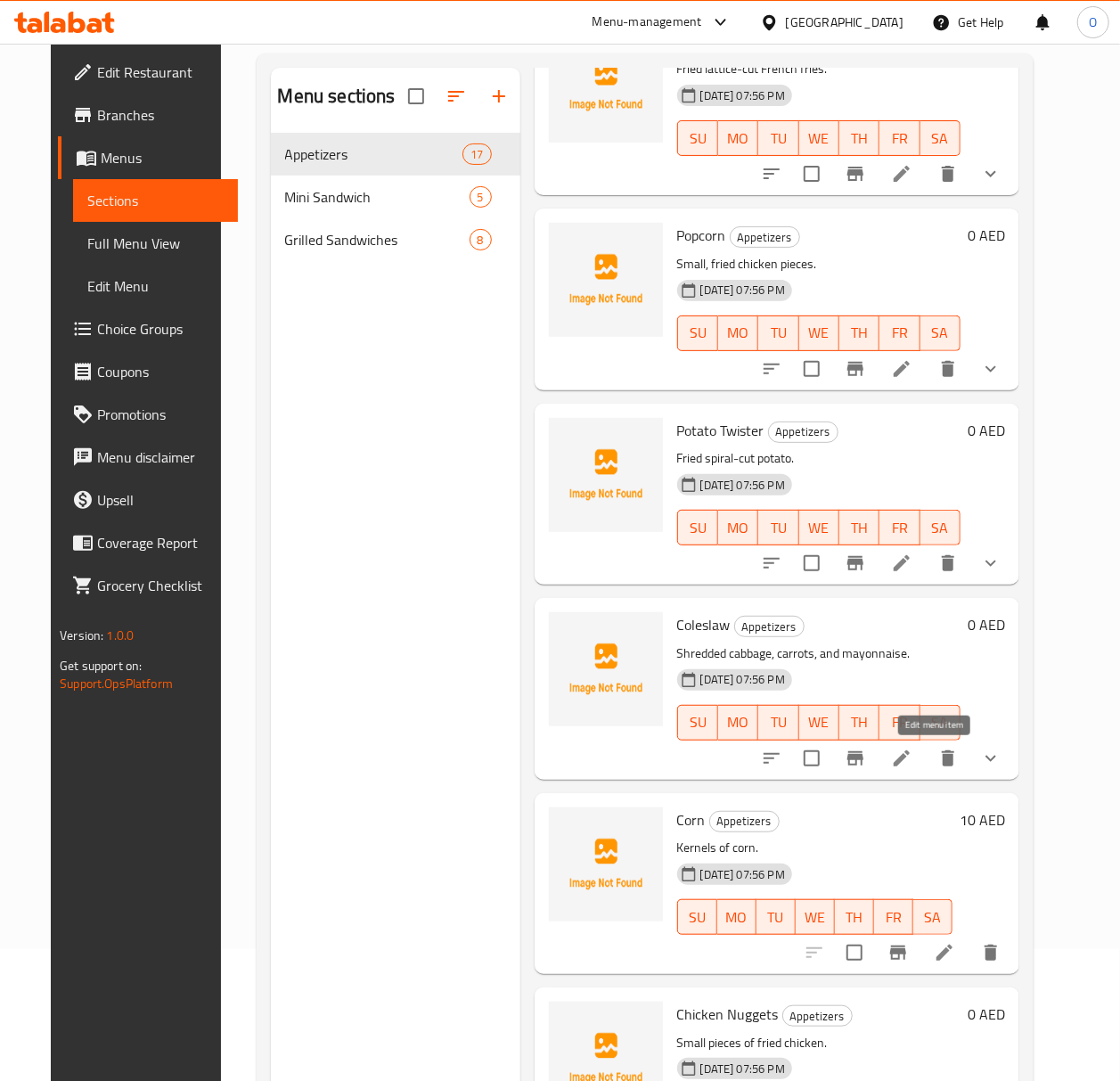
click at [912, 749] on icon at bounding box center [901, 758] width 21 height 21
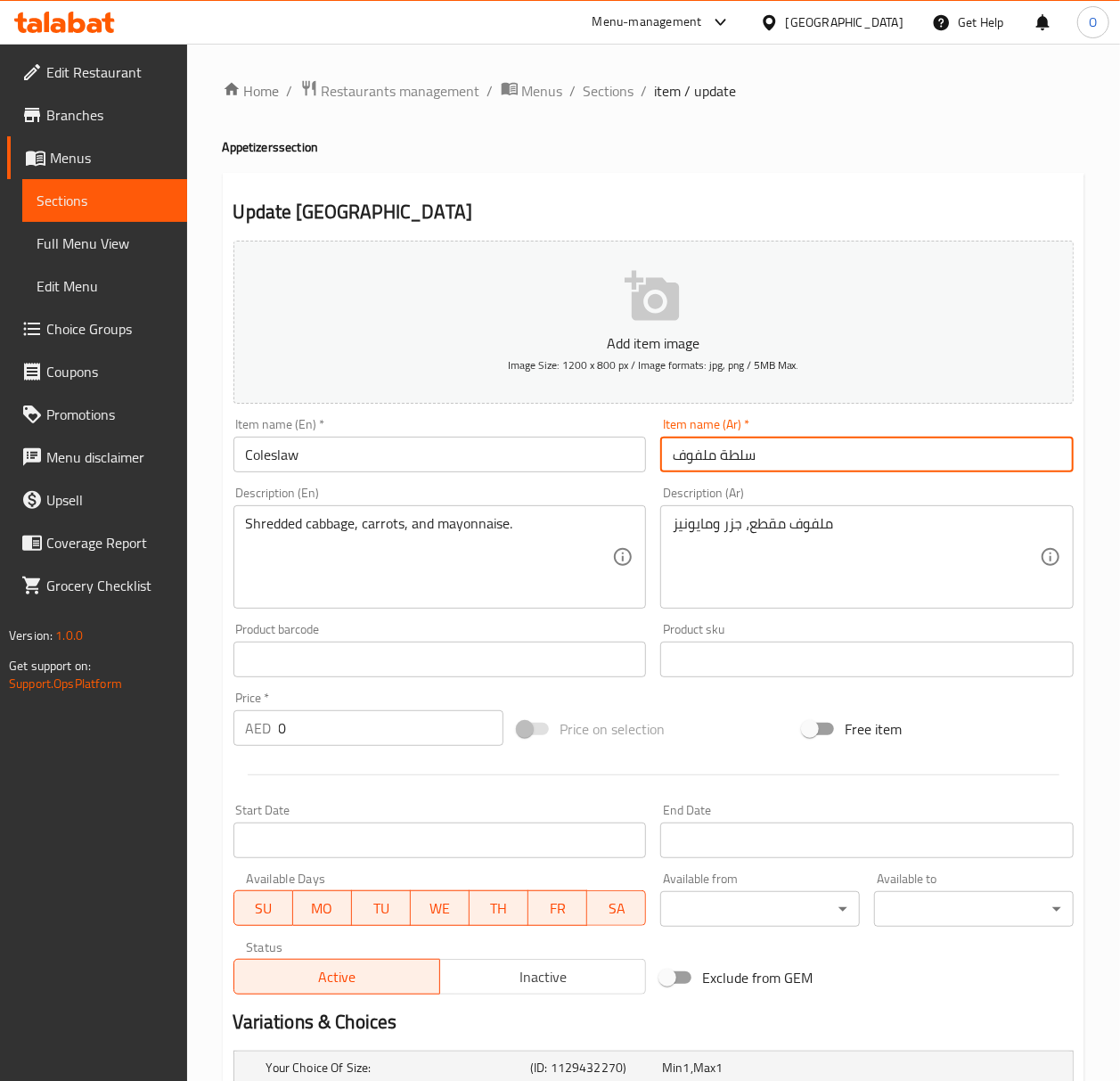
click at [767, 469] on input "سلطة ملفوف" at bounding box center [867, 453] width 413 height 35
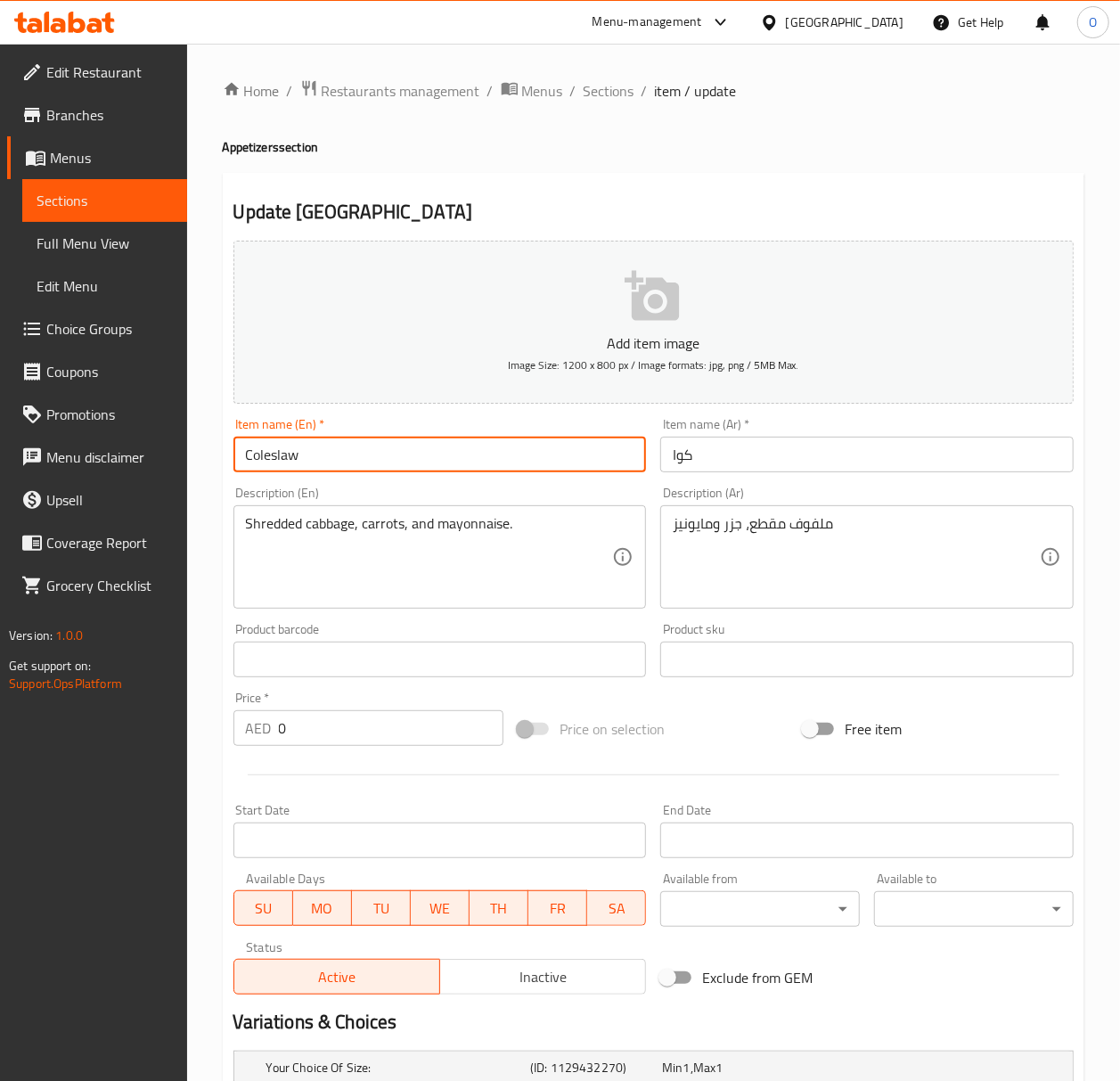
click at [342, 468] on input "Coleslaw" at bounding box center [440, 453] width 413 height 35
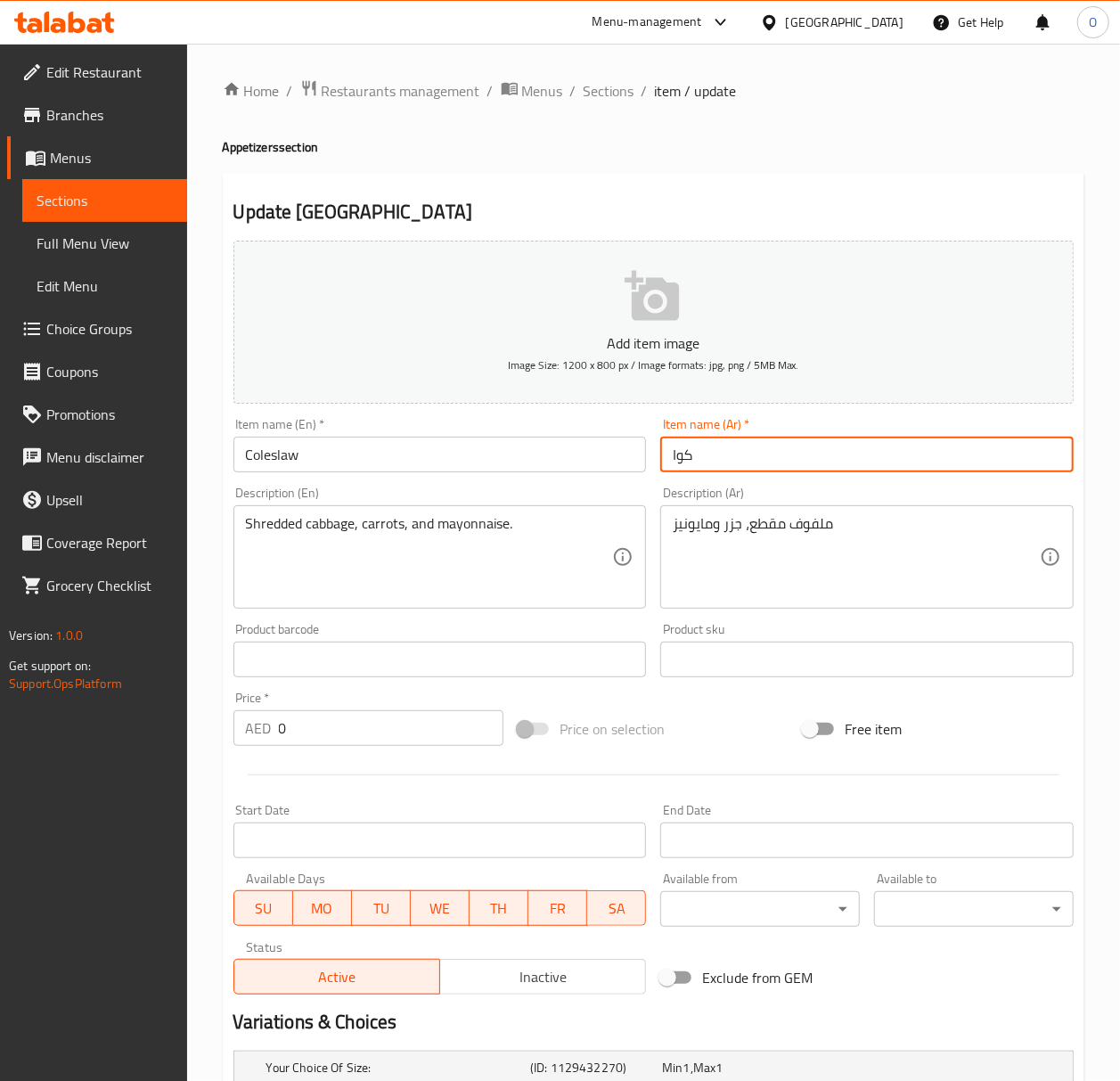
click at [684, 447] on input "كوا" at bounding box center [867, 453] width 413 height 35
paste input "سلطة كول سلو"
click at [759, 457] on input "سلطة كول سلو" at bounding box center [867, 453] width 413 height 35
click at [760, 457] on input "سلطة كول سلو" at bounding box center [867, 453] width 413 height 35
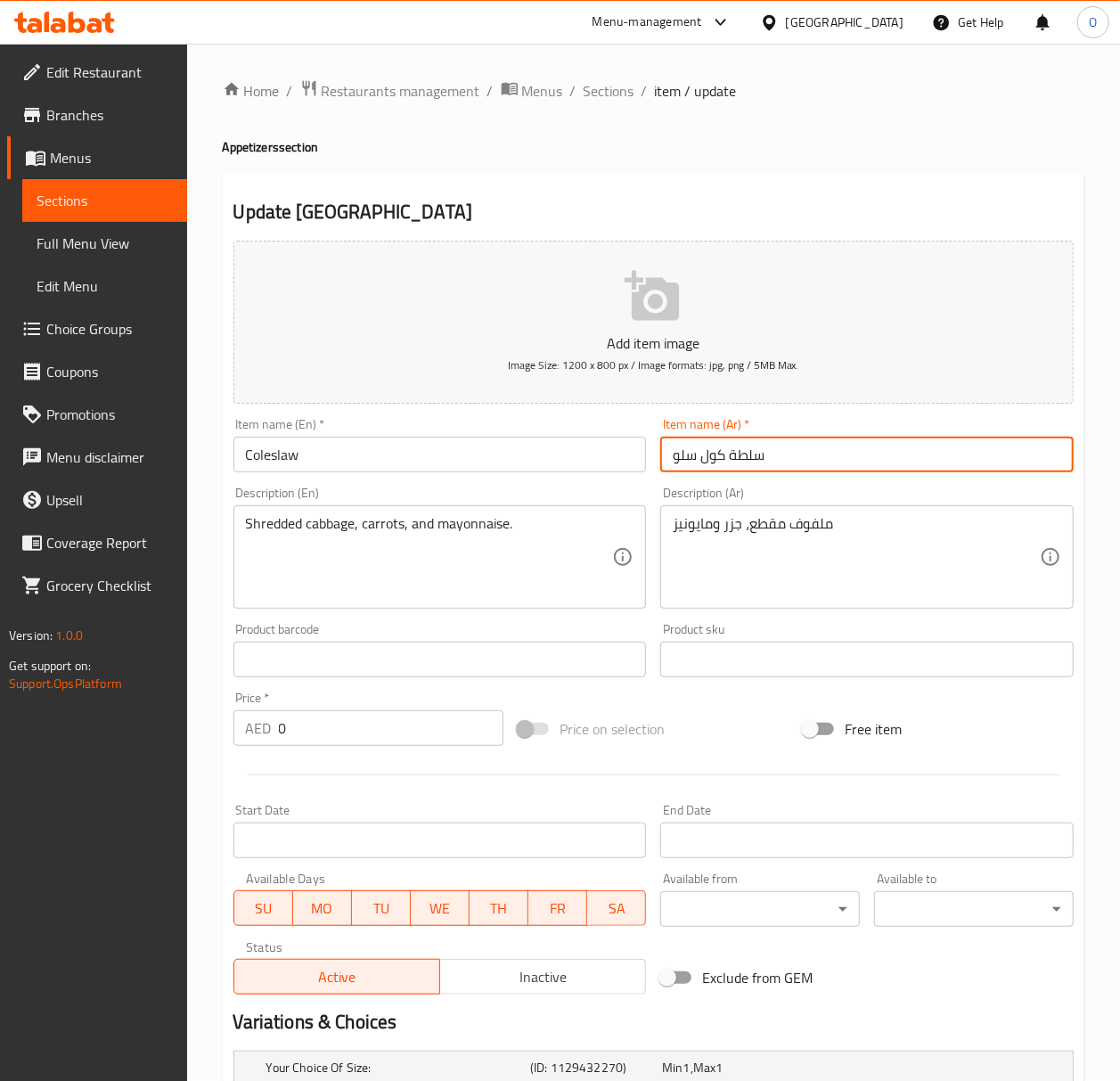
click at [753, 460] on input "سلطة كول سلو" at bounding box center [867, 453] width 413 height 35
type input "كول سلو"
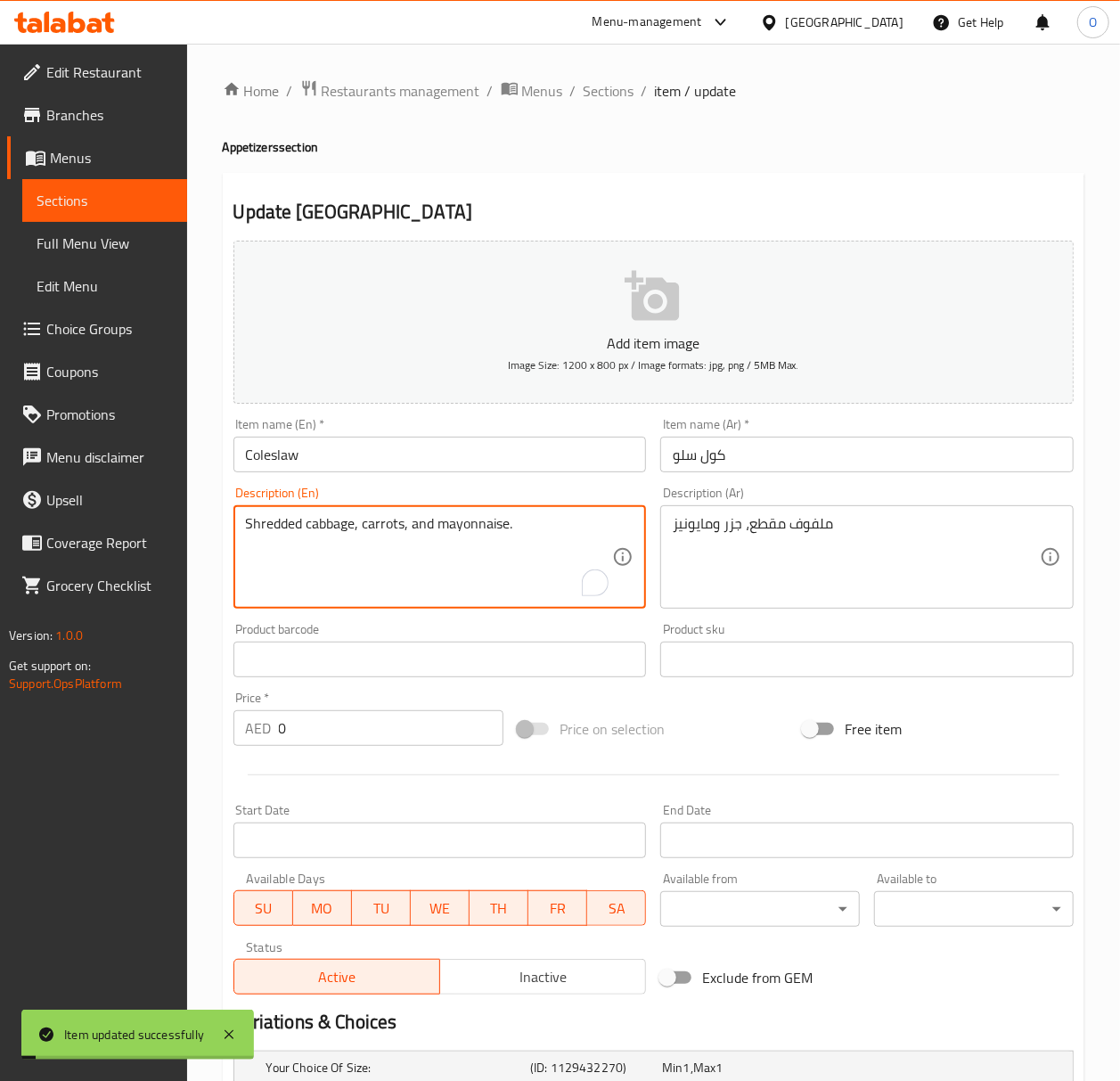
click at [269, 526] on textarea "Shredded cabbage, carrots, and mayonnaise." at bounding box center [429, 557] width 367 height 84
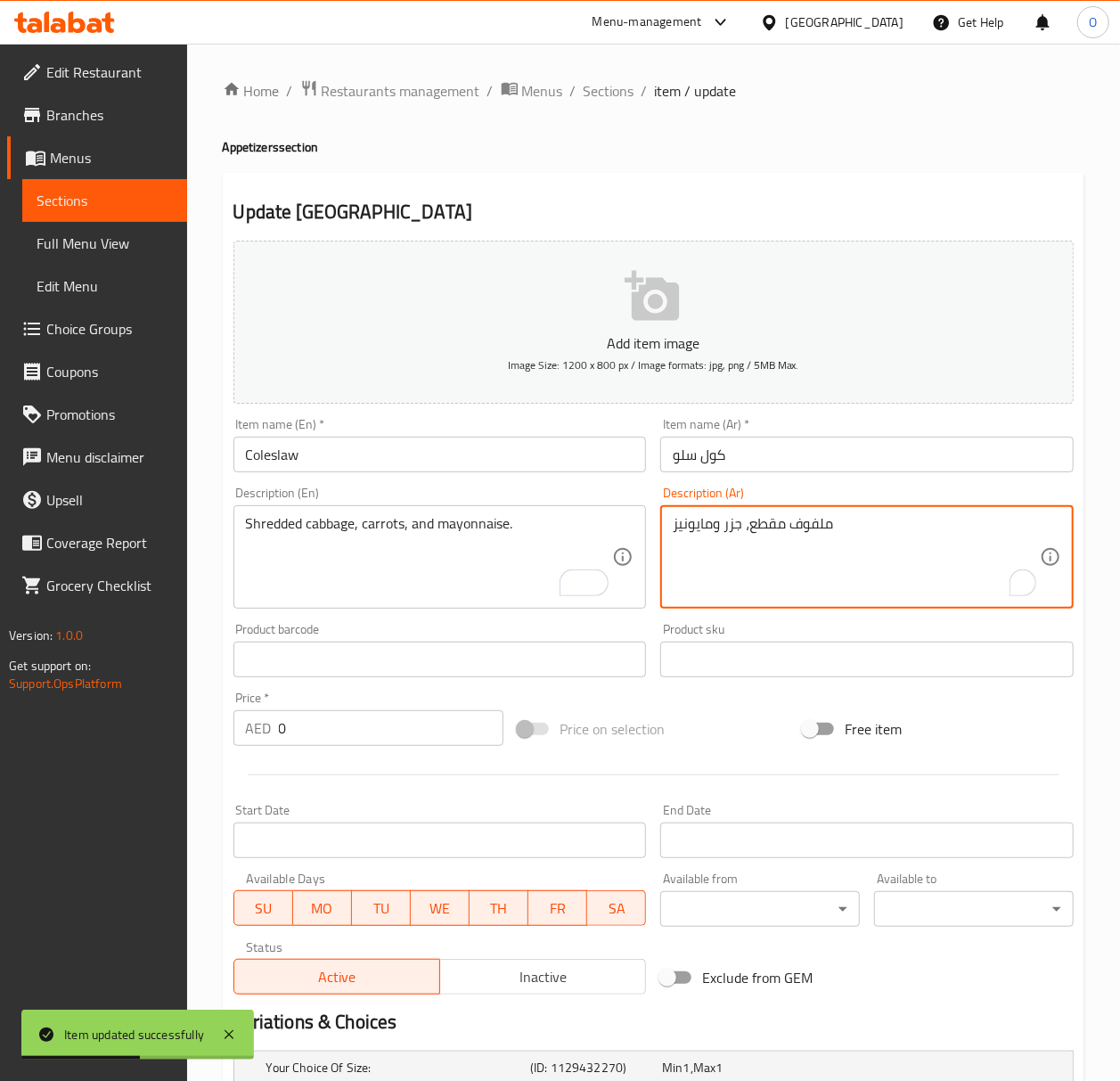
click at [778, 528] on textarea "ملفوف مقطع، جزر ومايونيز" at bounding box center [856, 557] width 367 height 84
paste textarea "بشور"
type textarea "ملفوف مبشور، جزر ومايونيز"
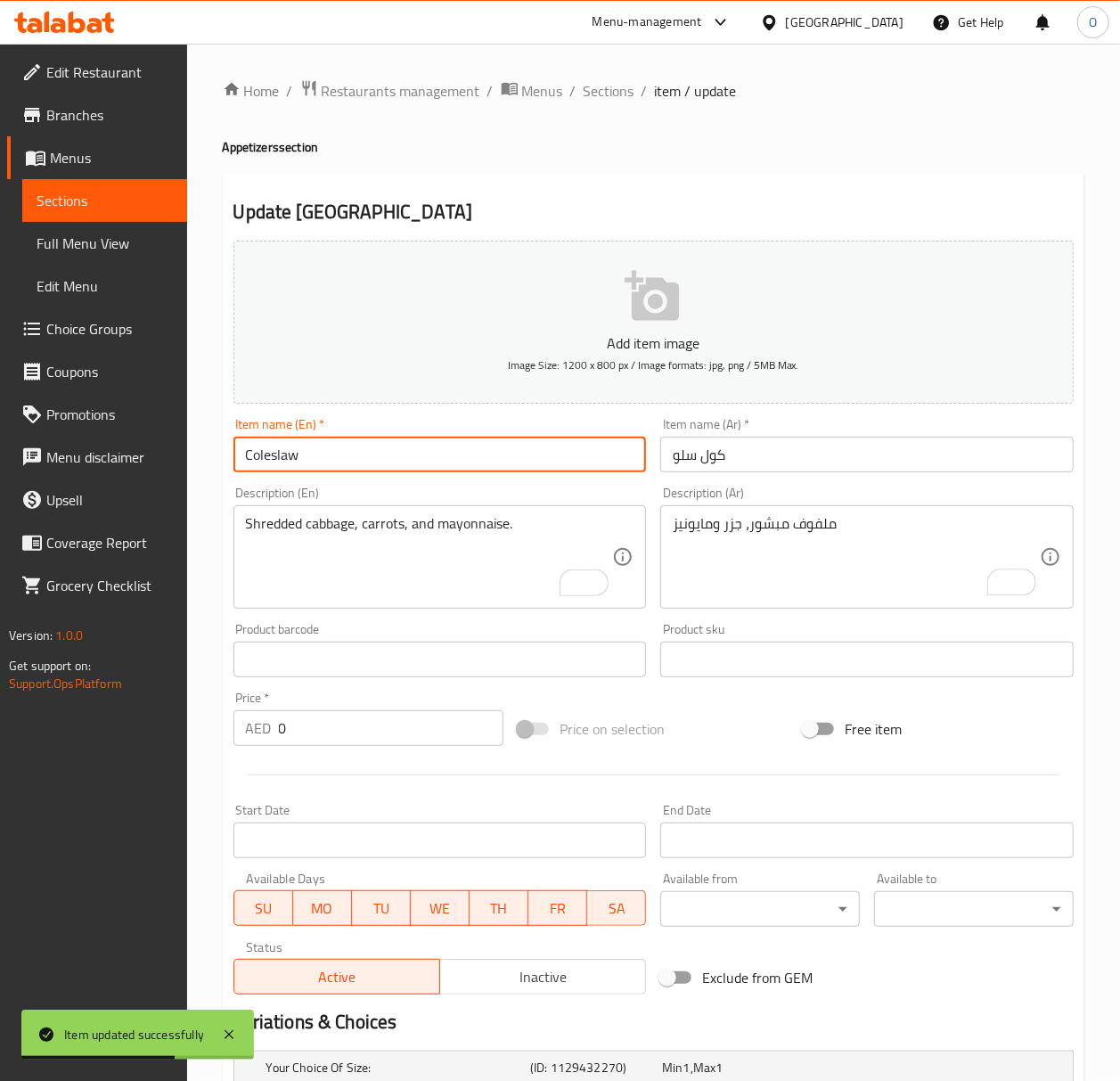
click at [486, 458] on input "Coleslaw" at bounding box center [440, 453] width 413 height 35
click at [99, 258] on link "Full Menu View" at bounding box center [104, 243] width 165 height 43
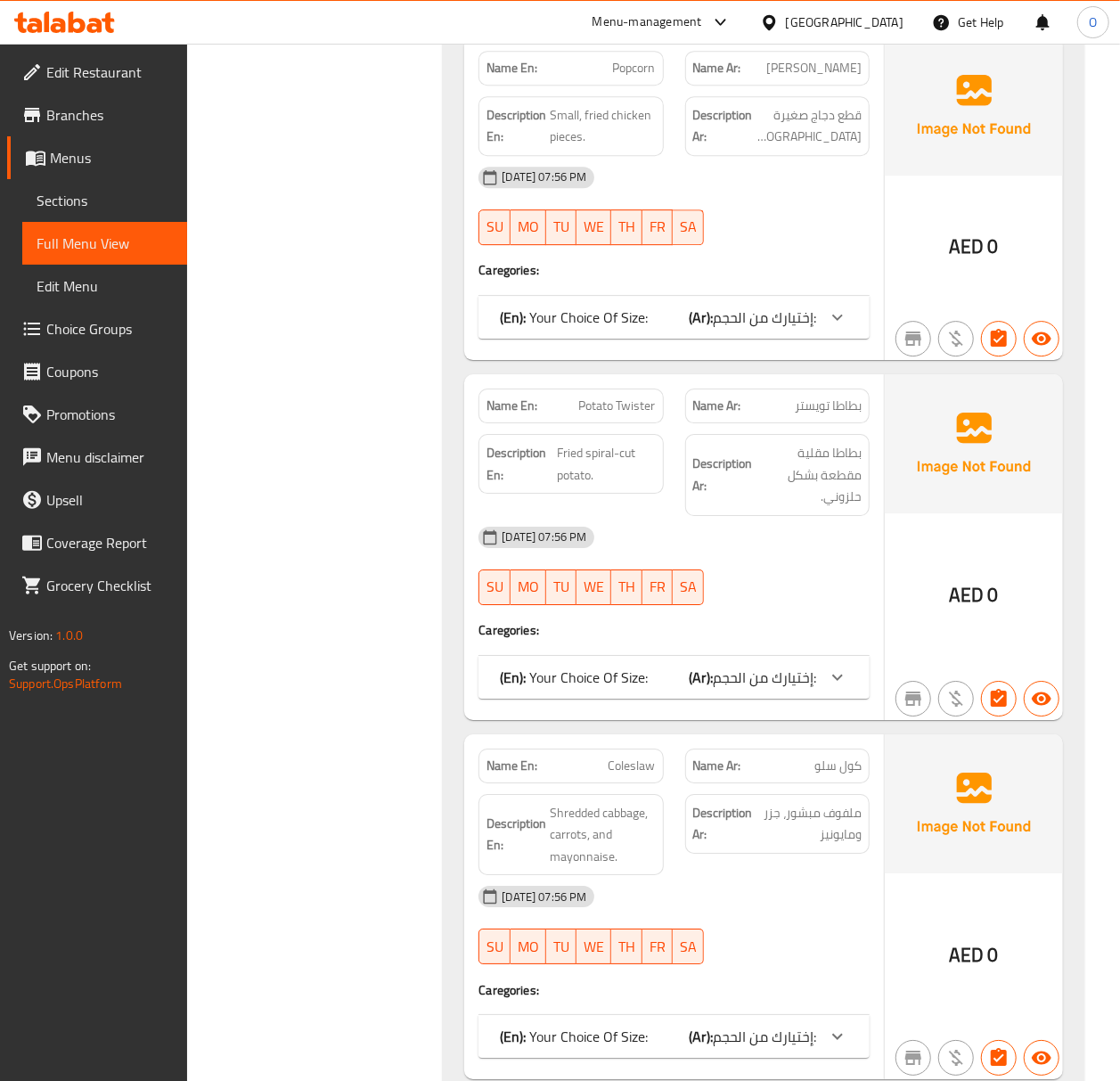
scroll to position [2732, 0]
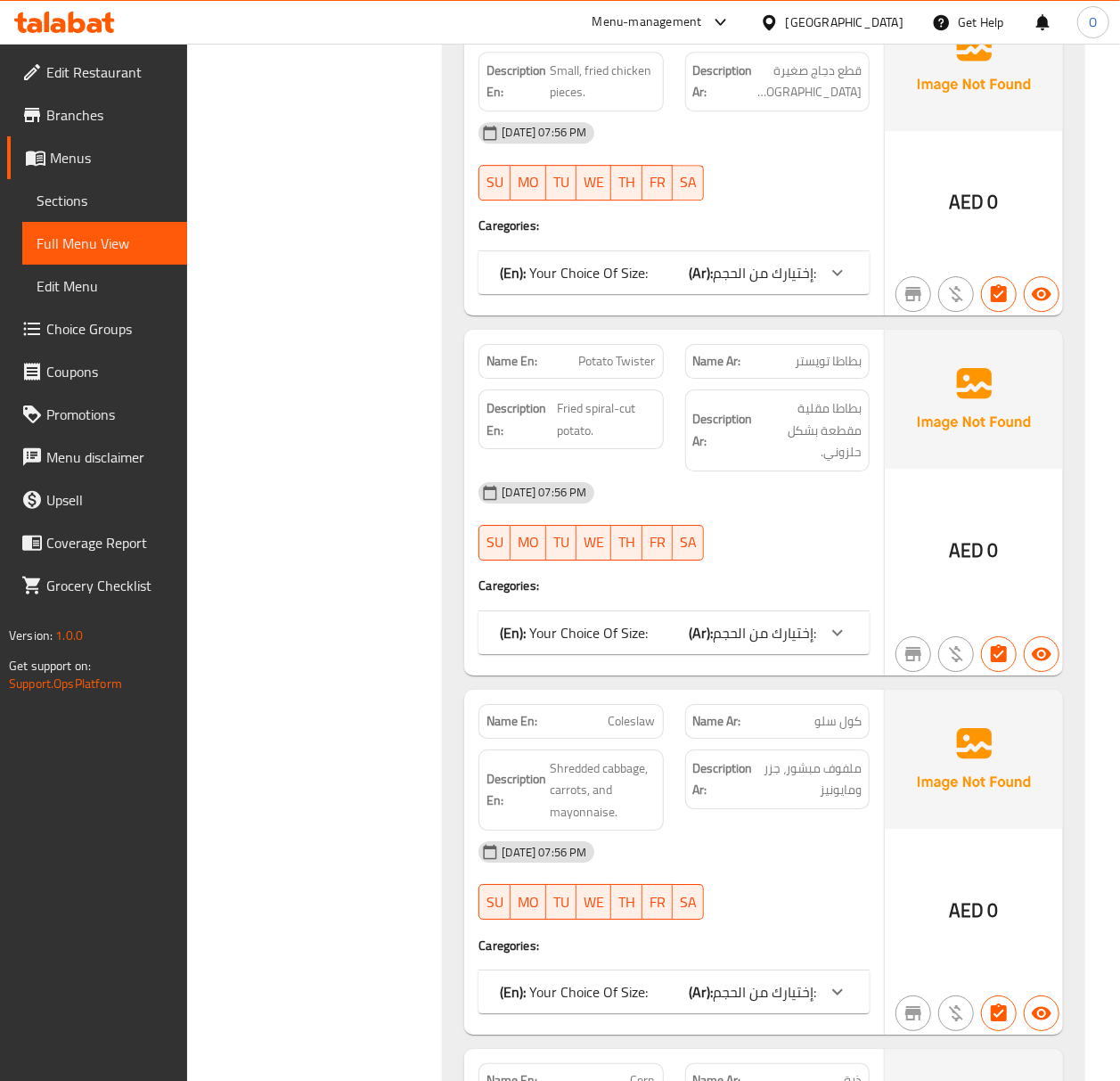
click at [584, 352] on span "Potato Twister" at bounding box center [617, 362] width 77 height 19
copy span "Potato"
click at [47, 201] on span "Sections" at bounding box center [104, 200] width 137 height 21
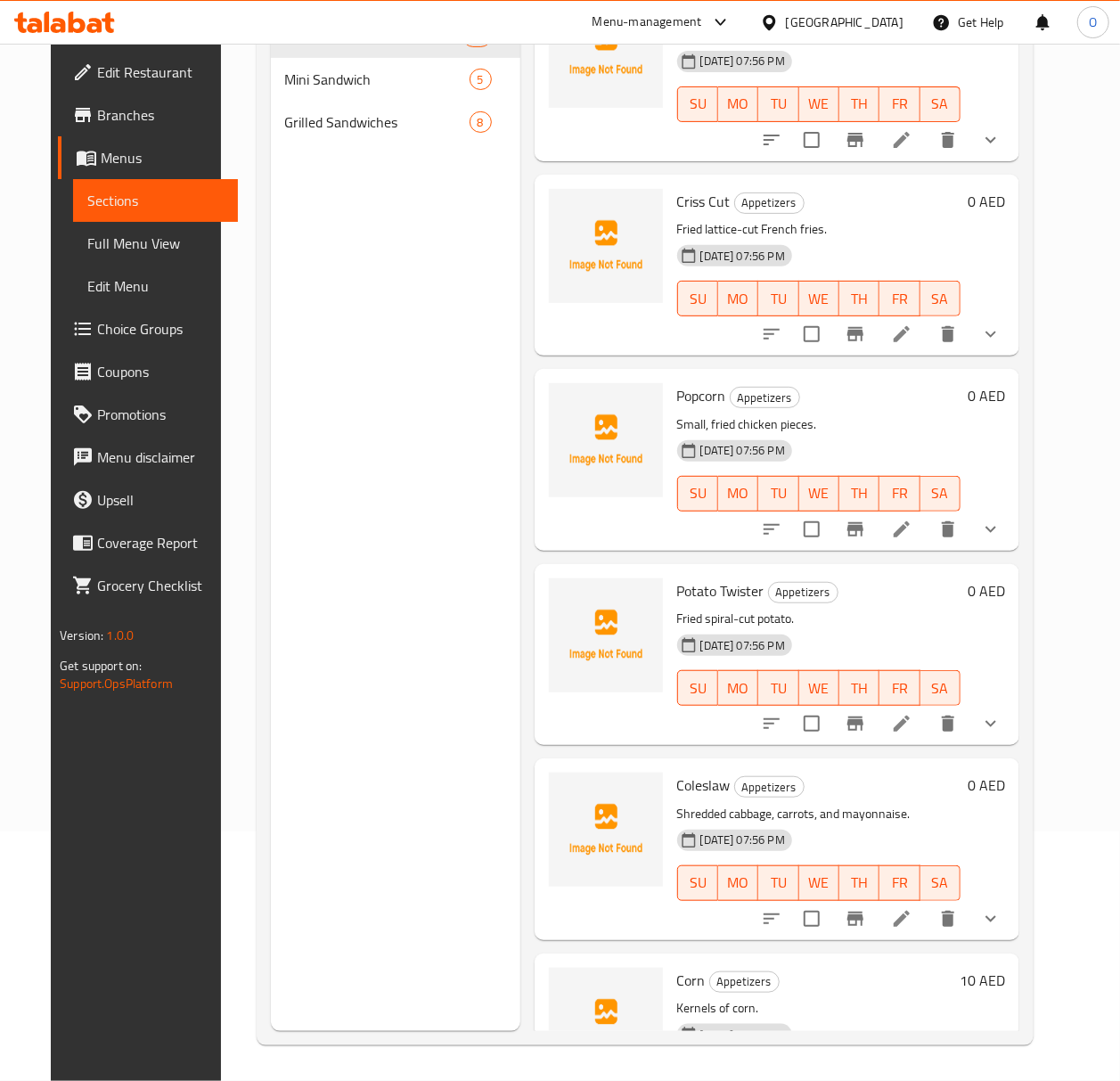
scroll to position [1070, 0]
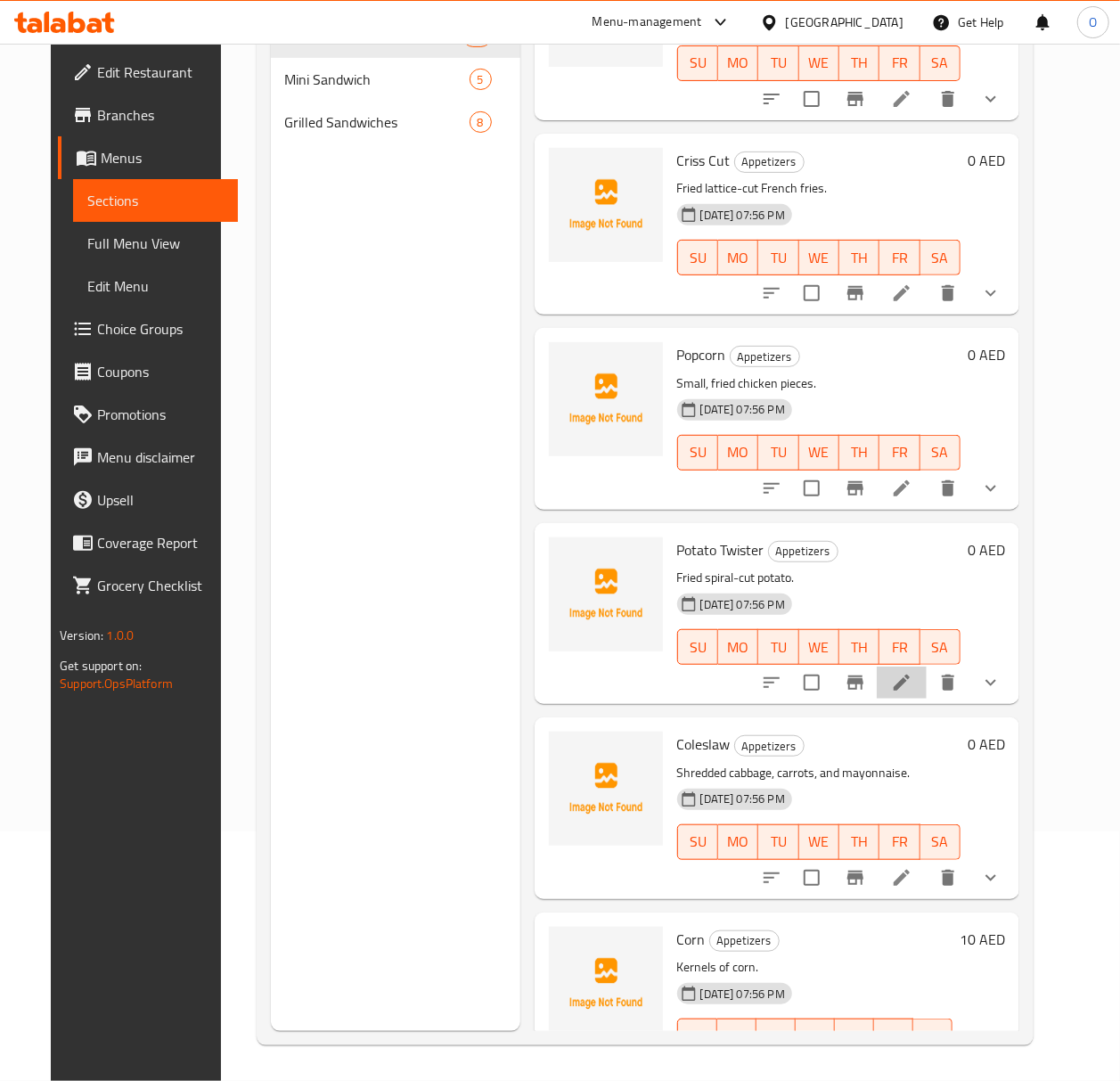
click at [927, 679] on li at bounding box center [901, 683] width 50 height 33
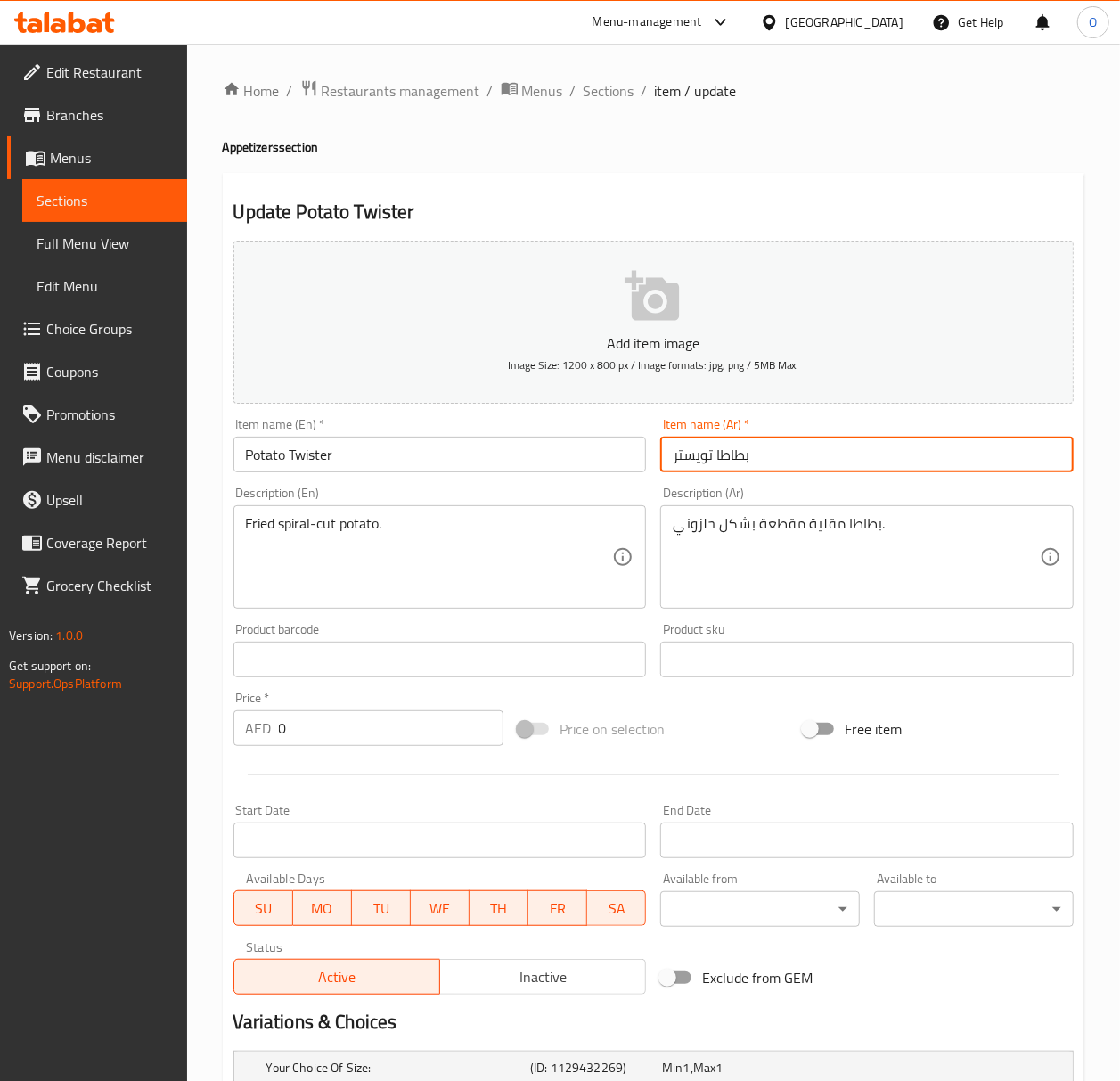
click at [720, 452] on input "بطاطا تويستر" at bounding box center [867, 453] width 413 height 35
type input "بطاطس تويستر"
click at [97, 242] on span "Full Menu View" at bounding box center [104, 243] width 137 height 21
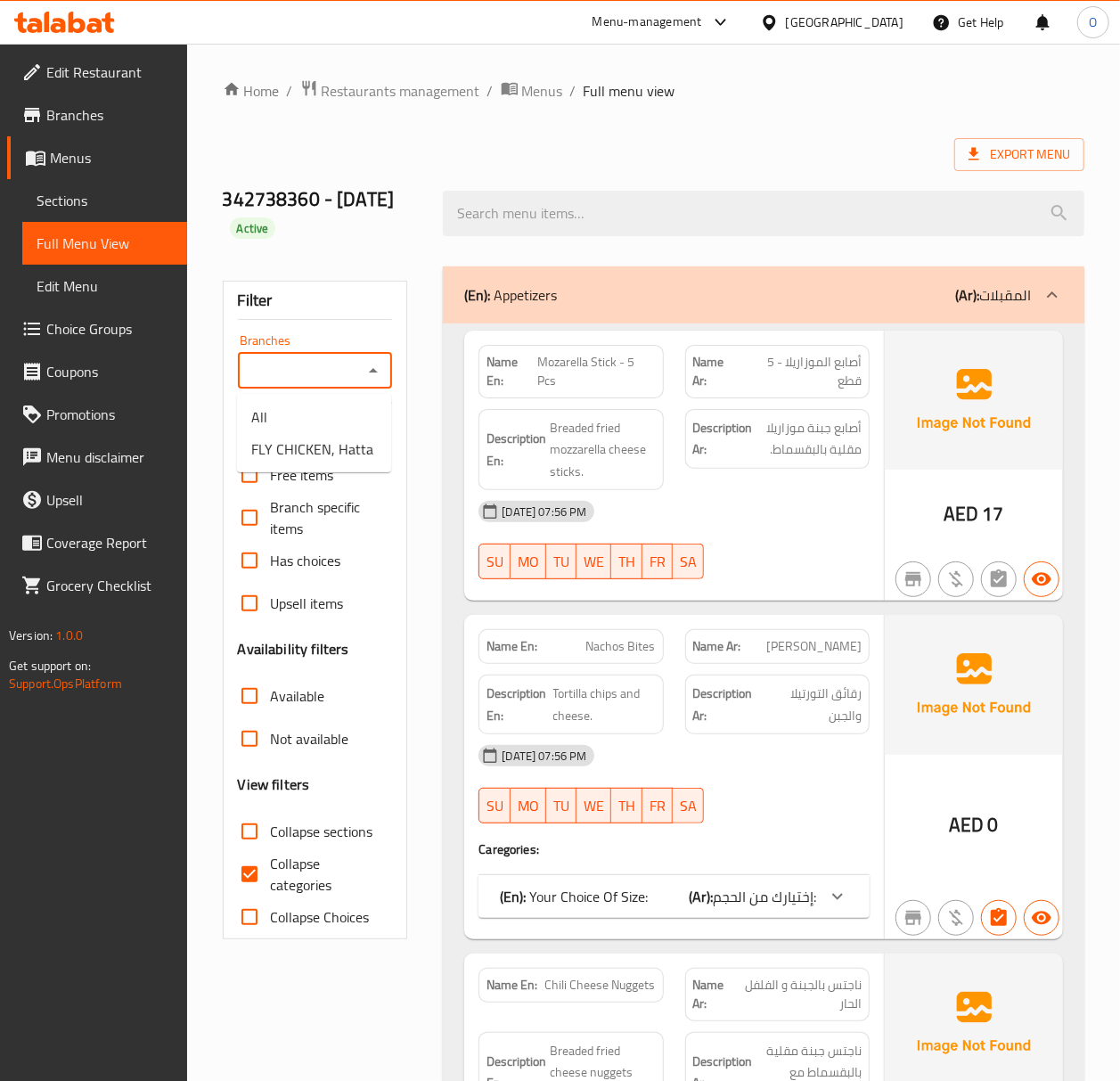
click at [315, 376] on input "Branches" at bounding box center [300, 370] width 115 height 25
click at [347, 438] on span "FLY CHICKEN, Hatta" at bounding box center [313, 449] width 122 height 21
type input "FLY CHICKEN, Hatta"
click at [281, 889] on span "Collapse categories" at bounding box center [324, 873] width 108 height 43
click at [271, 889] on input "Collapse categories" at bounding box center [249, 873] width 43 height 43
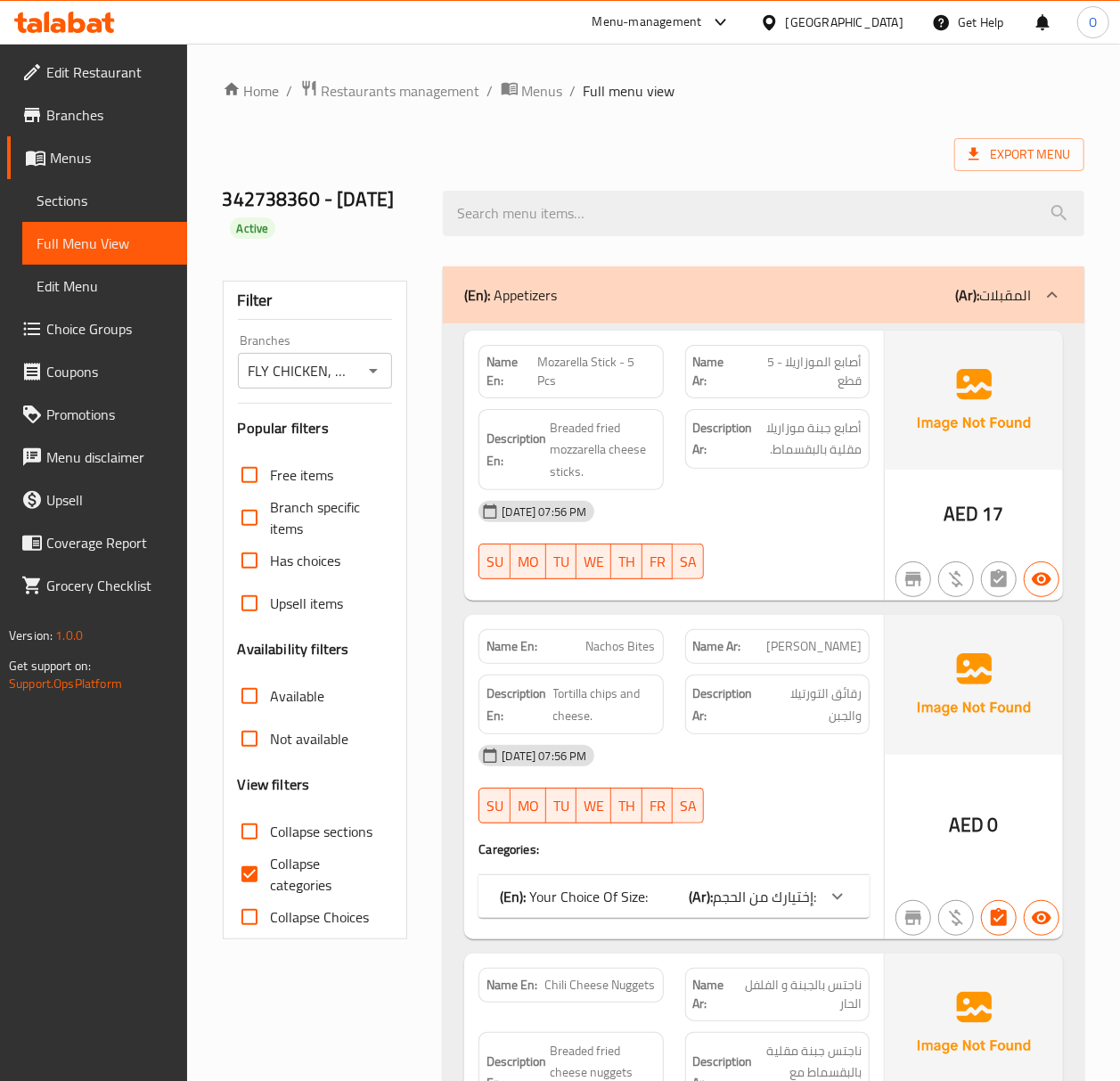
checkbox input "false"
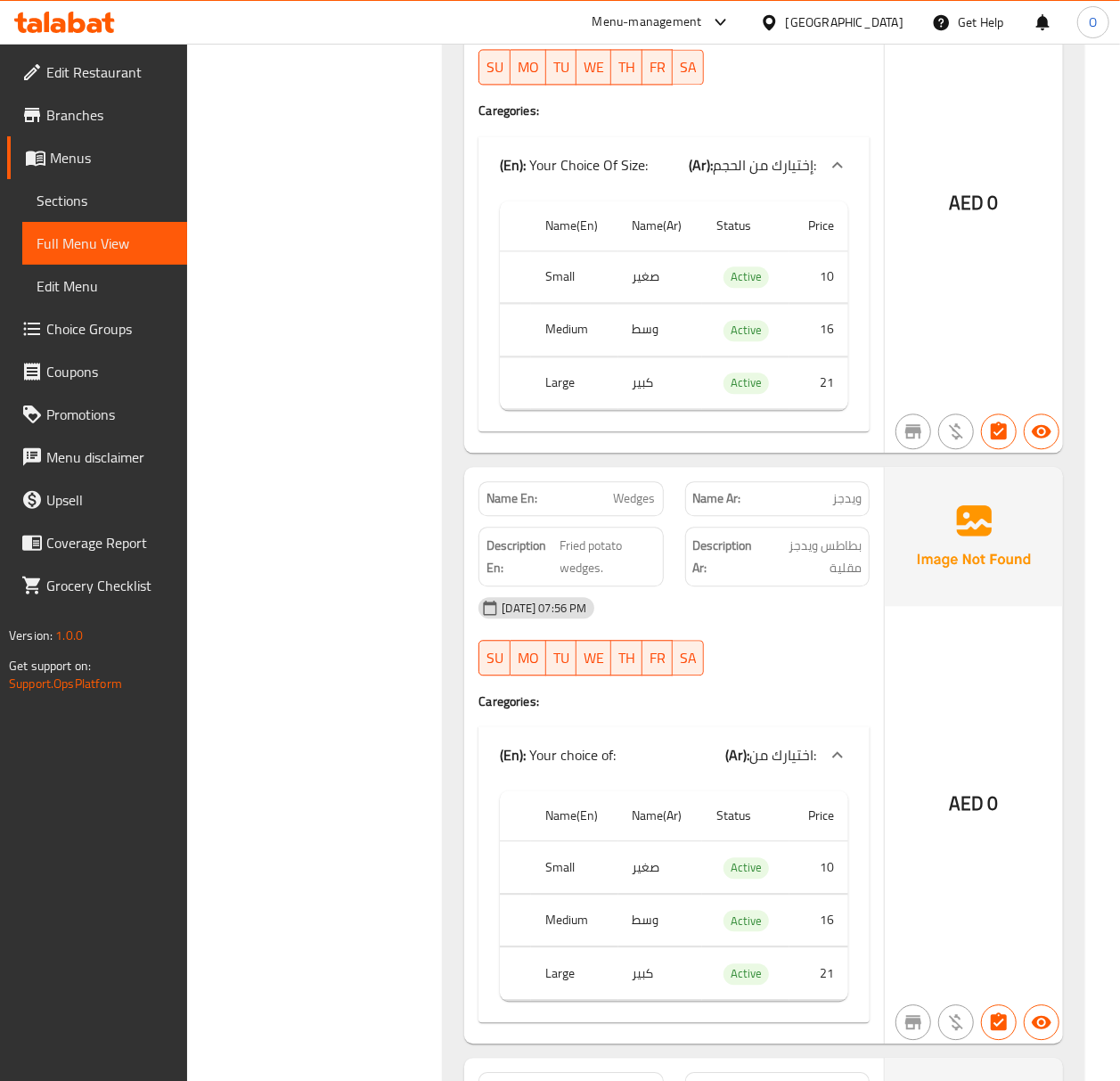
scroll to position [4117, 0]
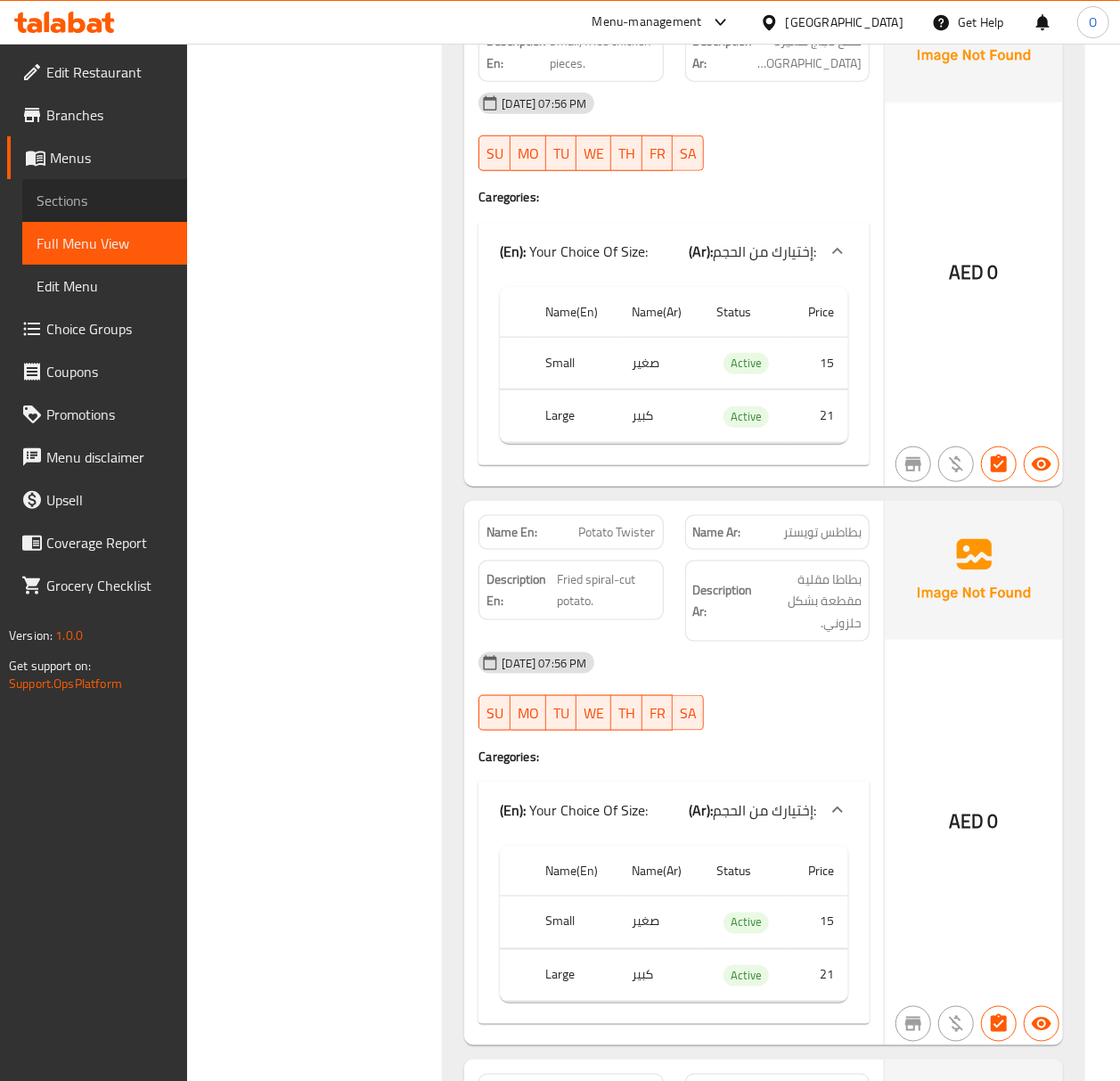
click at [80, 205] on span "Sections" at bounding box center [104, 200] width 137 height 21
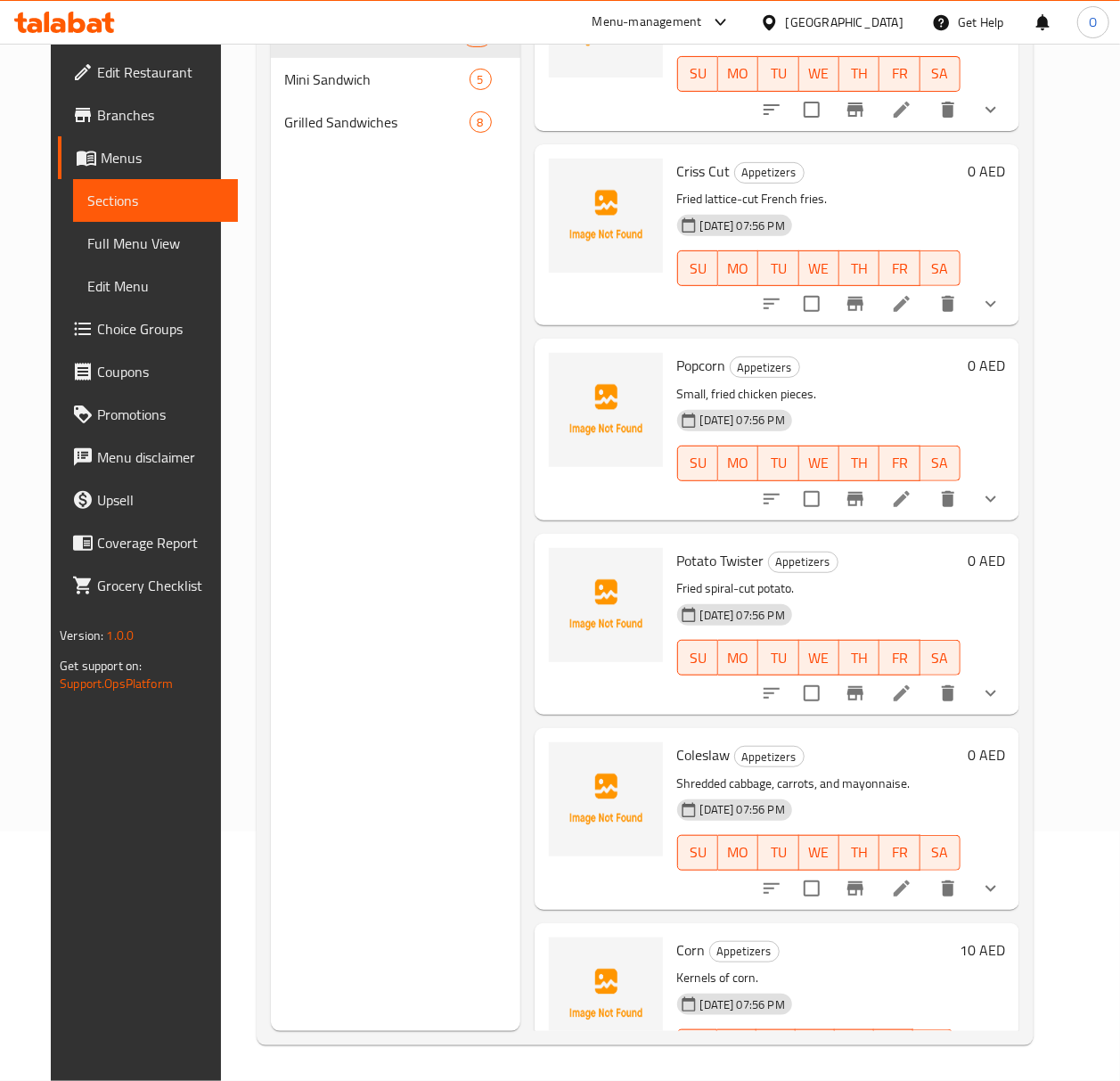
scroll to position [1070, 0]
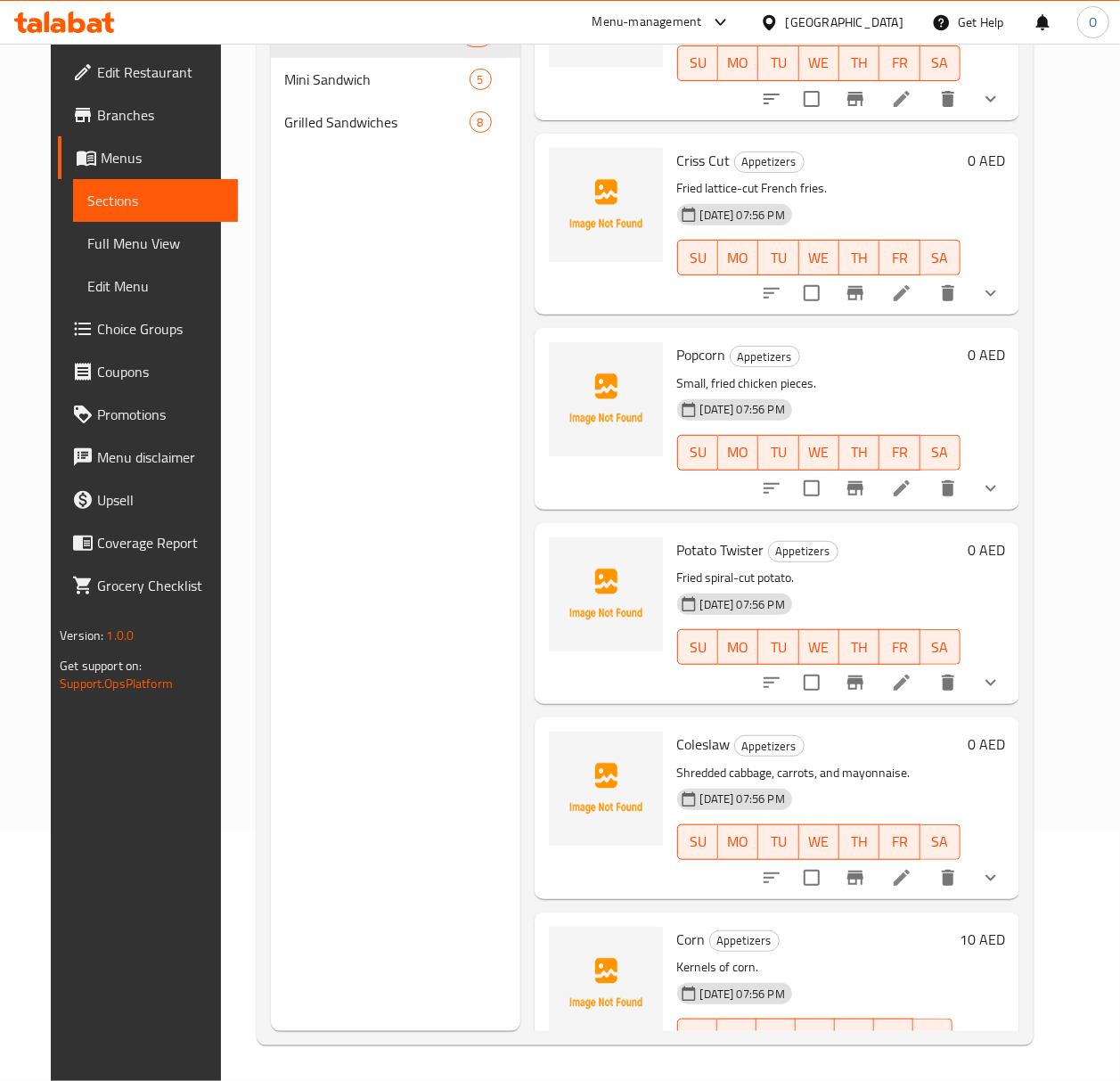
click at [912, 672] on icon at bounding box center [901, 682] width 21 height 21
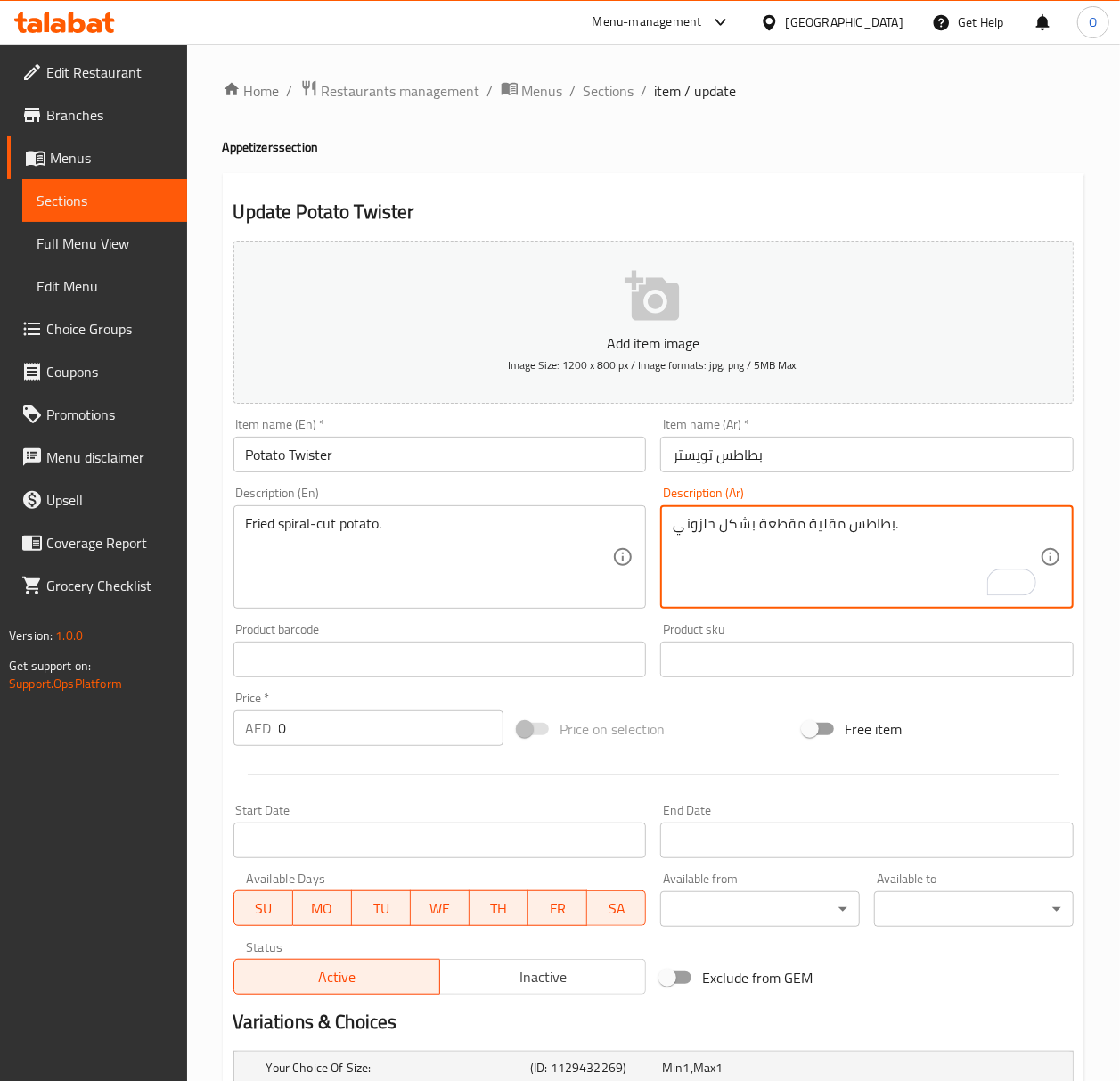
type textarea "بطاطس مقلية مقطعة بشكل حلزوني."
click at [857, 474] on div "Item name (Ar)   * بطاطس تويستر Item name (Ar) *" at bounding box center [867, 445] width 428 height 69
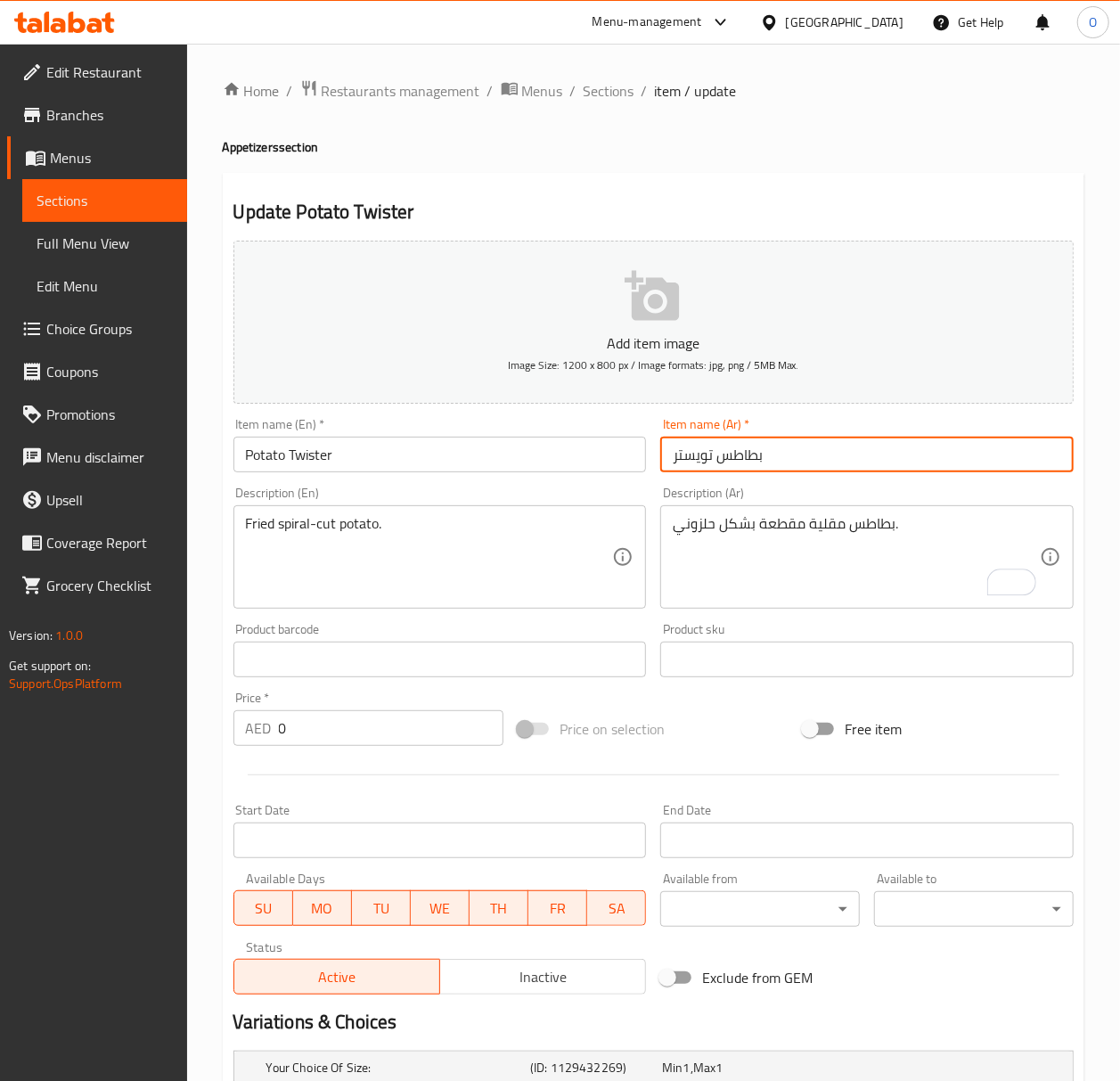
click at [859, 458] on input "بطاطس تويستر" at bounding box center [867, 453] width 413 height 35
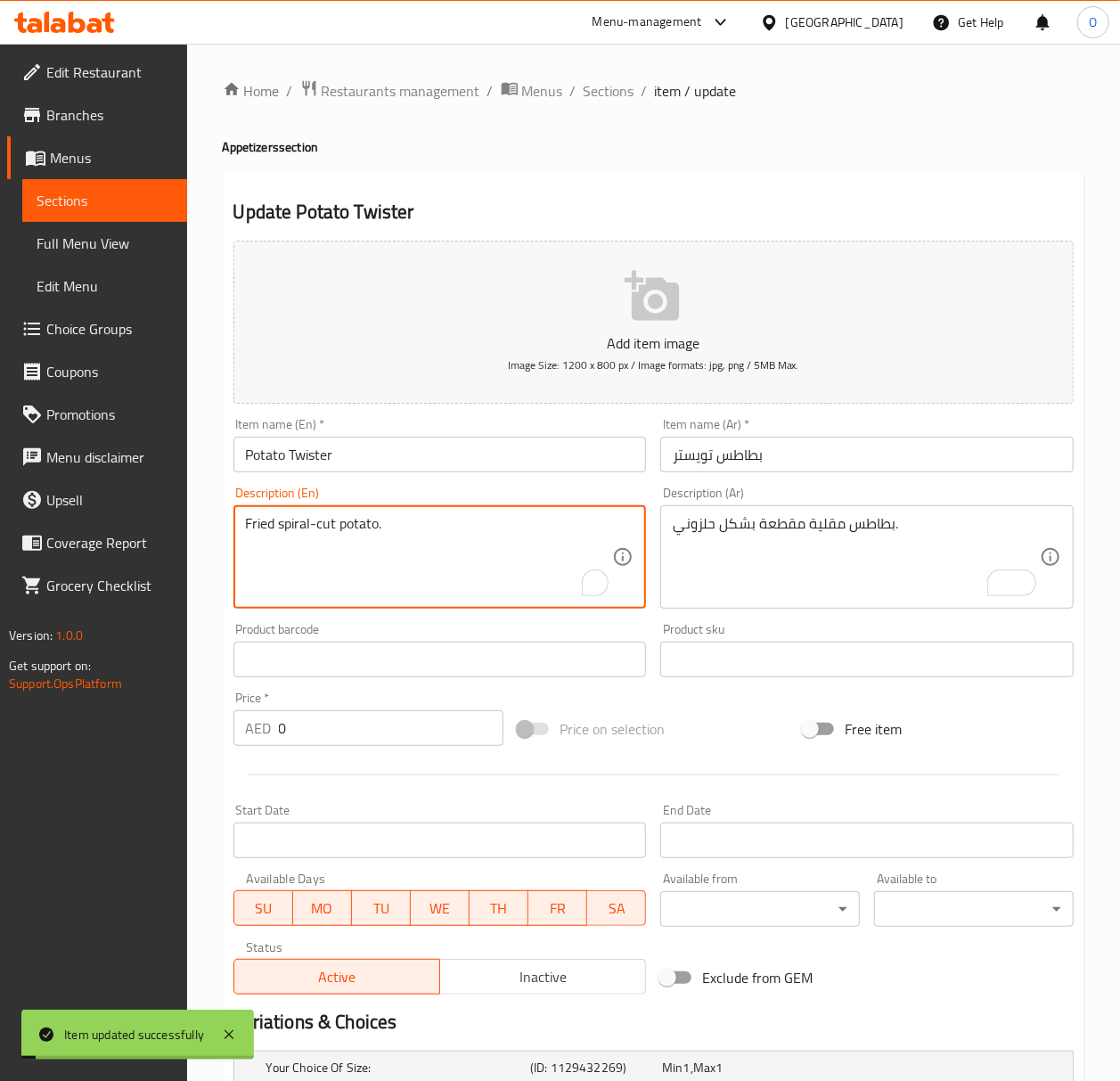
click at [286, 537] on textarea "Fried spiral-cut potato." at bounding box center [429, 557] width 367 height 84
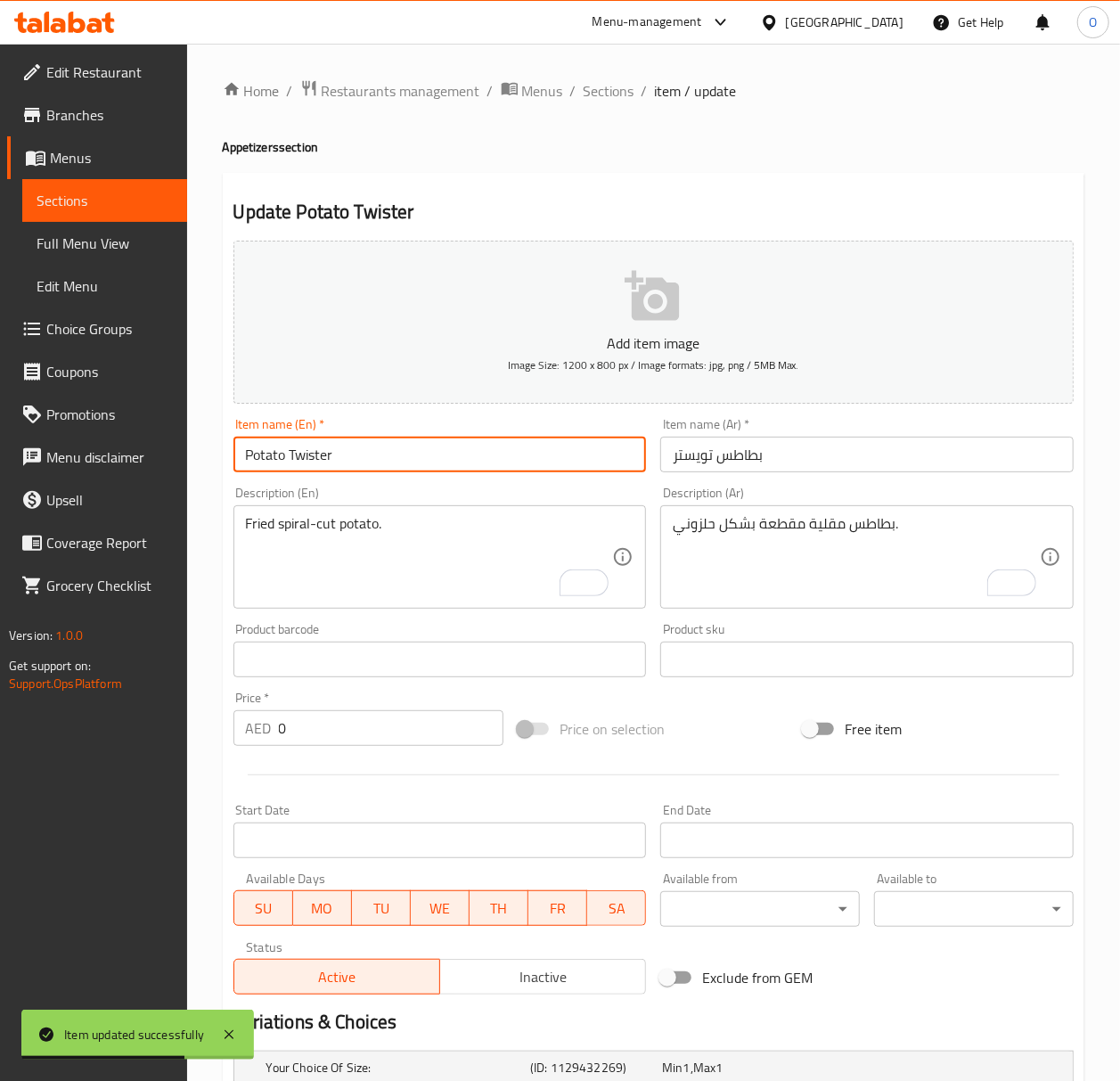
click at [609, 448] on input "Potato Twister" at bounding box center [440, 453] width 413 height 35
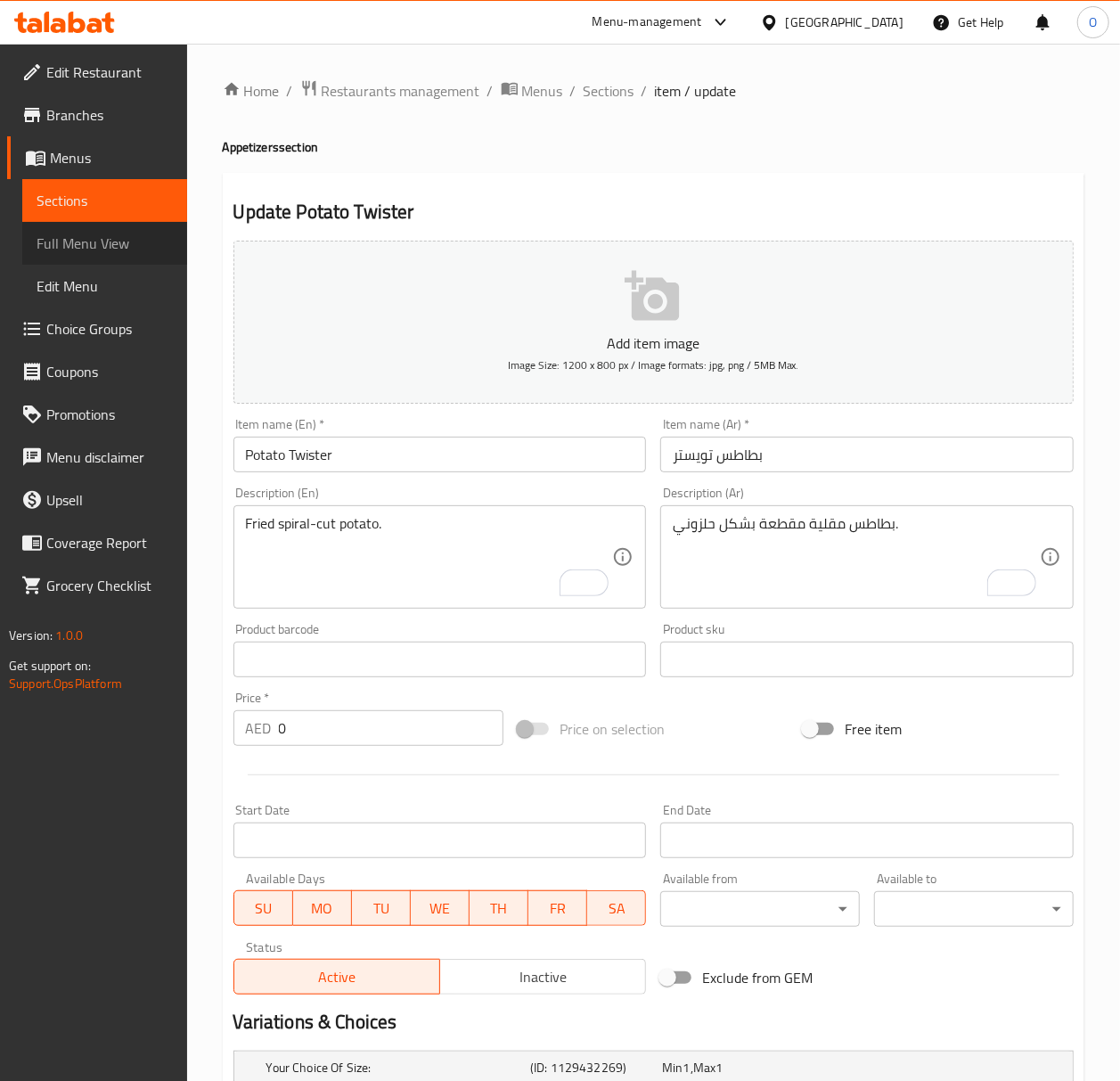
click at [136, 230] on link "Full Menu View" at bounding box center [104, 243] width 165 height 43
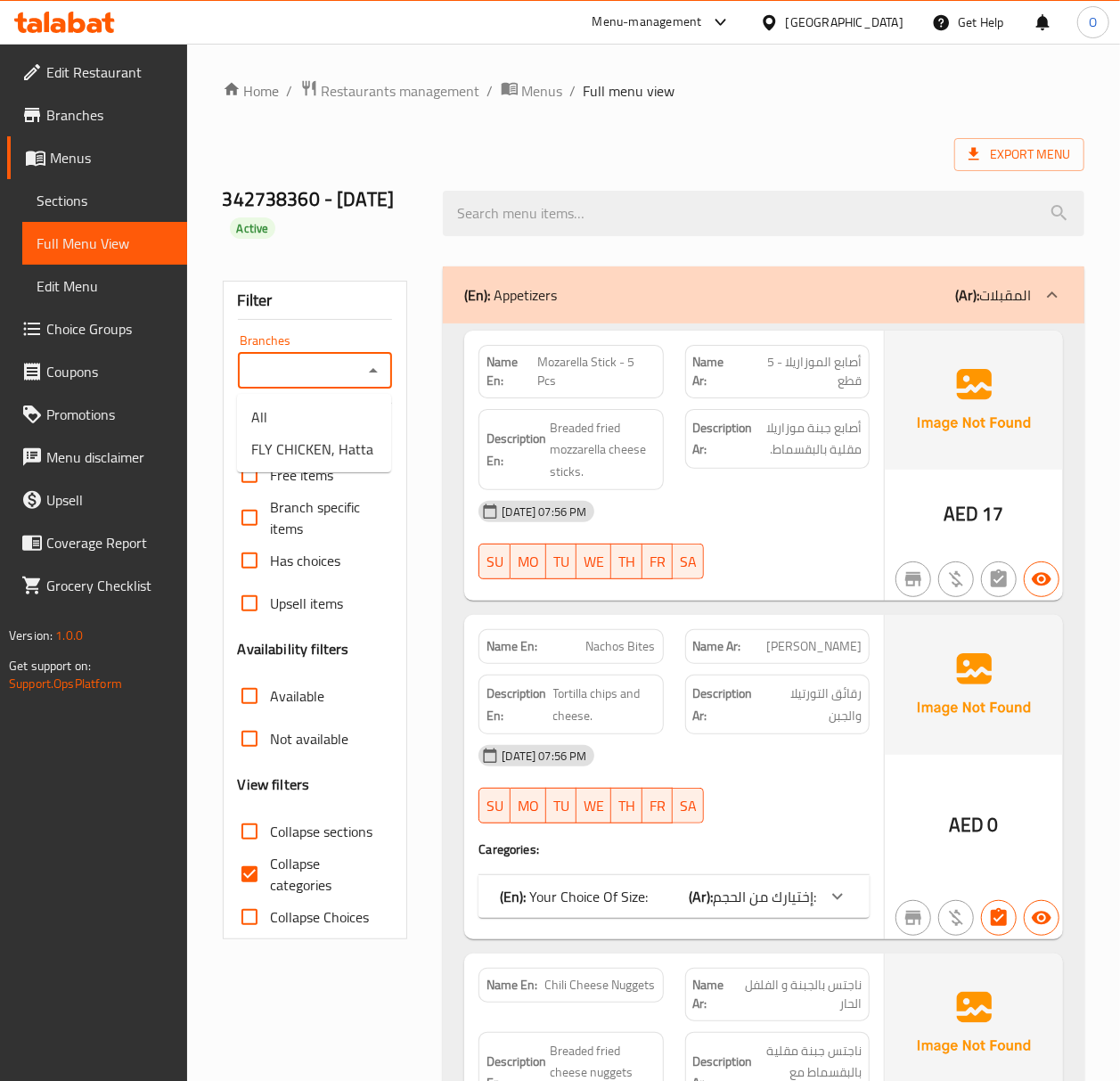
click at [306, 383] on input "Branches" at bounding box center [300, 370] width 115 height 25
click at [315, 453] on span "FLY CHICKEN, Hatta" at bounding box center [313, 449] width 122 height 21
type input "FLY CHICKEN, Hatta"
click at [301, 874] on span "Collapse categories" at bounding box center [324, 873] width 108 height 43
click at [271, 874] on input "Collapse categories" at bounding box center [249, 873] width 43 height 43
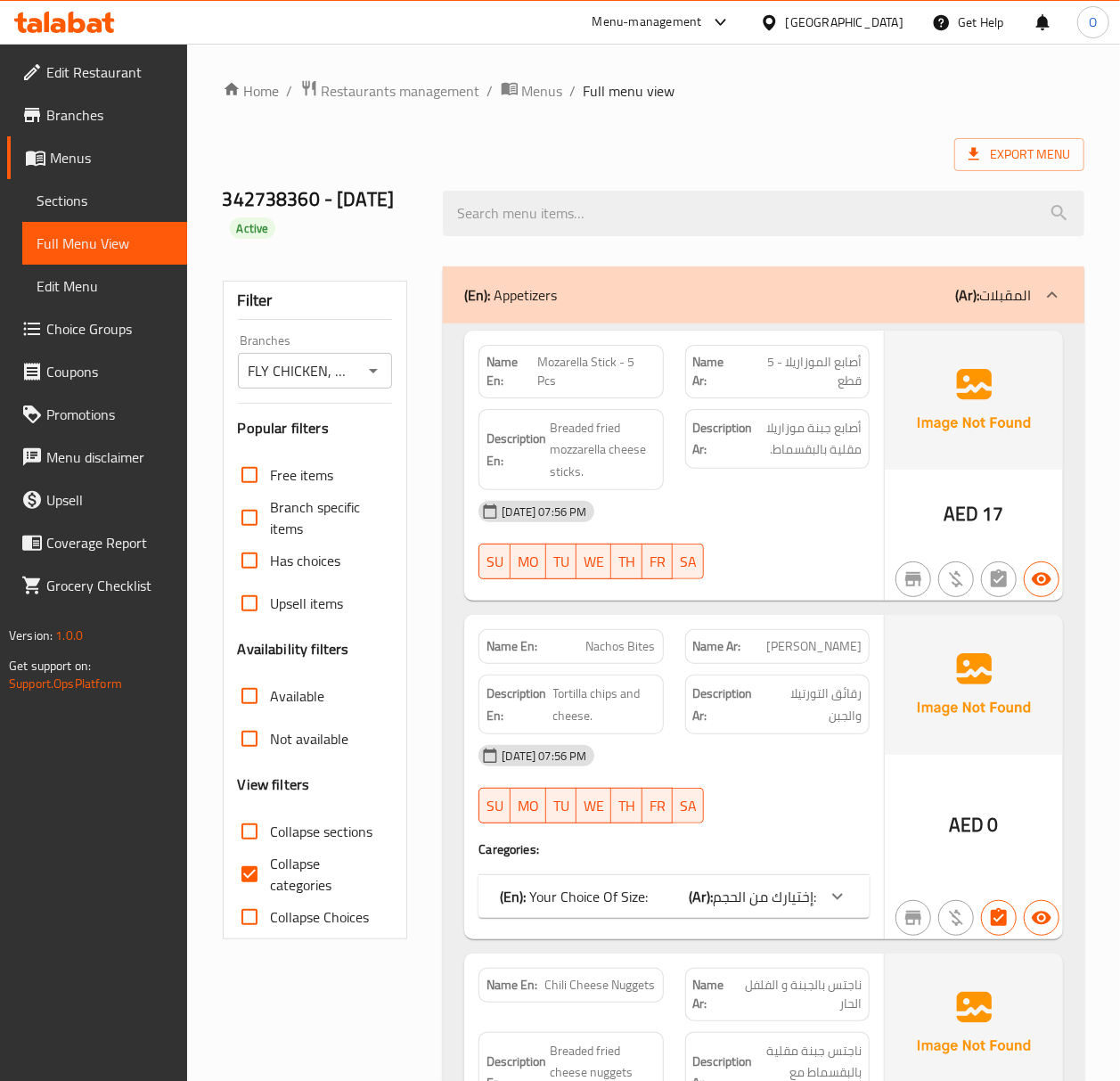
checkbox input "false"
click at [312, 388] on div "Branches" at bounding box center [316, 370] width 155 height 35
click at [340, 382] on input "Branches" at bounding box center [300, 370] width 115 height 25
click at [347, 438] on span "FLY CHICKEN, Hatta" at bounding box center [313, 449] width 122 height 21
type input "FLY CHICKEN, Hatta"
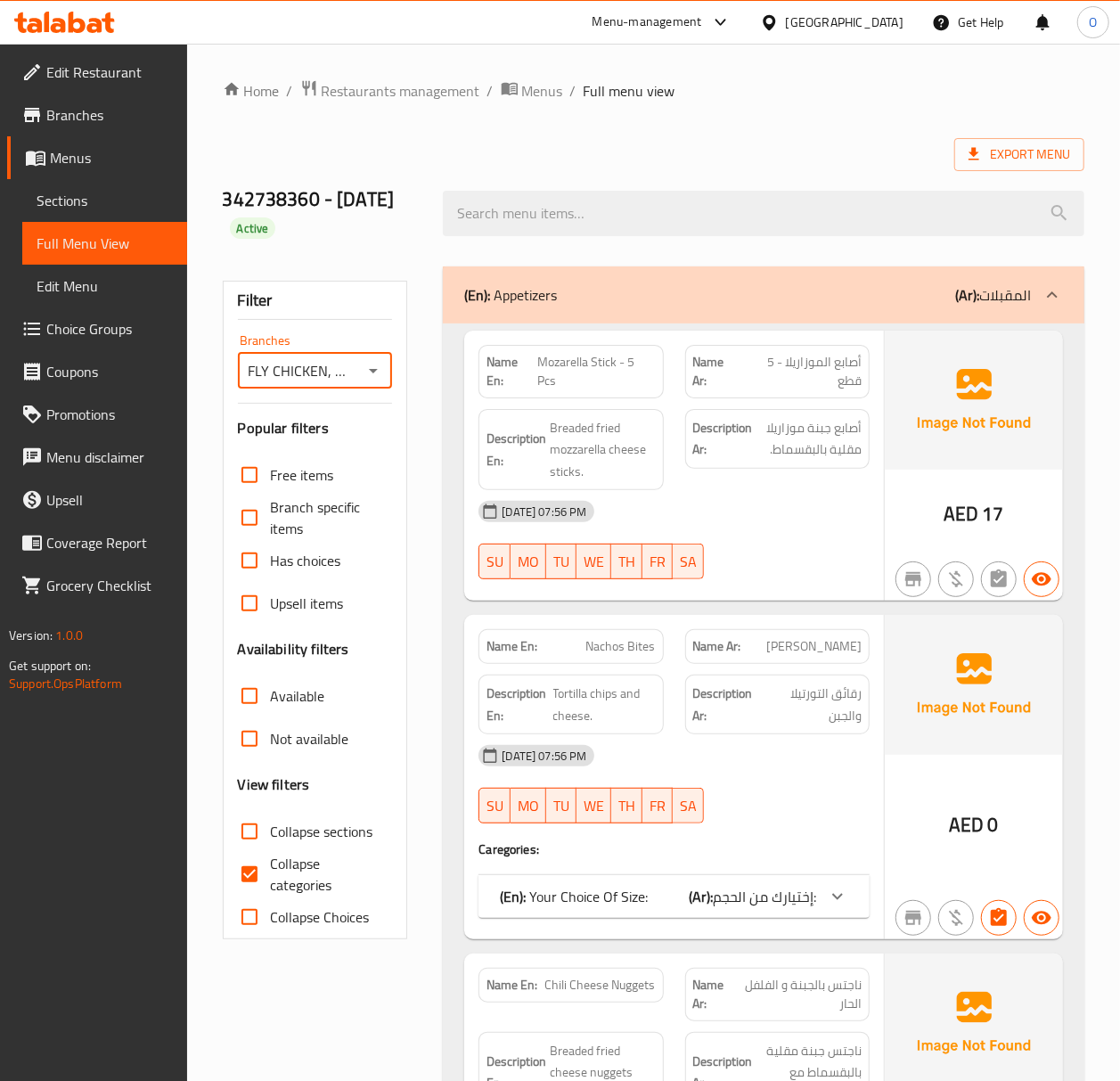
click at [300, 882] on span "Collapse categories" at bounding box center [324, 873] width 108 height 43
click at [271, 882] on input "Collapse categories" at bounding box center [249, 873] width 43 height 43
checkbox input "false"
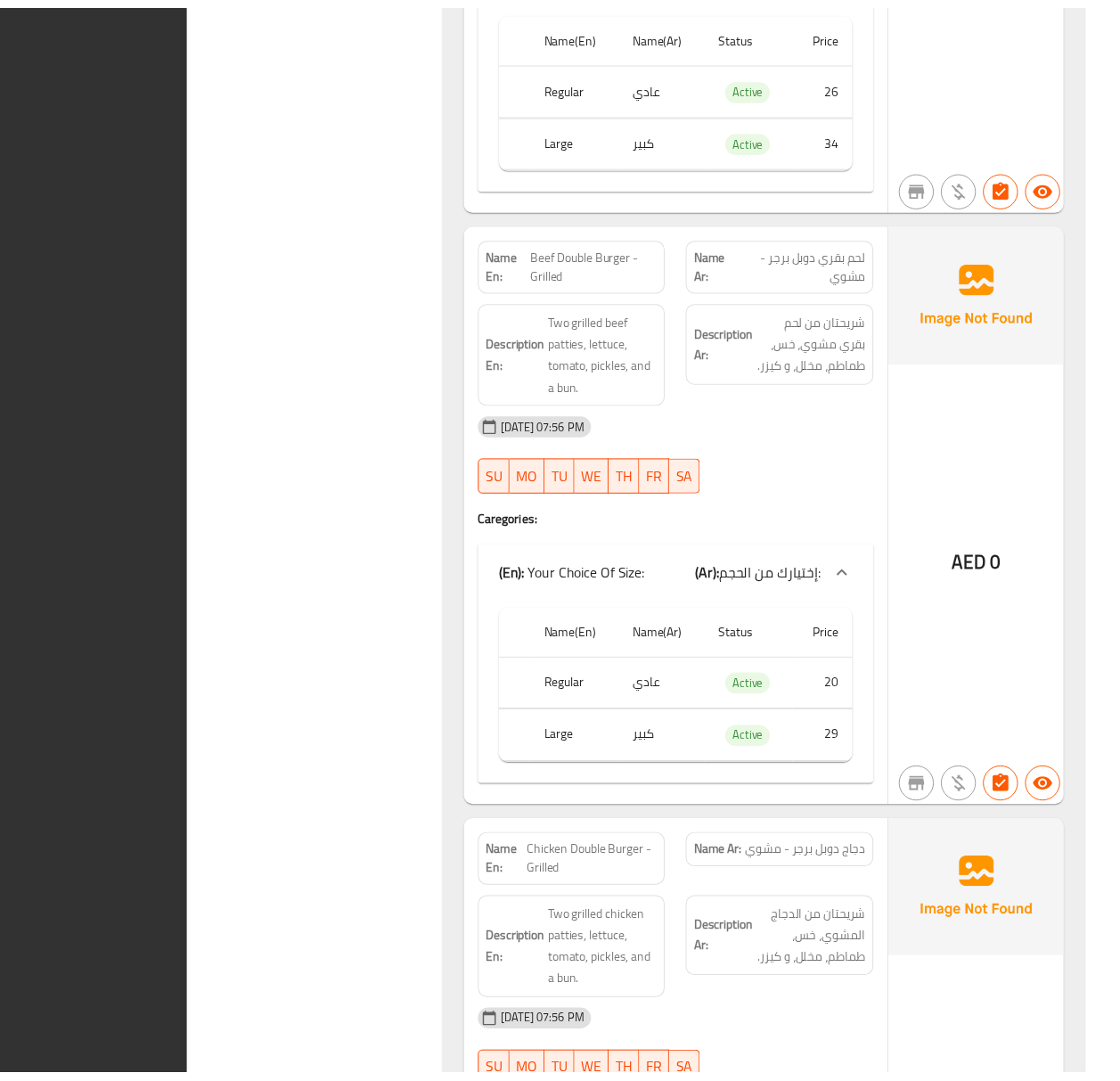
scroll to position [13951, 0]
